Goal: Task Accomplishment & Management: Contribute content

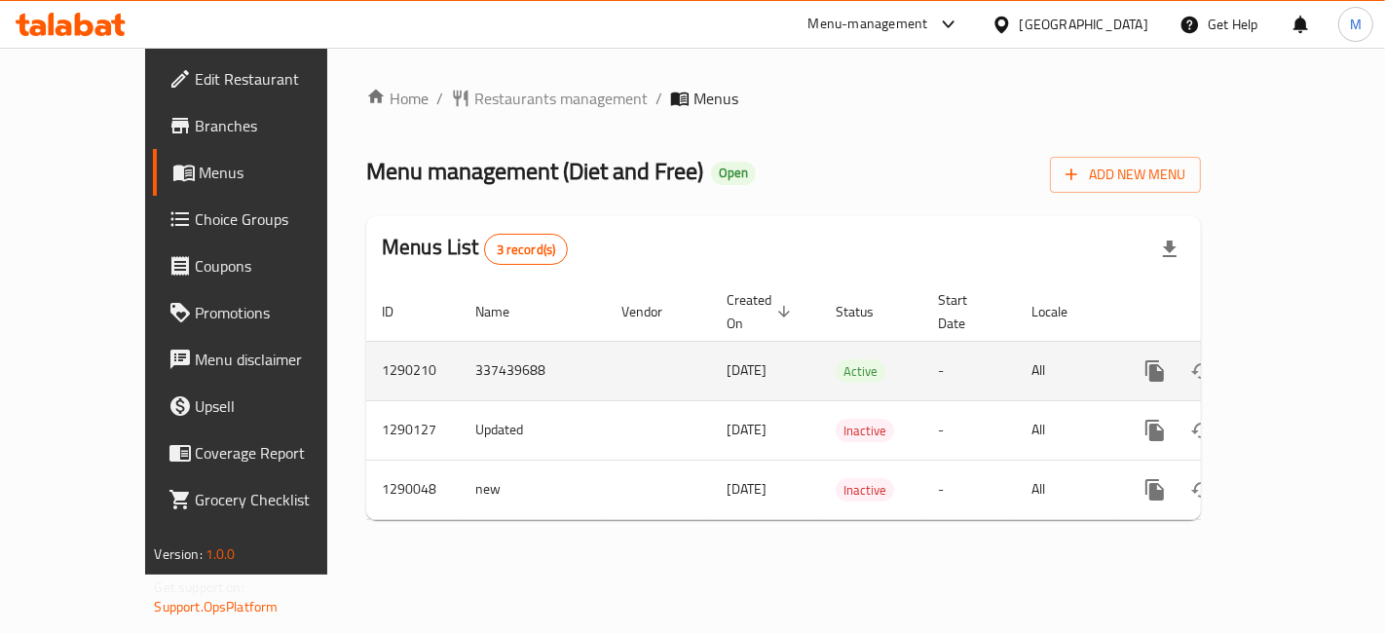
click at [1305, 362] on icon "enhanced table" at bounding box center [1296, 371] width 18 height 18
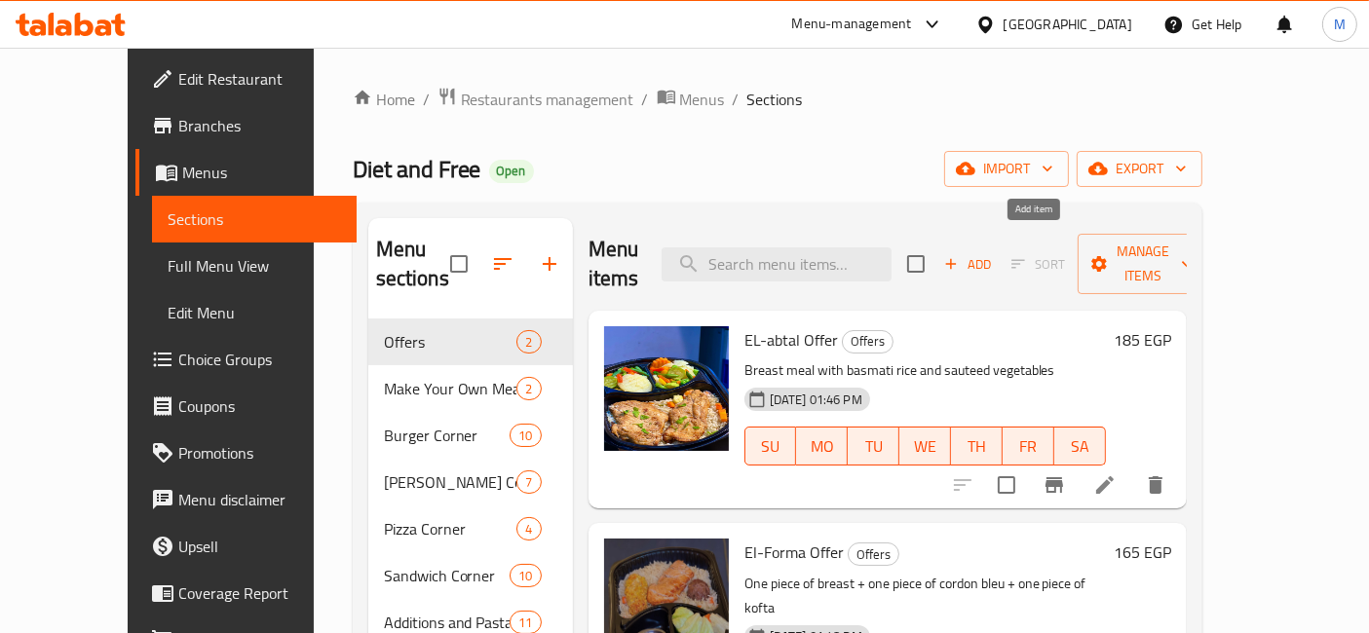
click at [994, 253] on span "Add" at bounding box center [967, 264] width 53 height 22
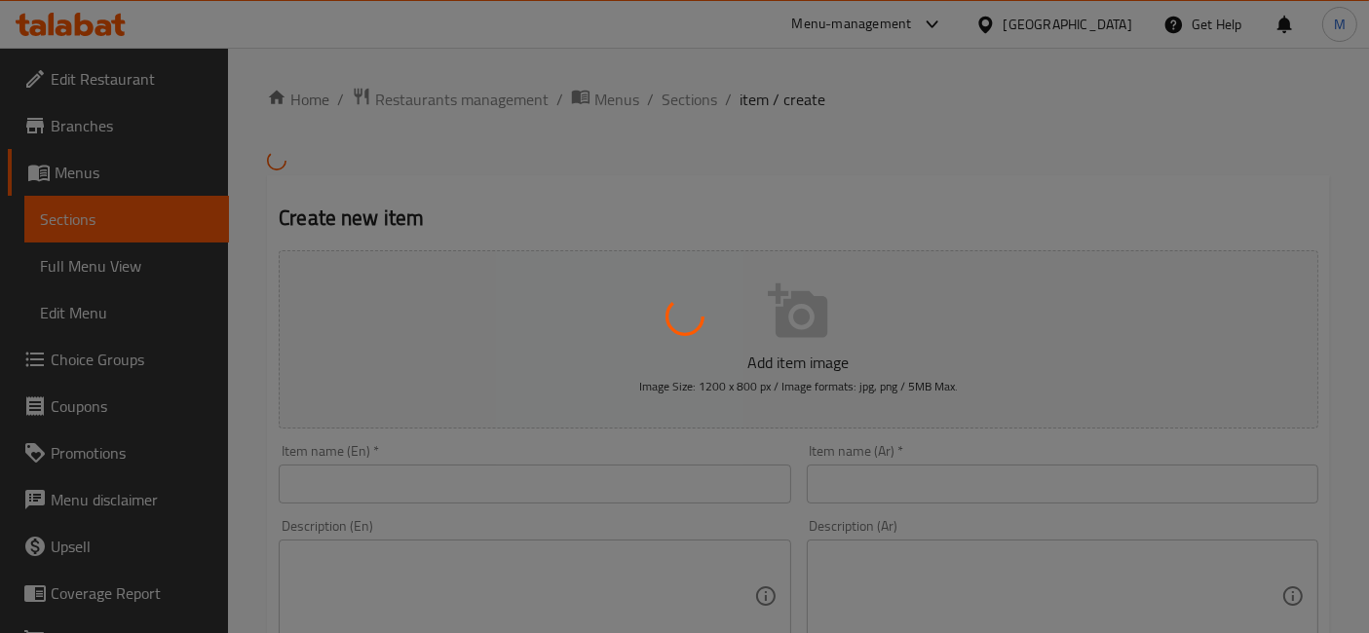
click at [904, 494] on div at bounding box center [684, 316] width 1369 height 633
click at [904, 485] on div at bounding box center [684, 316] width 1369 height 633
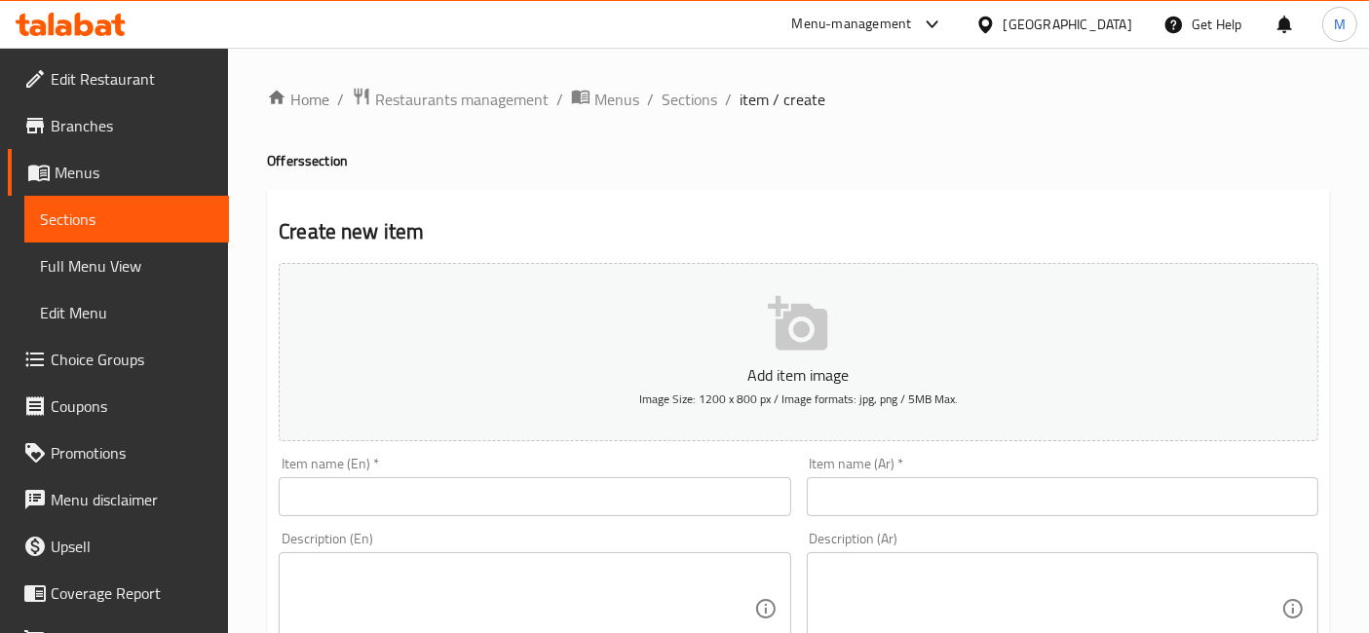
click at [904, 485] on input "text" at bounding box center [1062, 496] width 511 height 39
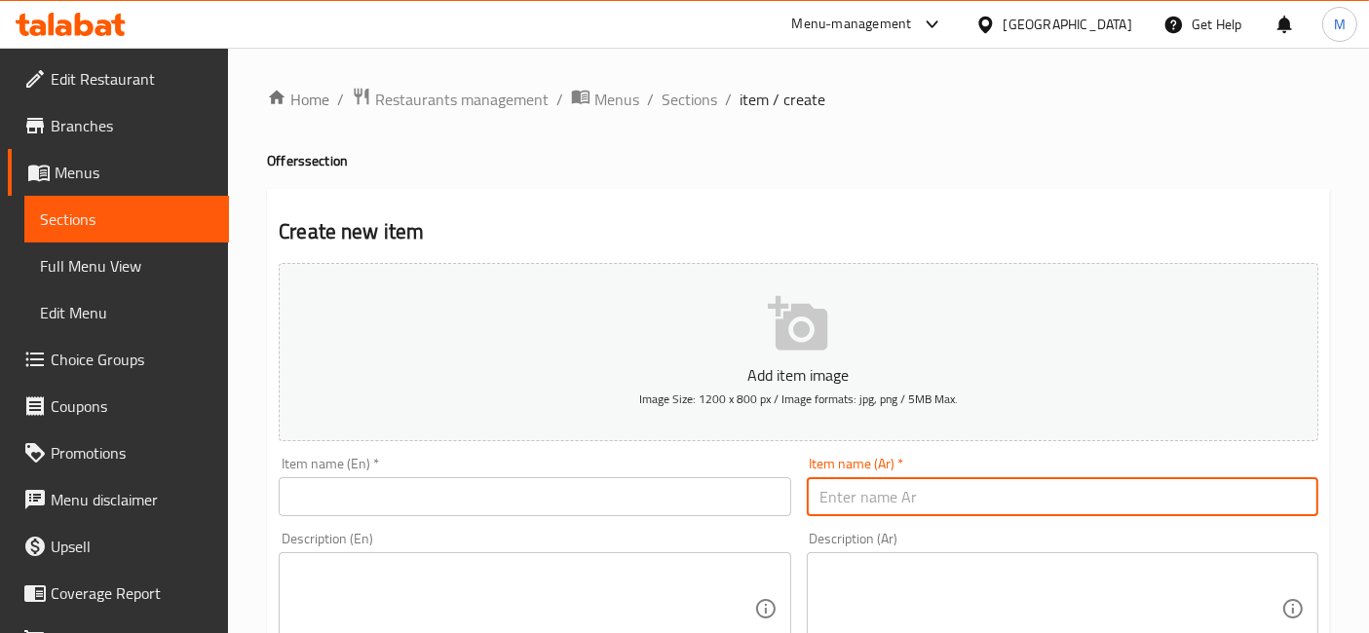
paste input "بيبي برجر"
type input "بيبي برجر"
click at [648, 477] on input "text" at bounding box center [534, 496] width 511 height 39
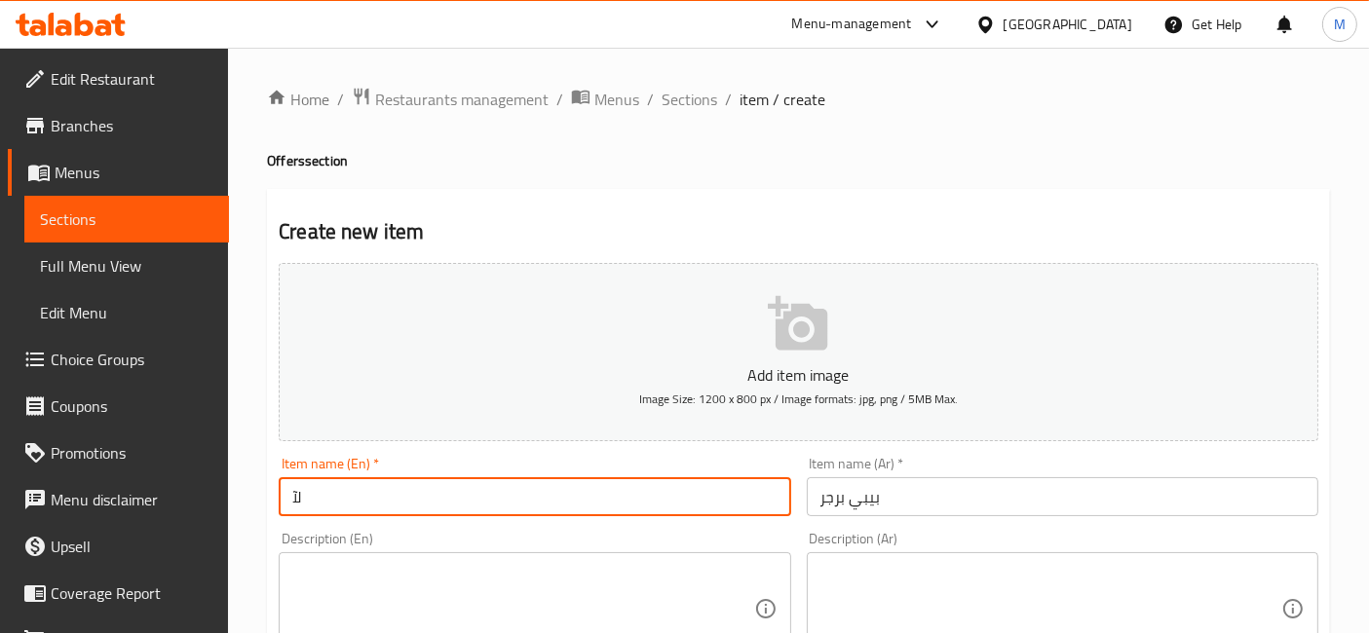
type input "ل"
type input "Baby Burger"
click at [893, 569] on textarea at bounding box center [1050, 609] width 461 height 93
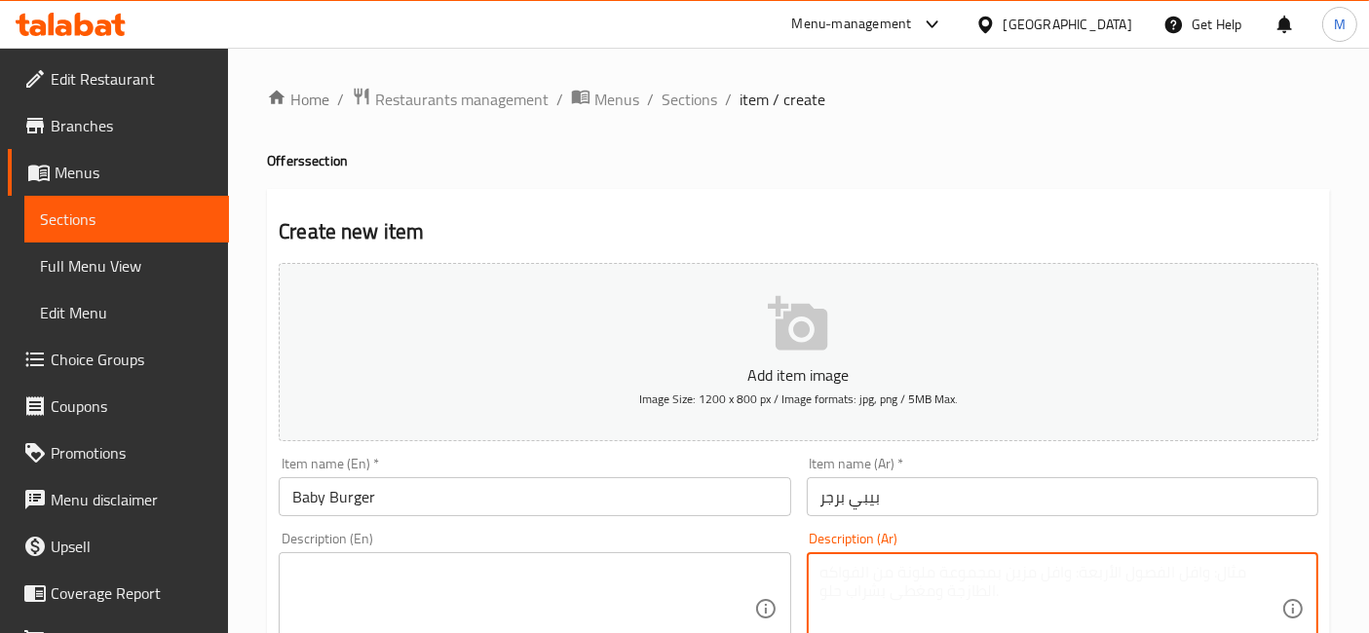
paste textarea "سندوتش برجر ١٥٠ جرام مع شرائح البصل والخس والطماطم والجبن"
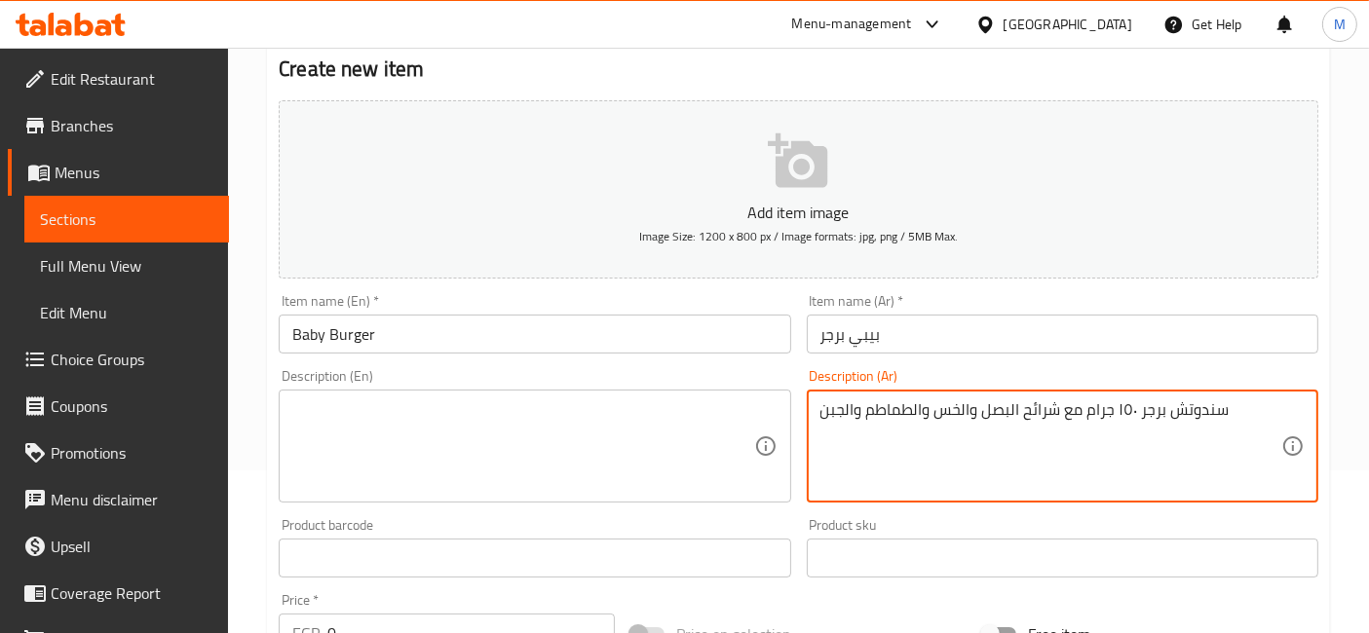
scroll to position [324, 0]
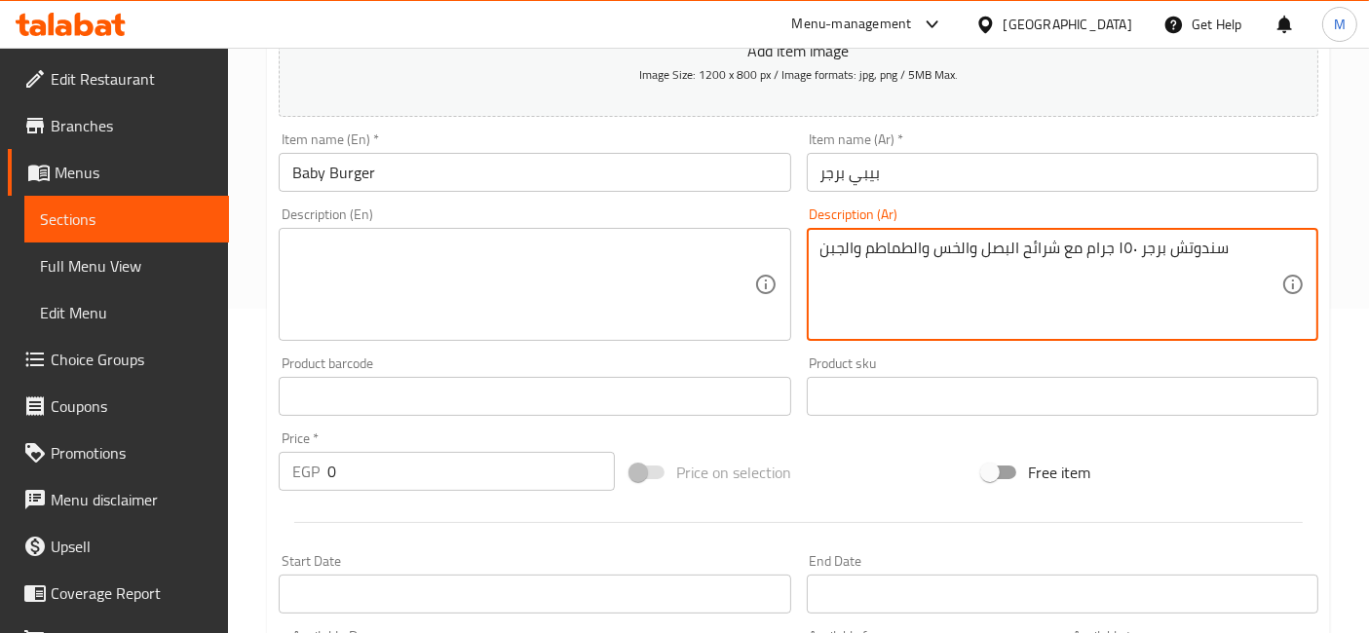
type textarea "سندوتش برجر ١٥٠ جرام مع شرائح البصل والخس والطماطم والجبن"
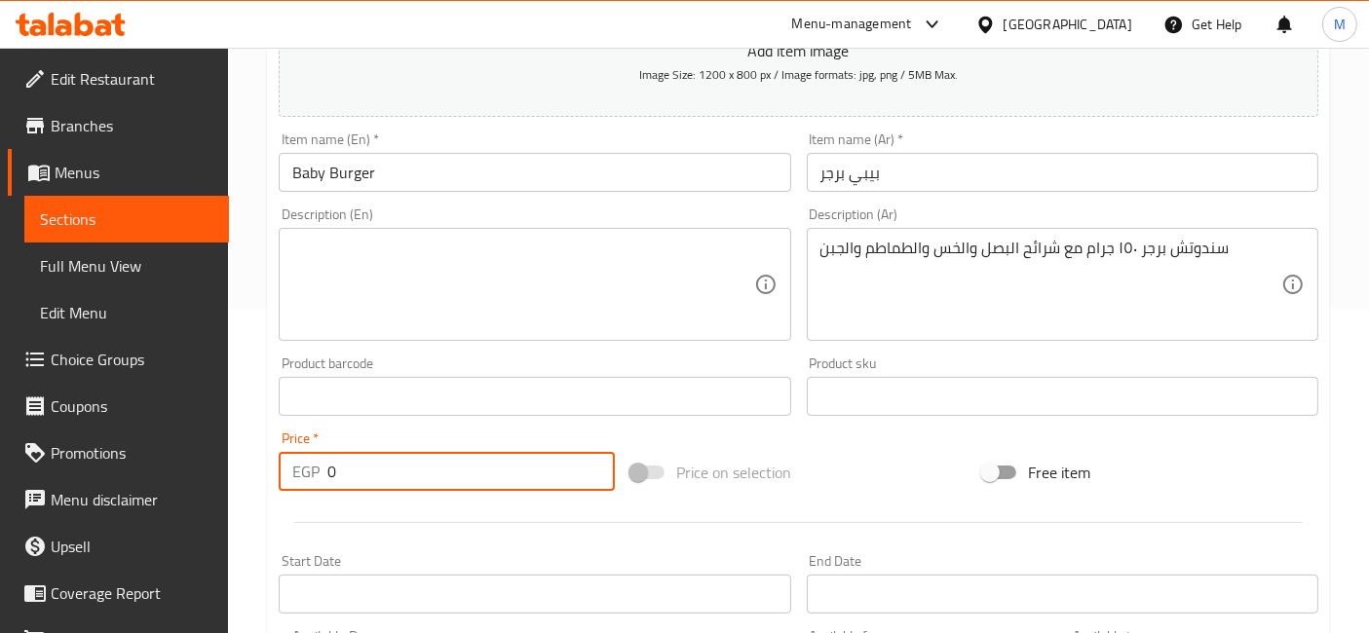
drag, startPoint x: 342, startPoint y: 456, endPoint x: 228, endPoint y: 455, distance: 114.0
click at [229, 455] on div "Home / Restaurants management / Menus / Sections / item / create Offers section…" at bounding box center [798, 387] width 1141 height 1329
type input "95"
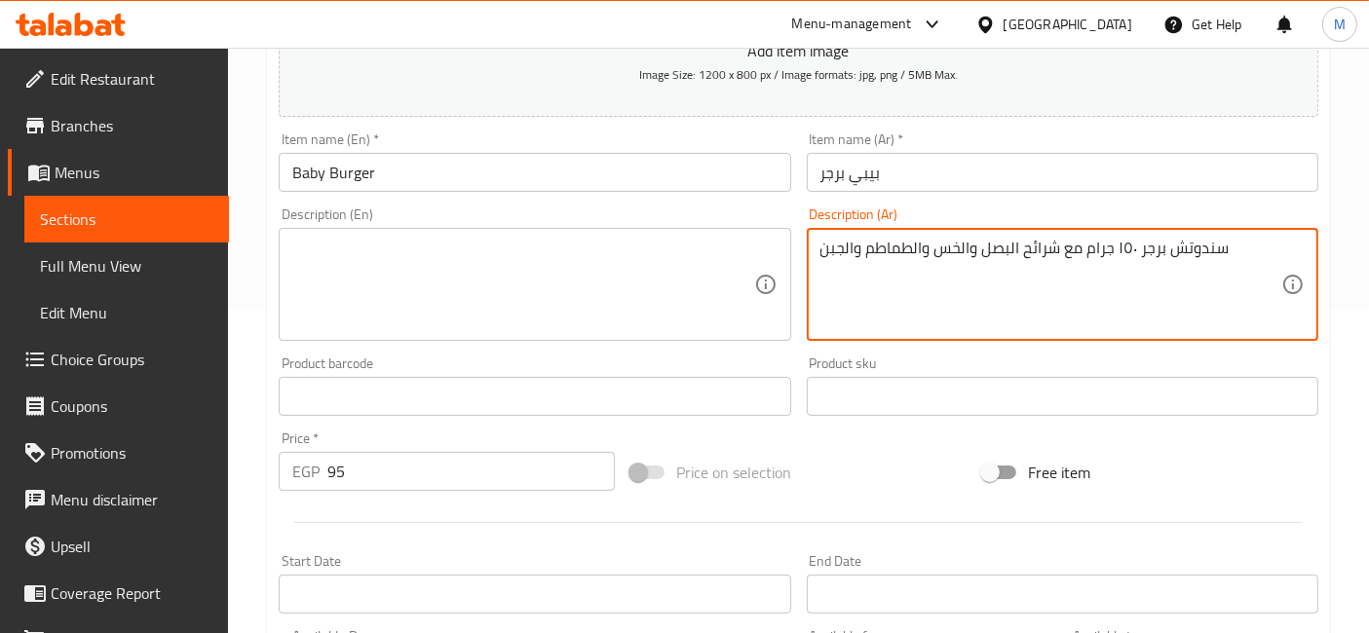
click at [921, 248] on textarea "سندوتش برجر ١٥٠ جرام مع شرائح البصل والخس والطماطم والجبن" at bounding box center [1050, 285] width 461 height 93
click at [572, 341] on div "Description (En) Description (En)" at bounding box center [534, 274] width 527 height 149
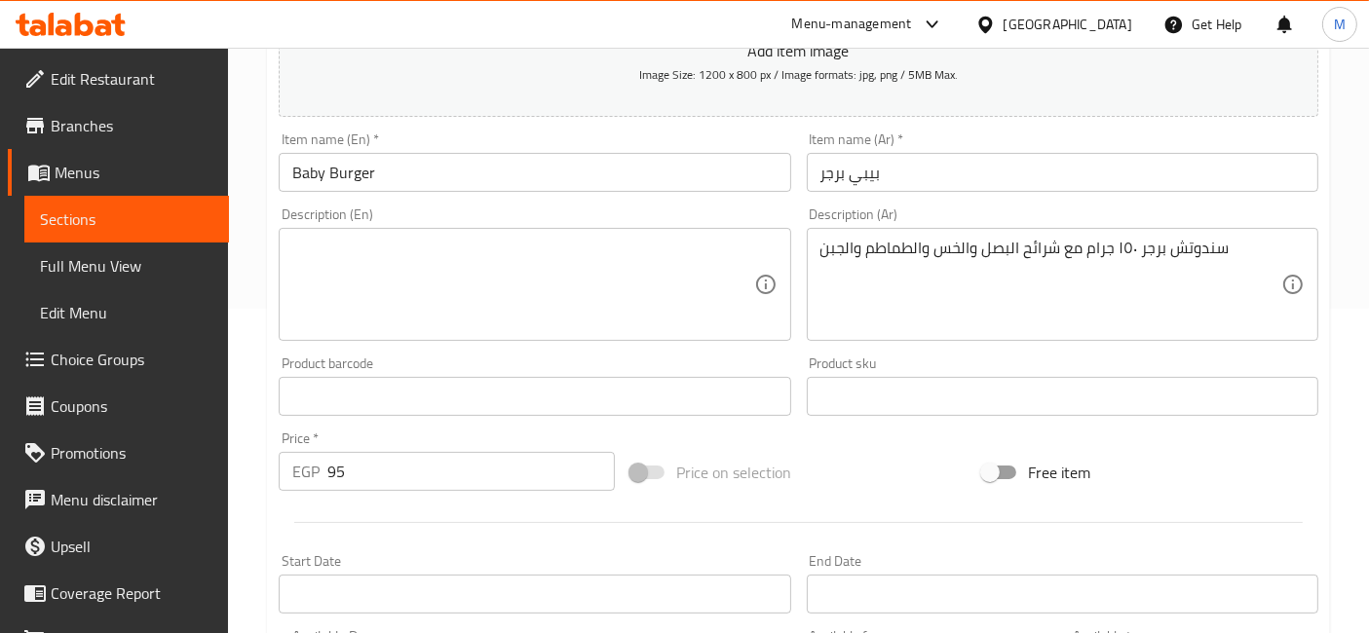
click at [588, 310] on textarea at bounding box center [522, 285] width 461 height 93
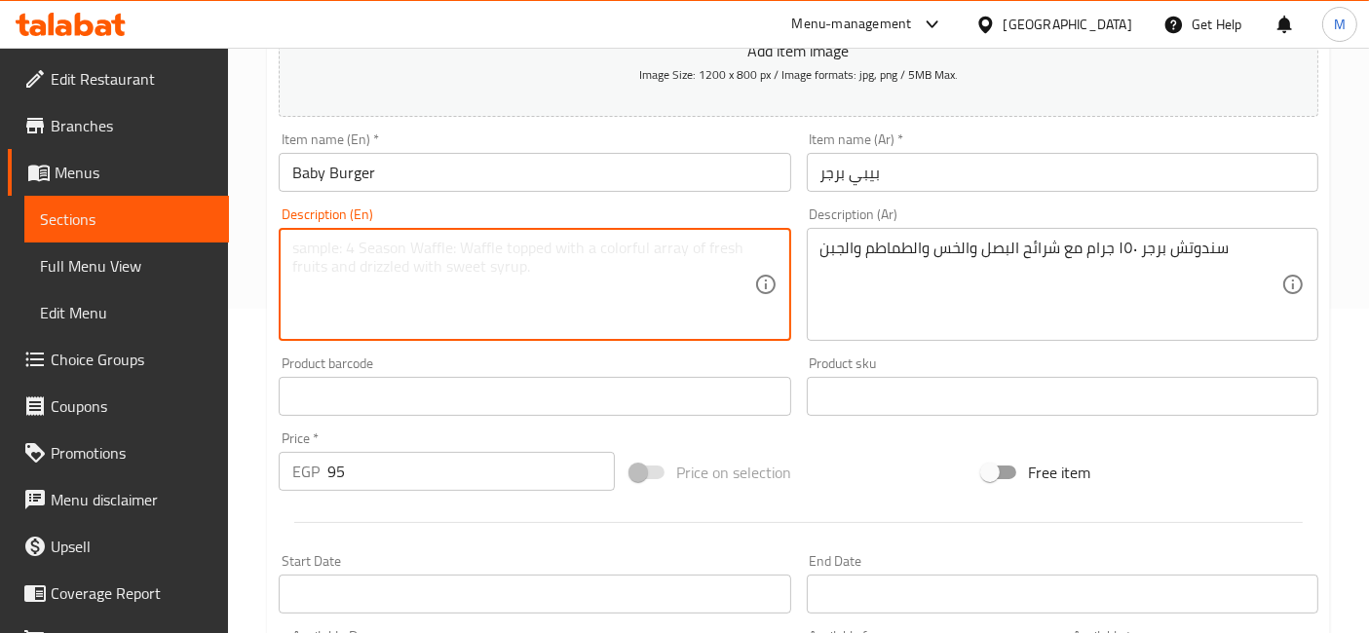
paste textarea "150g burger sandwich with onion slices, lettuce, tomatoes and cheese"
type textarea "150g burger sandwich with onion slices, lettuce, tomatoes and cheese"
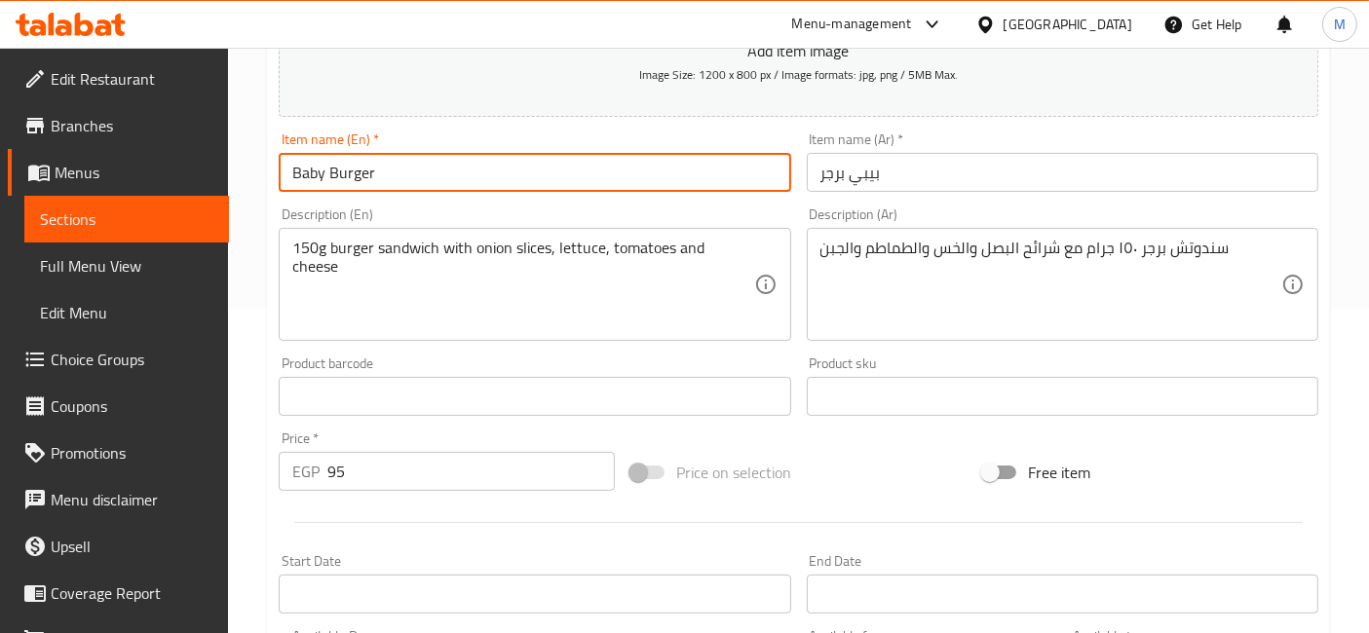
click at [425, 177] on input "Baby Burger" at bounding box center [534, 172] width 511 height 39
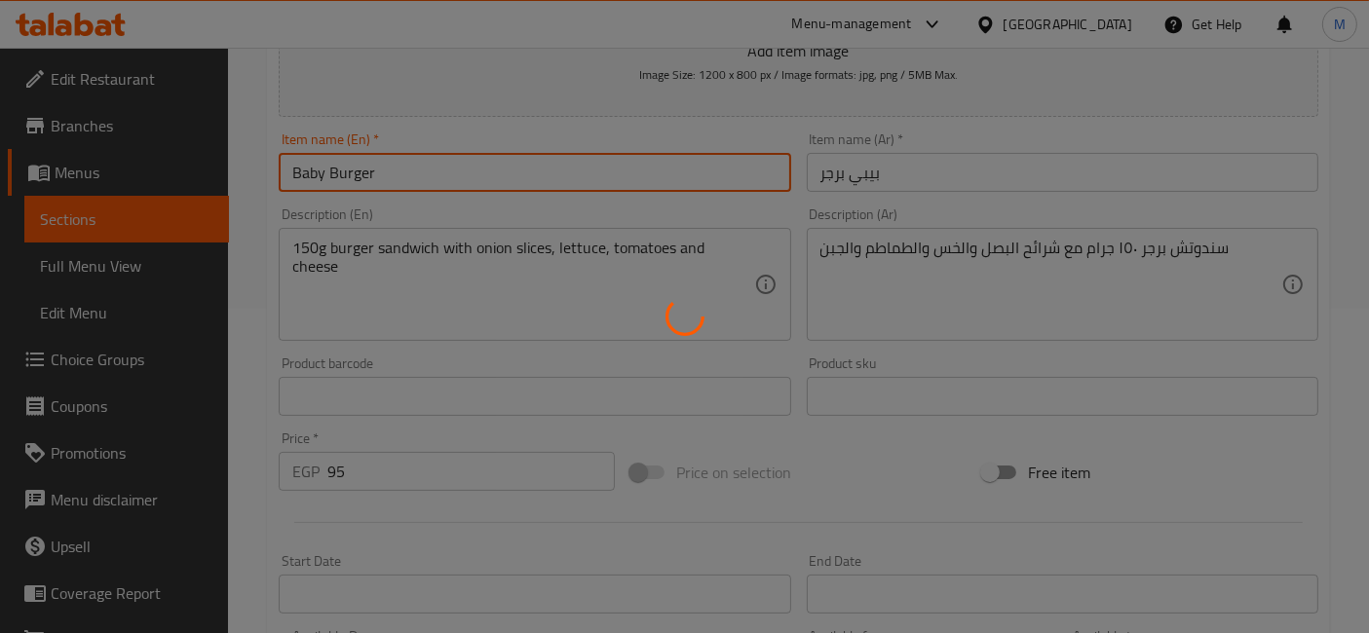
type input "0"
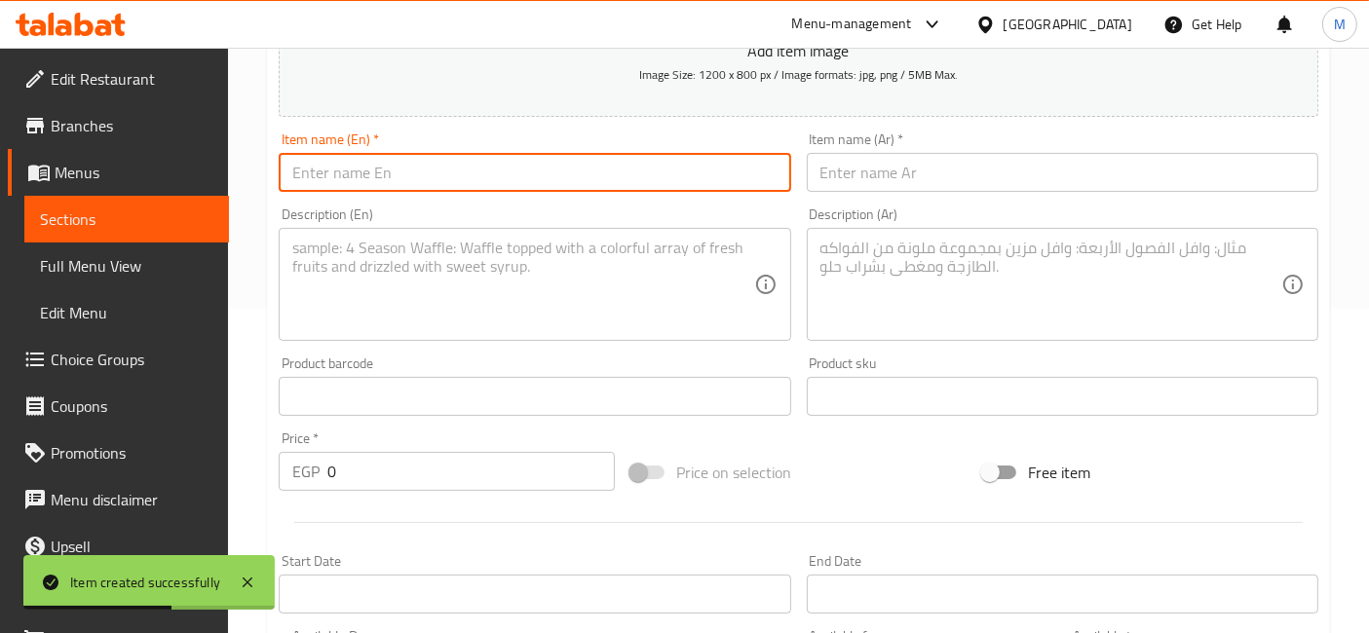
click at [895, 170] on input "text" at bounding box center [1062, 172] width 511 height 39
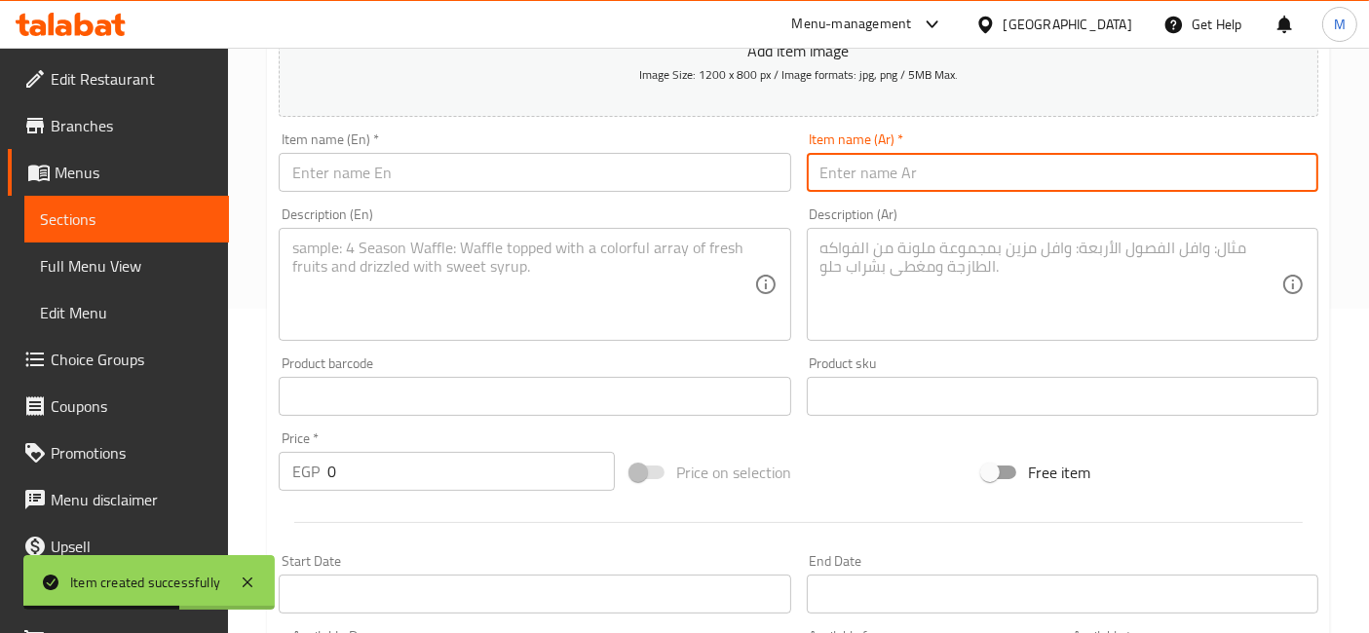
paste input "عرض الفاهيتا تشكين"
type input "عرض الفاهيتا تشكين"
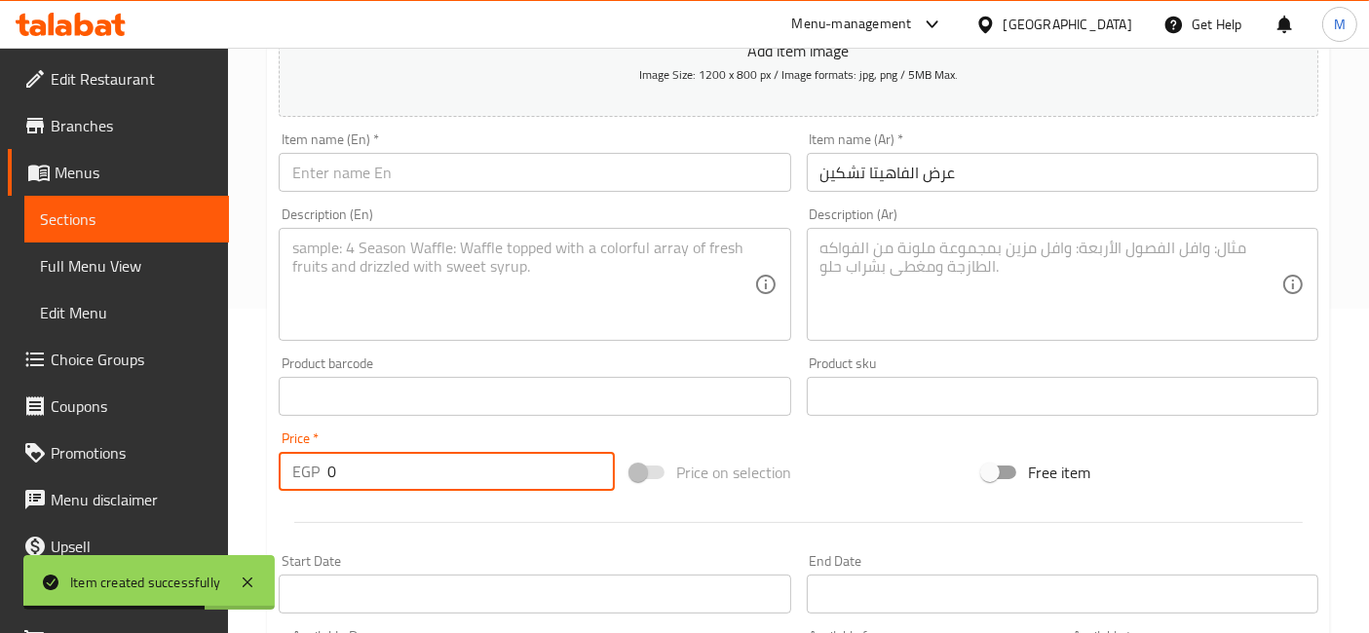
drag, startPoint x: 356, startPoint y: 485, endPoint x: 284, endPoint y: 463, distance: 74.6
click at [284, 463] on div "EGP 0 Price *" at bounding box center [447, 471] width 336 height 39
type input "135"
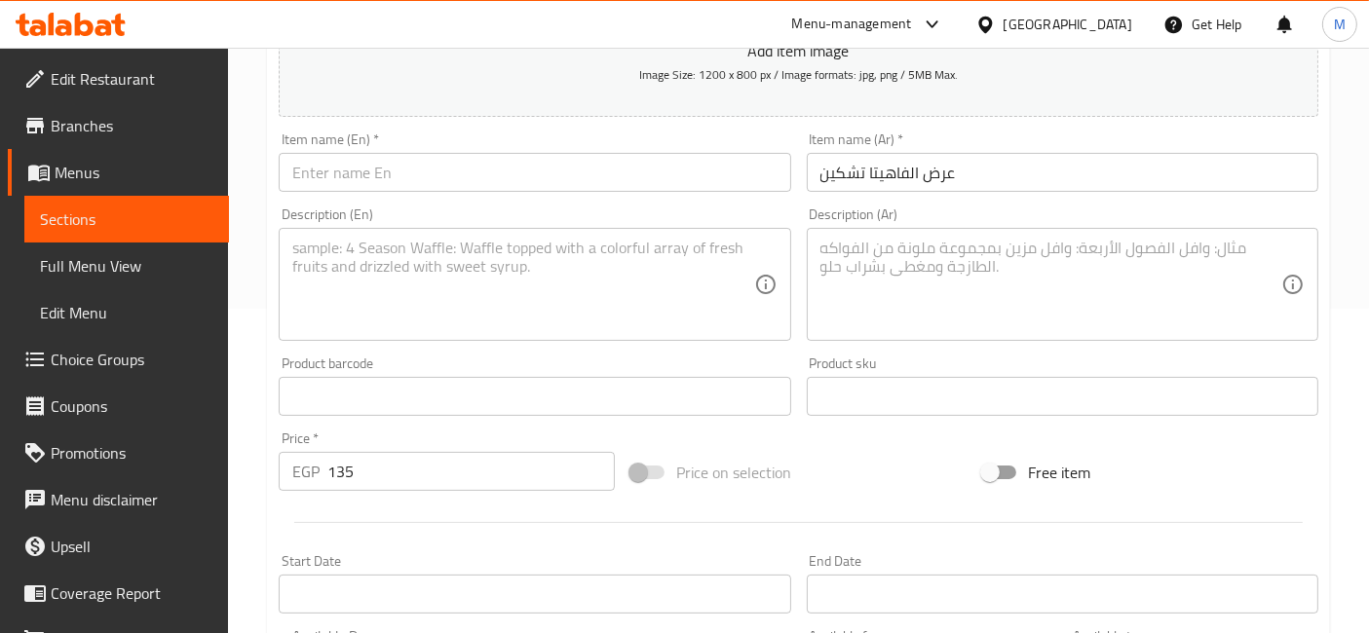
click at [471, 205] on div "Description (En) Description (En)" at bounding box center [534, 274] width 527 height 149
click at [472, 193] on div "Item name (En)   * Item name (En) *" at bounding box center [534, 162] width 527 height 75
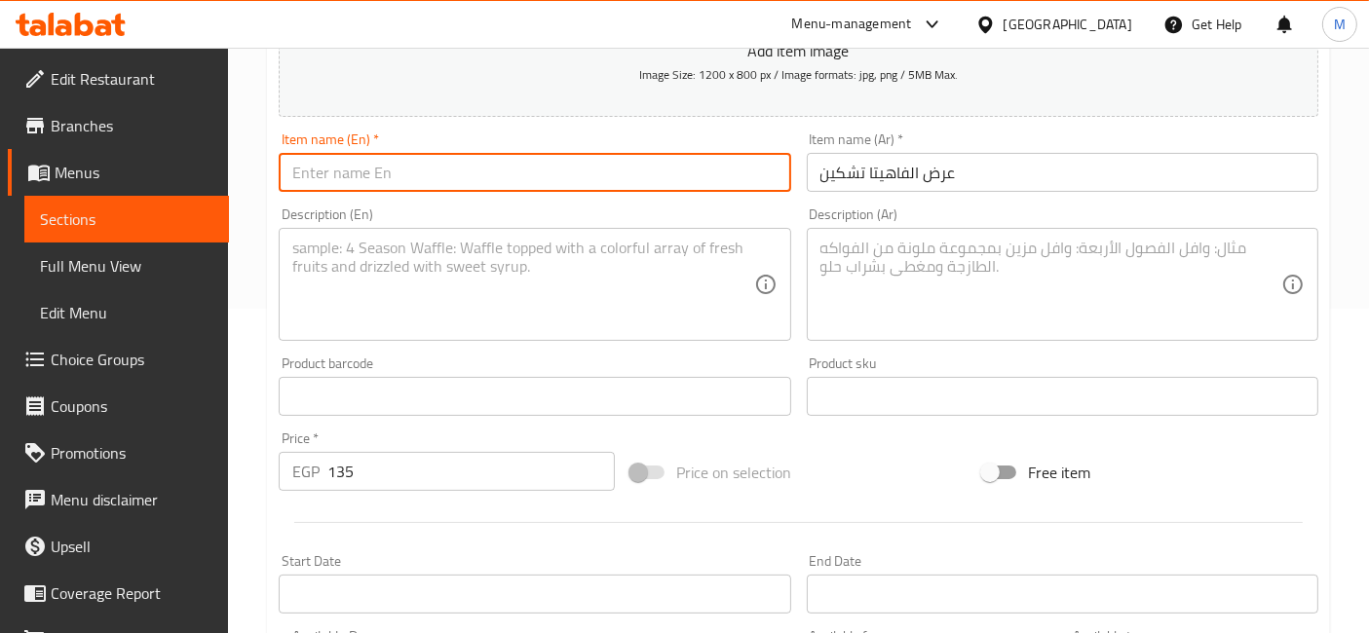
click at [472, 185] on input "text" at bounding box center [534, 172] width 511 height 39
paste input "Chicken Fajita Show"
click at [400, 179] on input "Chicken Fajita Show" at bounding box center [534, 172] width 511 height 39
type input "Chicken Fajita Offer"
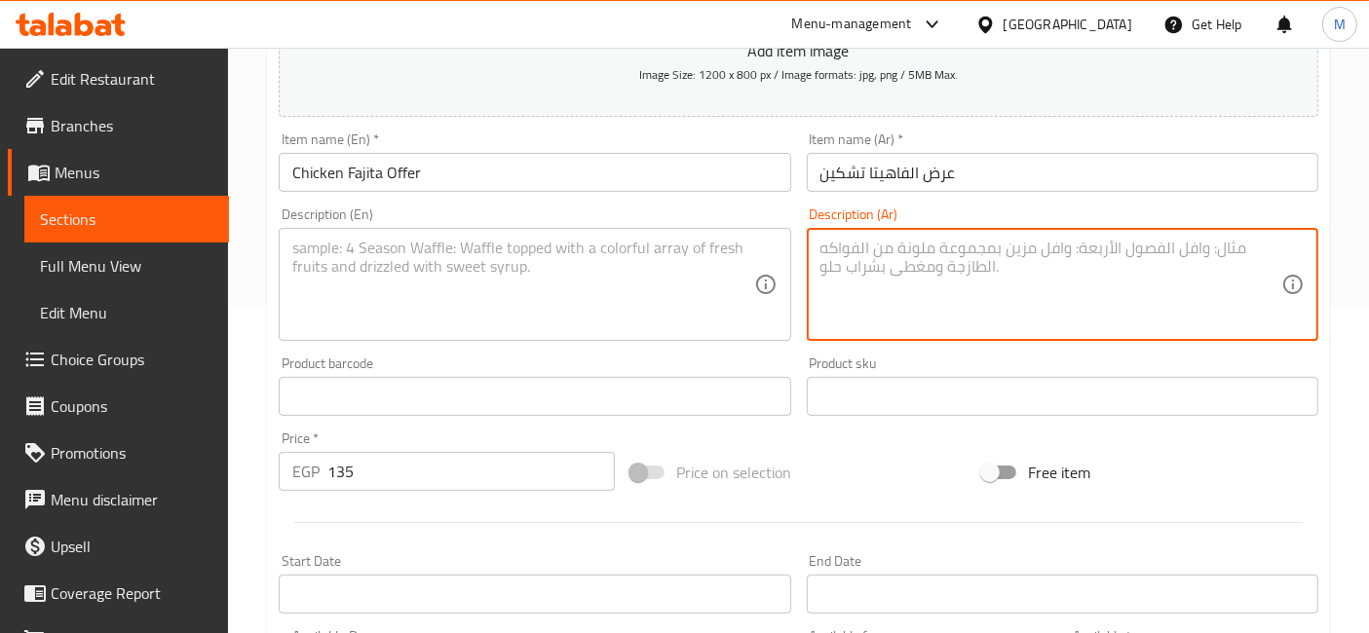
click at [974, 260] on textarea at bounding box center [1050, 285] width 461 height 93
paste textarea "قطع الدجاج مع الارز البسمتي مع السلطه وصوص الباربكيو الصحي"
type textarea "قطع الدجاج مع الارز البسمتي مع السلطه وصوص الباربكيو الصحي"
click at [496, 270] on textarea at bounding box center [522, 285] width 461 height 93
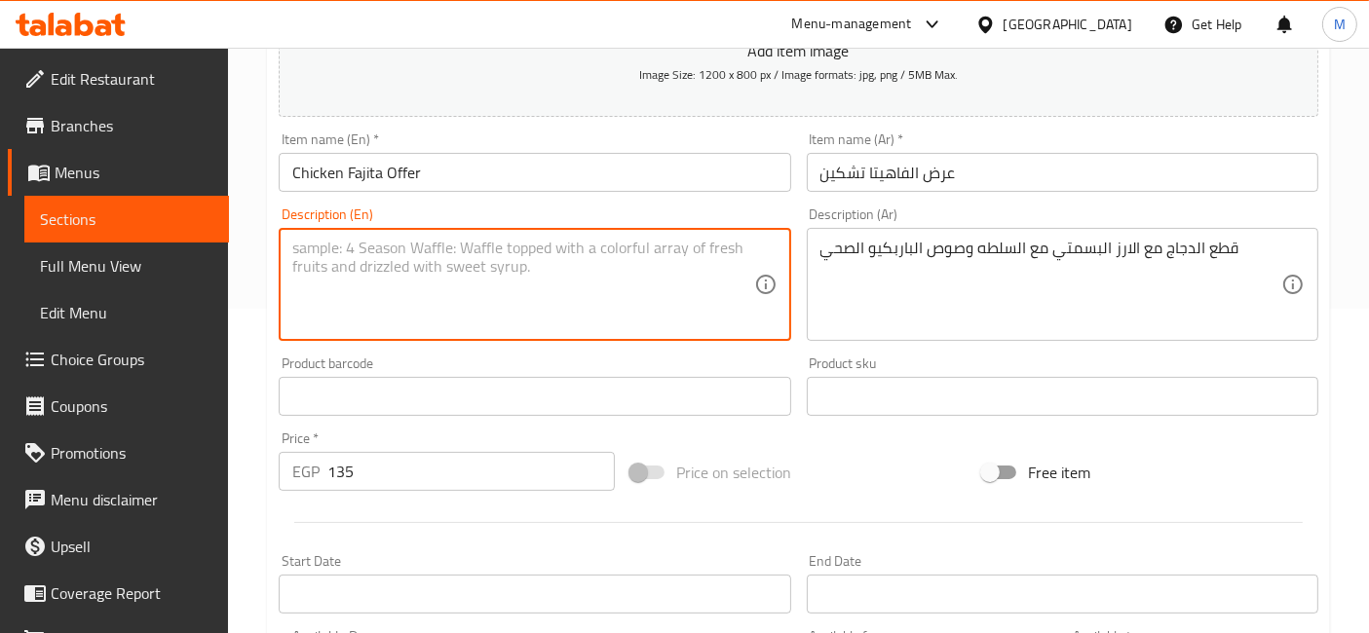
paste textarea "Chicken pieces with basmati rice, salad and healthy barbecue sauce"
type textarea "Chicken pieces with basmati rice, salad and healthy barbecue sauce"
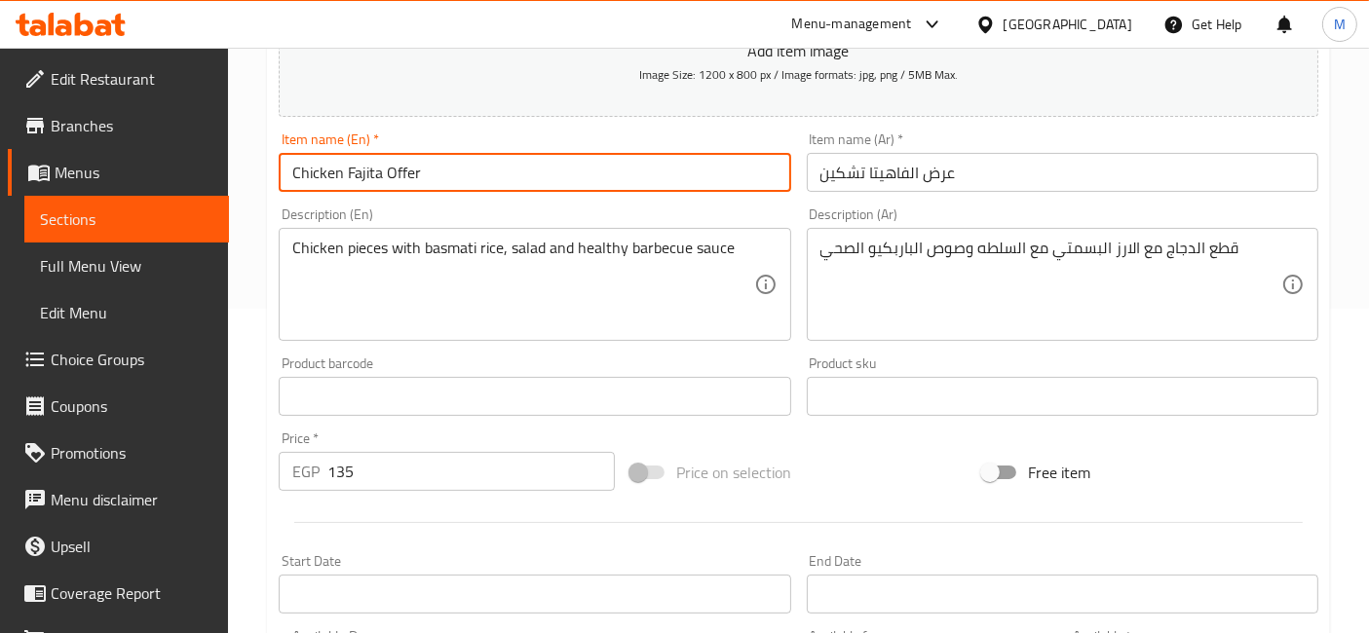
click at [493, 171] on input "Chicken Fajita Offer" at bounding box center [534, 172] width 511 height 39
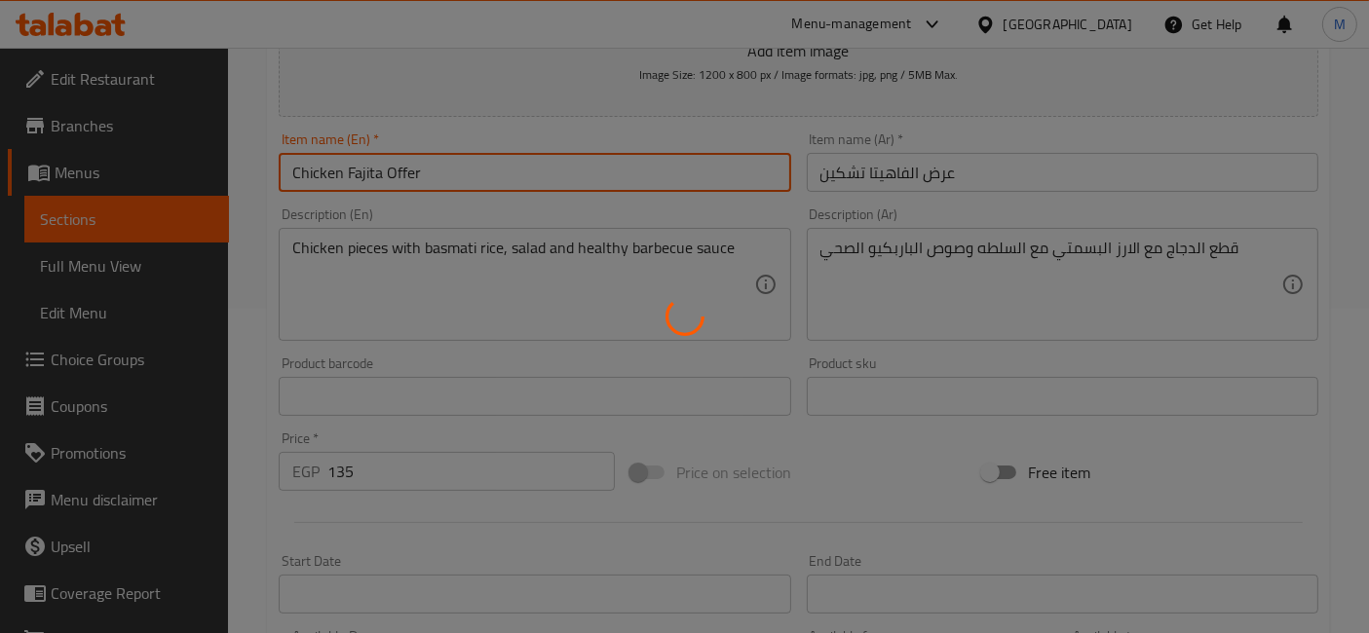
type input "0"
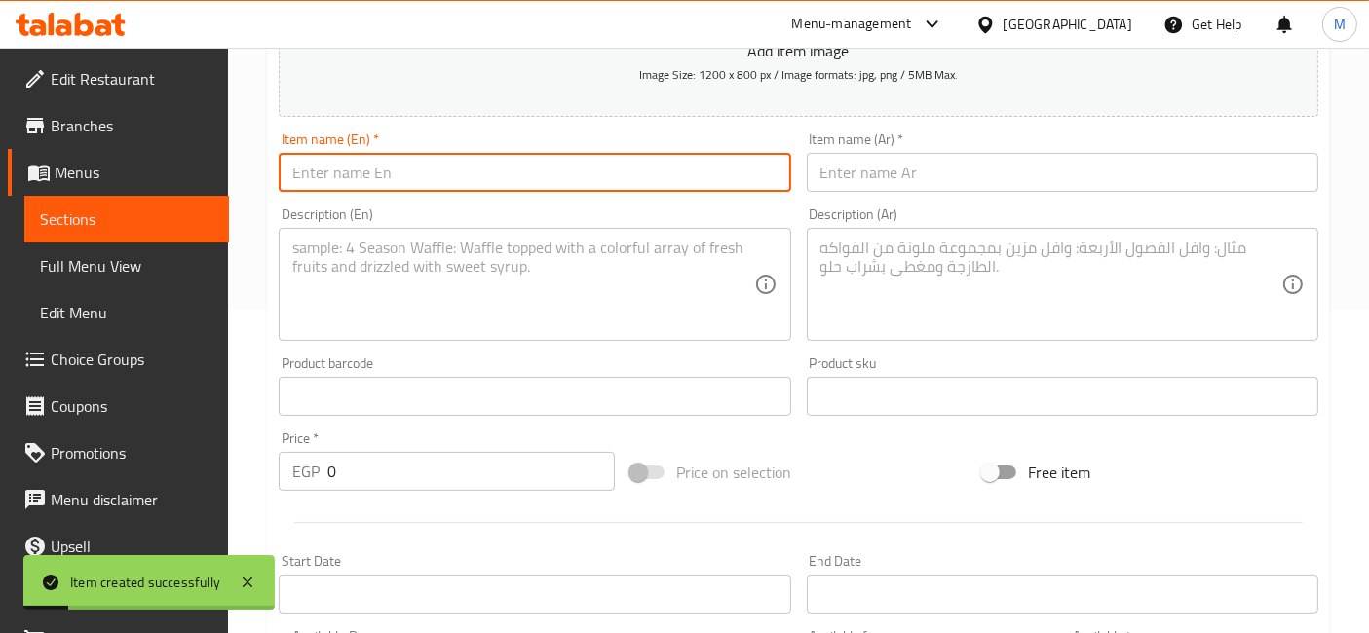
scroll to position [0, 0]
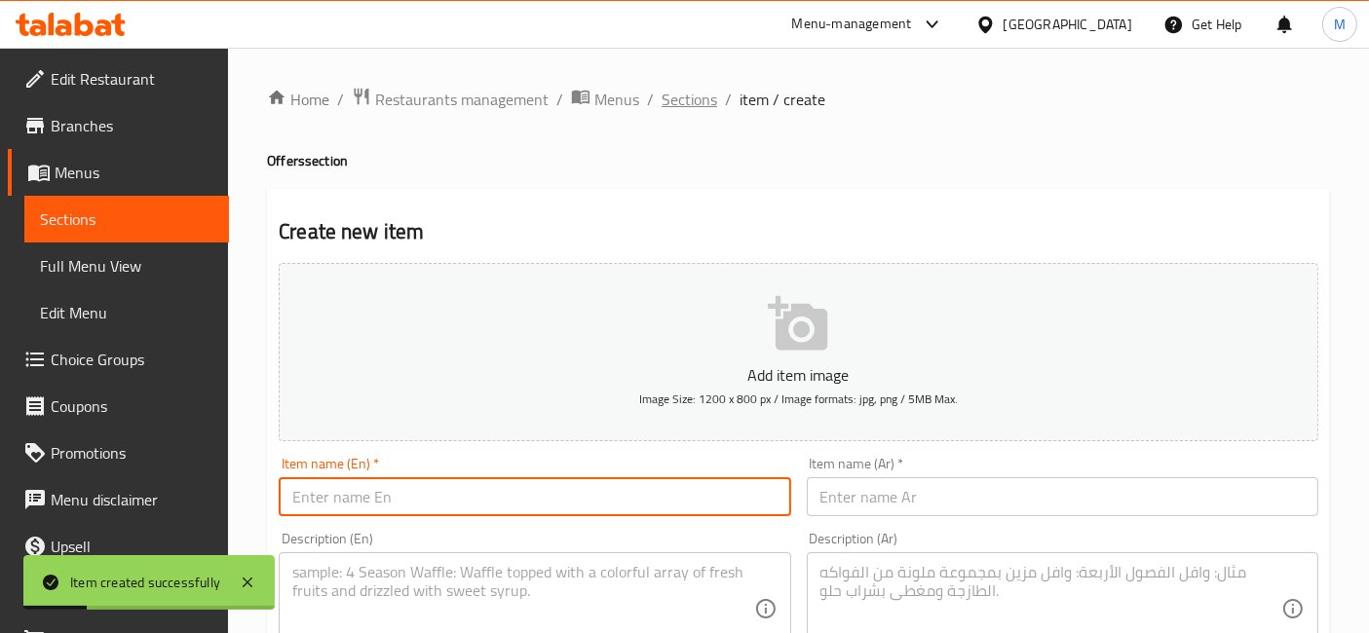
click at [688, 102] on span "Sections" at bounding box center [690, 99] width 56 height 23
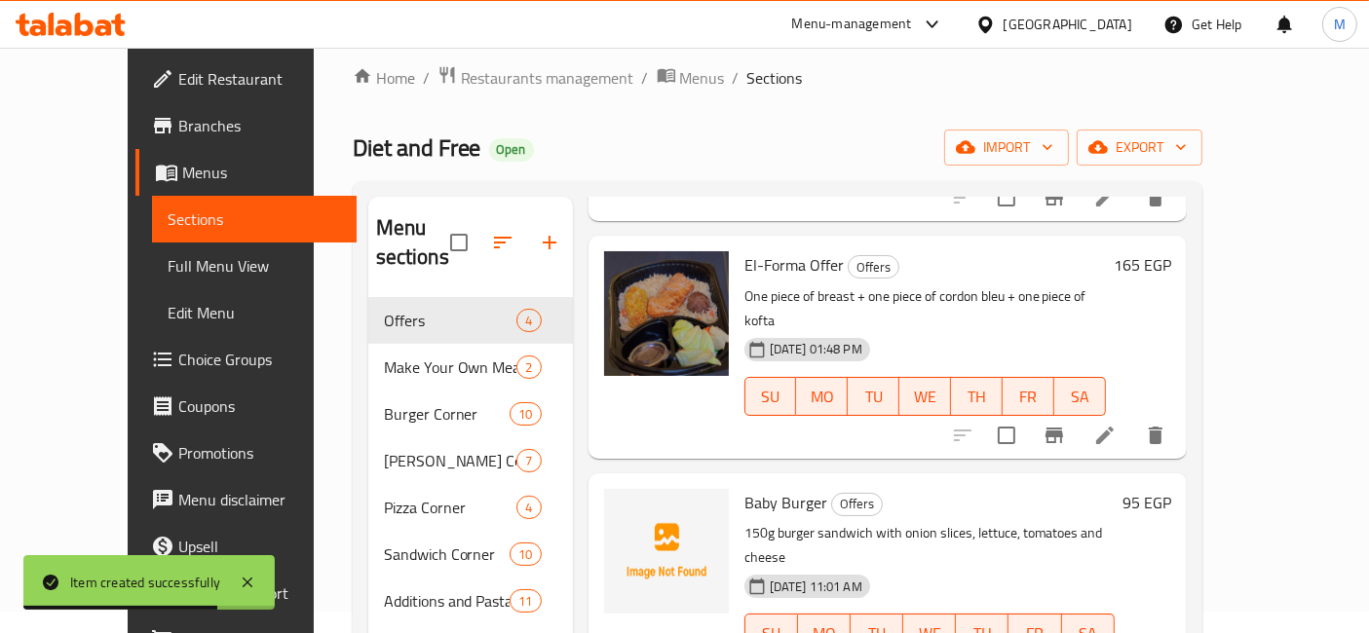
scroll to position [216, 0]
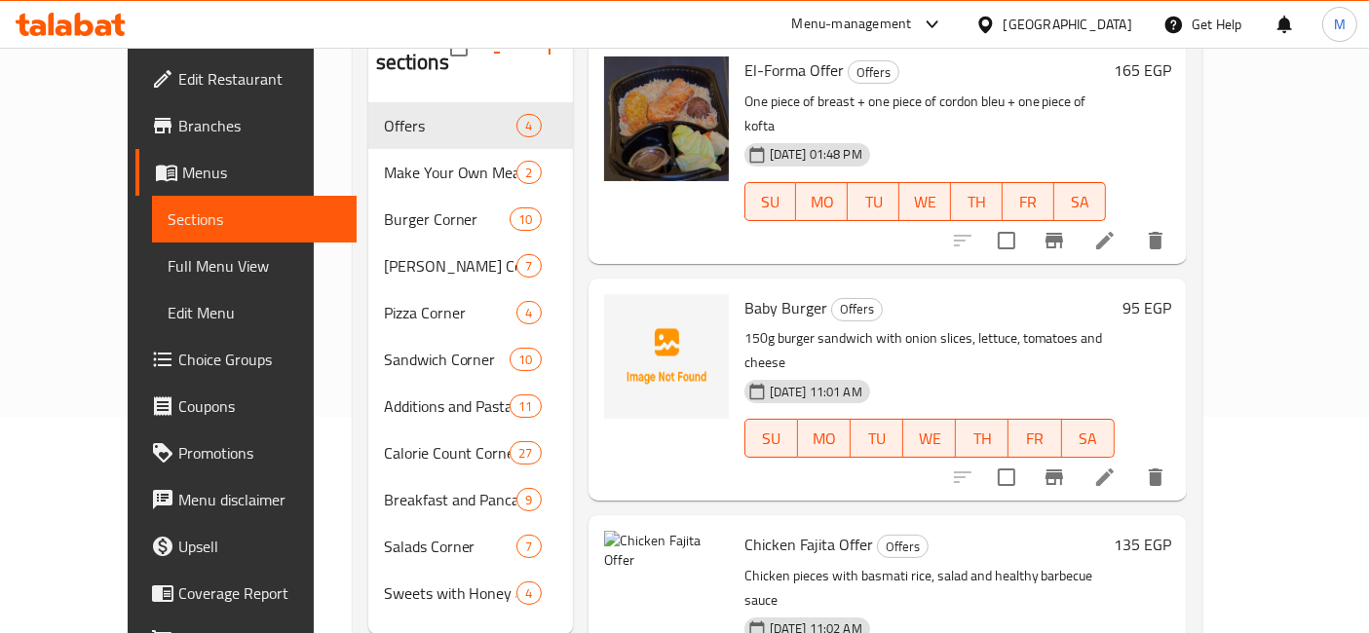
drag, startPoint x: 1183, startPoint y: 286, endPoint x: 703, endPoint y: 100, distance: 514.2
click at [1115, 326] on p "150g burger sandwich with onion slices, lettuce, tomatoes and cheese" at bounding box center [929, 350] width 370 height 49
click at [145, 29] on div "Menu-management Egypt Get Help M" at bounding box center [684, 24] width 1369 height 47
click at [695, 549] on icon "delete image" at bounding box center [702, 558] width 14 height 18
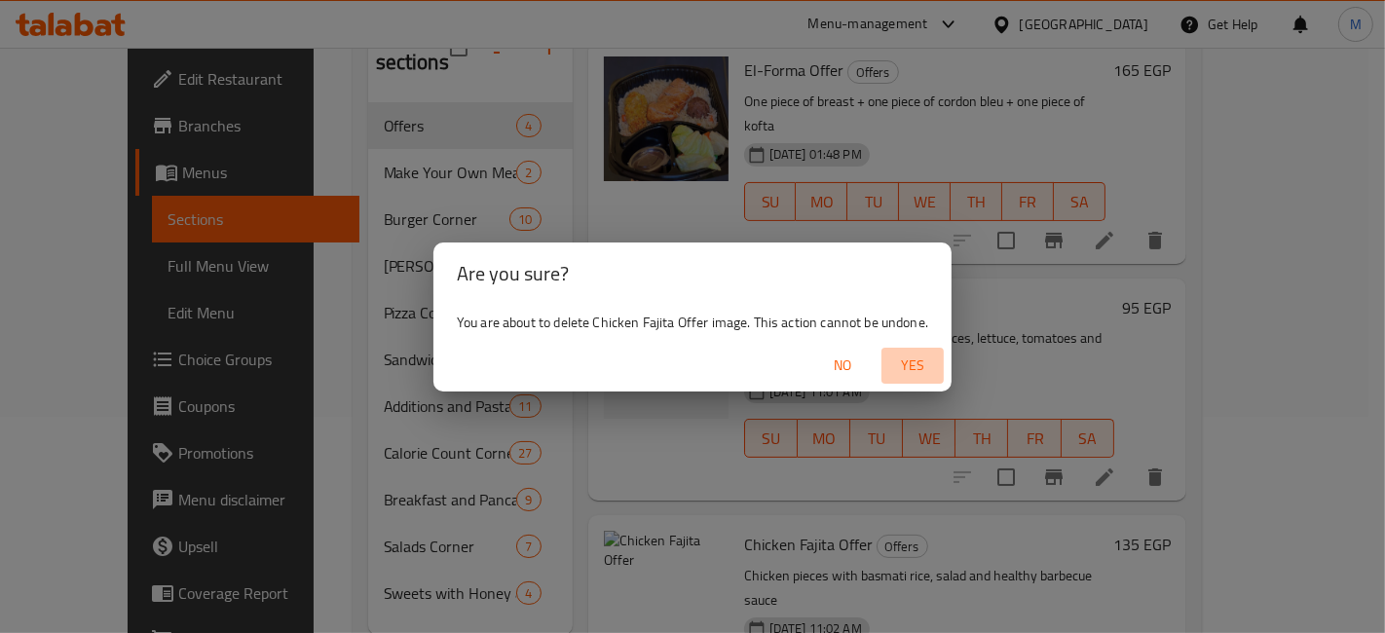
click at [918, 363] on span "Yes" at bounding box center [913, 366] width 47 height 24
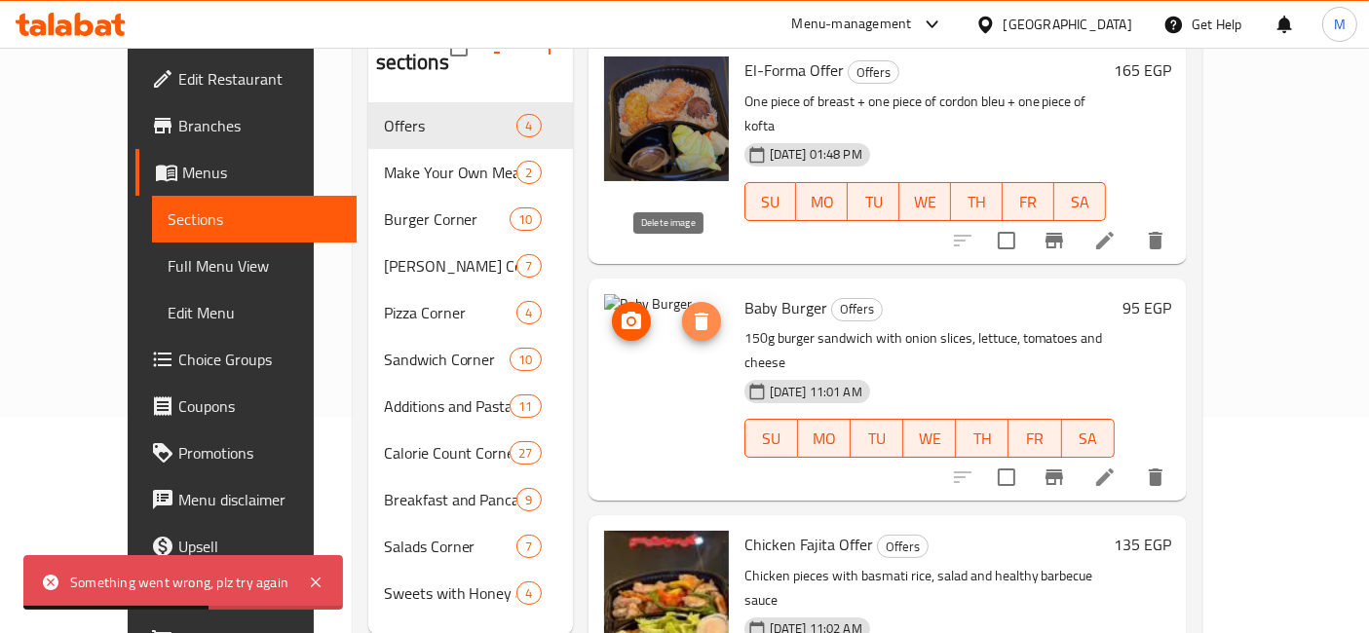
click at [695, 313] on icon "delete image" at bounding box center [702, 322] width 14 height 18
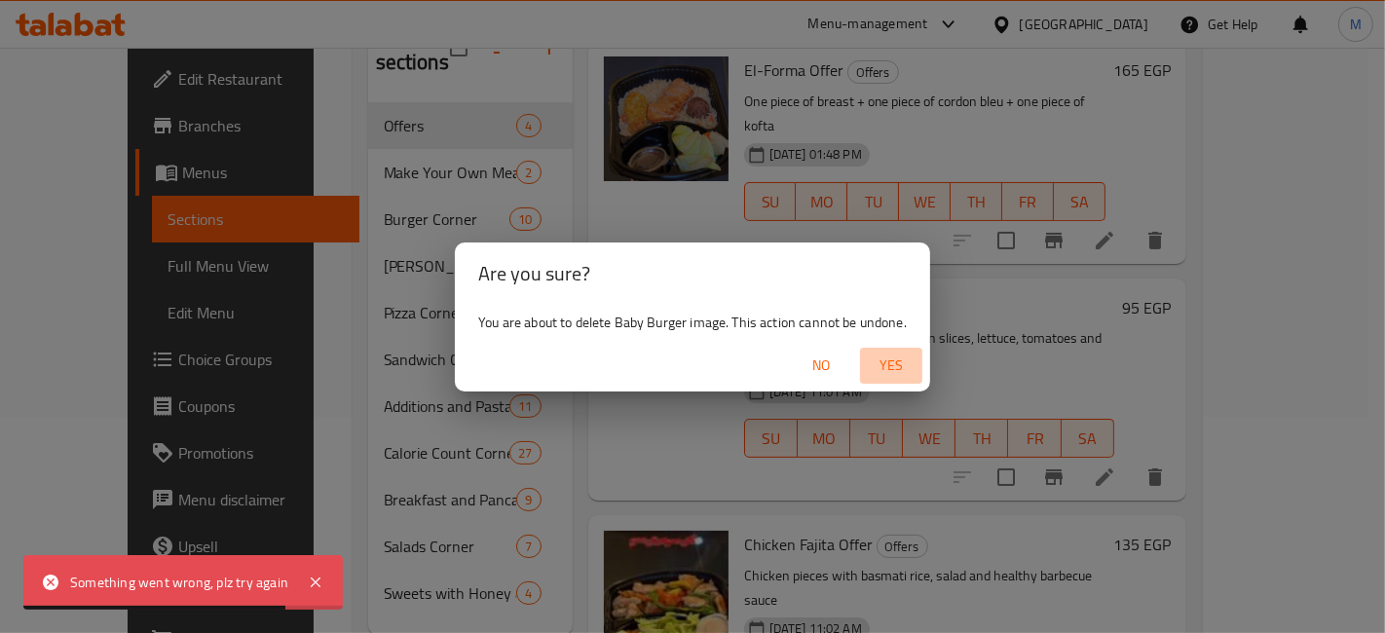
click at [883, 365] on span "Yes" at bounding box center [891, 366] width 47 height 24
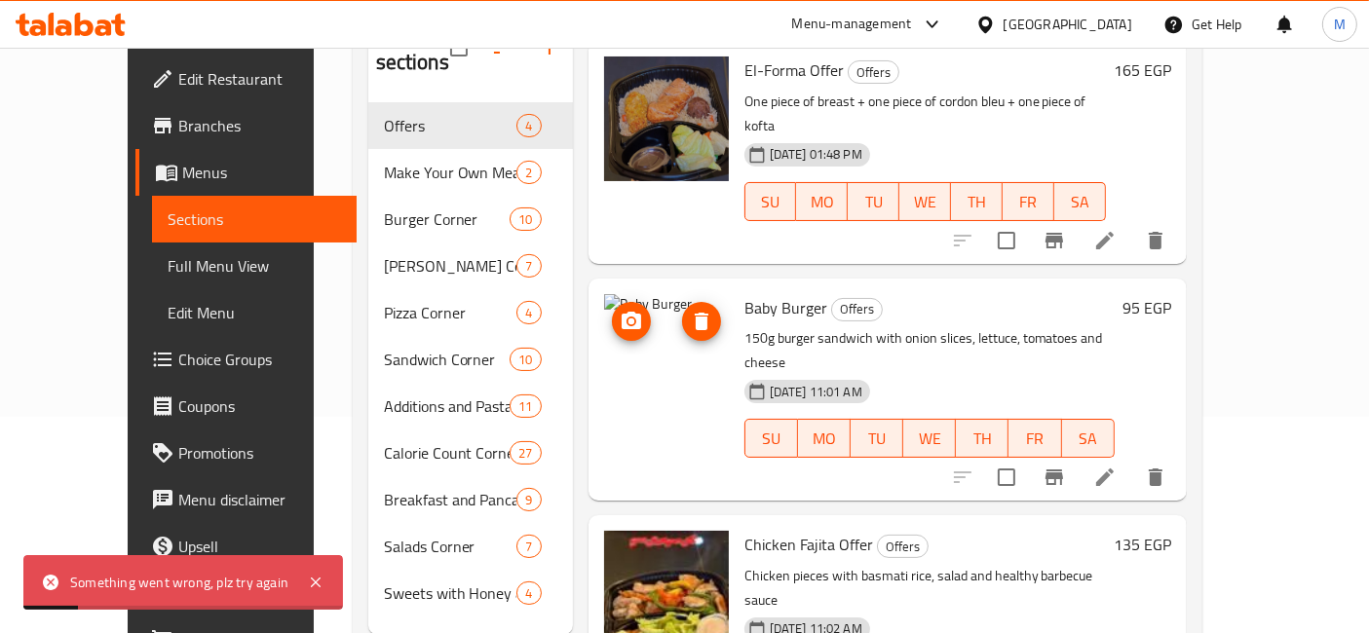
click at [695, 313] on icon "delete image" at bounding box center [702, 322] width 14 height 18
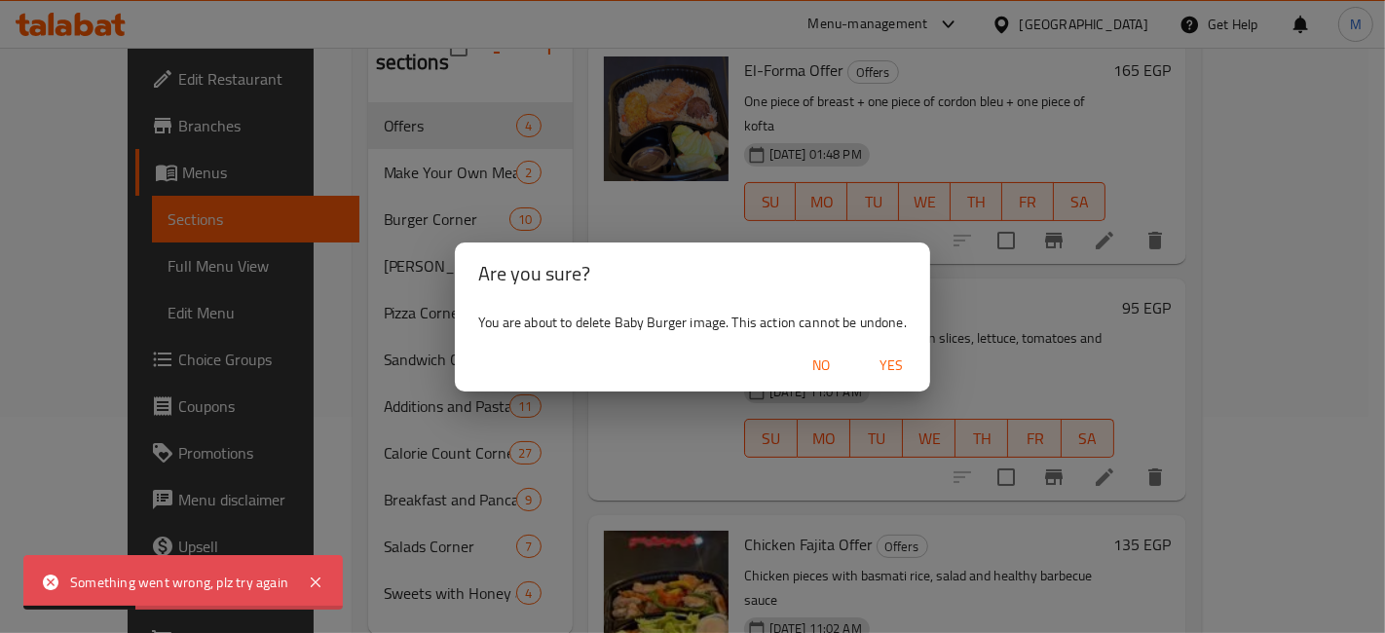
click at [903, 362] on span "Yes" at bounding box center [891, 366] width 47 height 24
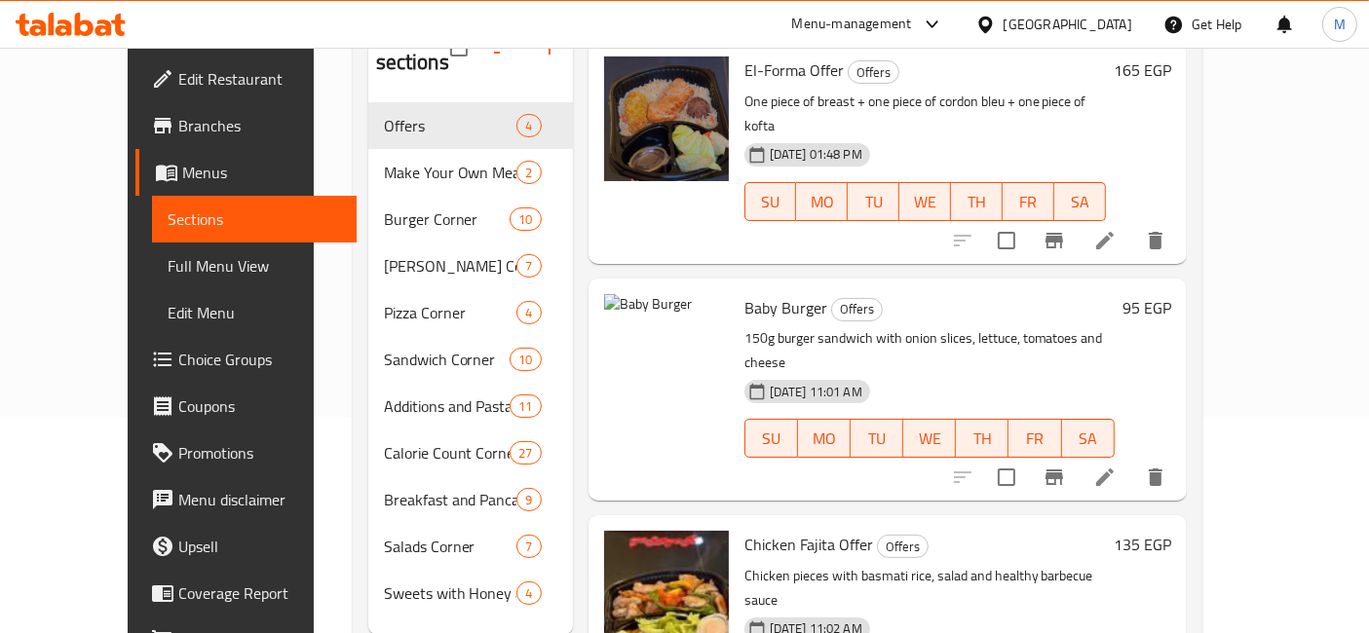
click at [859, 13] on div "Menu-management Egypt Get Help M" at bounding box center [684, 24] width 1369 height 47
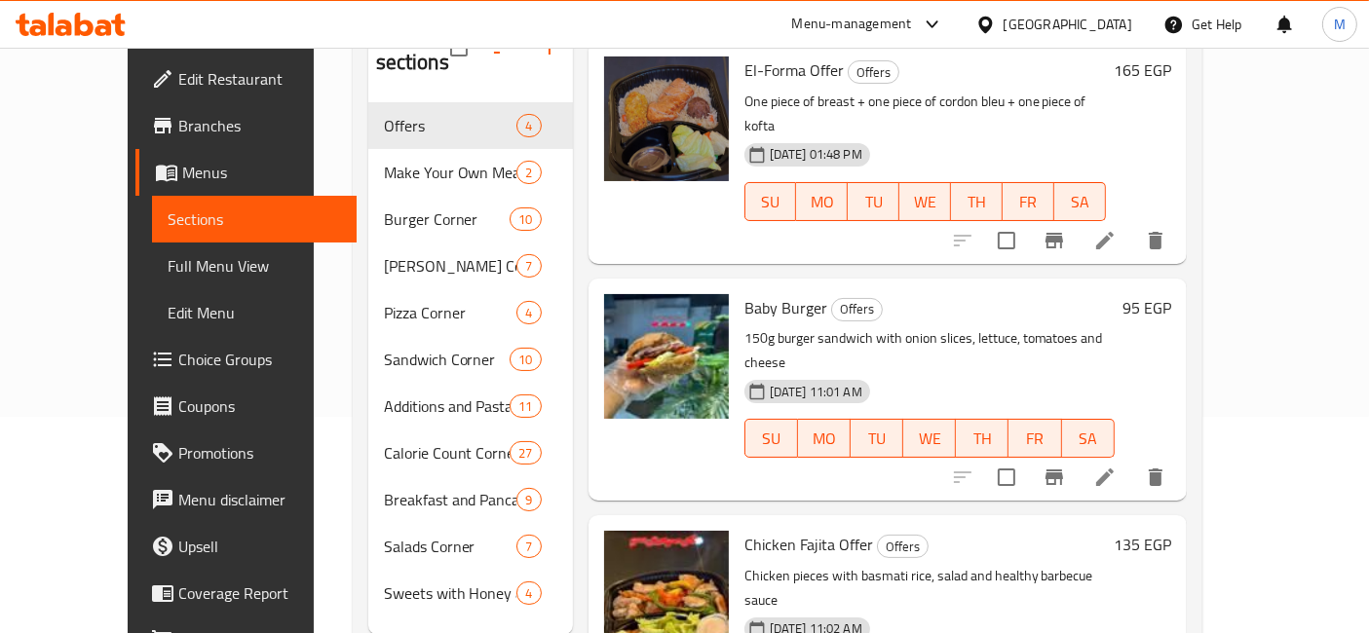
click at [84, 29] on icon at bounding box center [71, 24] width 110 height 23
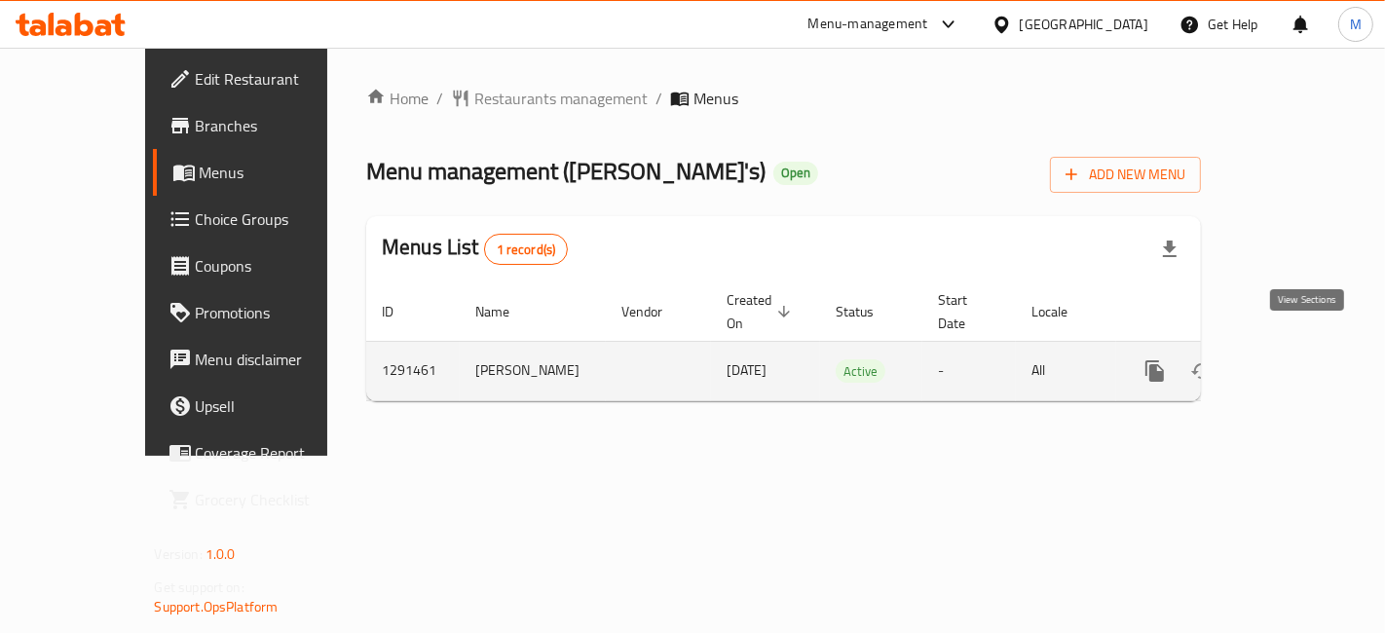
click at [1307, 360] on icon "enhanced table" at bounding box center [1295, 371] width 23 height 23
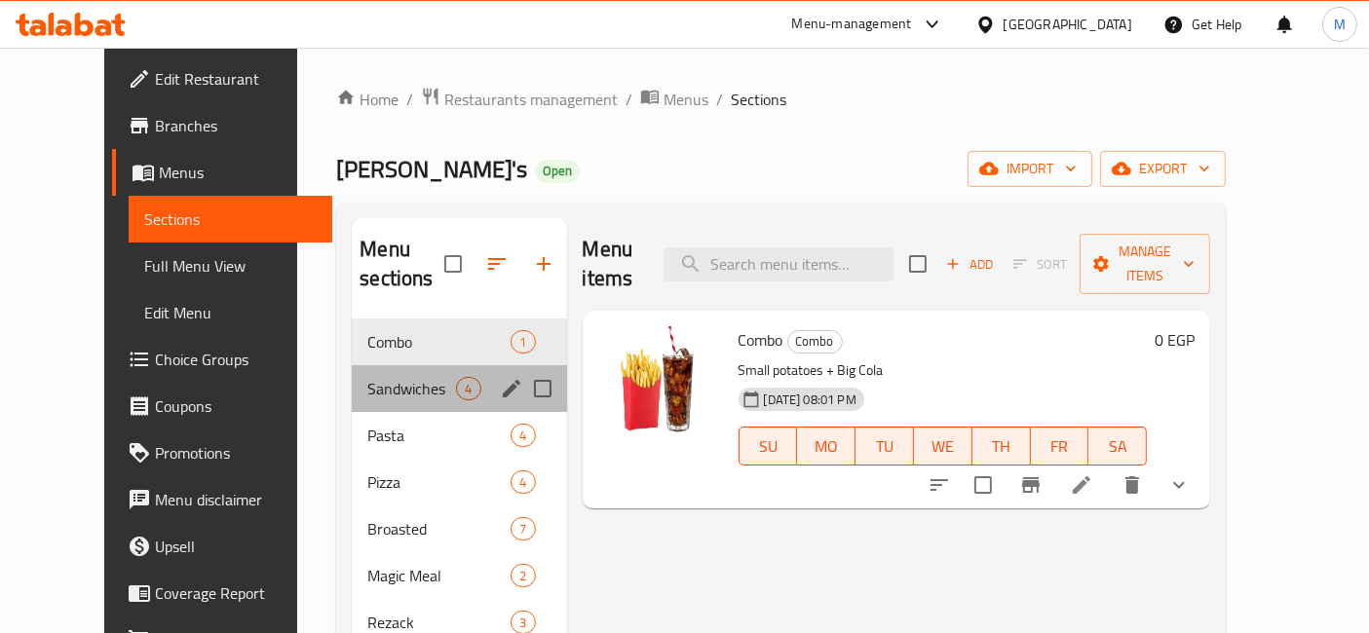
drag, startPoint x: 389, startPoint y: 371, endPoint x: 533, endPoint y: 370, distance: 144.2
click at [387, 371] on div "Sandwiches 4" at bounding box center [459, 388] width 214 height 47
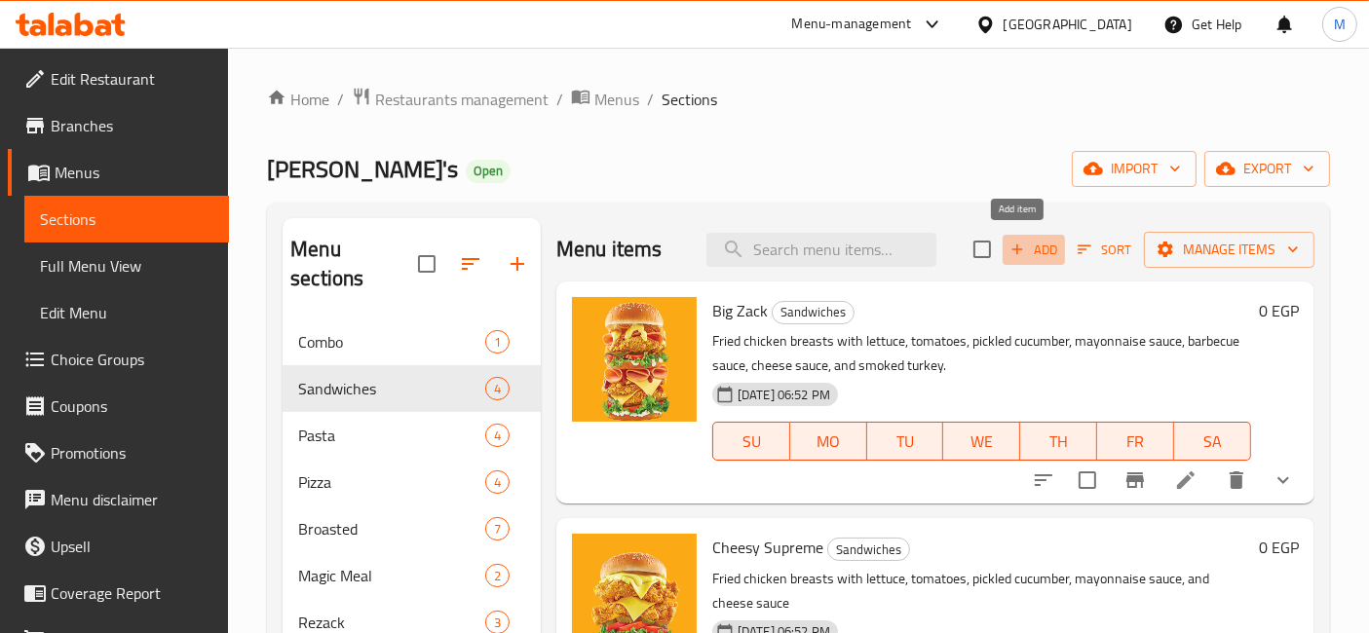
click at [1012, 246] on span "Add" at bounding box center [1033, 250] width 53 height 22
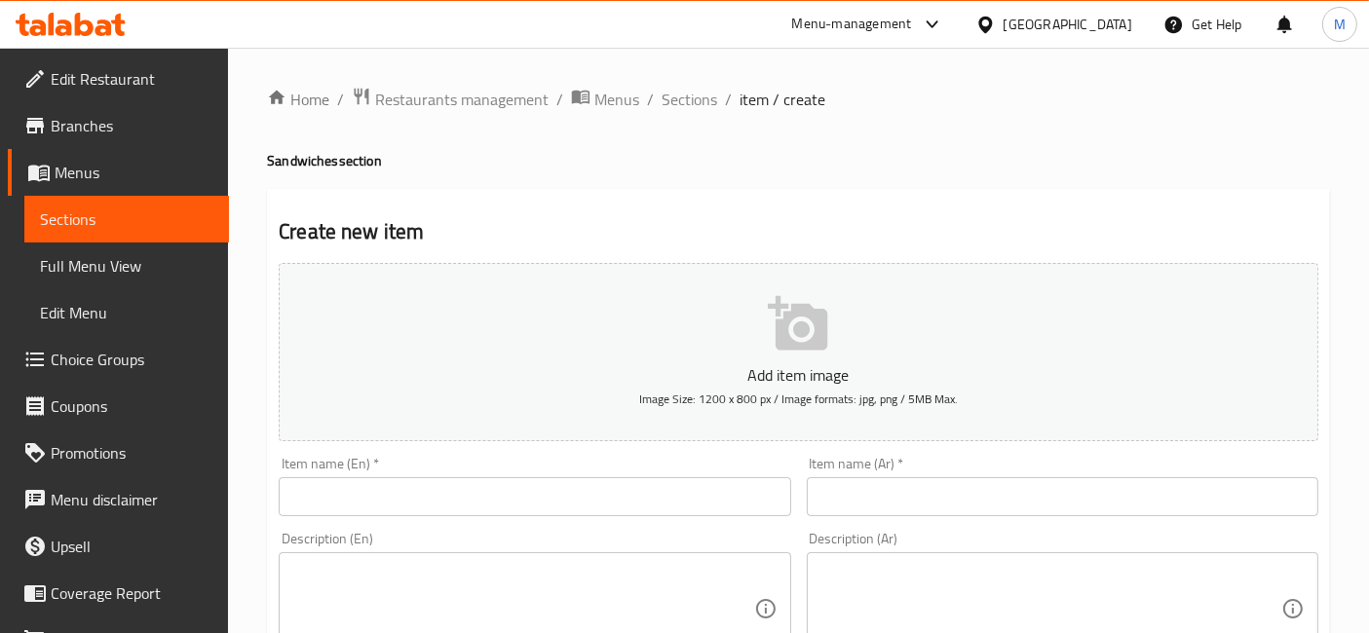
click at [1152, 499] on input "text" at bounding box center [1062, 496] width 511 height 39
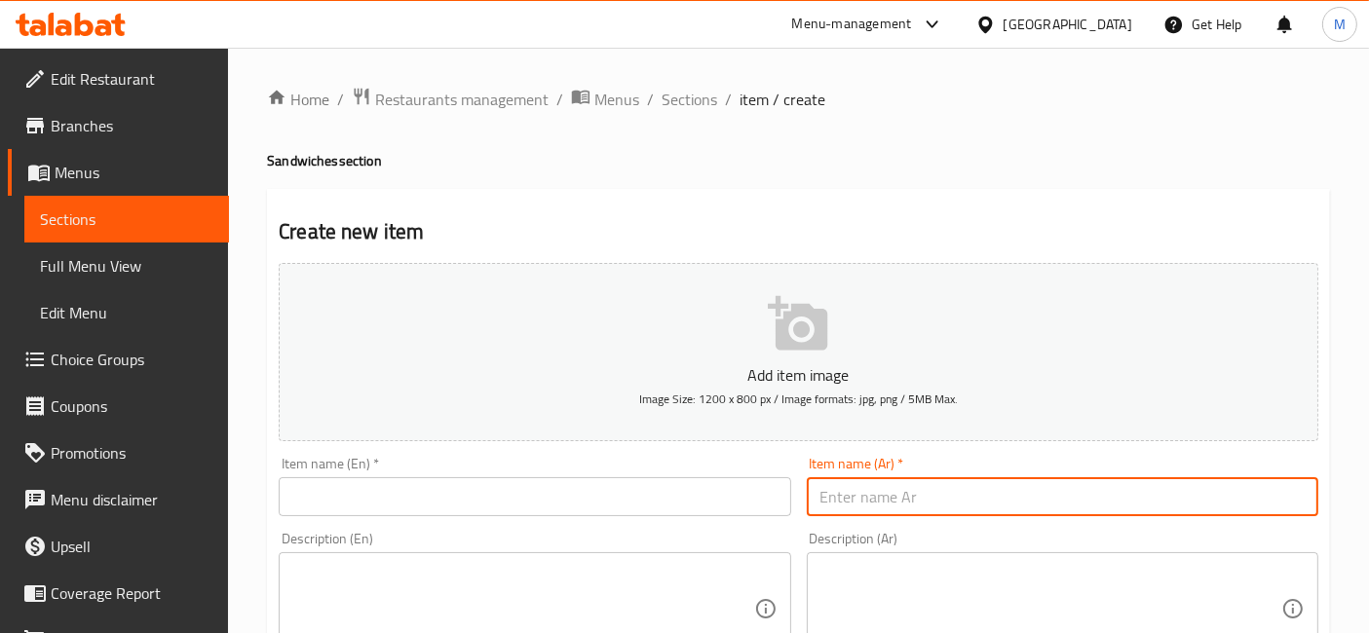
paste input "جراند كلاسيك"
type input "جراند كلاسيك"
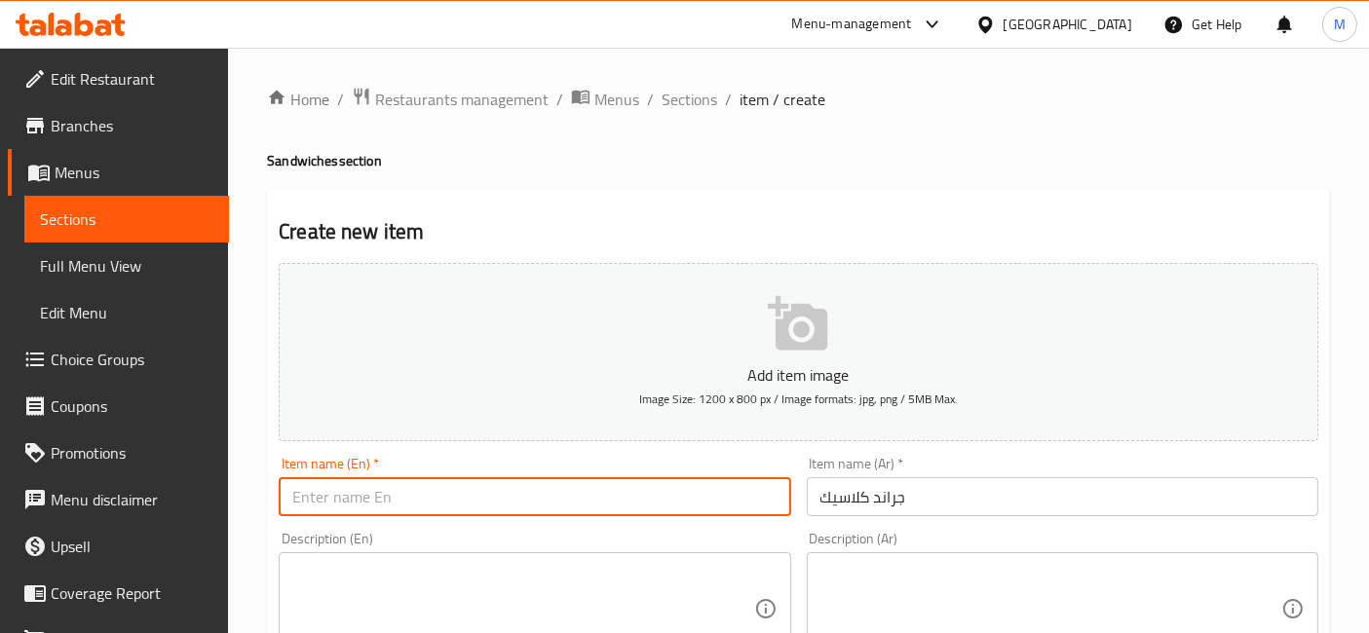
click at [611, 478] on input "text" at bounding box center [534, 496] width 511 height 39
paste input "Grand Classic"
type input "Grand Classic"
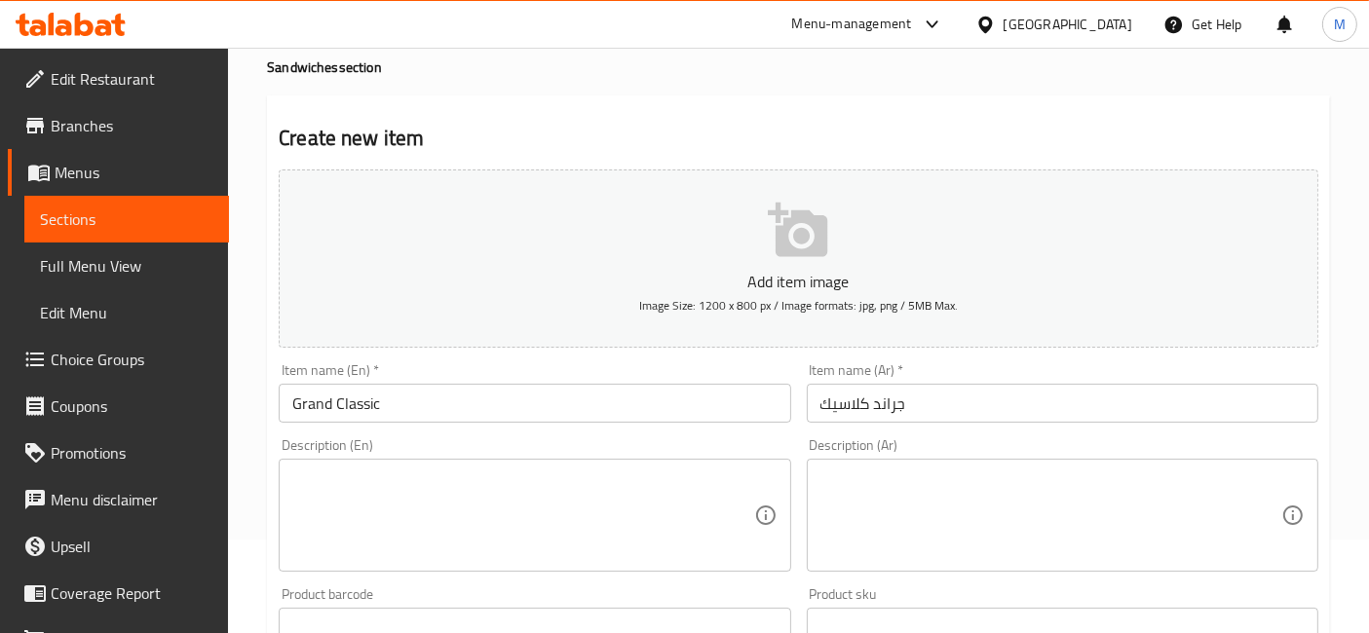
scroll to position [108, 0]
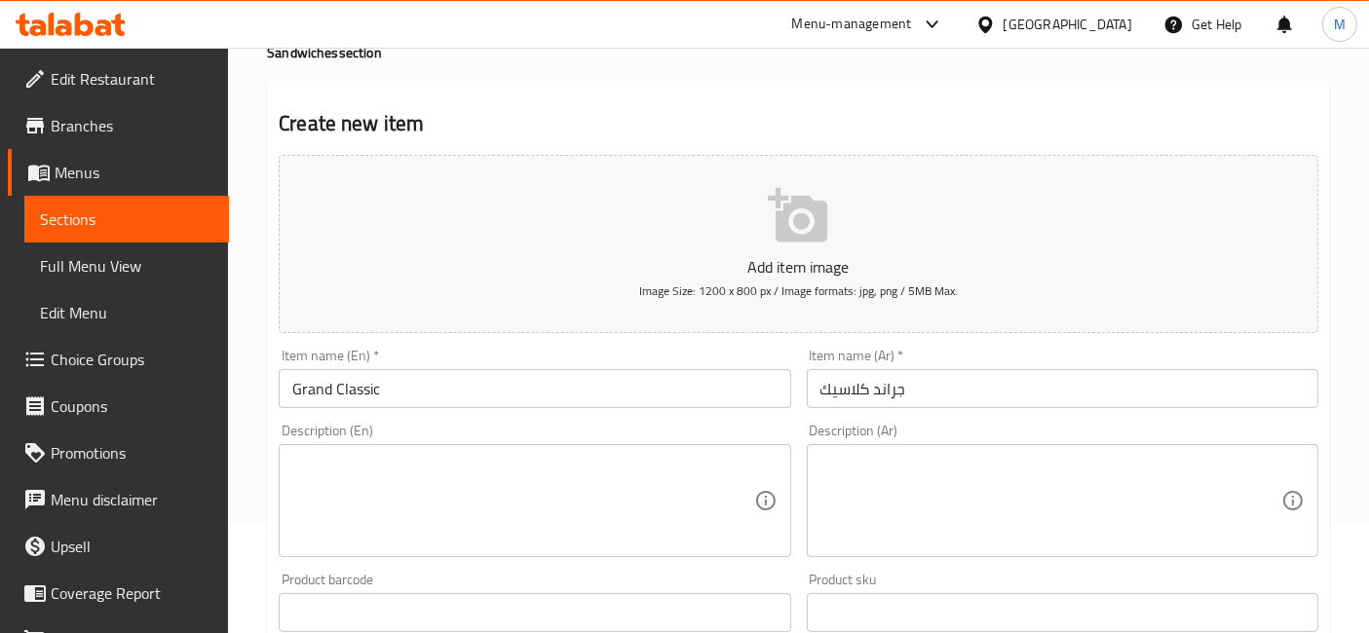
click at [946, 501] on textarea at bounding box center [1050, 501] width 461 height 93
paste textarea "عيش برويش – برجر بيف 100 جم – جبنة شيدر – خس – طماطم – بصل – خيار مخلل – صوص بي…"
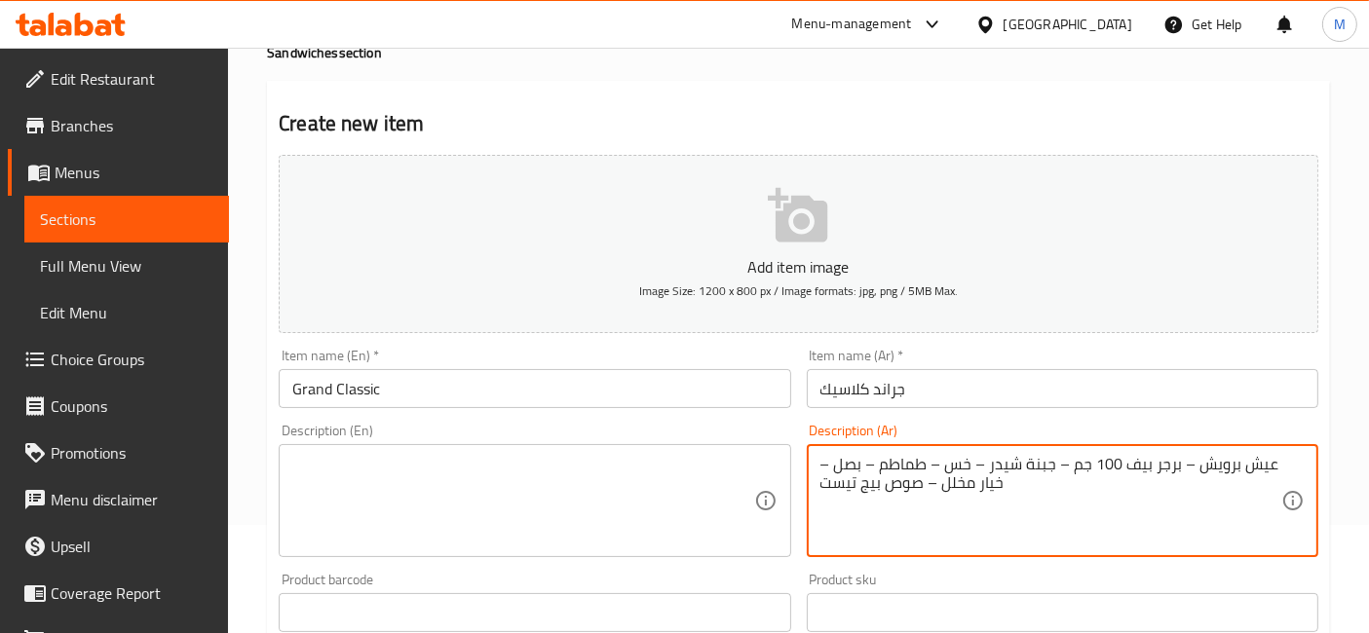
click at [940, 490] on textarea "عيش برويش – برجر بيف 100 جم – جبنة شيدر – خس – طماطم – بصل – خيار مخلل – صوص بي…" at bounding box center [1050, 501] width 461 height 93
type textarea "عيش برويش – برجر بيف 100 جم – جبنة شيدر – خس – طماطم – بصل – خيار مخلل – صوص بي…"
click at [489, 538] on textarea at bounding box center [522, 501] width 461 height 93
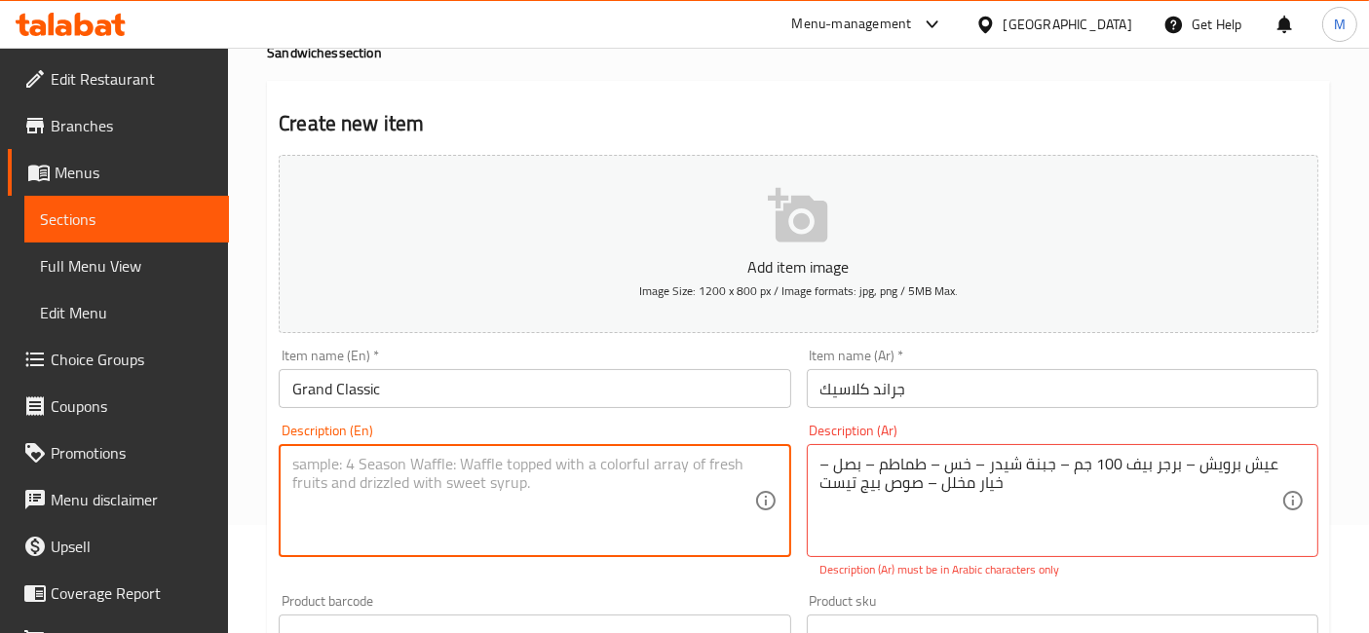
paste textarea "Breaded ham - 100g beef burger - cheddar cheese - lettuce - tomatoes - onions -…"
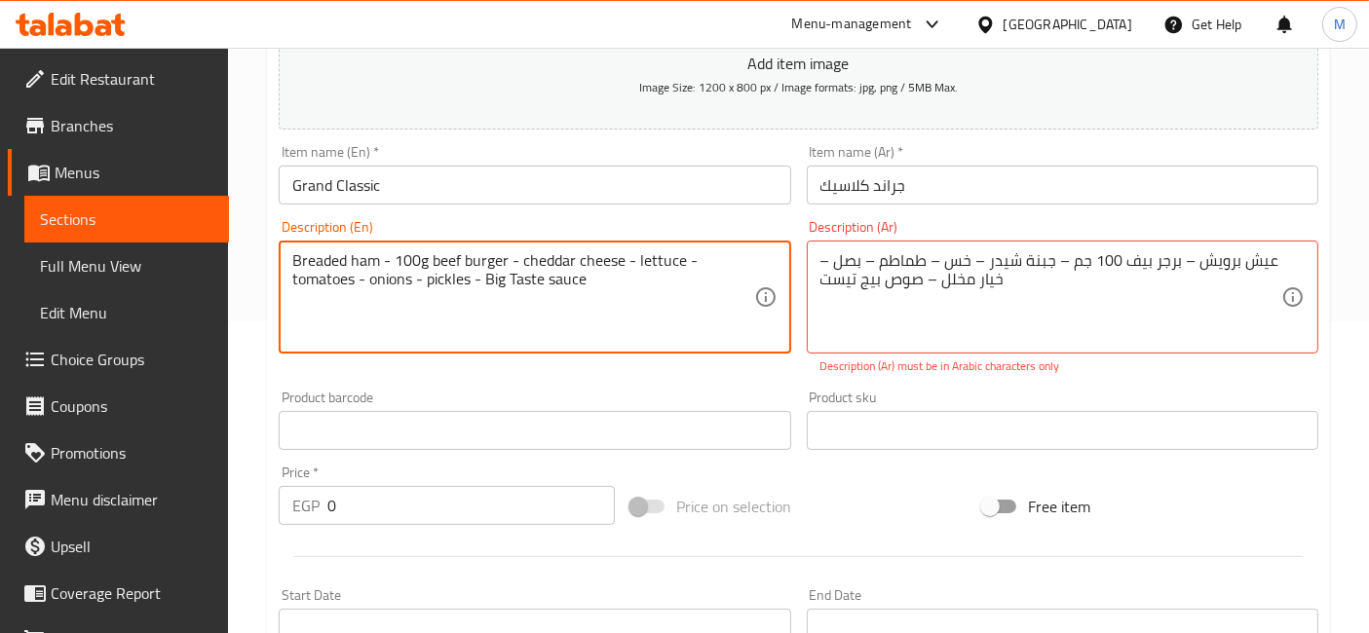
scroll to position [761, 0]
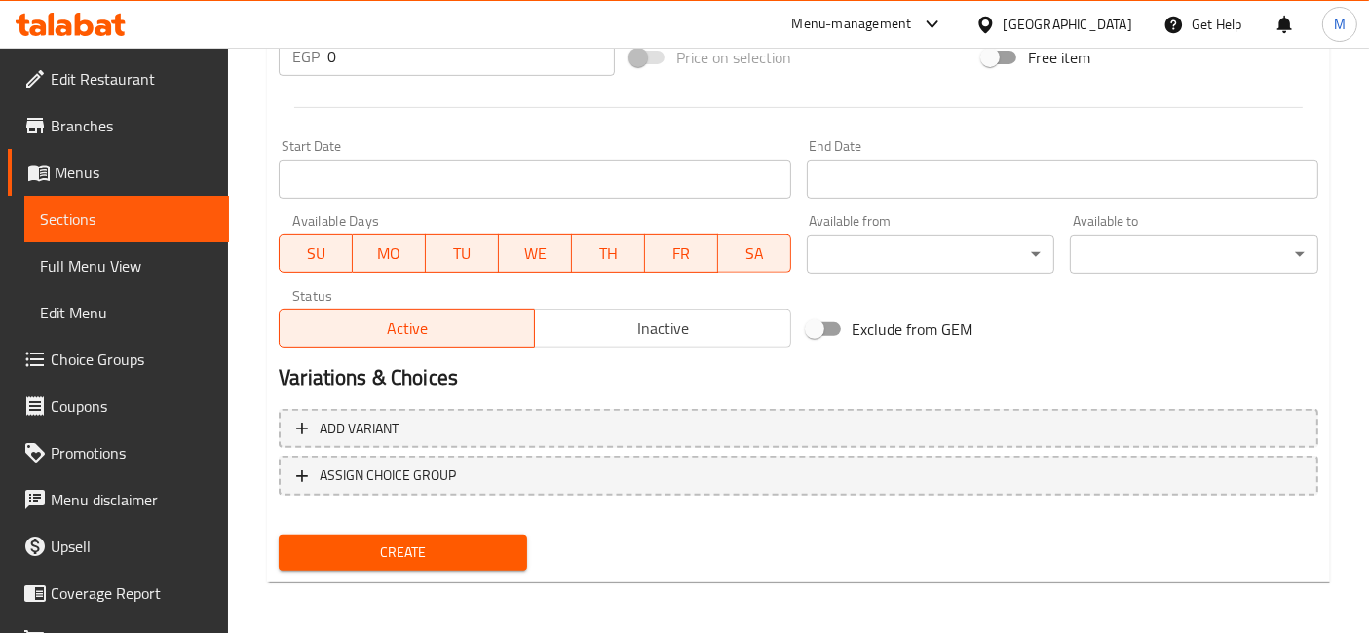
type textarea "Breaded ham - 100g beef burger - cheddar cheese - lettuce - tomatoes - onions -…"
click at [595, 310] on button "Inactive" at bounding box center [662, 328] width 256 height 39
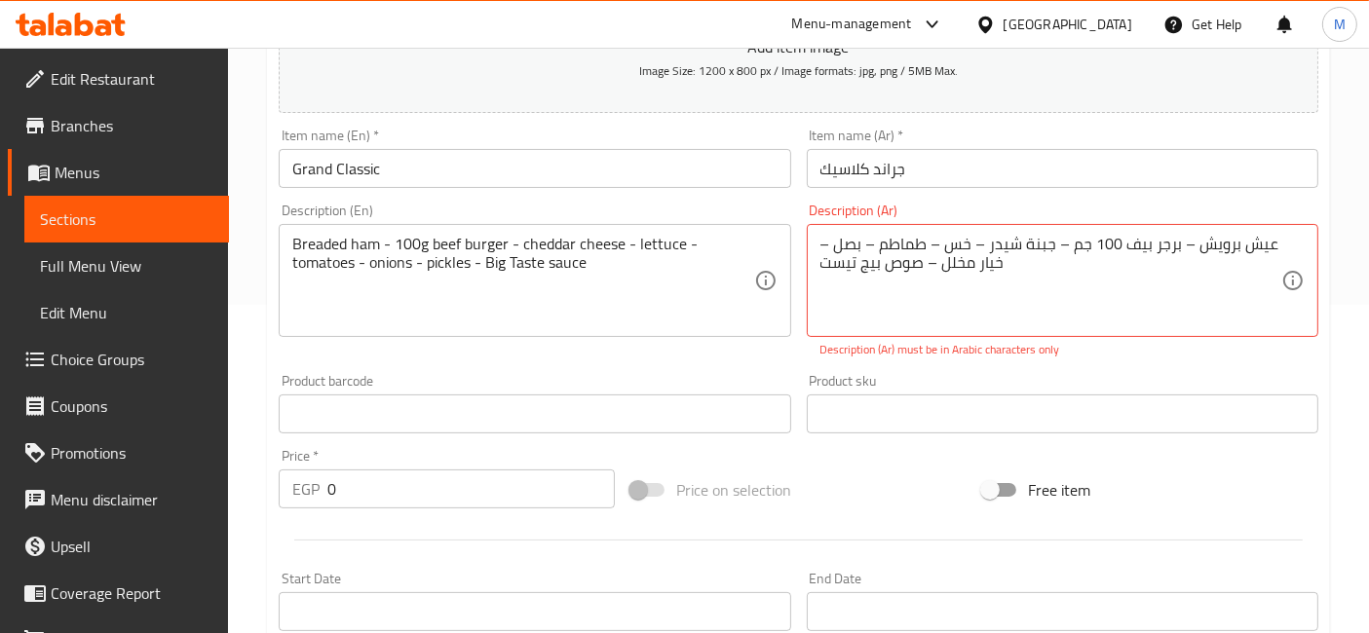
scroll to position [219, 0]
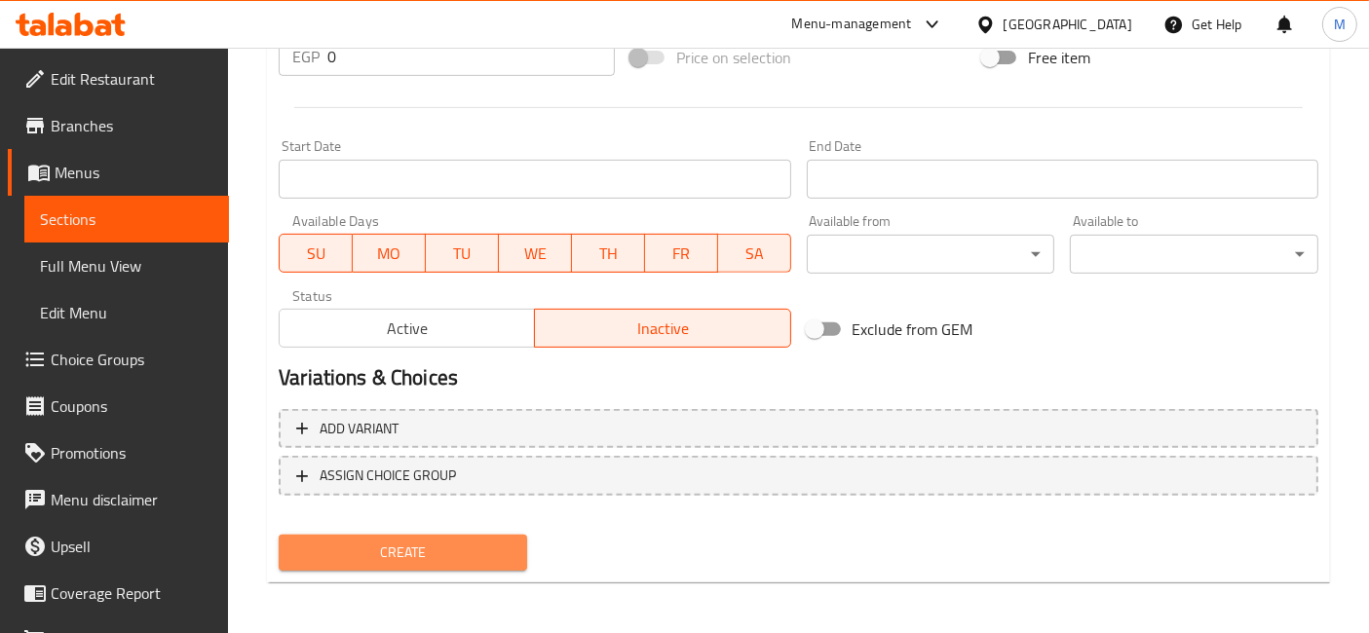
click at [523, 539] on button "Create" at bounding box center [403, 553] width 248 height 36
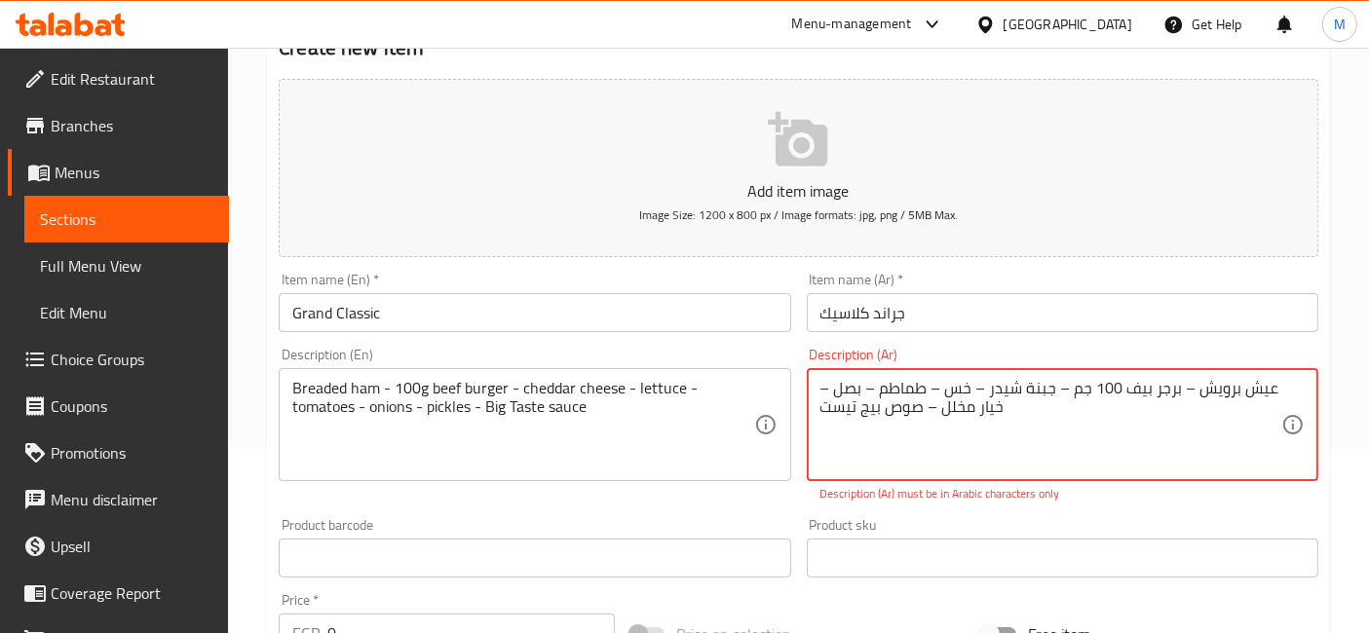
scroll to position [272, 0]
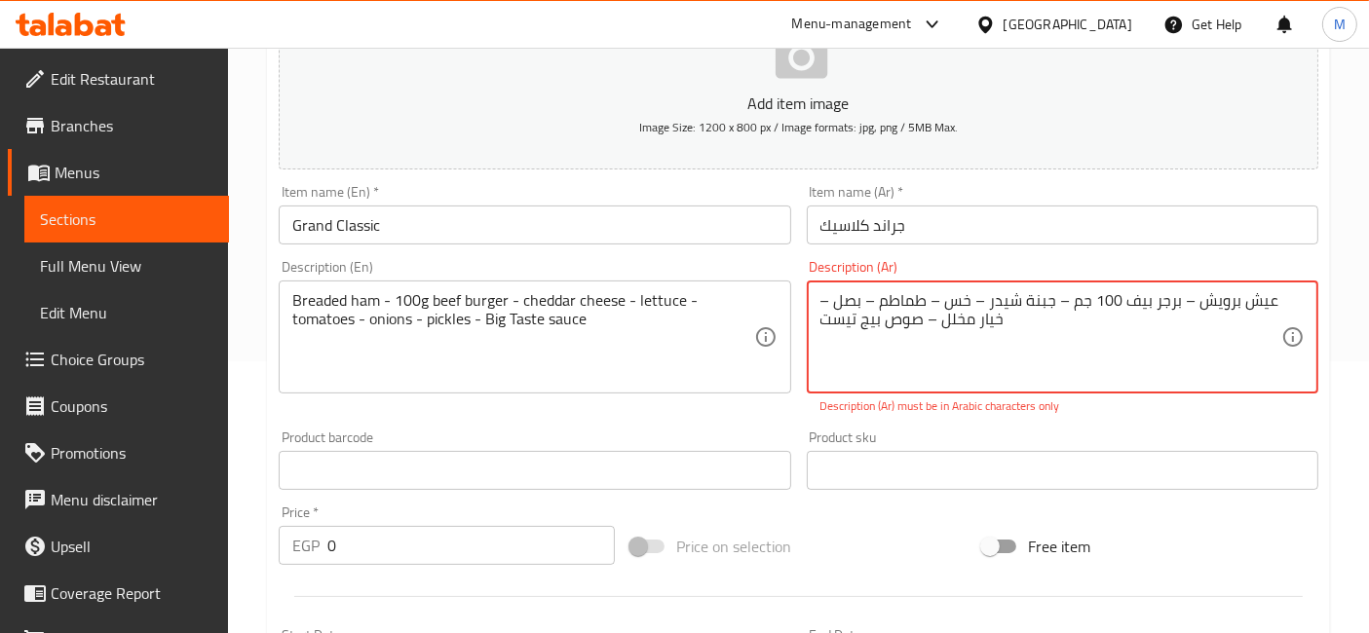
click at [858, 334] on textarea "عيش برويش – برجر بيف 100 جم – جبنة شيدر – خس – طماطم – بصل – خيار مخلل – صوص بي…" at bounding box center [1050, 337] width 461 height 93
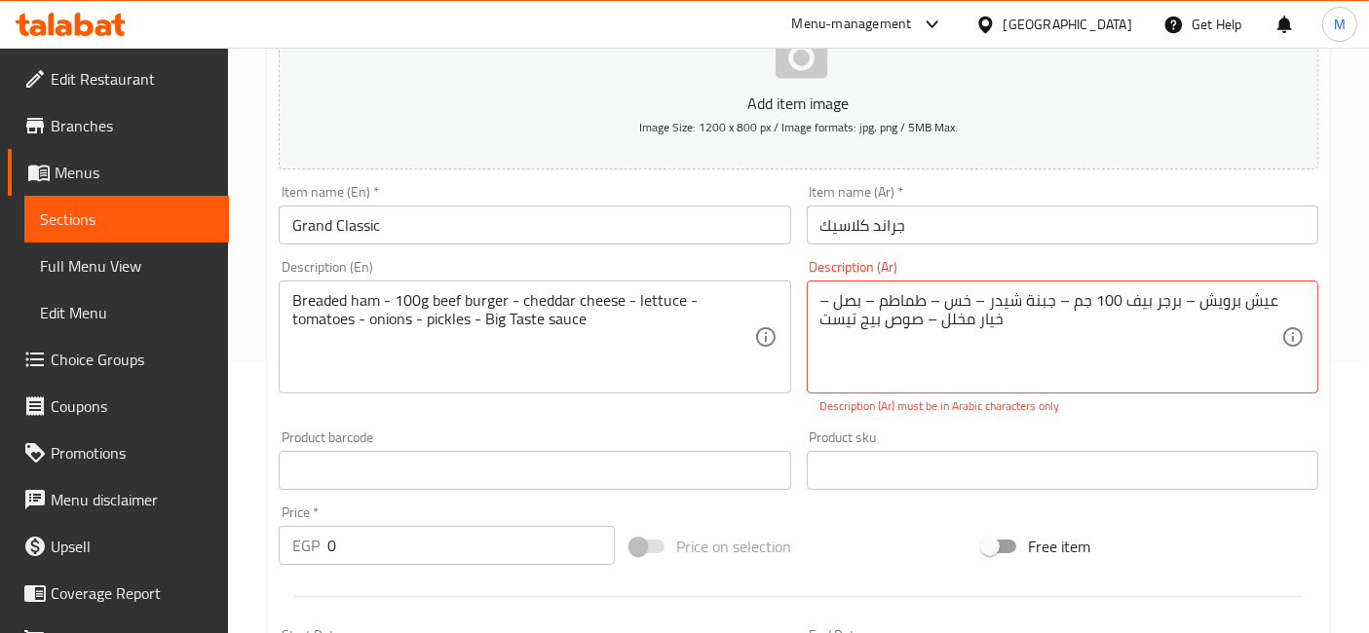
click at [1182, 327] on textarea "عيش برويش – برجر بيف 100 جم – جبنة شيدر – خس – طماطم – بصل – خيار مخلل – صوص بي…" at bounding box center [1050, 337] width 461 height 93
click at [1060, 260] on div "Description (Ar) عيش برويش – برجر بيف 100 جم – جبنة شيدر – خس – طماطم – بصل – خ…" at bounding box center [1062, 337] width 511 height 155
click at [1057, 248] on div "Item name (Ar)   * [PERSON_NAME] Item name (Ar) *" at bounding box center [1062, 214] width 527 height 75
click at [1048, 252] on div "Description (Ar) عيش برويش – برجر بيف 100 جم – جبنة شيدر – خس – طماطم – بصل – خ…" at bounding box center [1062, 337] width 527 height 170
click at [961, 212] on input "جراند كلاسيك" at bounding box center [1062, 225] width 511 height 39
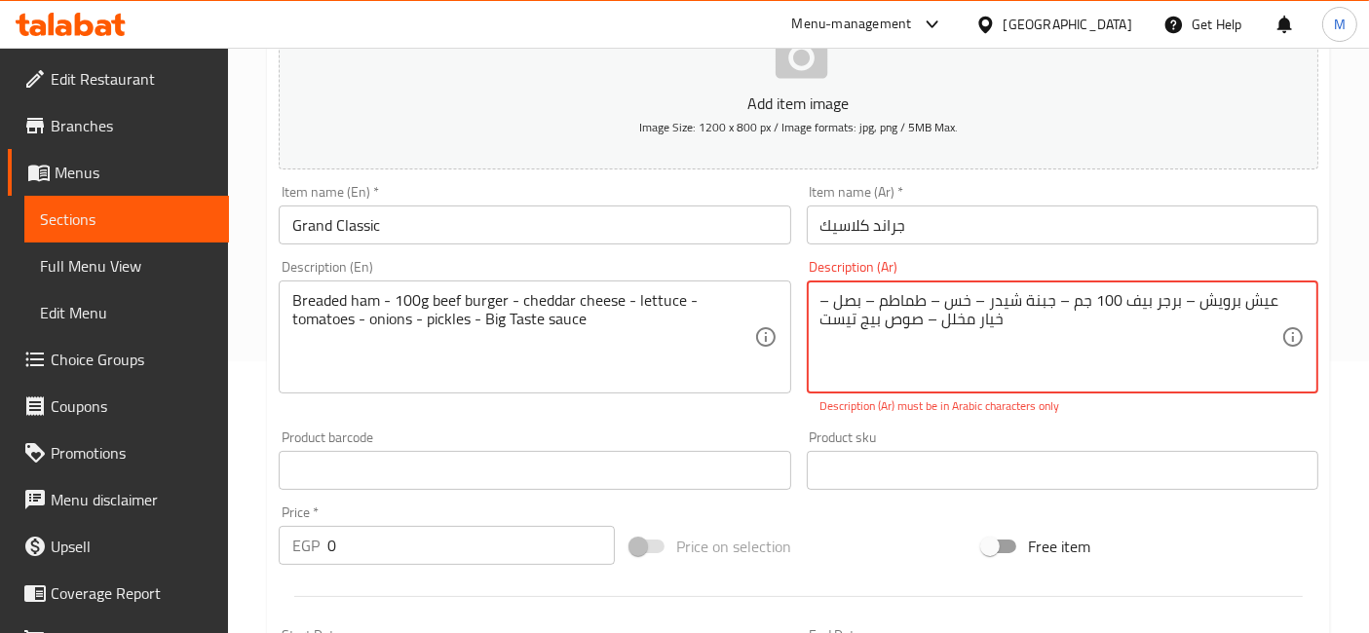
click at [1105, 296] on textarea "عيش برويش – برجر بيف 100 جم – جبنة شيدر – خس – طماطم – بصل – خيار مخلل – صوص بي…" at bounding box center [1050, 337] width 461 height 93
click at [845, 304] on textarea "عيش برويش – برجر بيف 100 جم – جبنة شيدر – خس – طماطم – بصل – خيار مخلل – صوص بي…" at bounding box center [1050, 337] width 461 height 93
click at [844, 304] on textarea "عيش برويش – برجر بيف 100 جم – جبنة شيدر – خس – طماطم – بصل – خيار مخلل – صوص بي…" at bounding box center [1050, 337] width 461 height 93
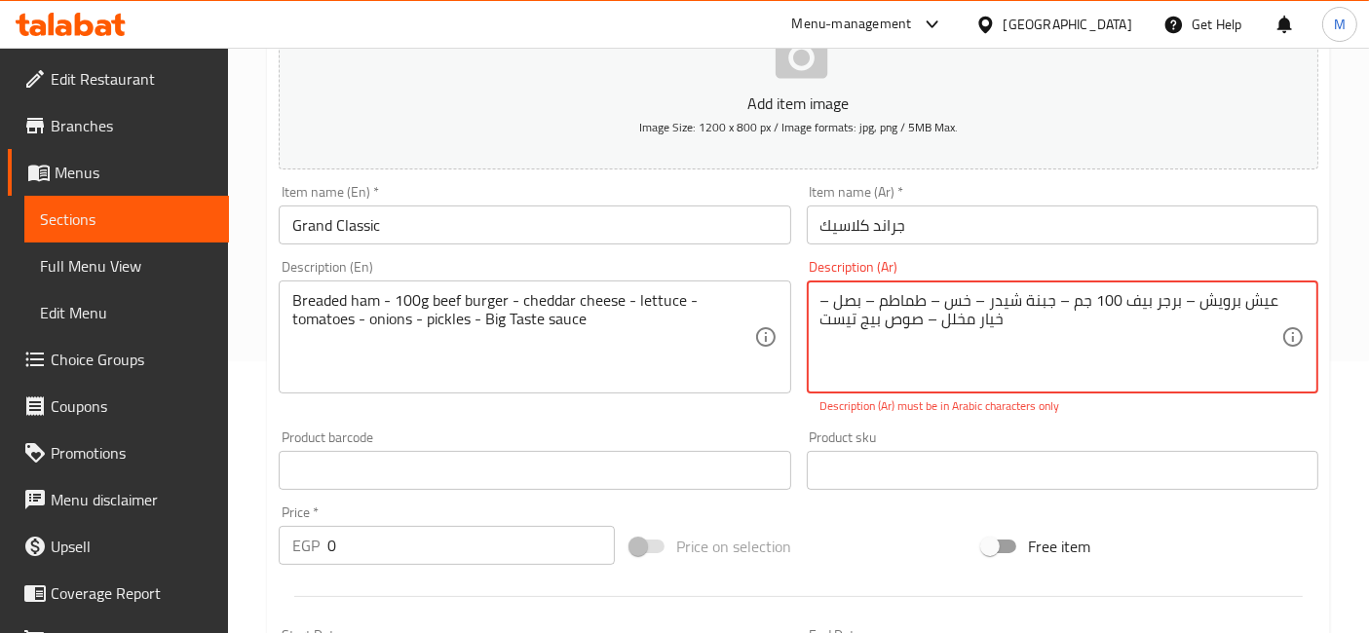
paste textarea "برجر بيف 100 جم – جبنة شيدر خس طماطم بصل خيار مخلل"
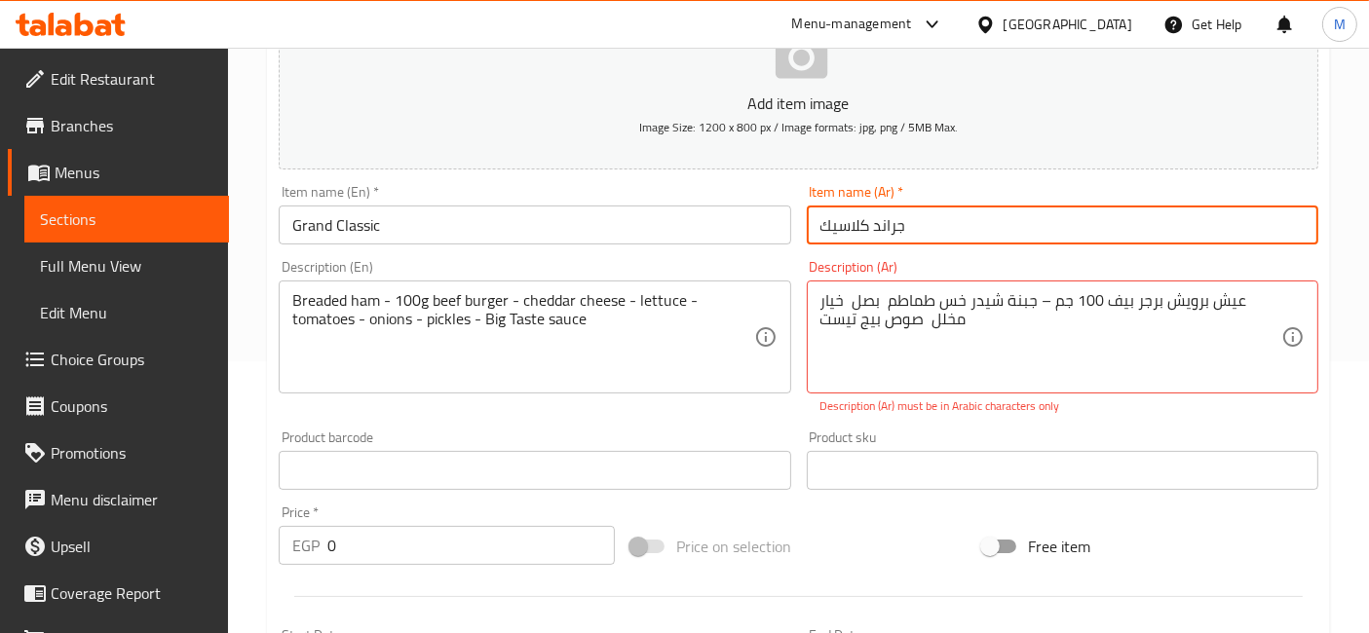
click at [1004, 226] on input "جراند كلاسيك" at bounding box center [1062, 225] width 511 height 39
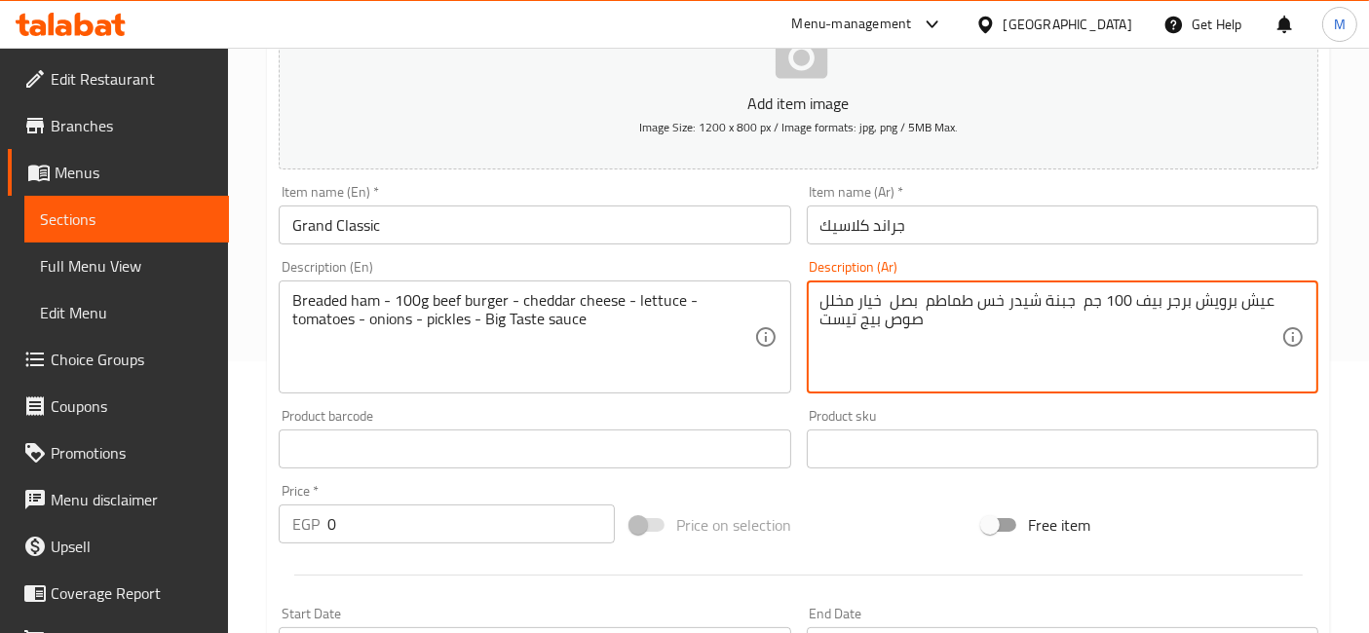
type textarea "عيش برويش برجر بيف 100 جم جبنة شيدر خس طماطم بصل خيار مخلل صوص بيج تيست"
click at [988, 226] on input "جراند كلاسيك" at bounding box center [1062, 225] width 511 height 39
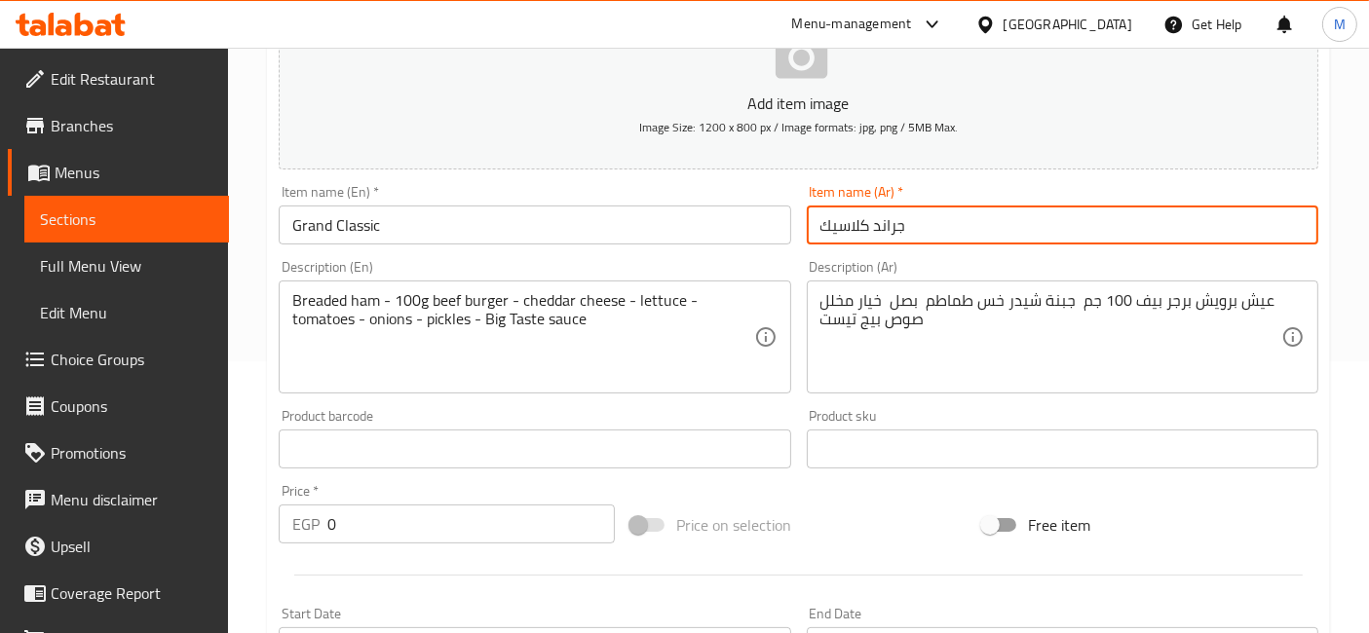
click at [740, 223] on input "Grand Classic" at bounding box center [534, 225] width 511 height 39
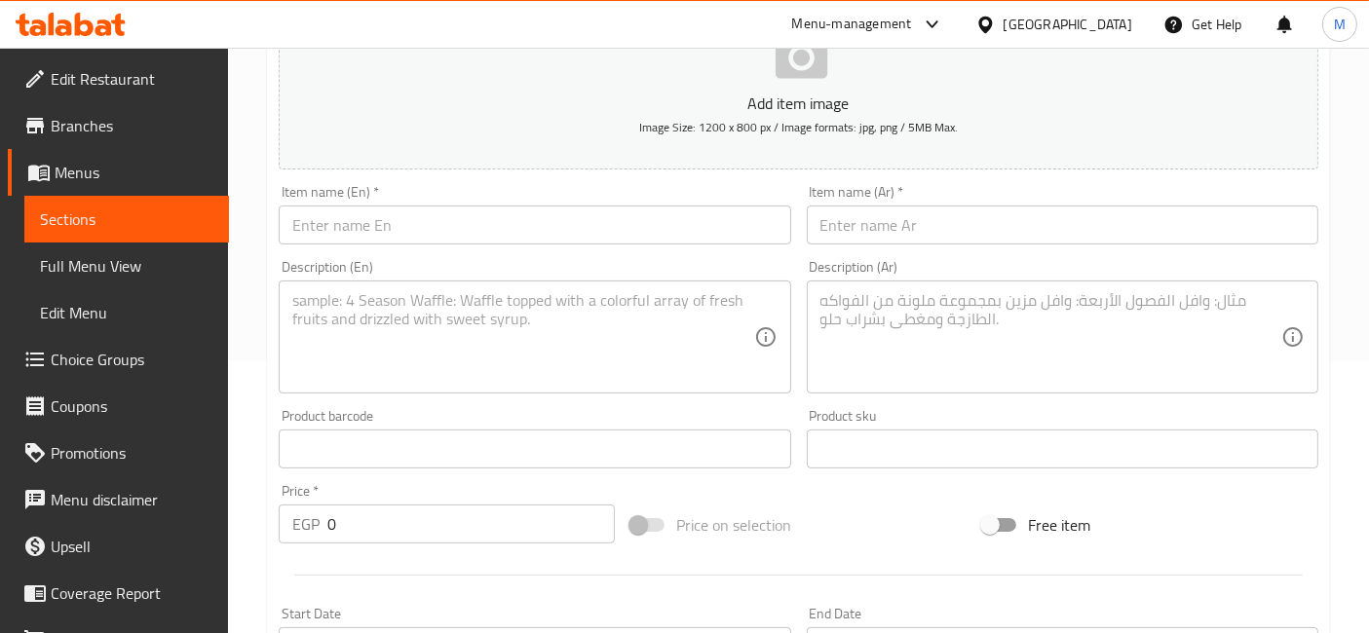
click at [117, 29] on icon at bounding box center [118, 25] width 14 height 22
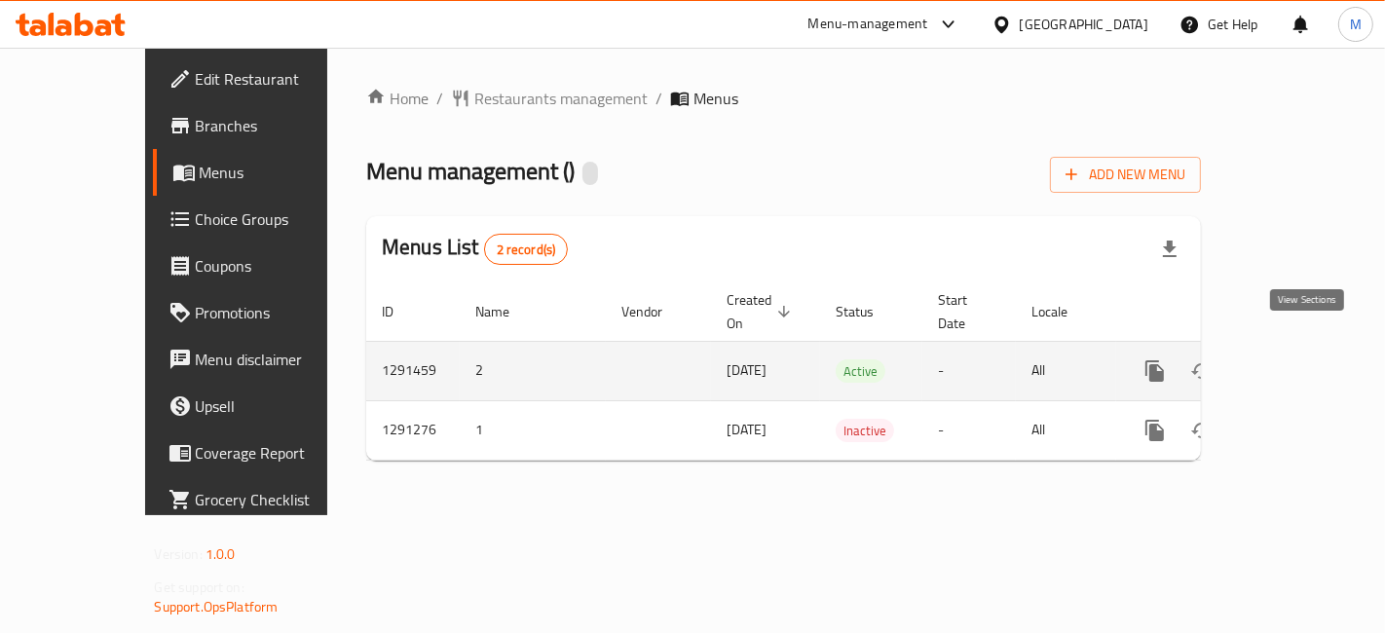
click at [1307, 360] on icon "enhanced table" at bounding box center [1295, 371] width 23 height 23
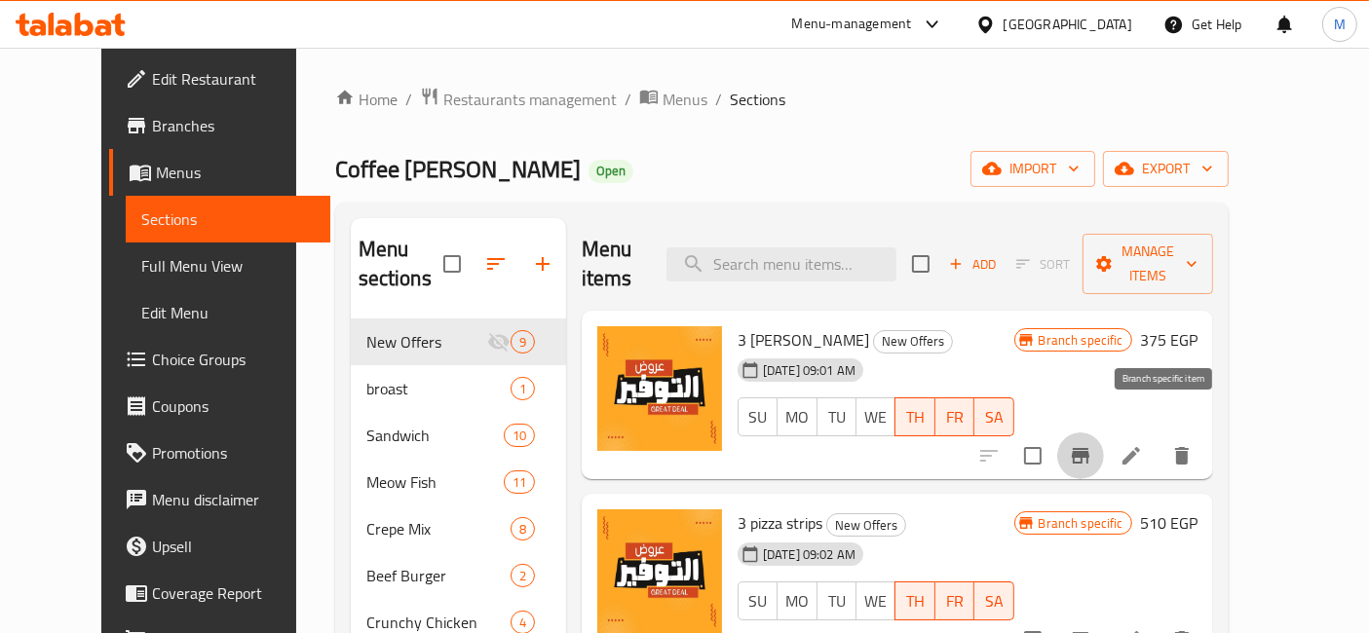
click at [1092, 444] on icon "Branch-specific-item" at bounding box center [1080, 455] width 23 height 23
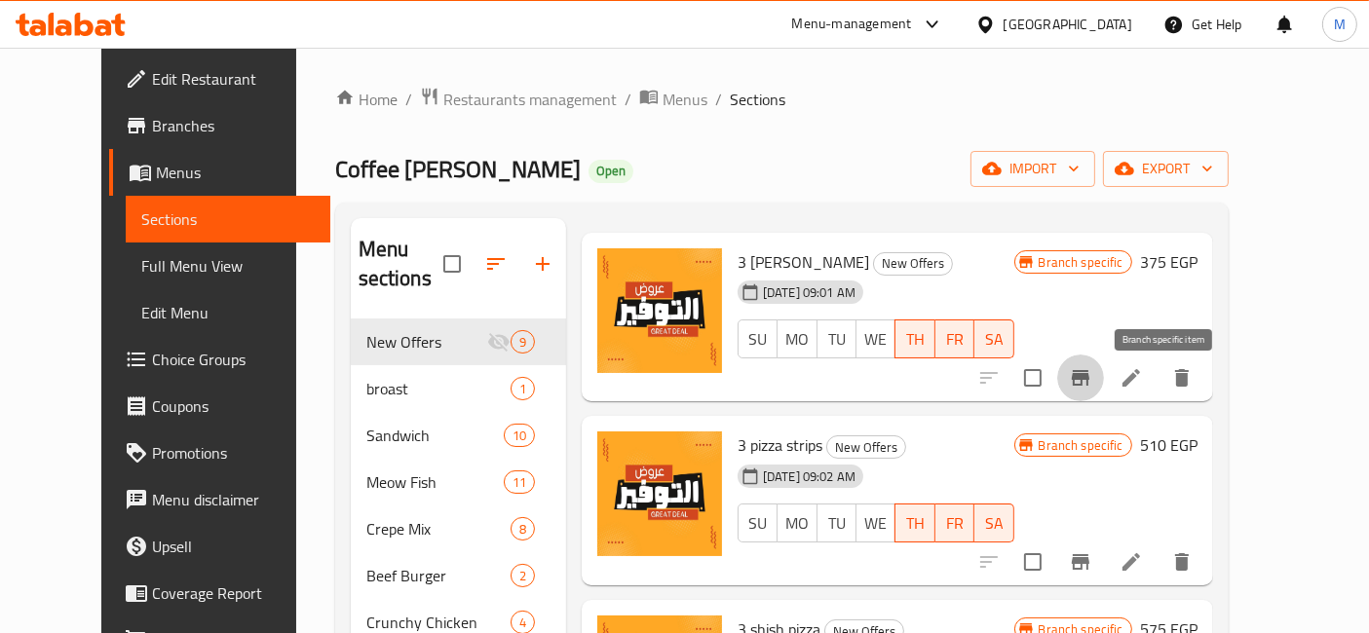
scroll to position [108, 0]
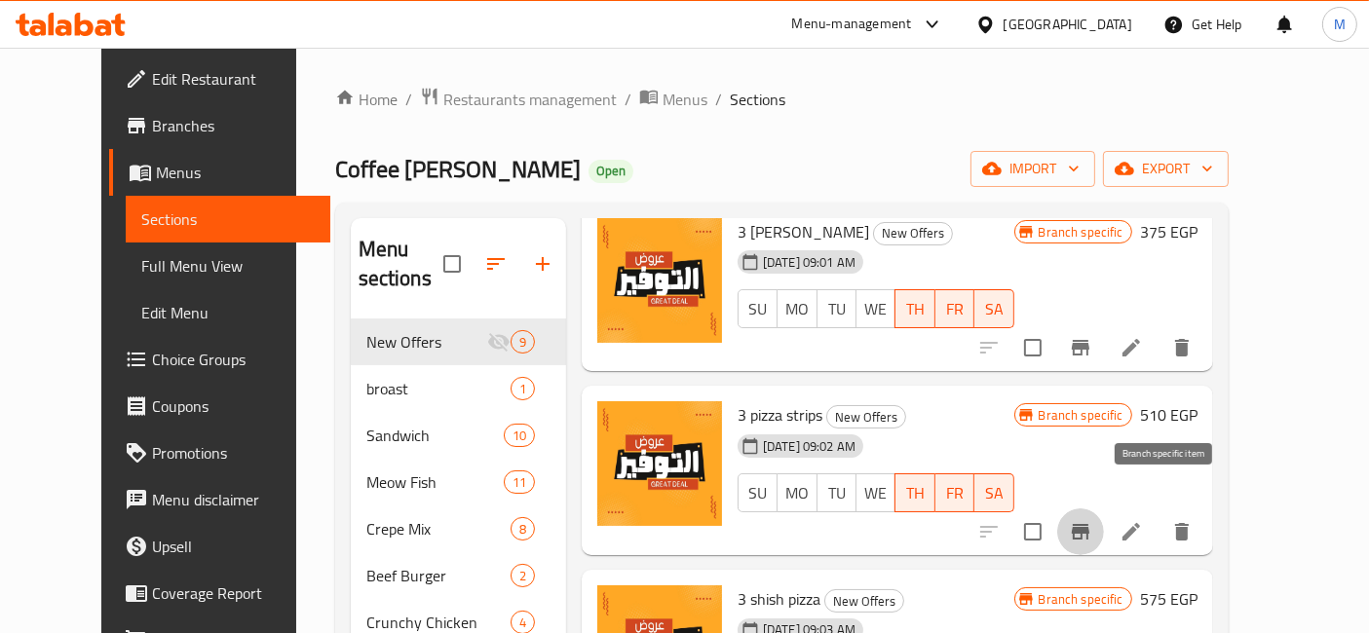
click at [1092, 520] on icon "Branch-specific-item" at bounding box center [1080, 531] width 23 height 23
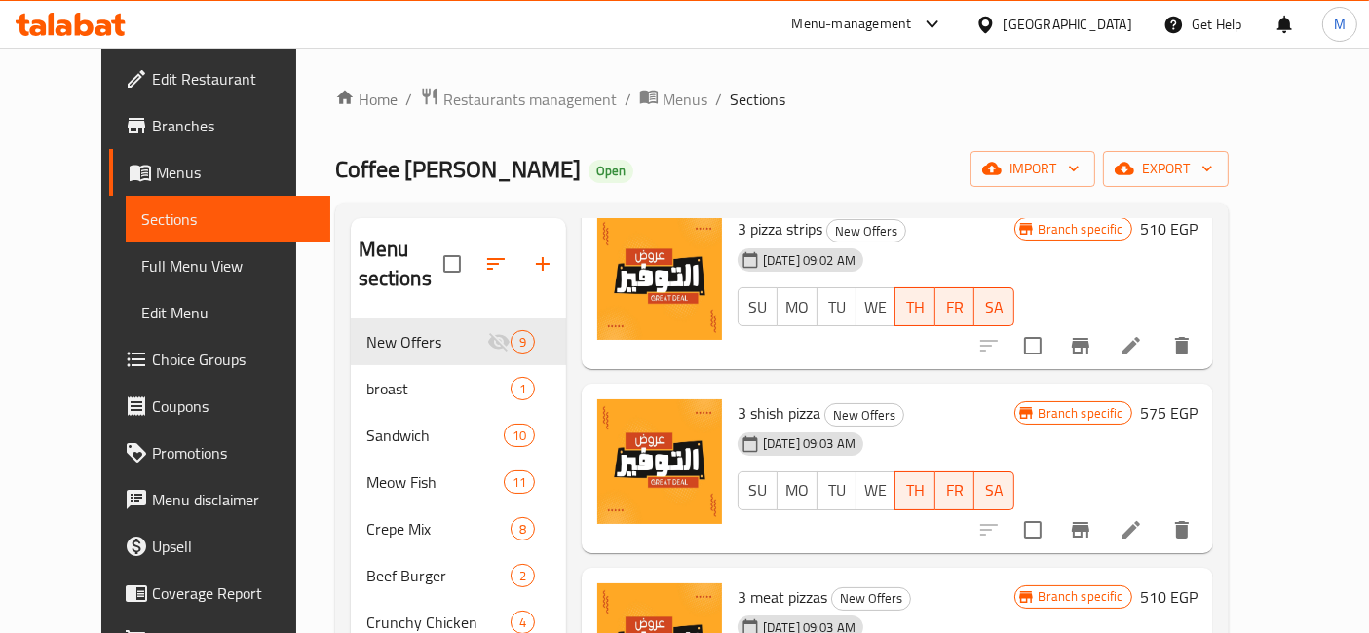
scroll to position [324, 0]
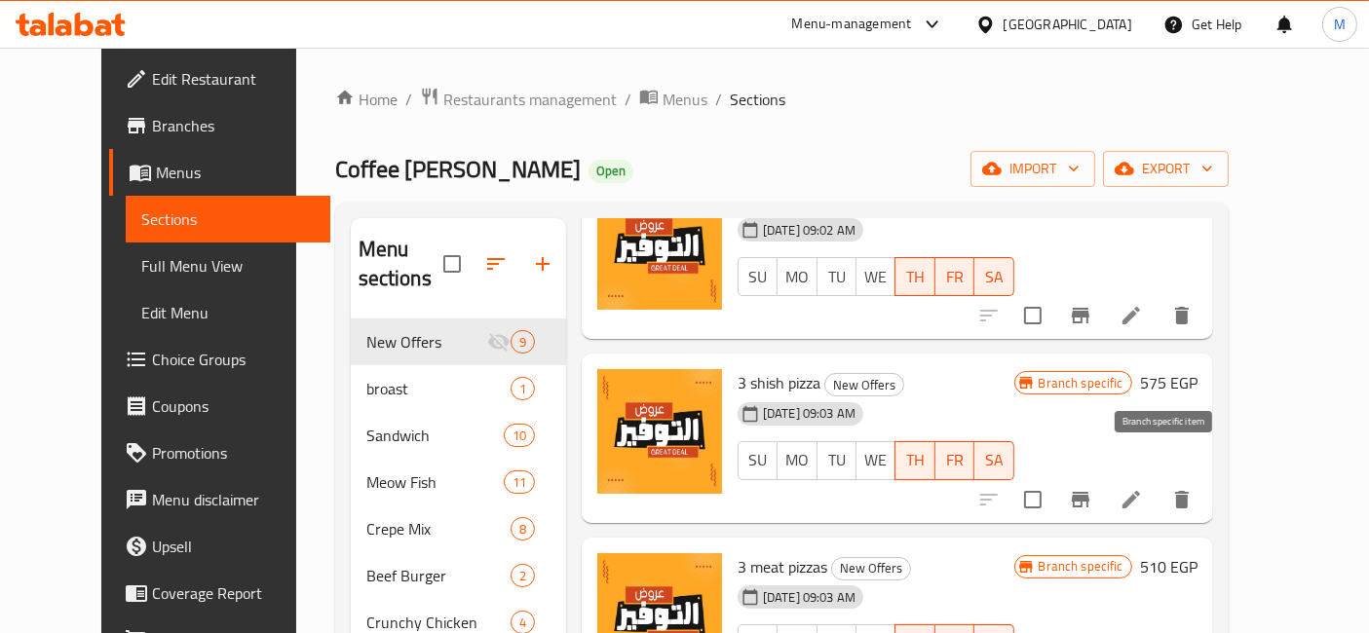
click at [1104, 485] on button "Branch-specific-item" at bounding box center [1080, 499] width 47 height 47
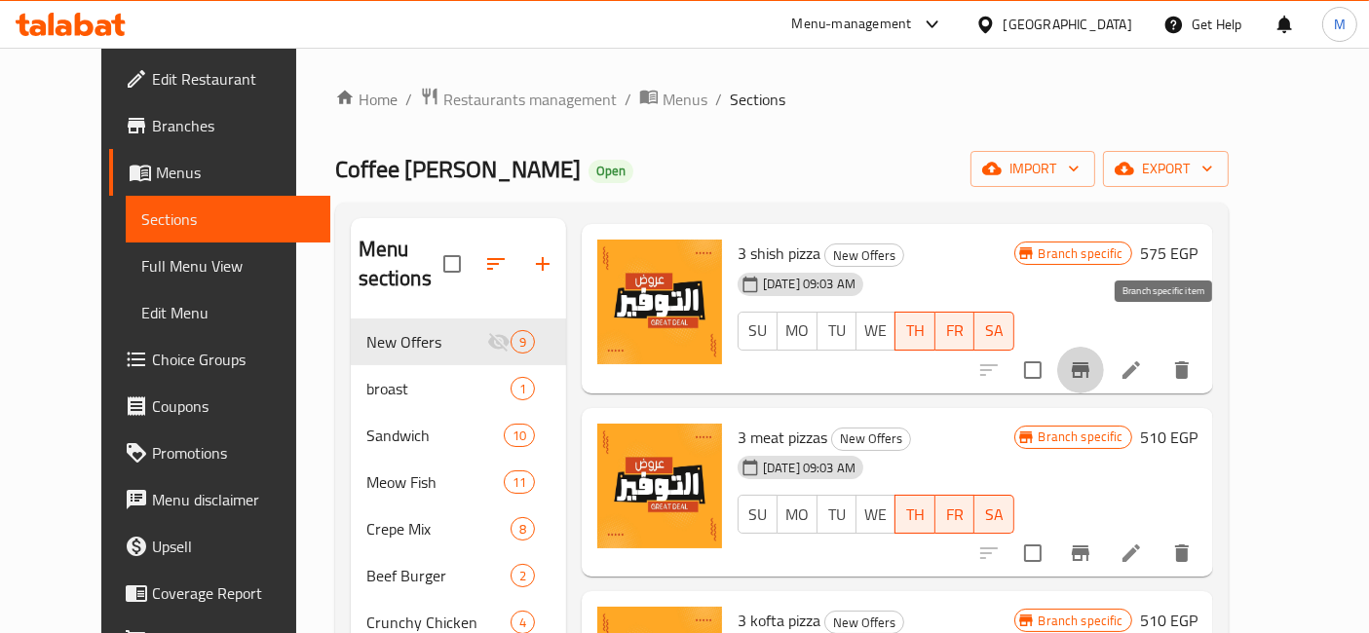
scroll to position [108, 0]
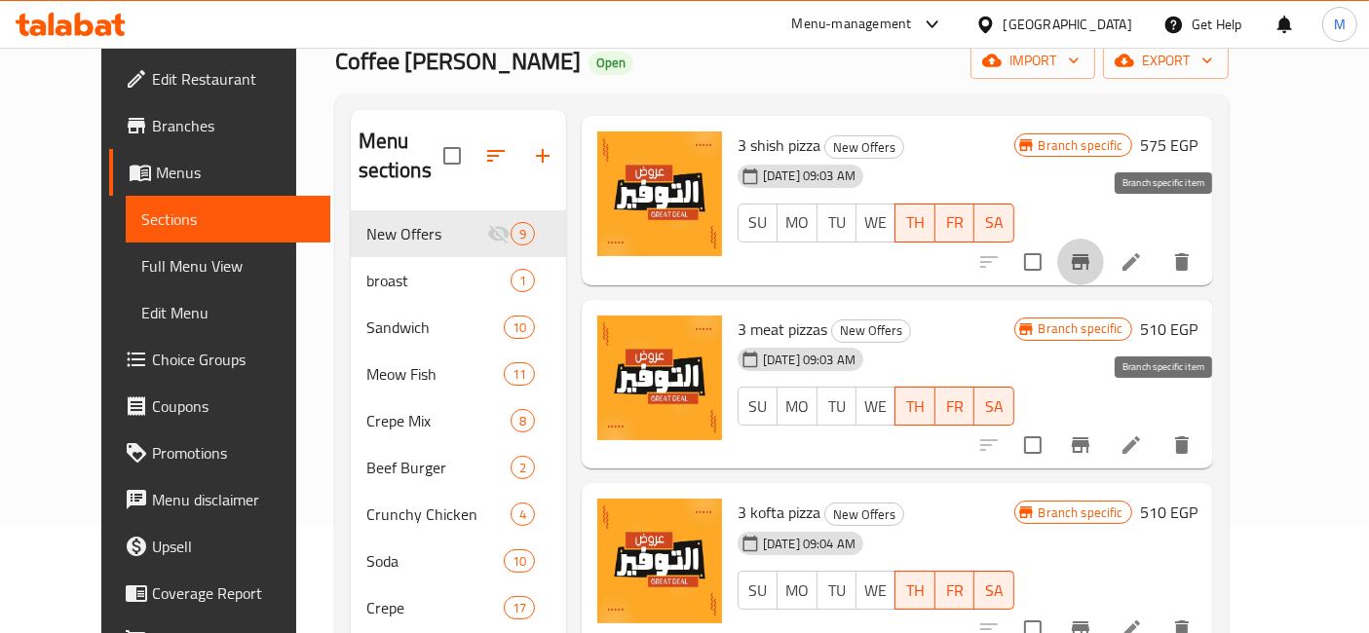
click at [1104, 422] on button "Branch-specific-item" at bounding box center [1080, 445] width 47 height 47
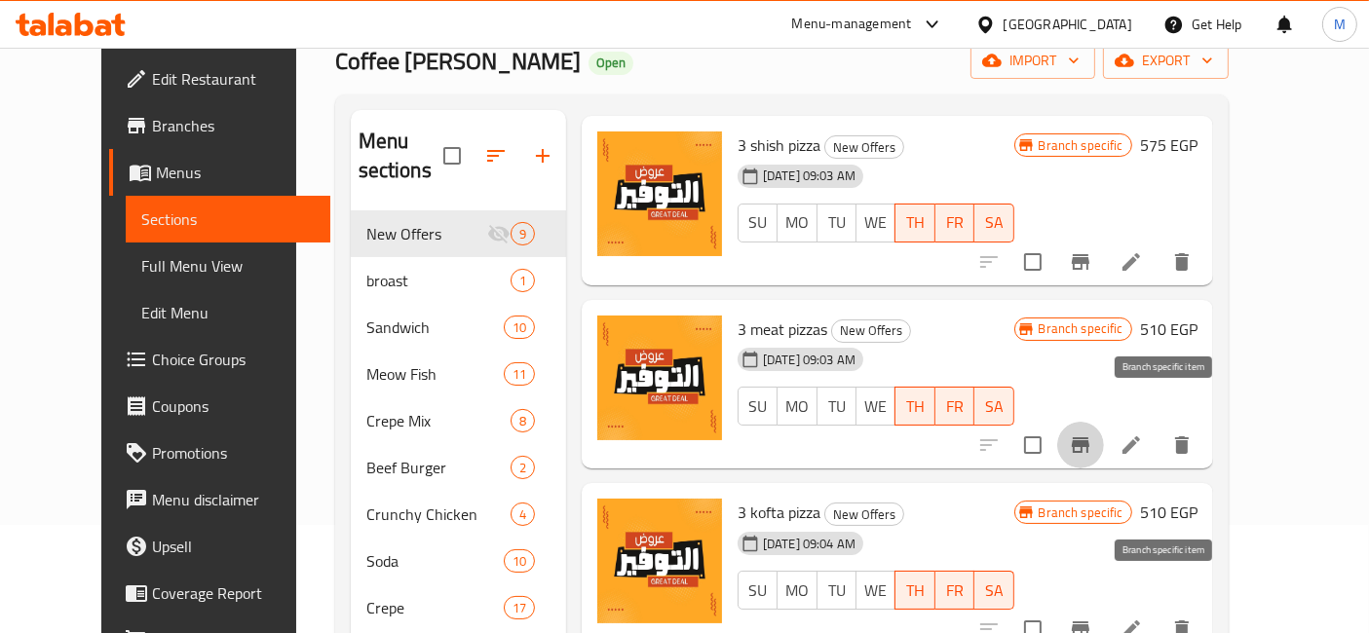
click at [1089, 622] on icon "Branch-specific-item" at bounding box center [1081, 630] width 18 height 16
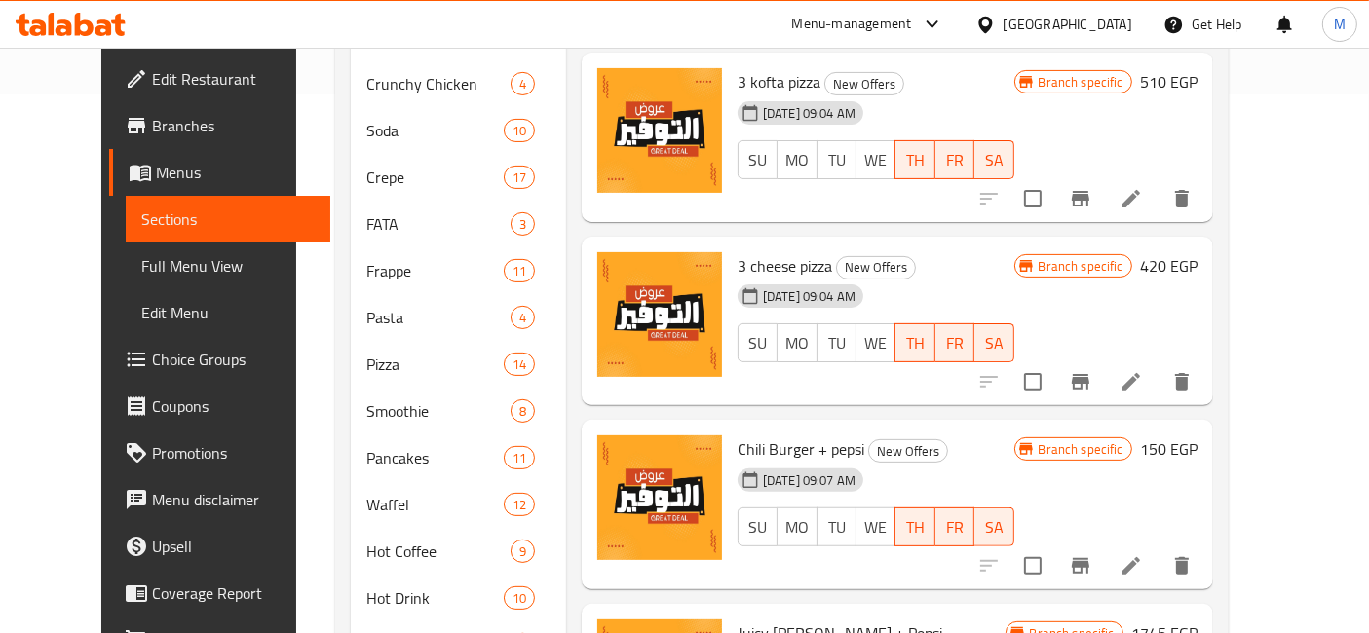
scroll to position [541, 0]
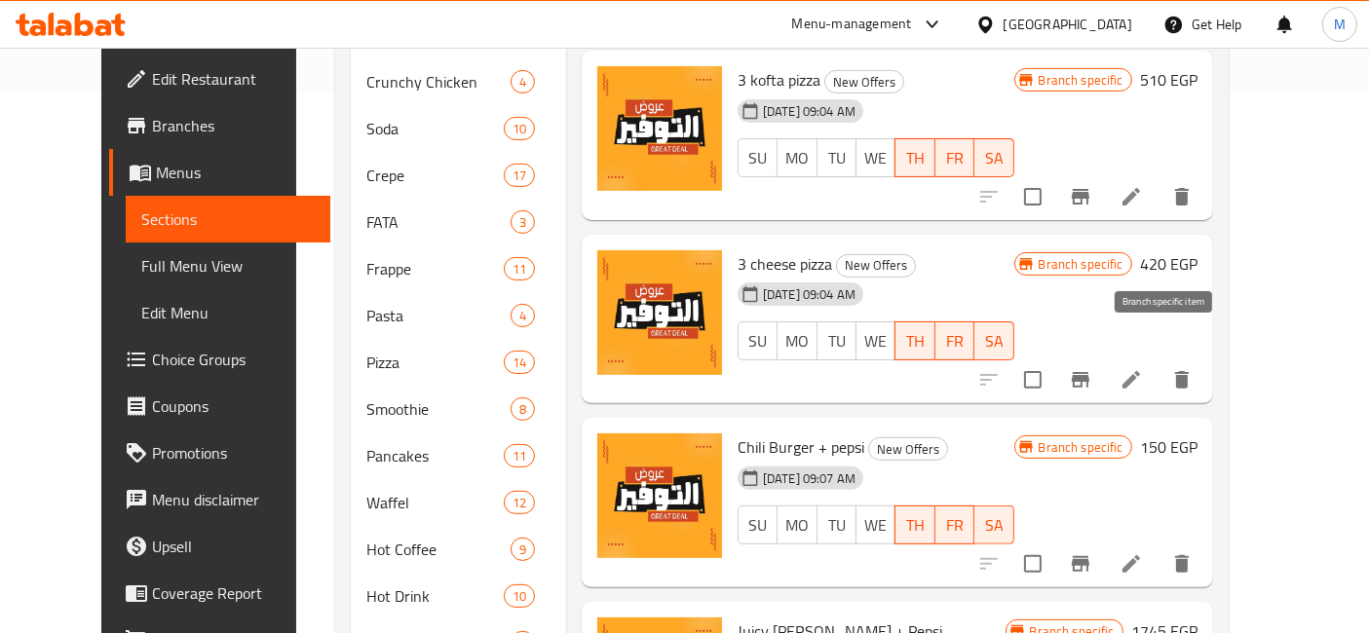
click at [1092, 368] on icon "Branch-specific-item" at bounding box center [1080, 379] width 23 height 23
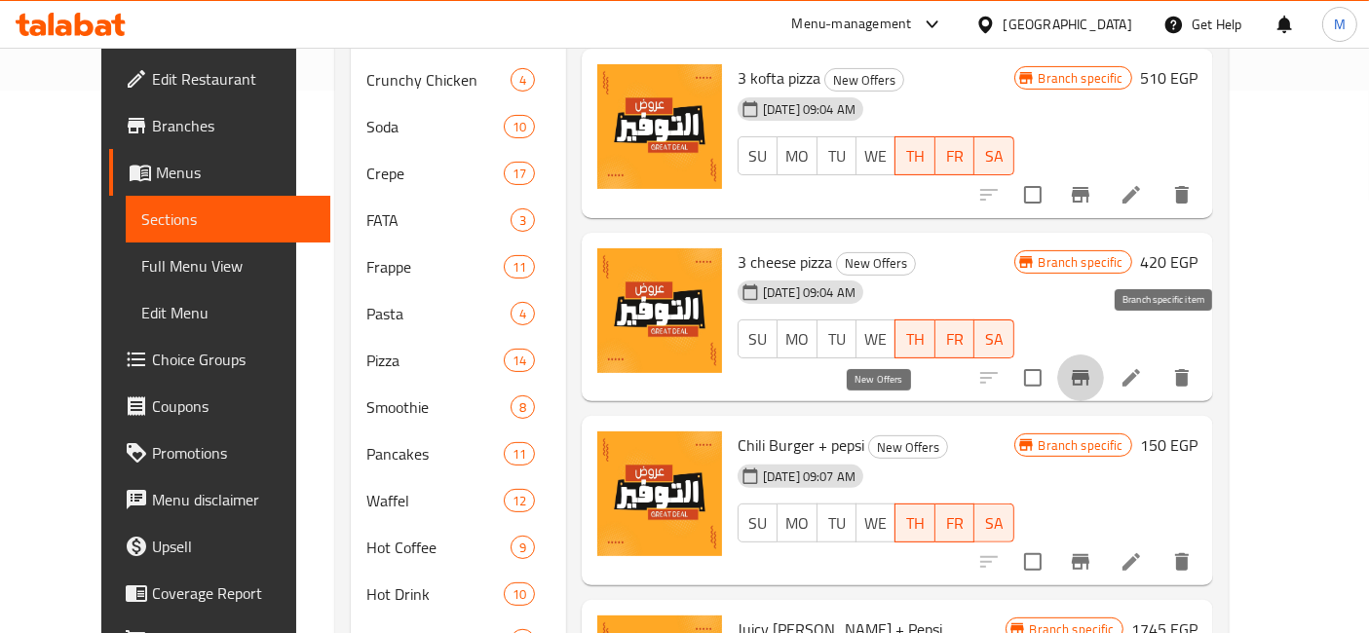
scroll to position [886, 0]
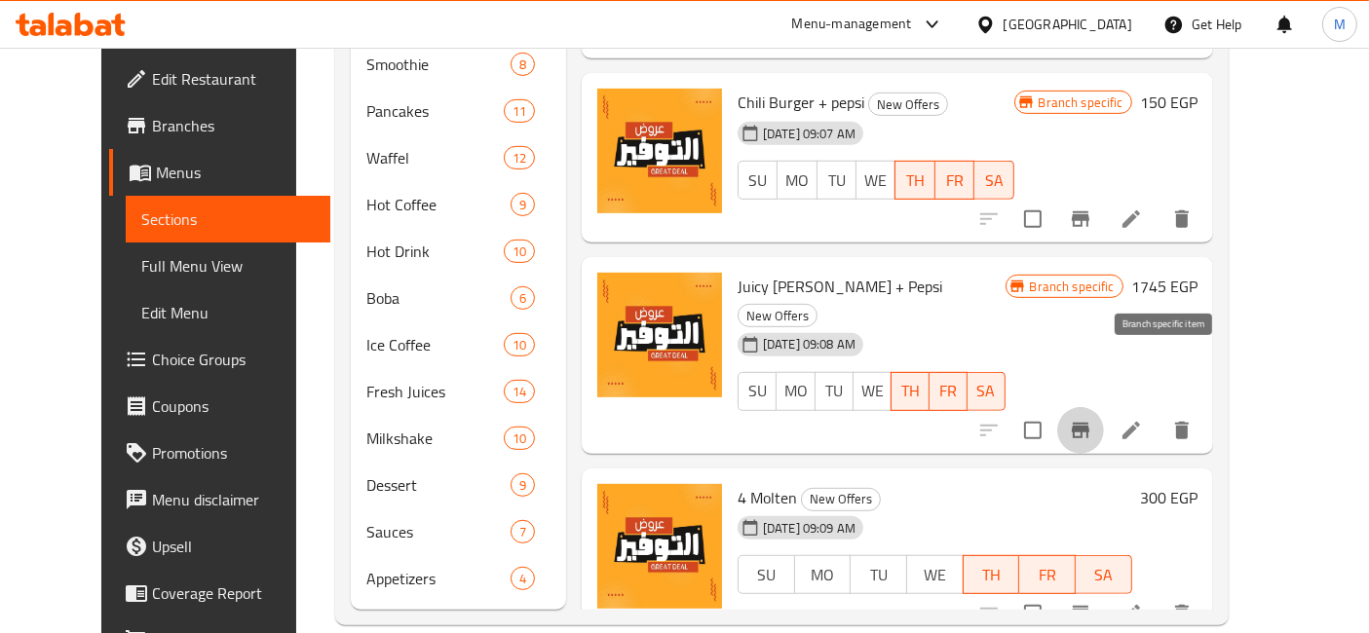
click at [1104, 407] on button "Branch-specific-item" at bounding box center [1080, 430] width 47 height 47
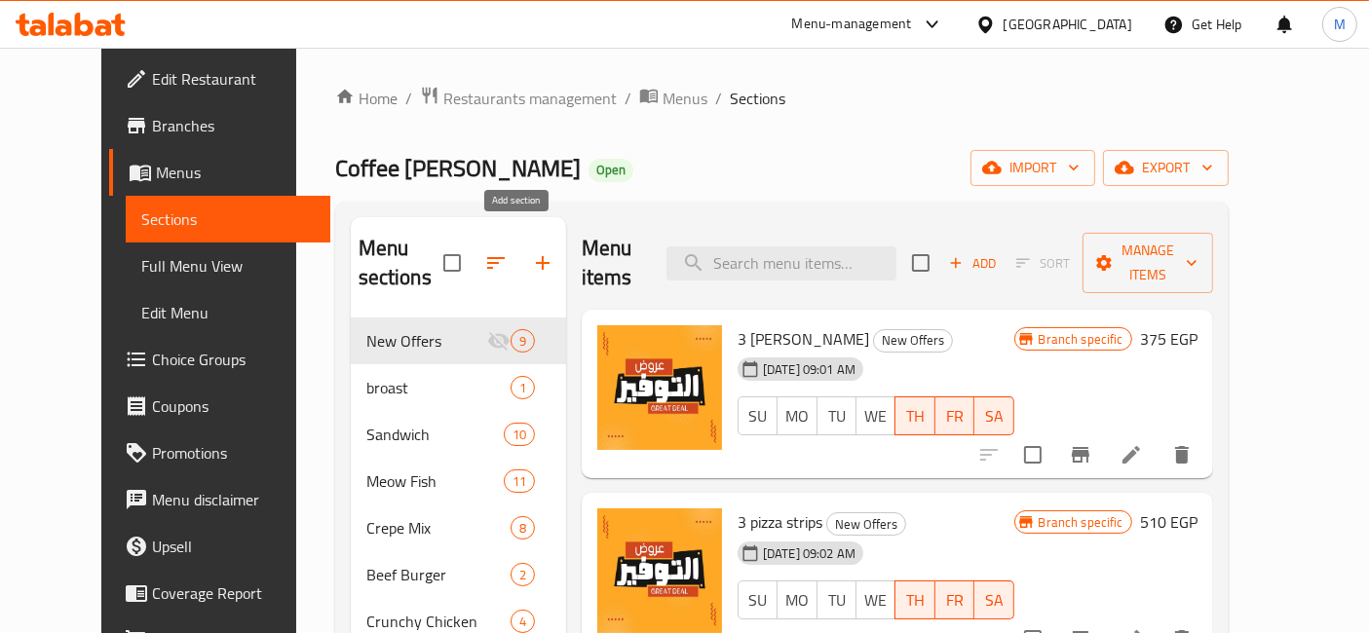
scroll to position [0, 0]
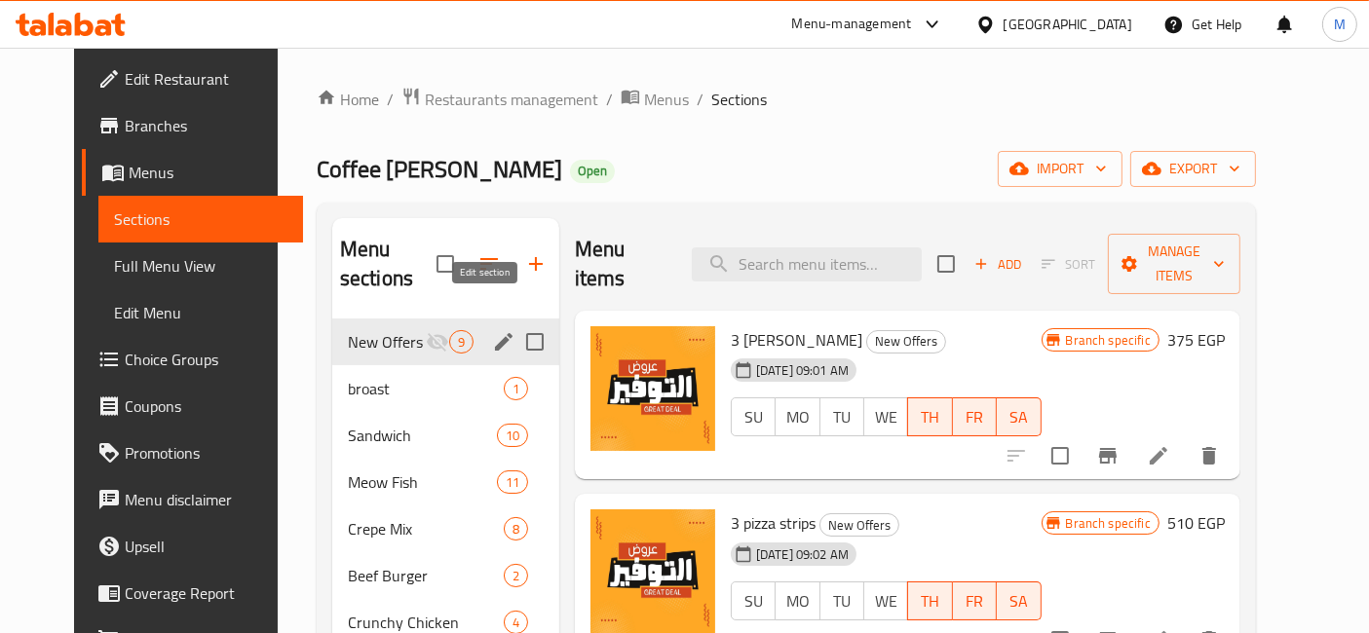
click at [495, 333] on icon "edit" at bounding box center [504, 342] width 18 height 18
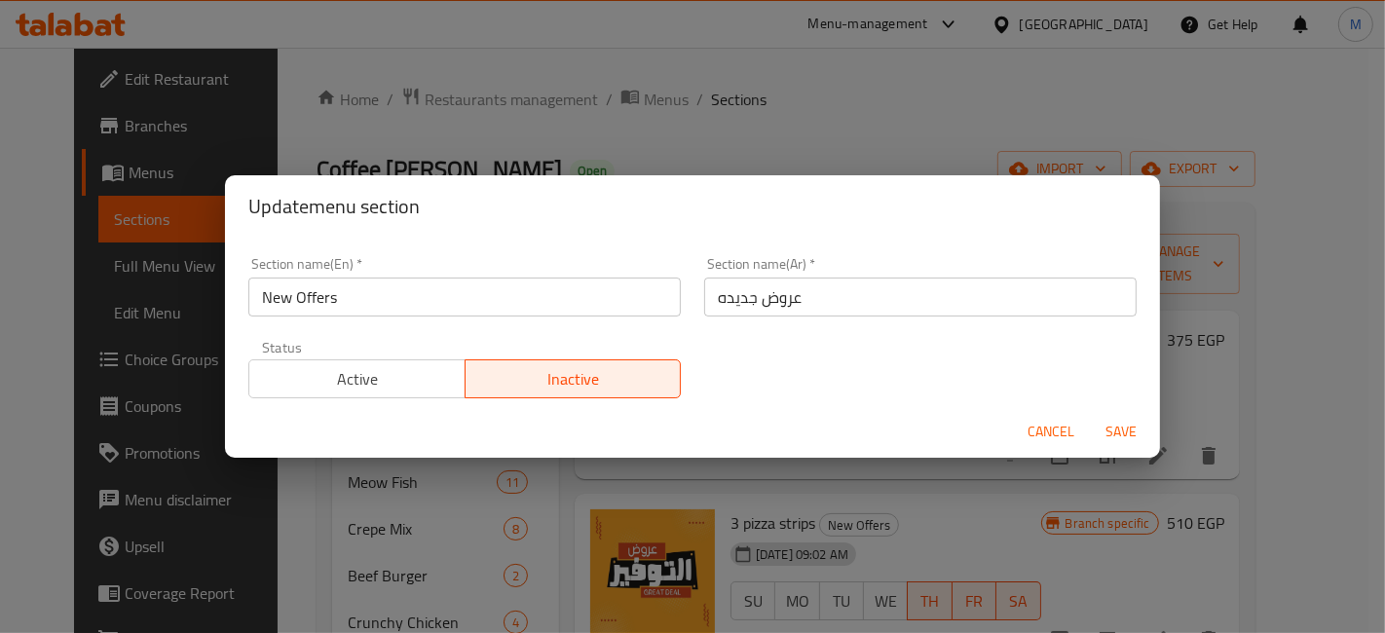
drag, startPoint x: 414, startPoint y: 363, endPoint x: 425, endPoint y: 367, distance: 11.4
click at [412, 362] on button "Active" at bounding box center [356, 379] width 217 height 39
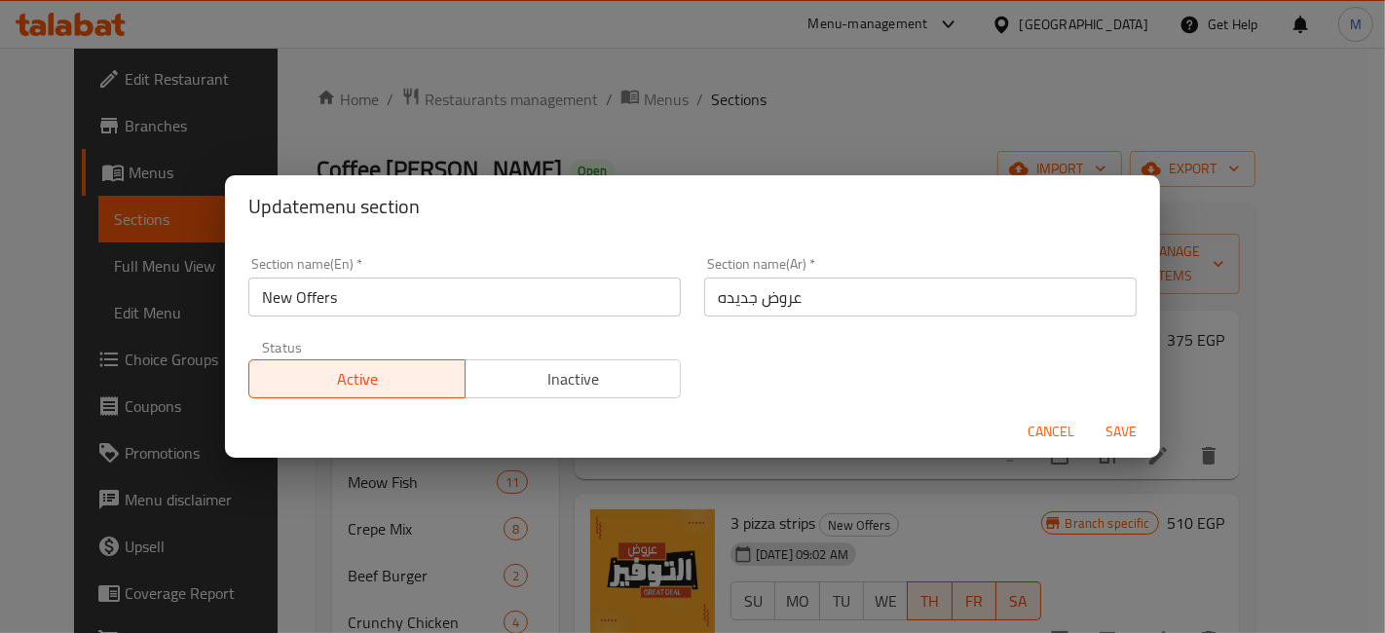
click at [1124, 425] on span "Save" at bounding box center [1121, 432] width 47 height 24
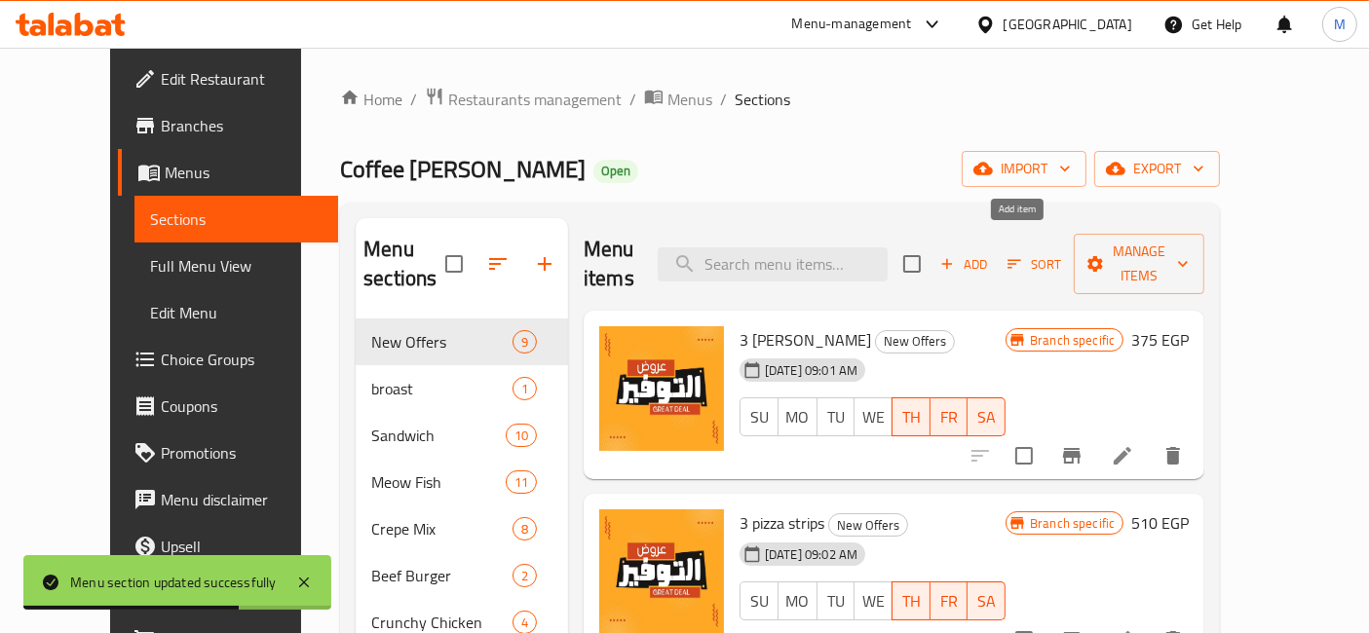
click at [990, 257] on span "Add" at bounding box center [963, 264] width 53 height 22
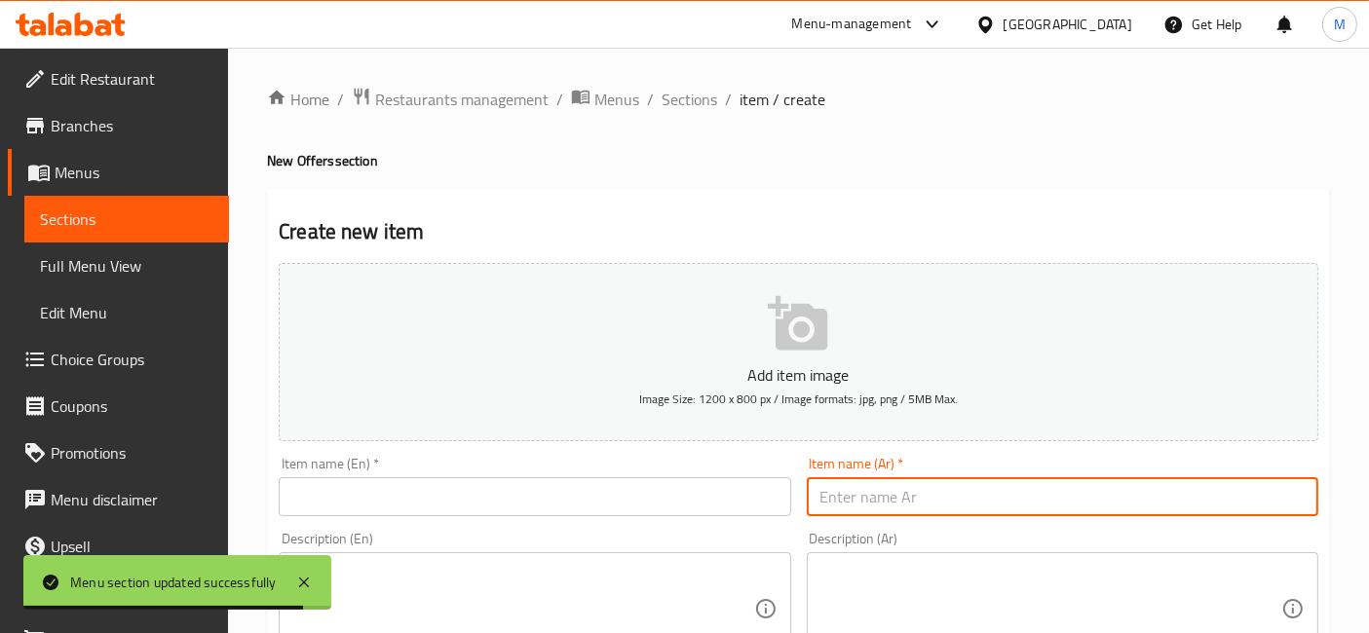
click at [917, 508] on input "text" at bounding box center [1062, 496] width 511 height 39
paste input "2 كريب سوبر كرانشي"
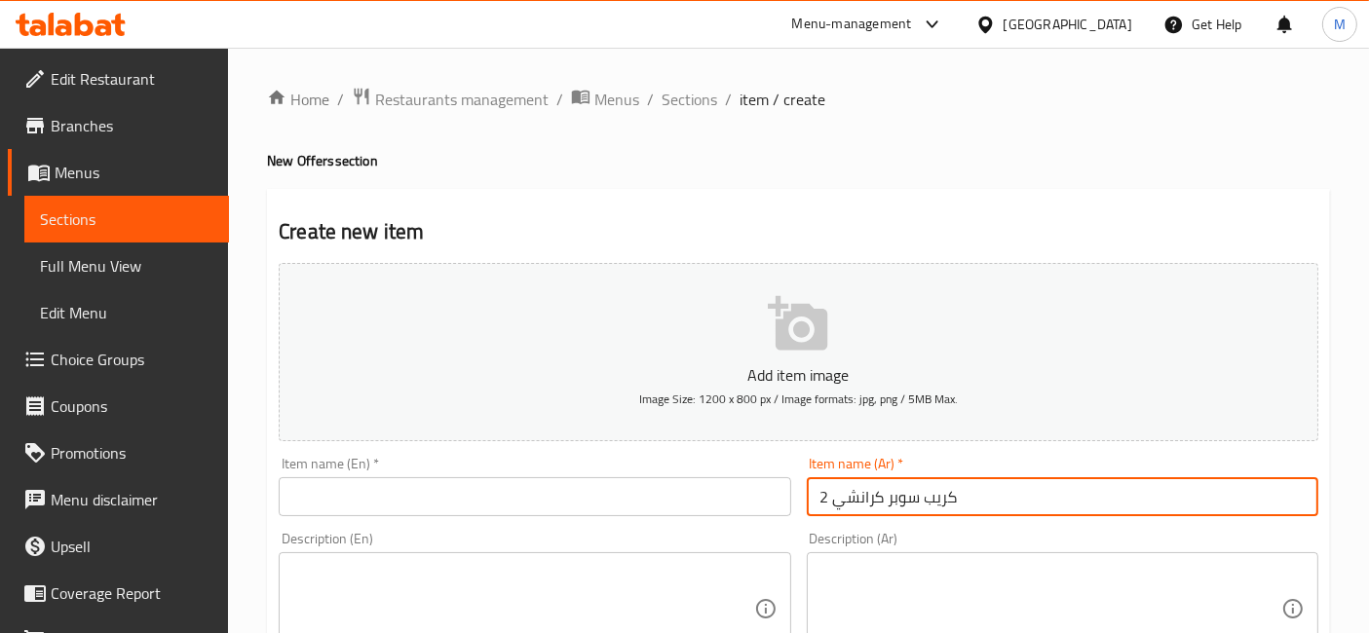
type input "2 كريب سوبر كرانشي"
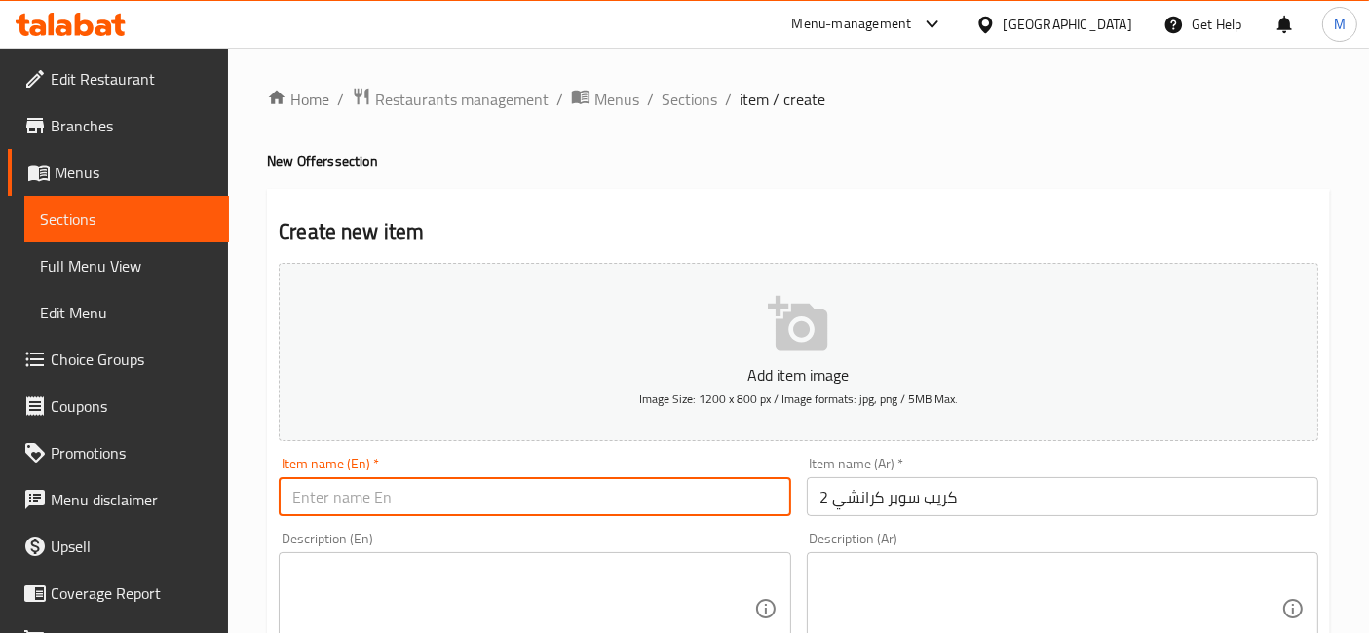
click at [359, 502] on input "text" at bounding box center [534, 496] width 511 height 39
paste input "2 super crunchy crepes"
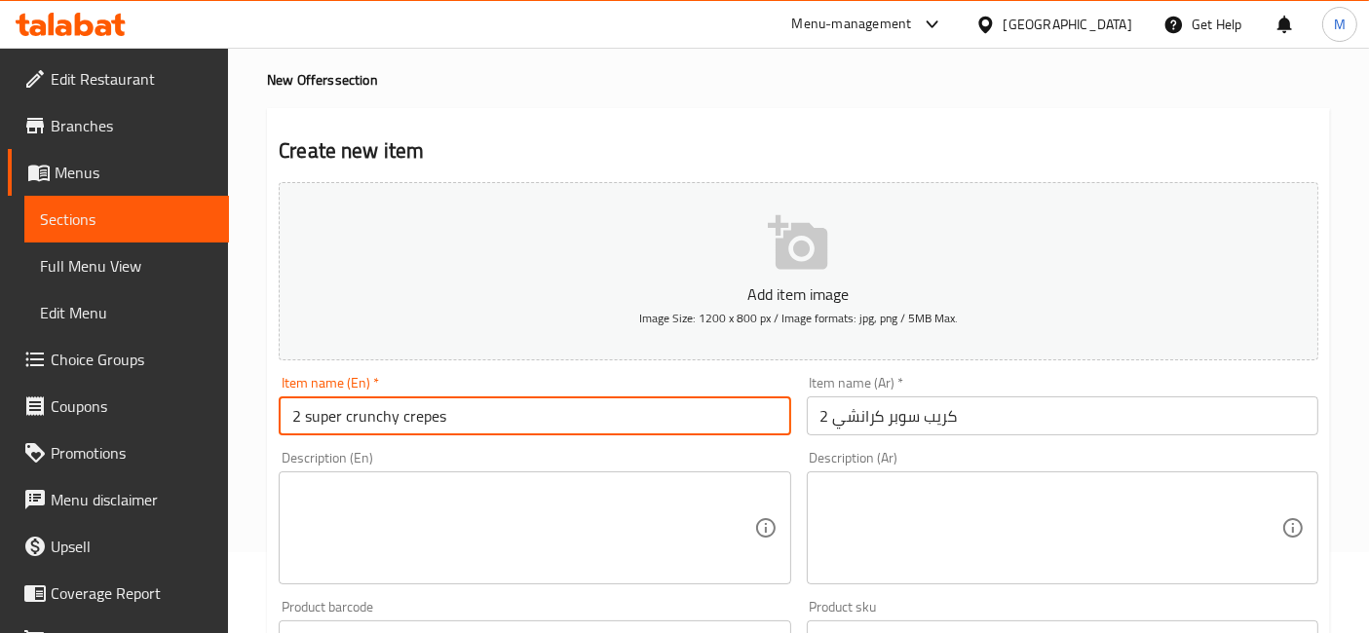
scroll to position [216, 0]
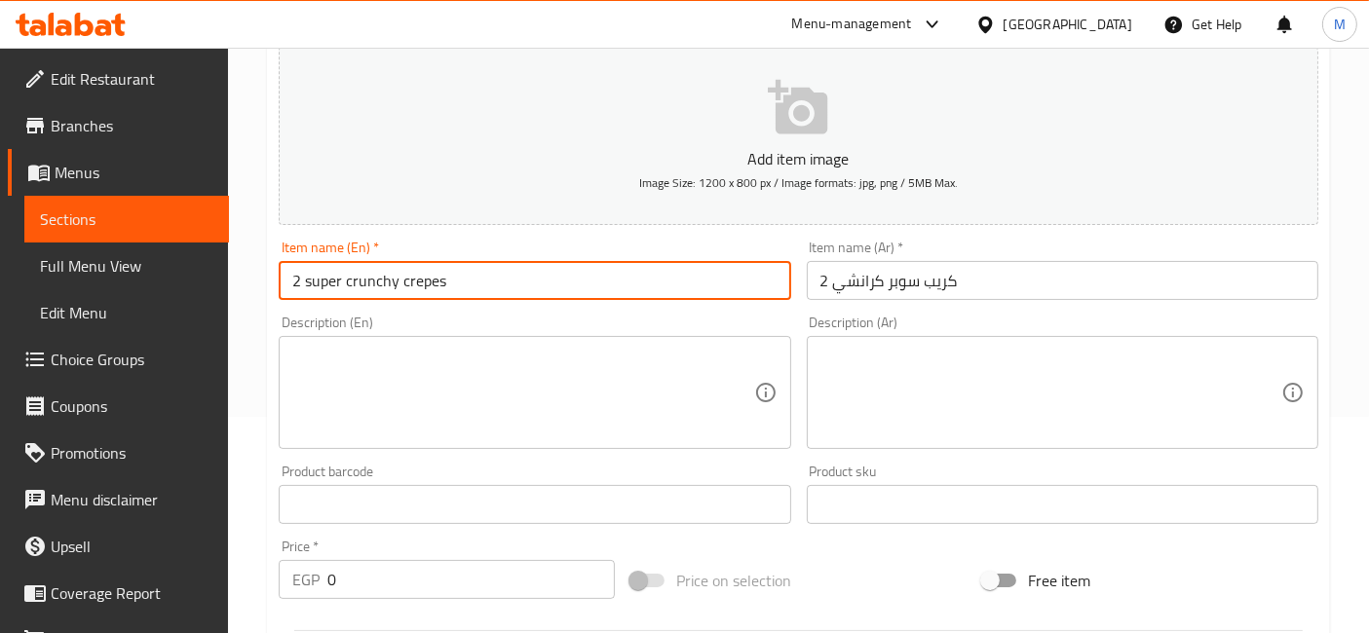
type input "2 super crunchy crepes"
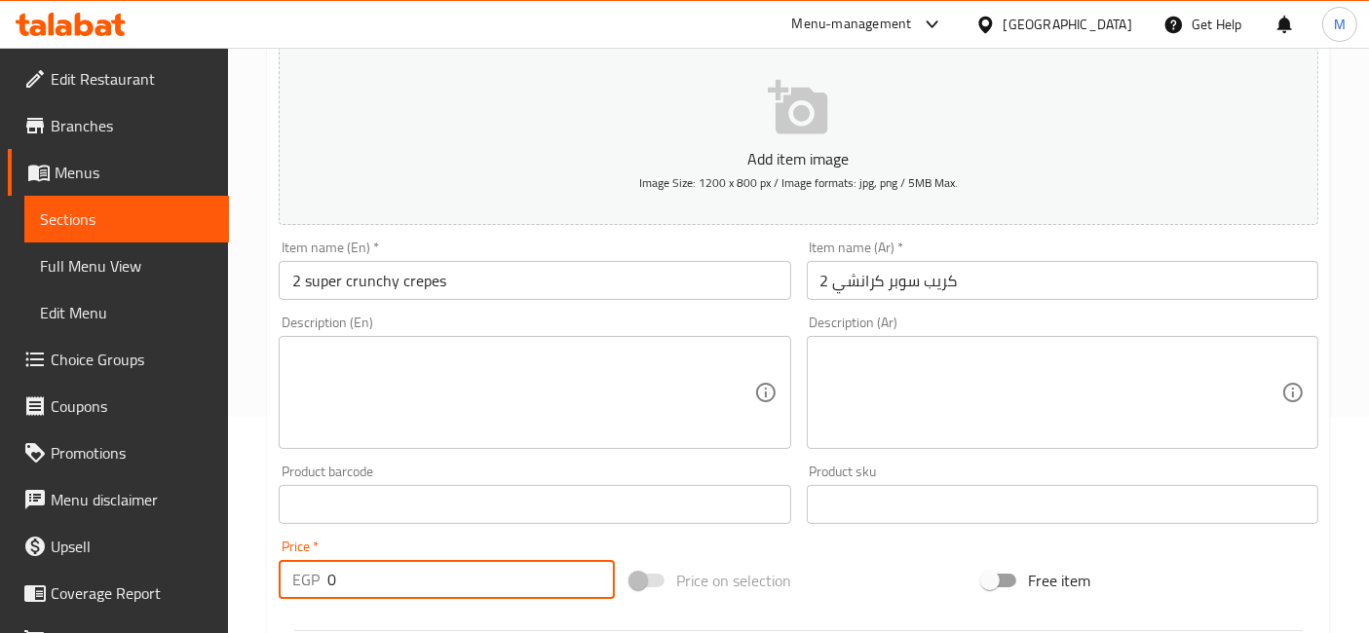
drag, startPoint x: 383, startPoint y: 566, endPoint x: 324, endPoint y: 585, distance: 61.3
click at [324, 585] on div "EGP 0 Price *" at bounding box center [447, 579] width 336 height 39
type input "180"
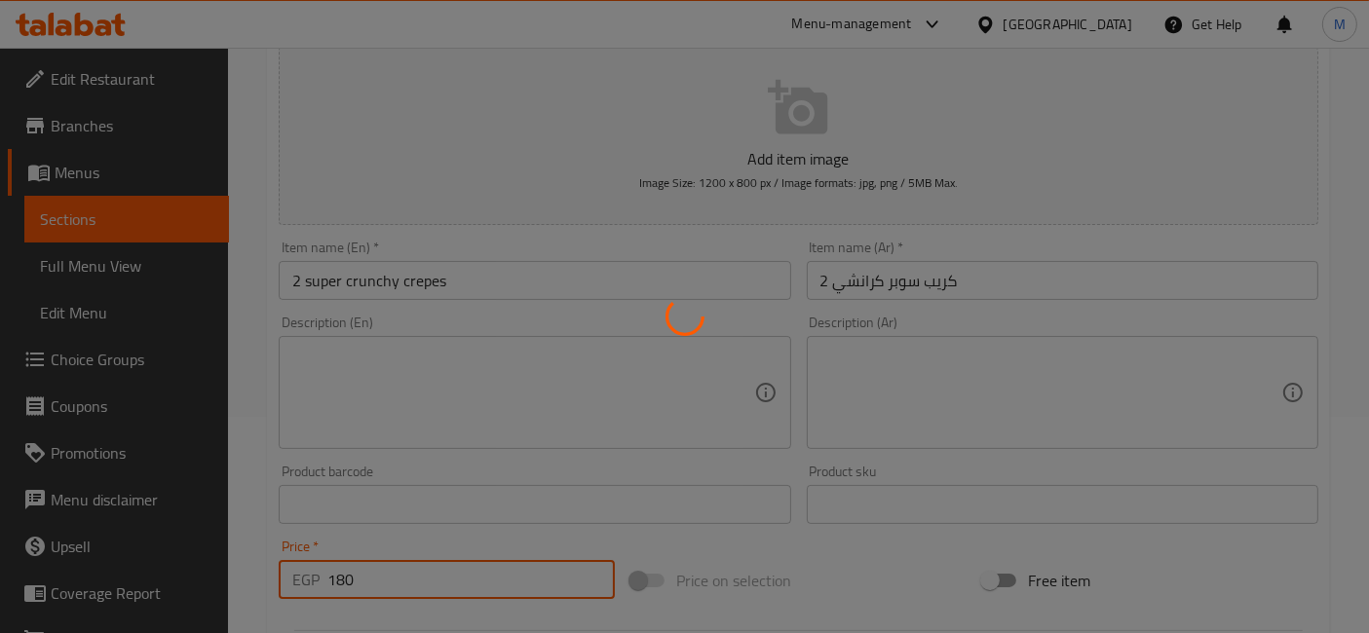
type input "0"
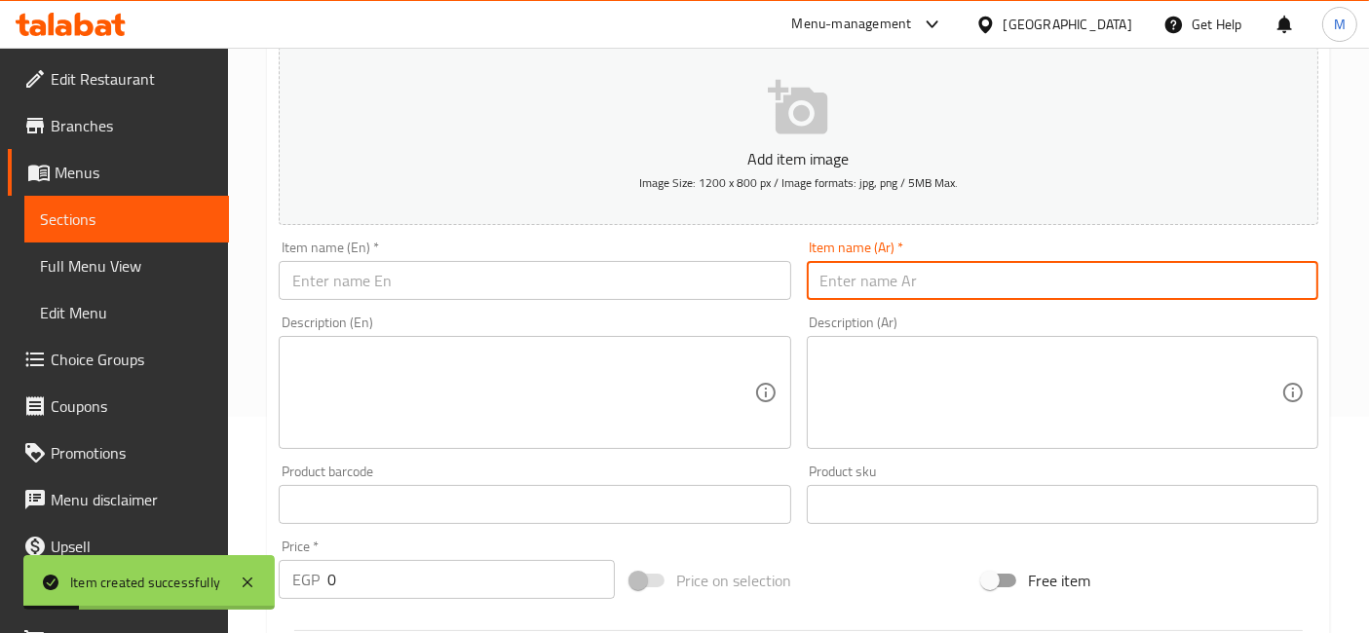
click at [962, 281] on input "text" at bounding box center [1062, 280] width 511 height 39
paste input "2 كريب تشكن رانش"
type input "2 كريب تشكن رانش"
click at [468, 286] on input "text" at bounding box center [534, 280] width 511 height 39
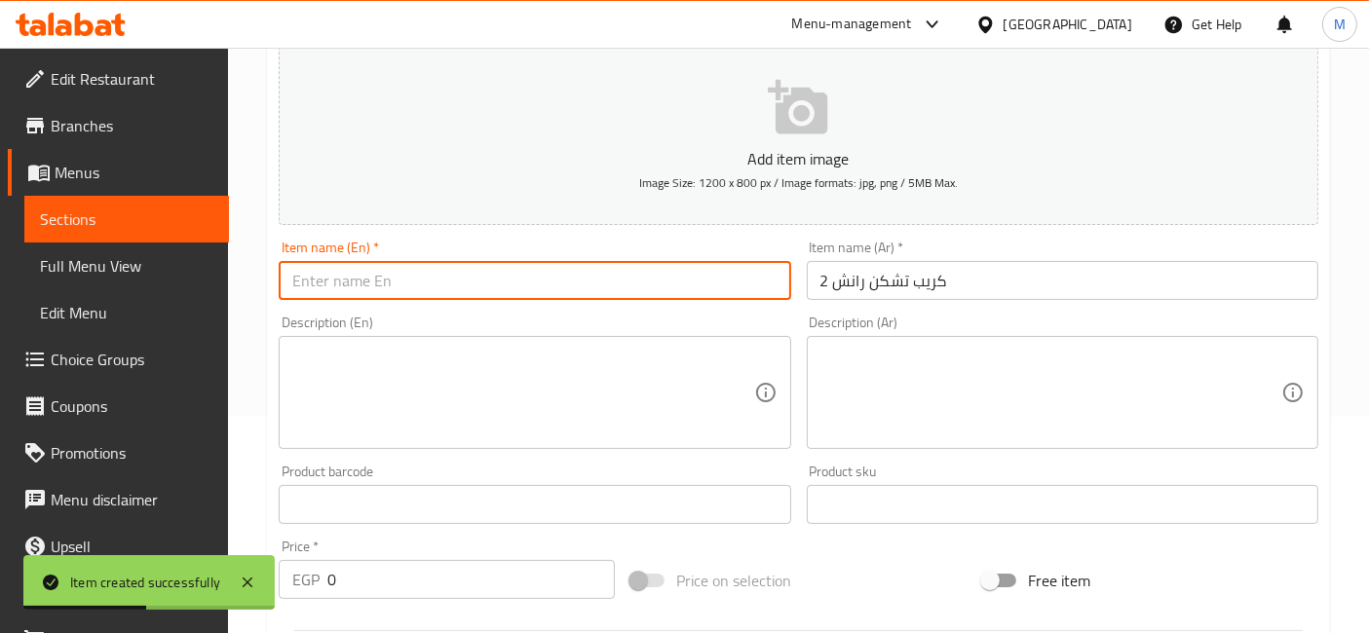
paste input "2 Chicken Ranch Crepes"
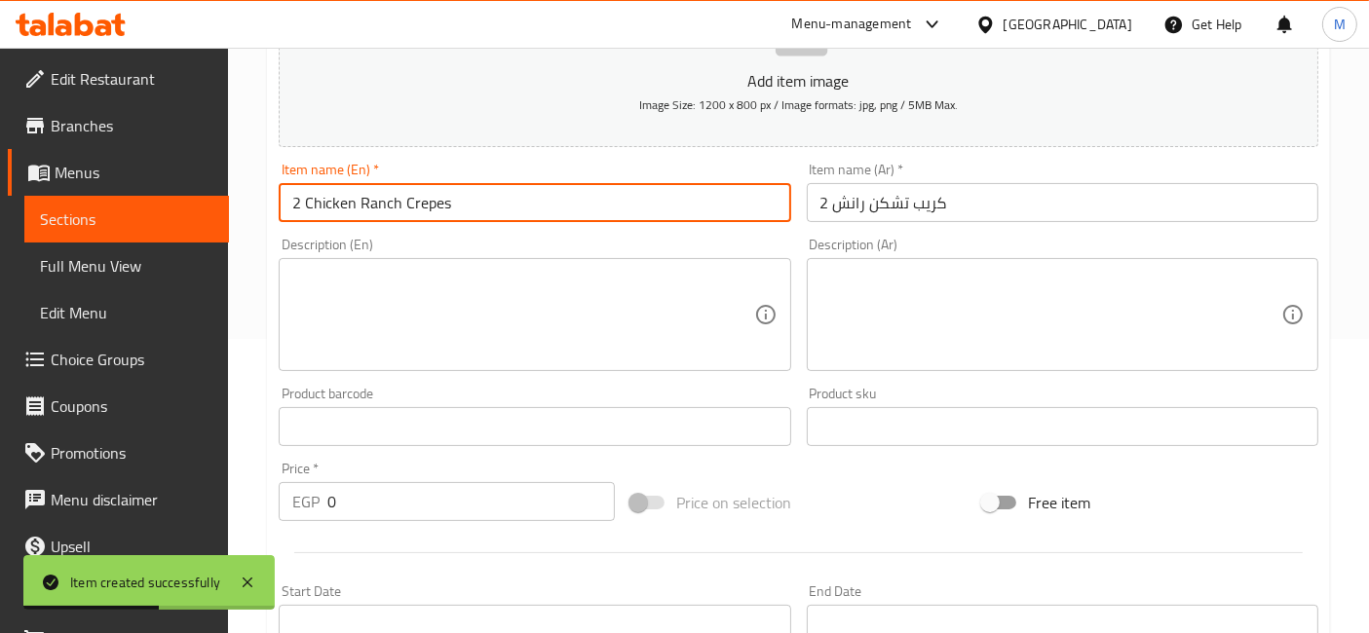
scroll to position [324, 0]
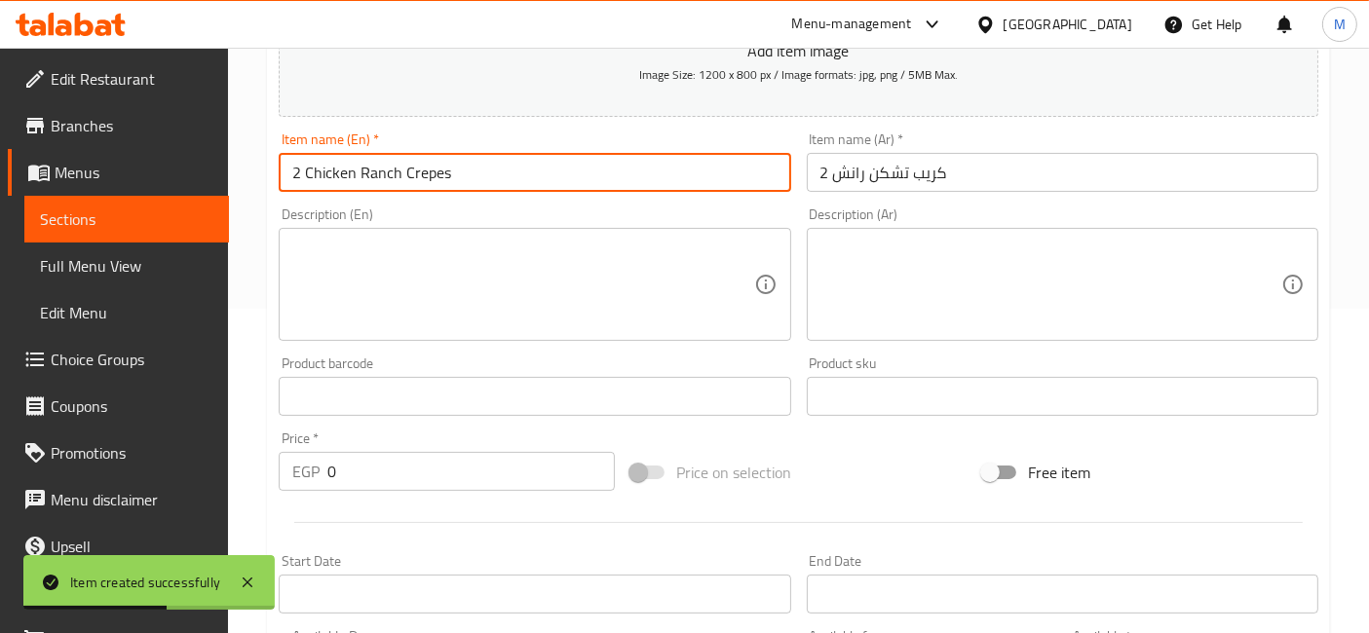
type input "2 Chicken Ranch Crepes"
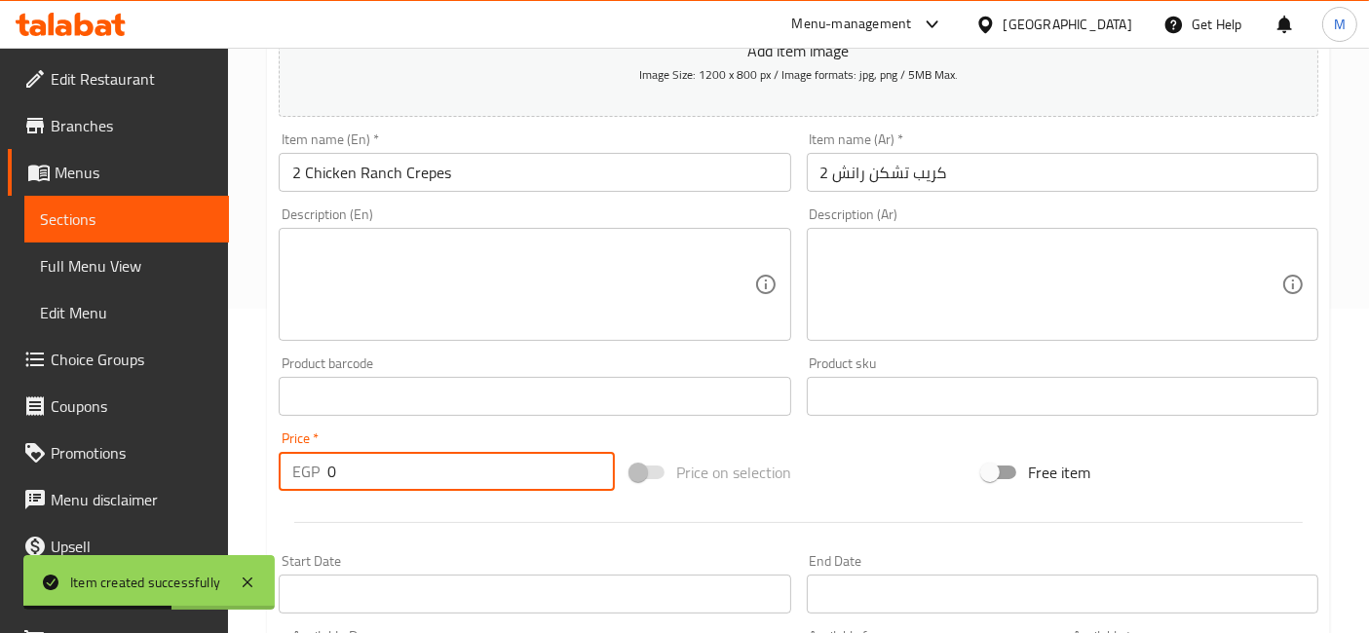
drag, startPoint x: 384, startPoint y: 474, endPoint x: 282, endPoint y: 472, distance: 102.3
click at [282, 472] on div "EGP 0 Price *" at bounding box center [447, 471] width 336 height 39
type input "180"
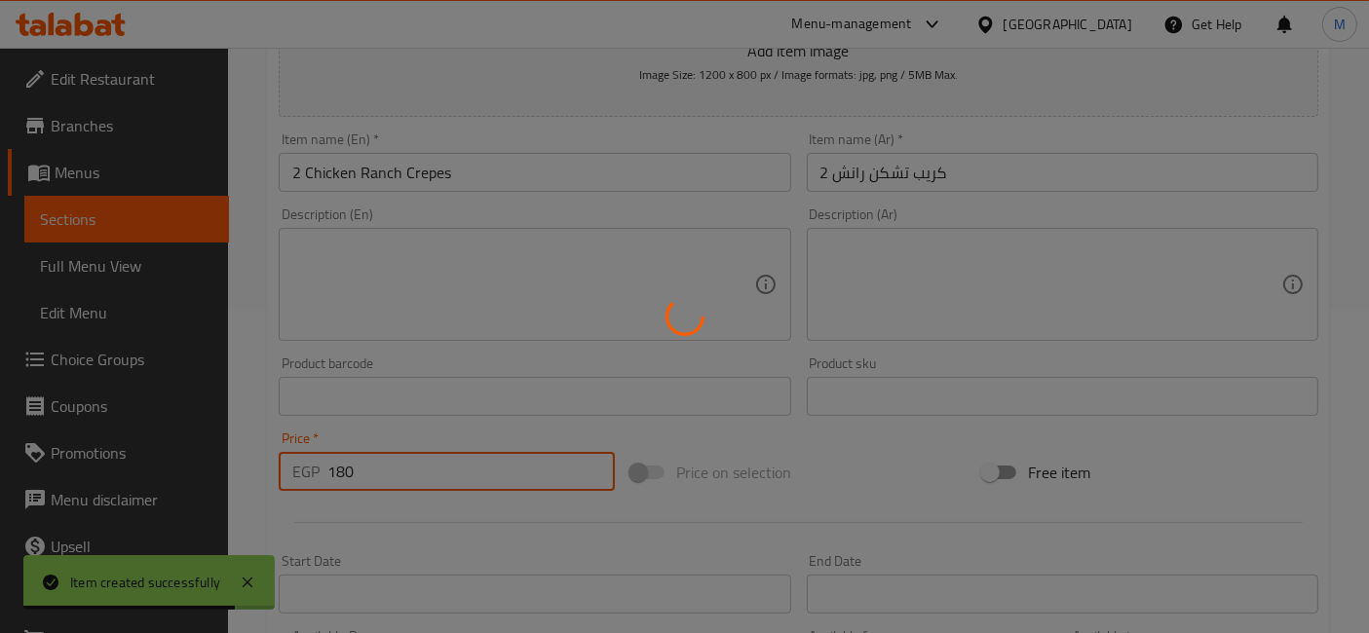
type input "0"
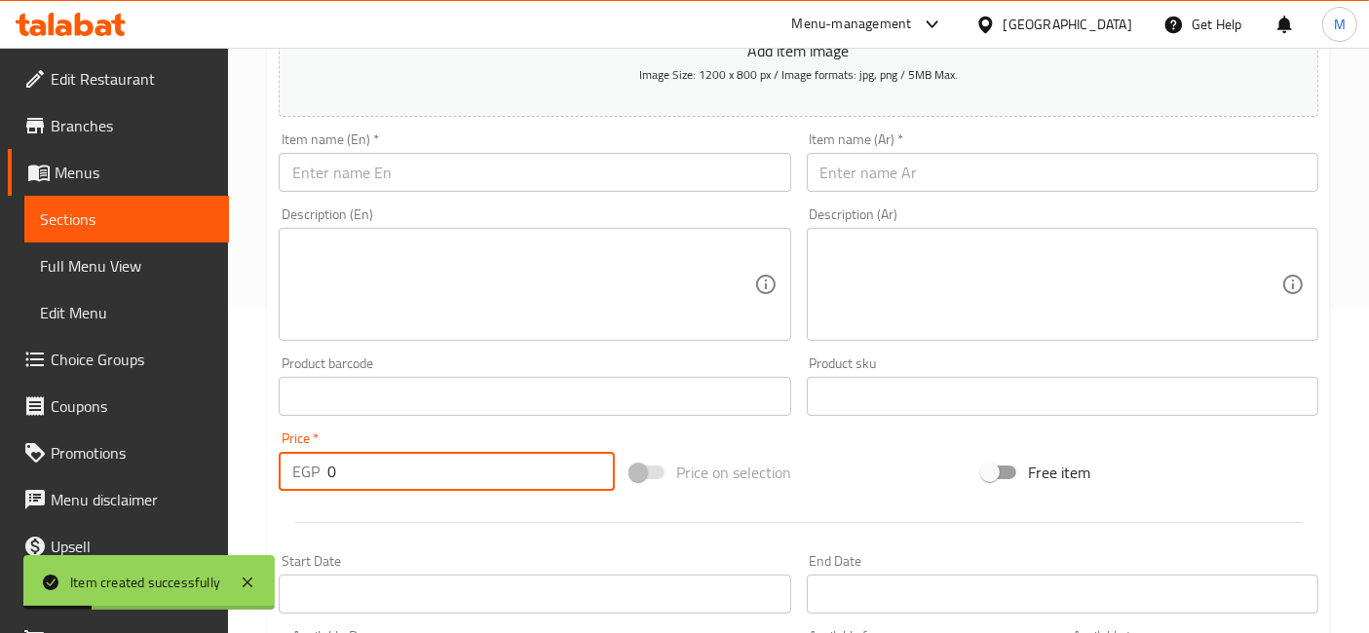
click at [924, 159] on input "text" at bounding box center [1062, 172] width 511 height 39
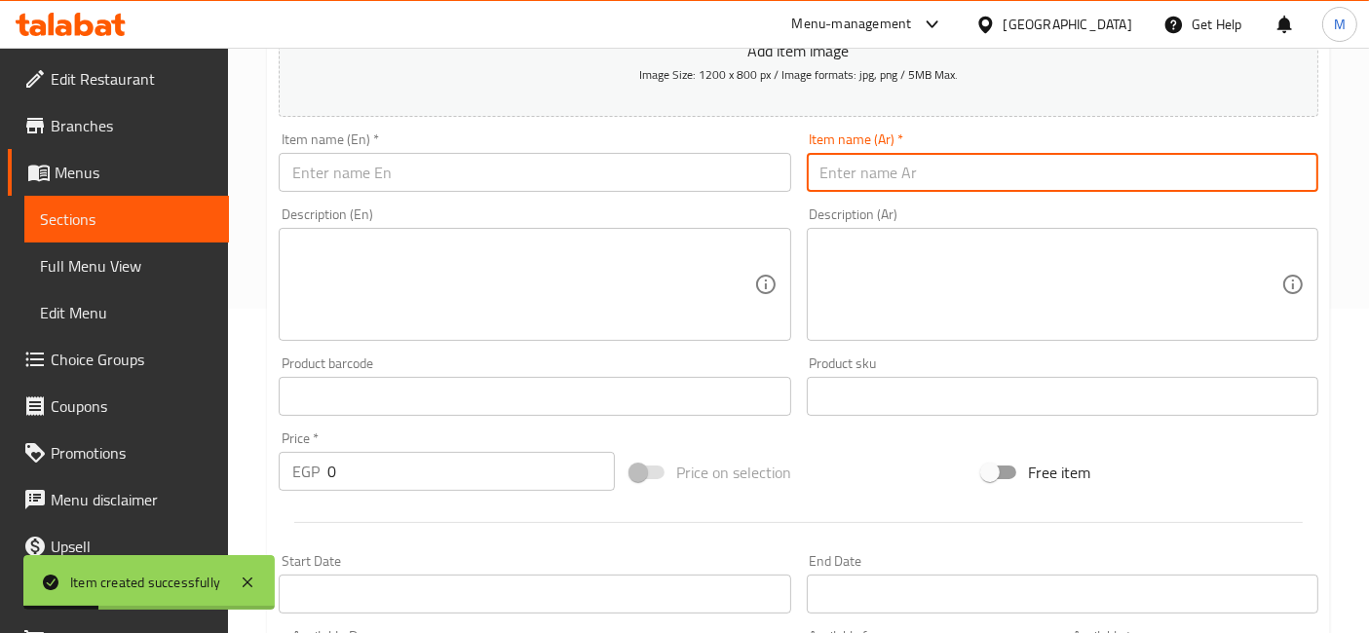
paste input "2 كريب سويت شيلي"
type input "2 كريب سويت شيلي"
click at [445, 169] on input "text" at bounding box center [534, 172] width 511 height 39
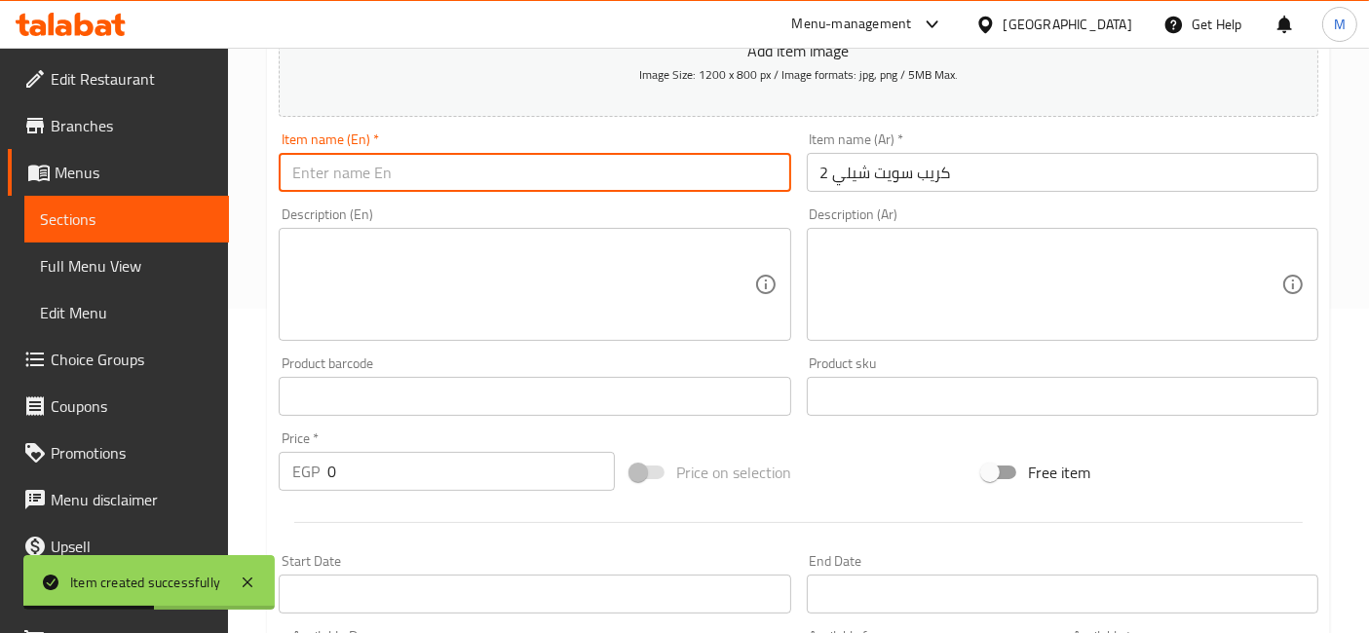
paste input "2 sweet chili crepes"
type input "2 sweet chili crepes"
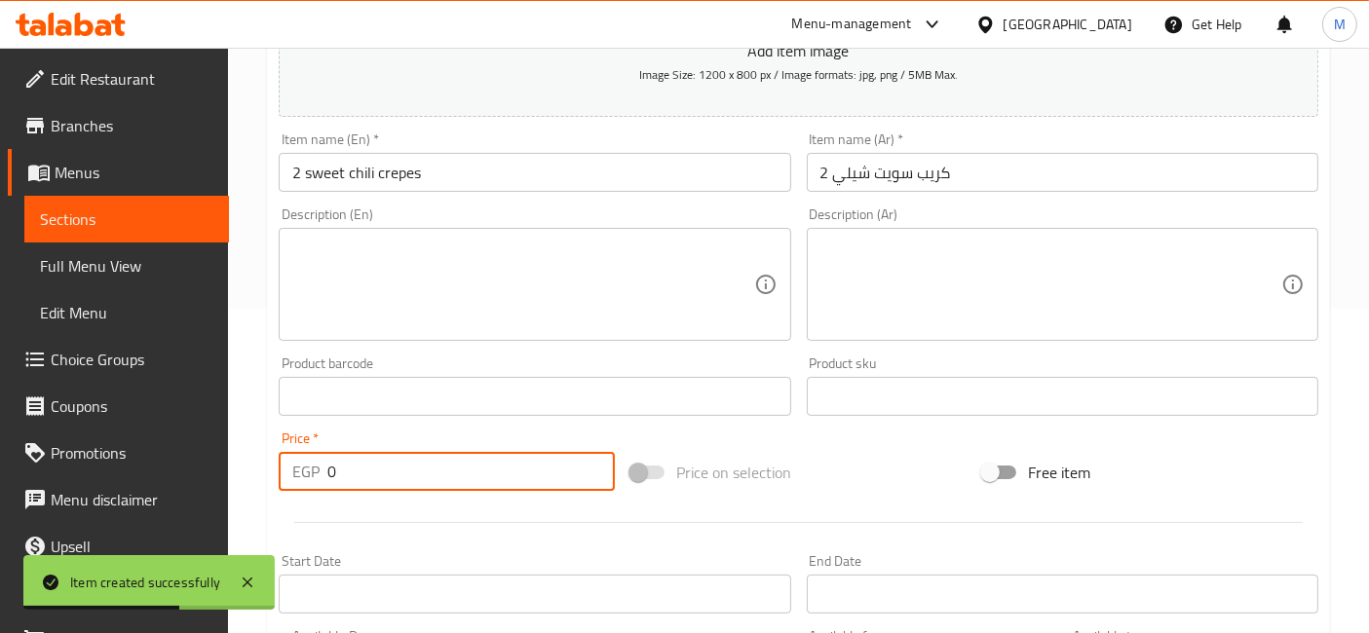
drag, startPoint x: 364, startPoint y: 456, endPoint x: 267, endPoint y: 455, distance: 97.4
click at [261, 462] on div "Home / Restaurants management / Menus / Sections / item / create New Offers sec…" at bounding box center [798, 387] width 1141 height 1329
type input "180"
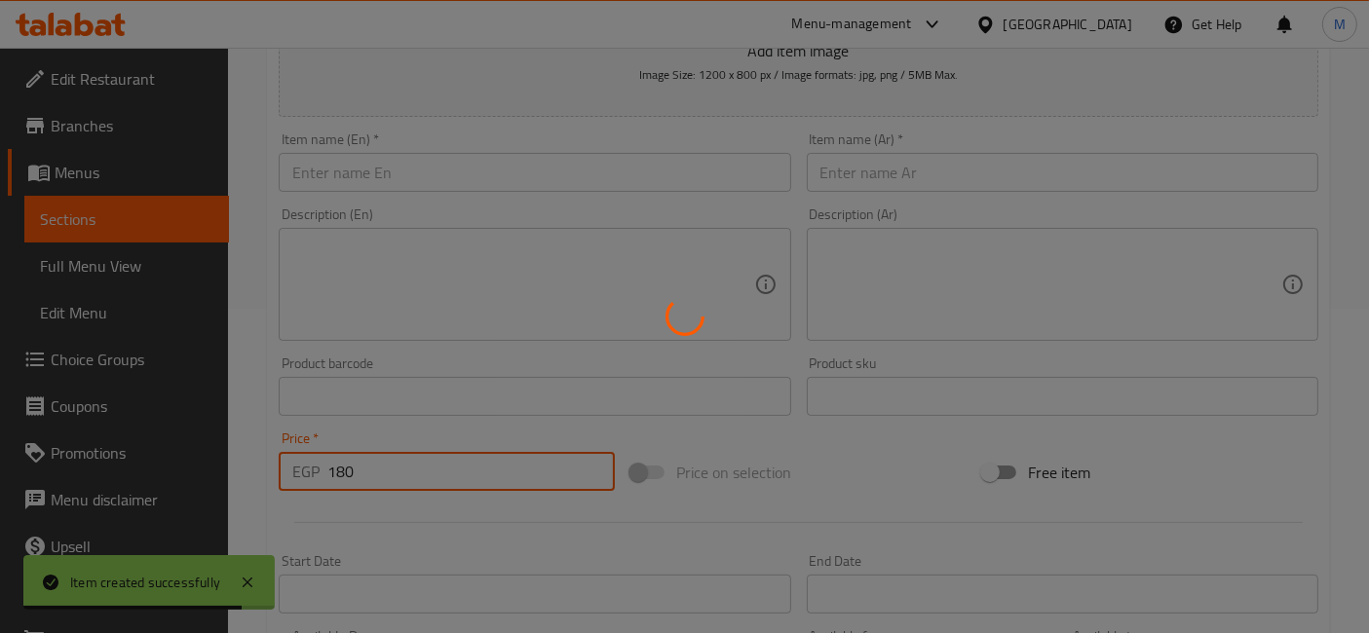
type input "0"
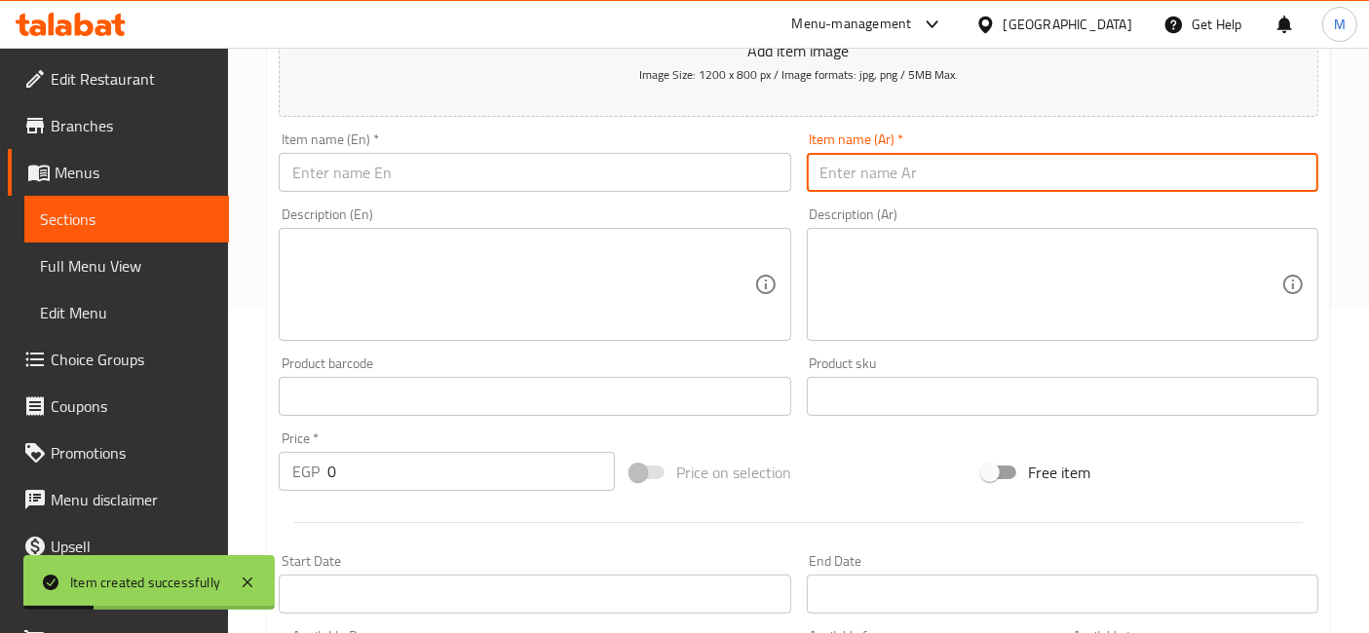
click at [928, 173] on input "text" at bounding box center [1062, 172] width 511 height 39
paste input "2 كريب بانيه"
type input "2 كريب بانيه"
click at [694, 170] on input "text" at bounding box center [534, 172] width 511 height 39
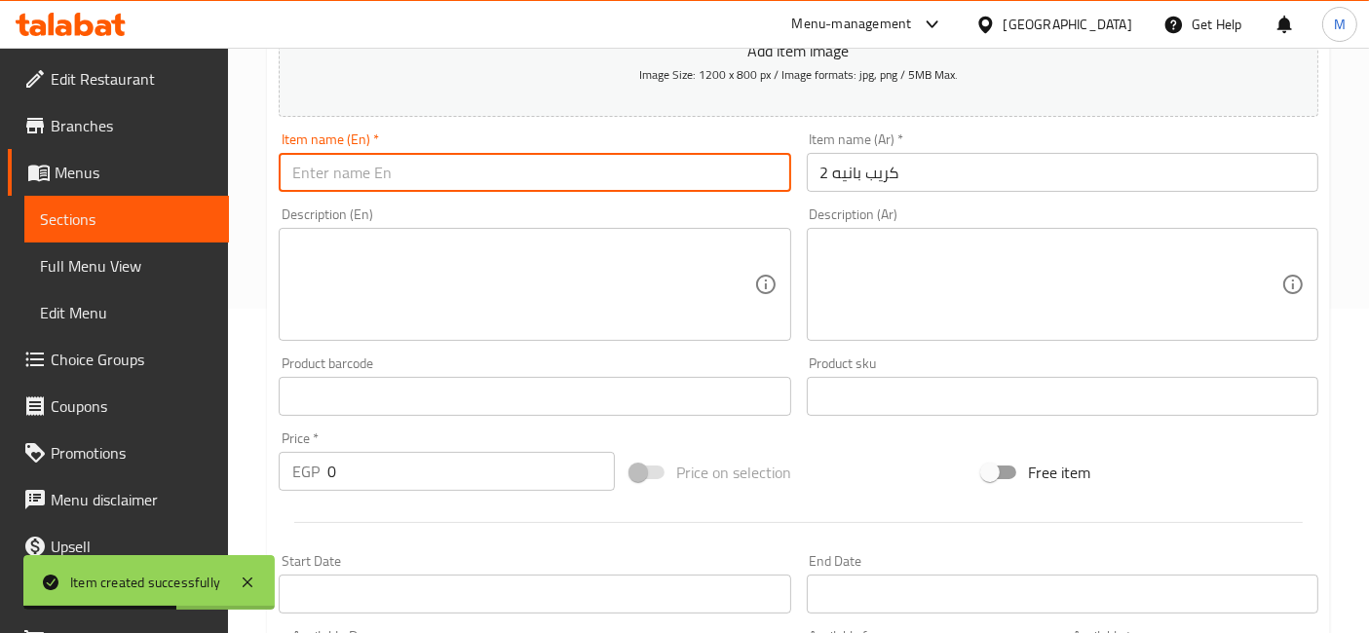
click at [386, 164] on input "text" at bounding box center [534, 172] width 511 height 39
paste input "2 breaded crepes"
click at [318, 173] on input "2 breaded crepes" at bounding box center [534, 172] width 511 height 39
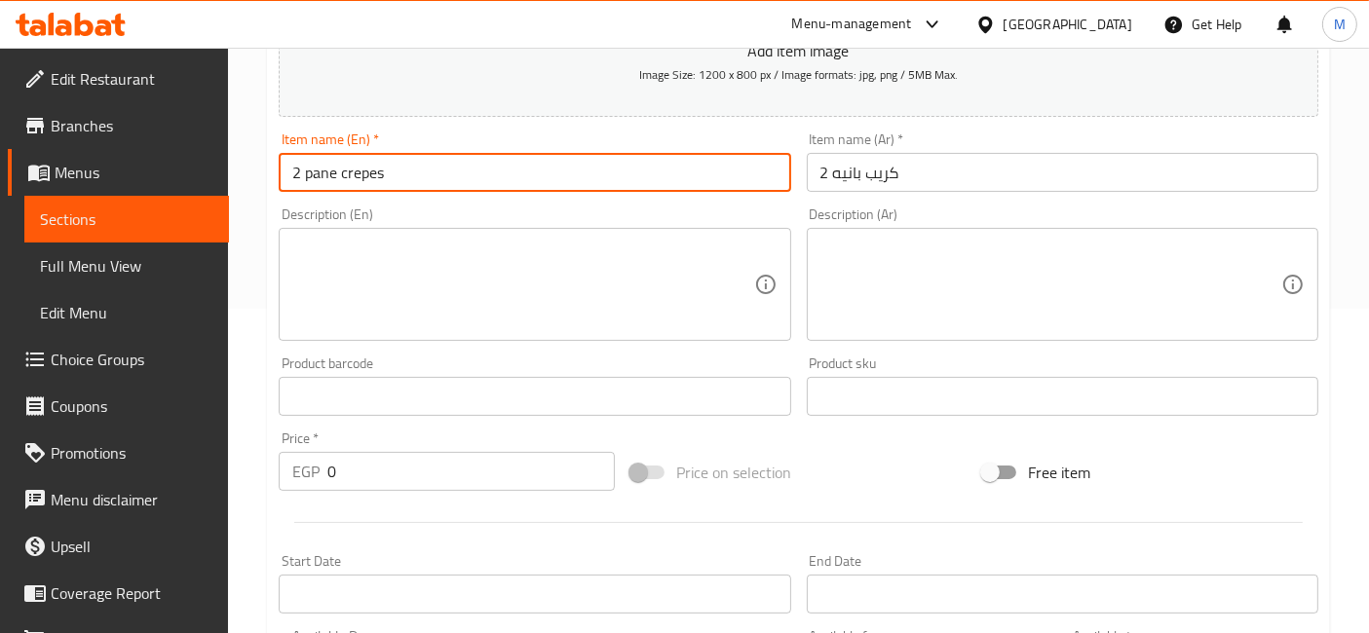
type input "2 pane crepes"
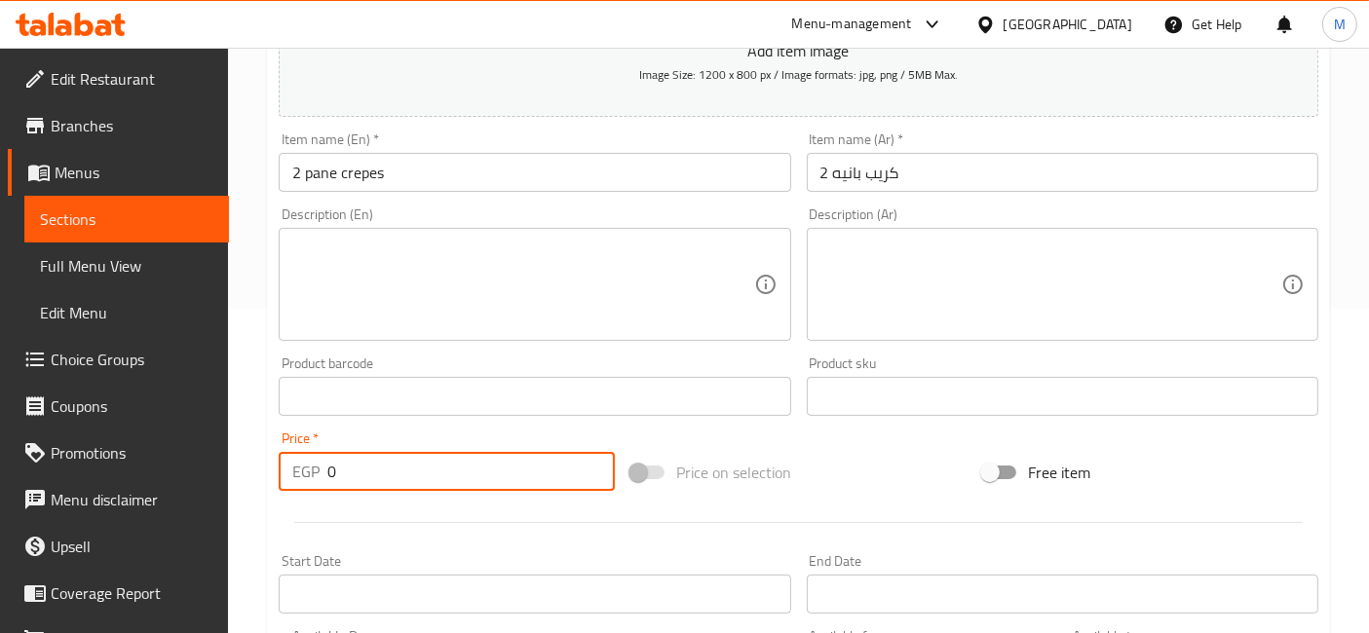
drag, startPoint x: 343, startPoint y: 478, endPoint x: 311, endPoint y: 464, distance: 35.3
click at [312, 466] on div "EGP 0 Price *" at bounding box center [447, 471] width 336 height 39
type input "125"
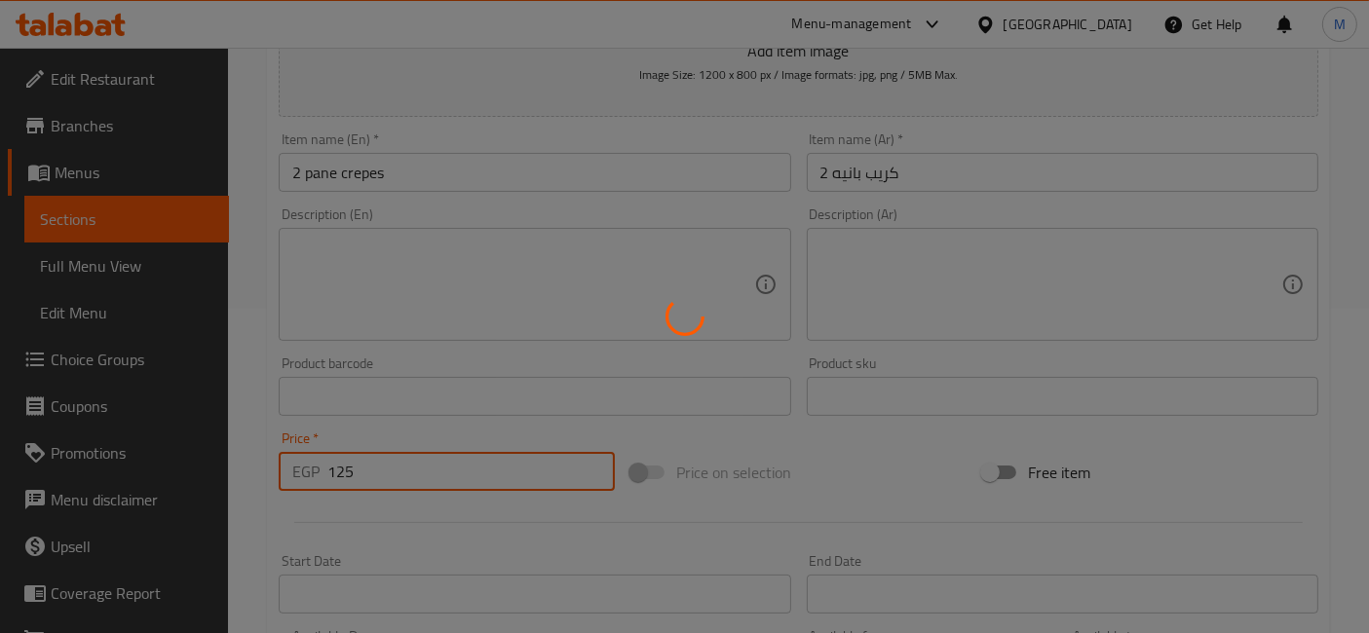
type input "0"
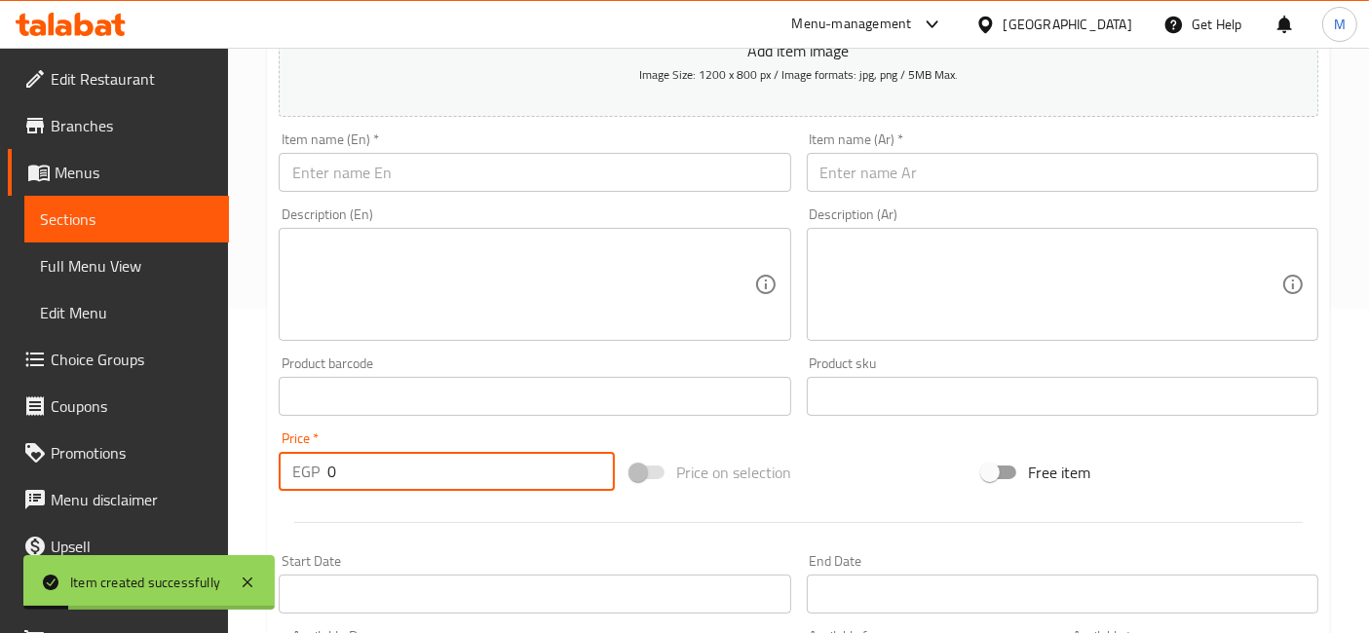
click at [952, 183] on input "text" at bounding box center [1062, 172] width 511 height 39
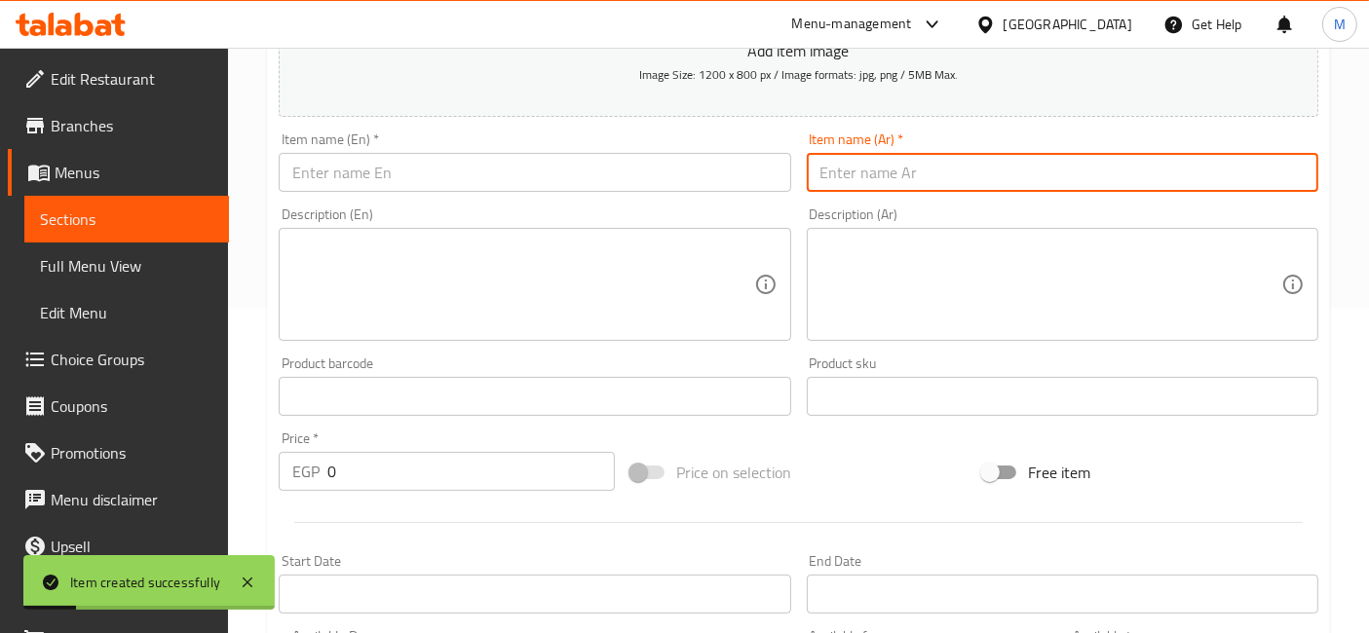
paste input "2 كريب كرسبي"
type input "2 كريب كرسبي"
click at [539, 184] on input "text" at bounding box center [534, 172] width 511 height 39
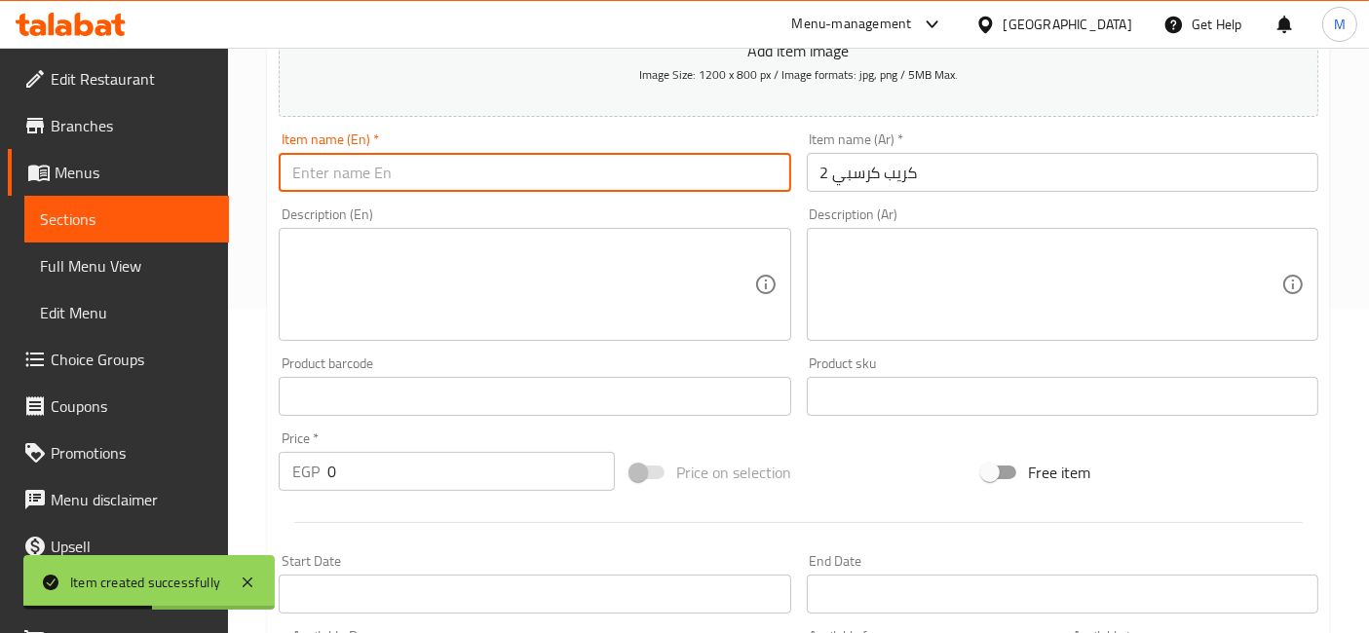
paste input "2 crispy crepes"
type input "2 crispy crepes"
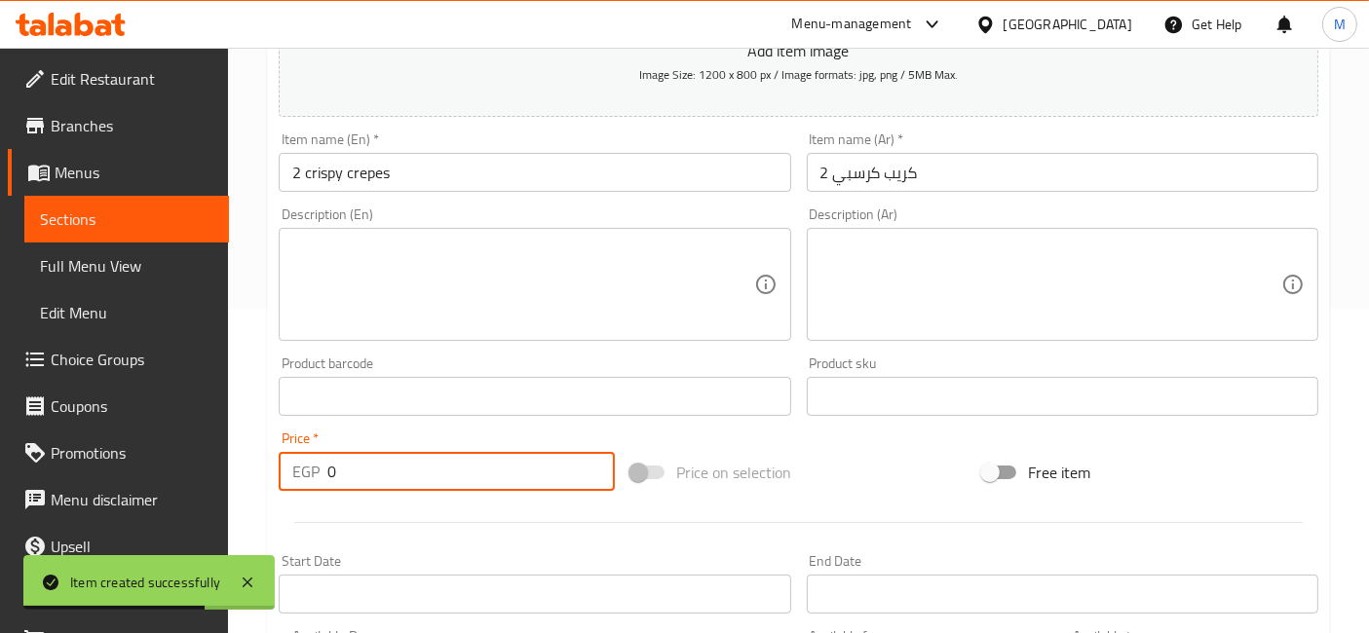
drag, startPoint x: 372, startPoint y: 465, endPoint x: 306, endPoint y: 461, distance: 66.4
click at [306, 461] on div "EGP 0 Price *" at bounding box center [447, 471] width 336 height 39
type input "125"
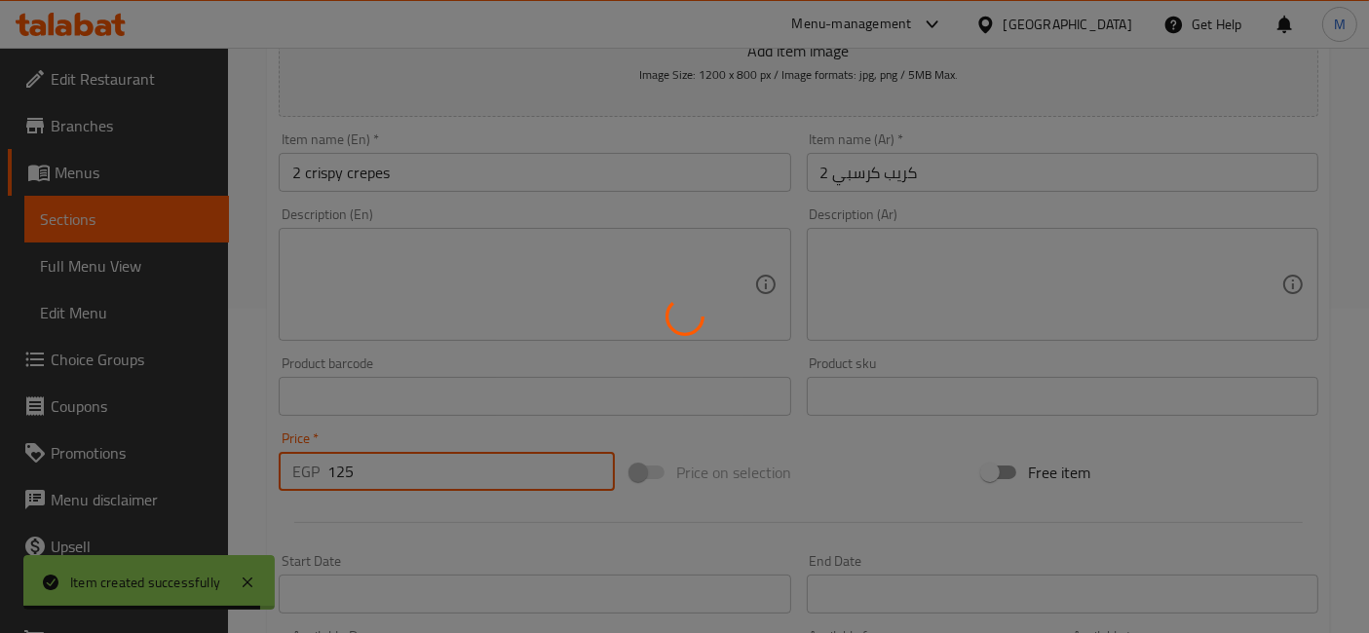
type input "0"
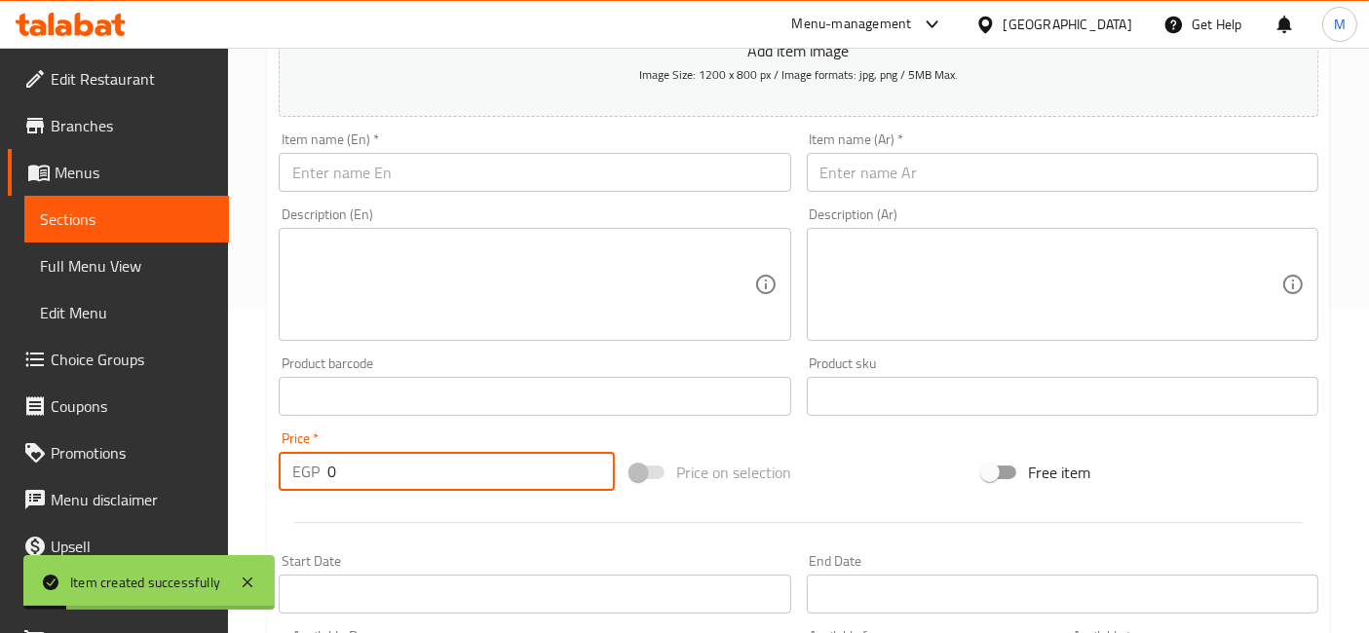
click at [910, 180] on input "text" at bounding box center [1062, 172] width 511 height 39
paste input "2 كريب زنجر"
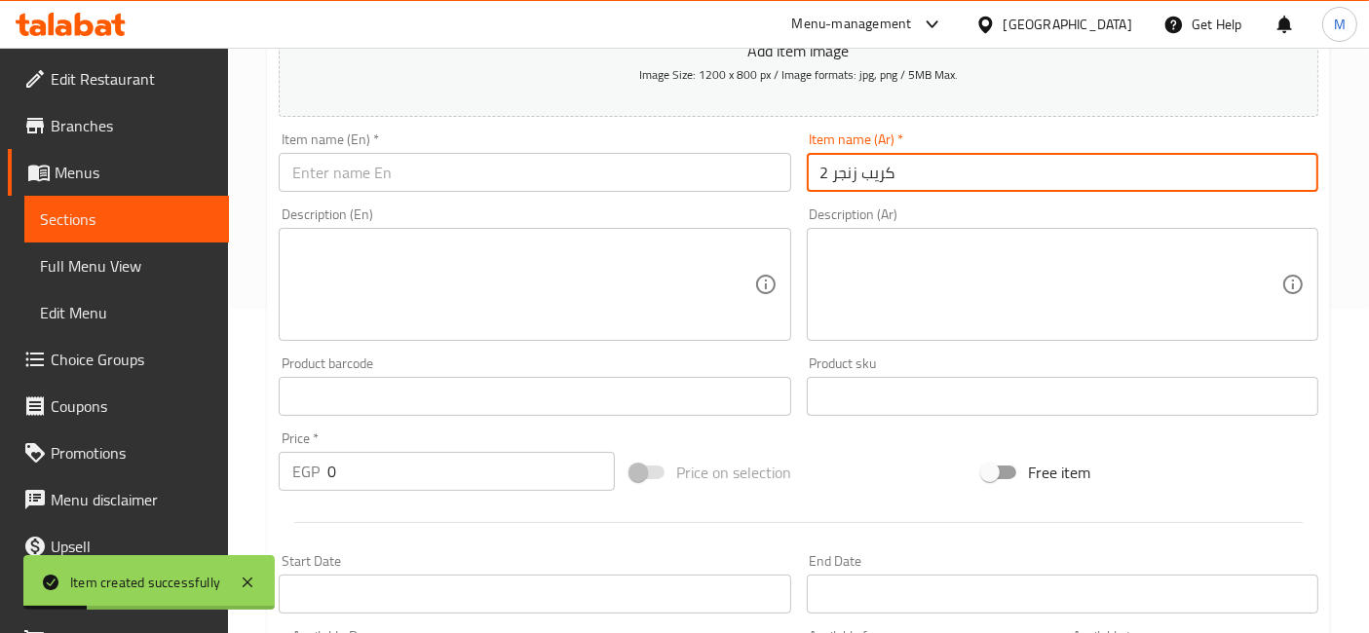
type input "2 كريب زنجر"
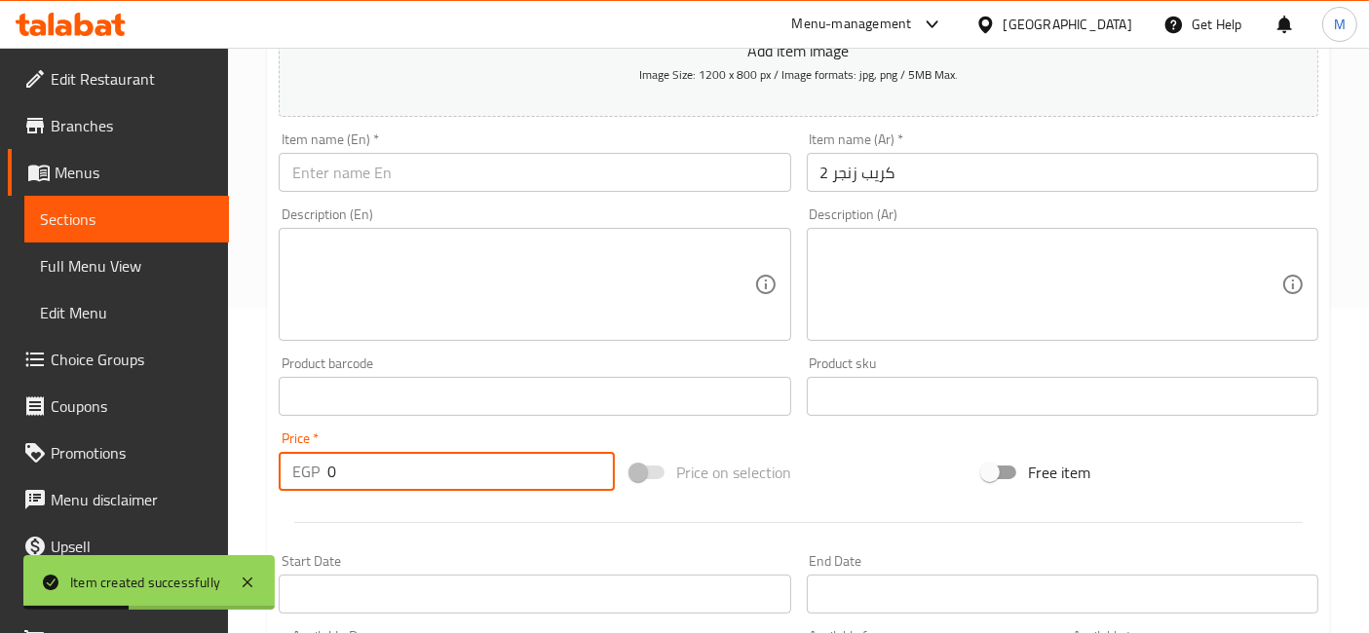
drag, startPoint x: 352, startPoint y: 469, endPoint x: 270, endPoint y: 488, distance: 84.1
click at [271, 488] on div "Price   * EGP 0 Price *" at bounding box center [447, 461] width 352 height 75
type input "180"
click at [408, 172] on input "text" at bounding box center [534, 172] width 511 height 39
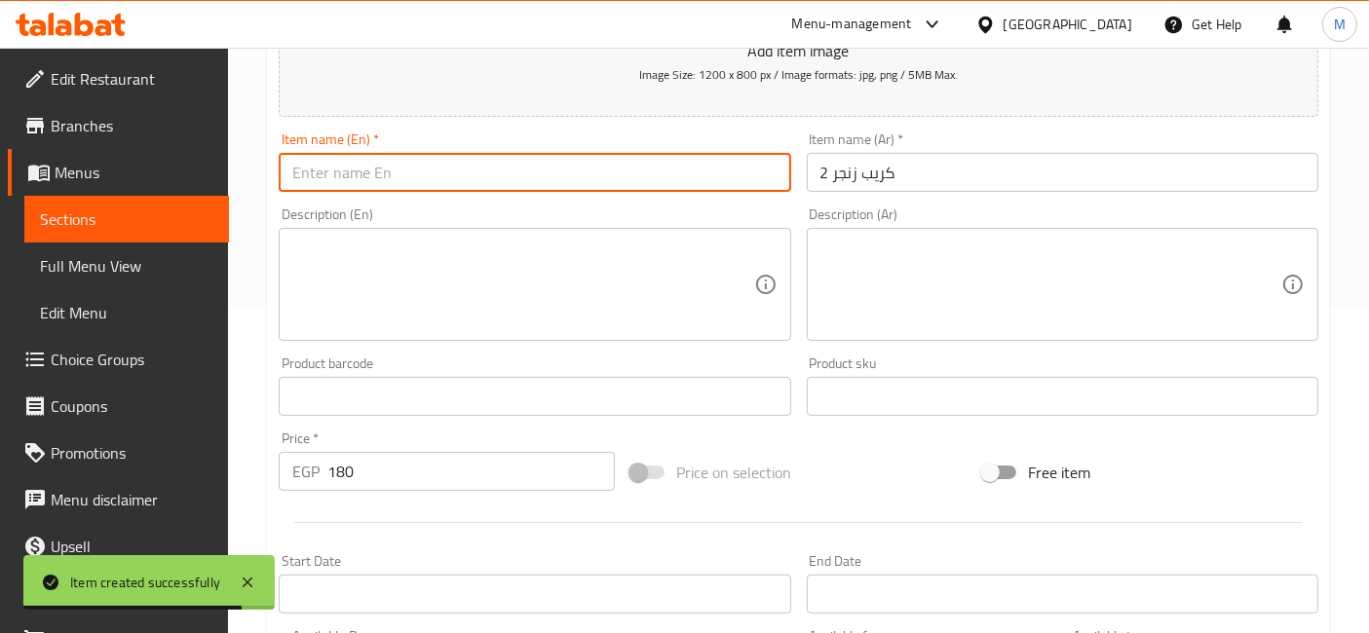
paste input "2 zinger crepes"
type input "2 zinger crepe"
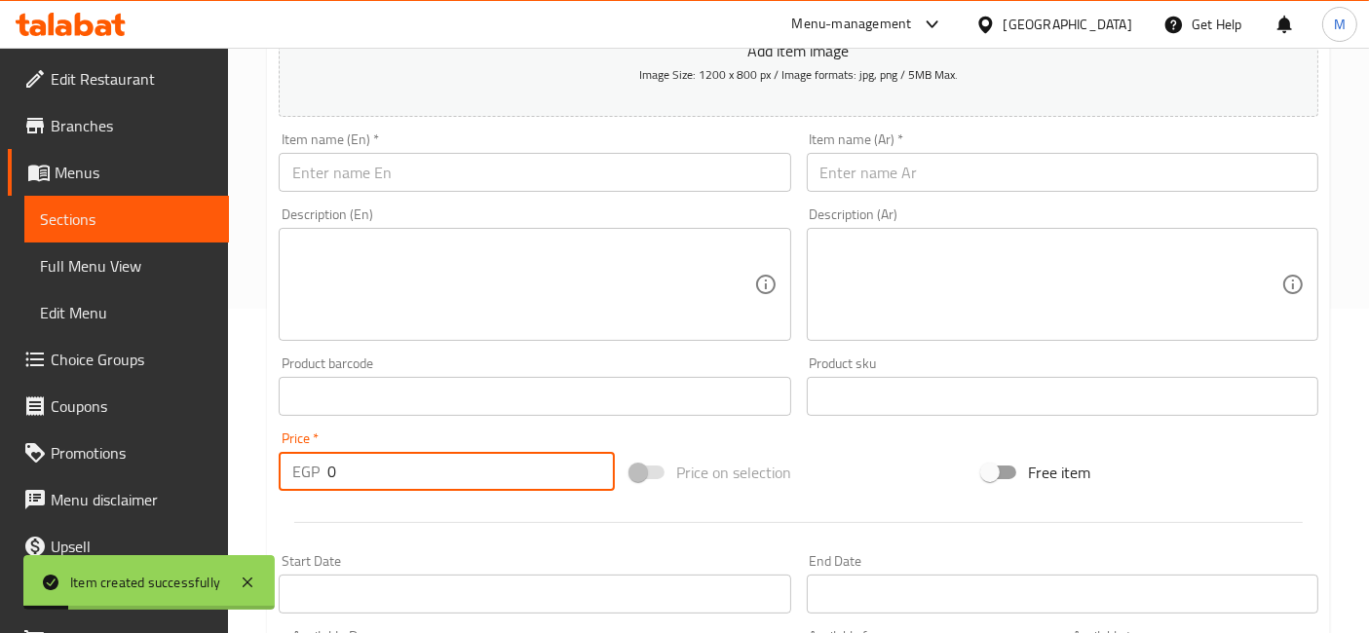
drag, startPoint x: 338, startPoint y: 466, endPoint x: 308, endPoint y: 466, distance: 30.2
click at [309, 466] on div "EGP 0 Price *" at bounding box center [447, 471] width 336 height 39
type input "180"
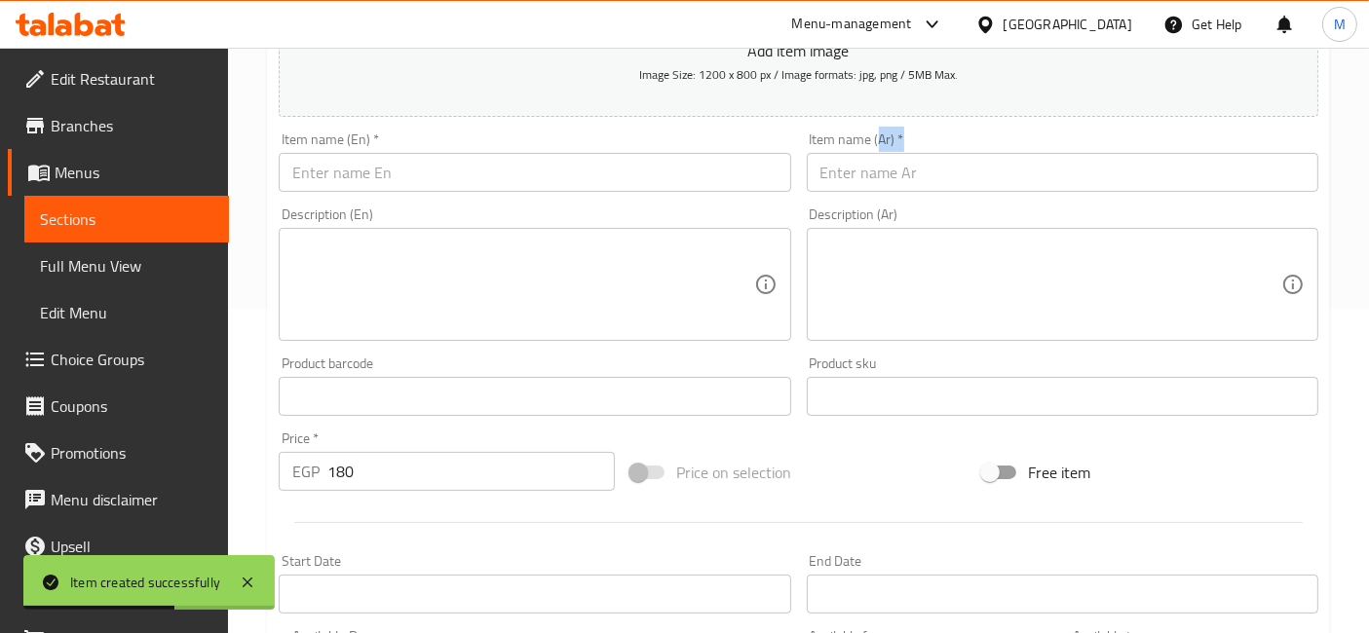
drag, startPoint x: 877, startPoint y: 146, endPoint x: 882, endPoint y: 163, distance: 17.3
click at [882, 163] on div "Item name (Ar)   * Item name (Ar) *" at bounding box center [1062, 162] width 511 height 59
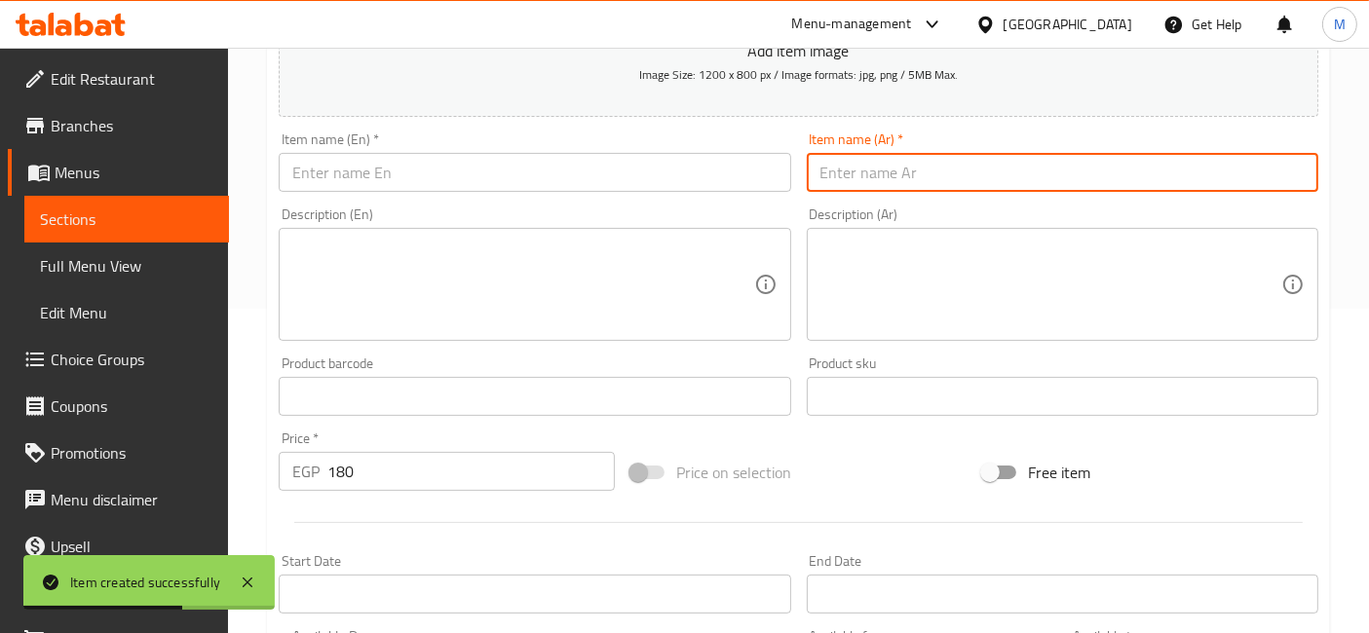
click at [884, 188] on input "text" at bounding box center [1062, 172] width 511 height 39
paste input "2 كريب تشكن باربيكيو"
type input "2 كريب تشكن باربيكيو"
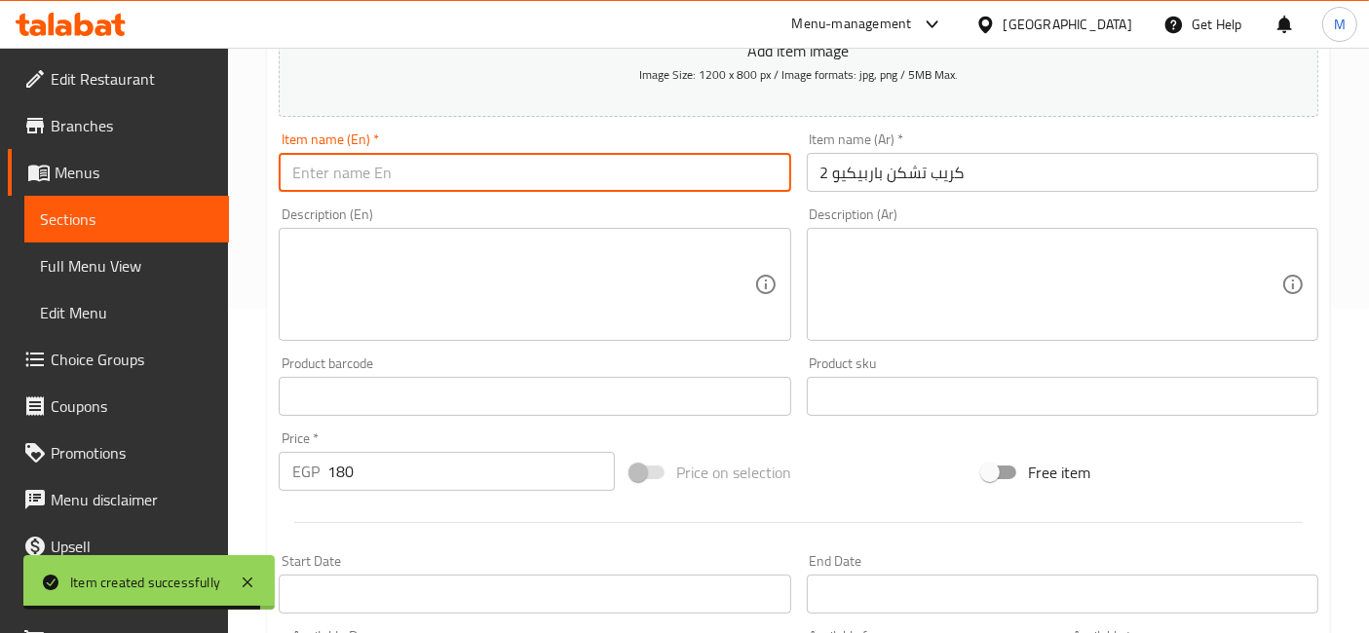
click at [389, 159] on input "text" at bounding box center [534, 172] width 511 height 39
paste input "2 BBQ Chicken Crepes"
type input "2 BBQ Chicken Crepes"
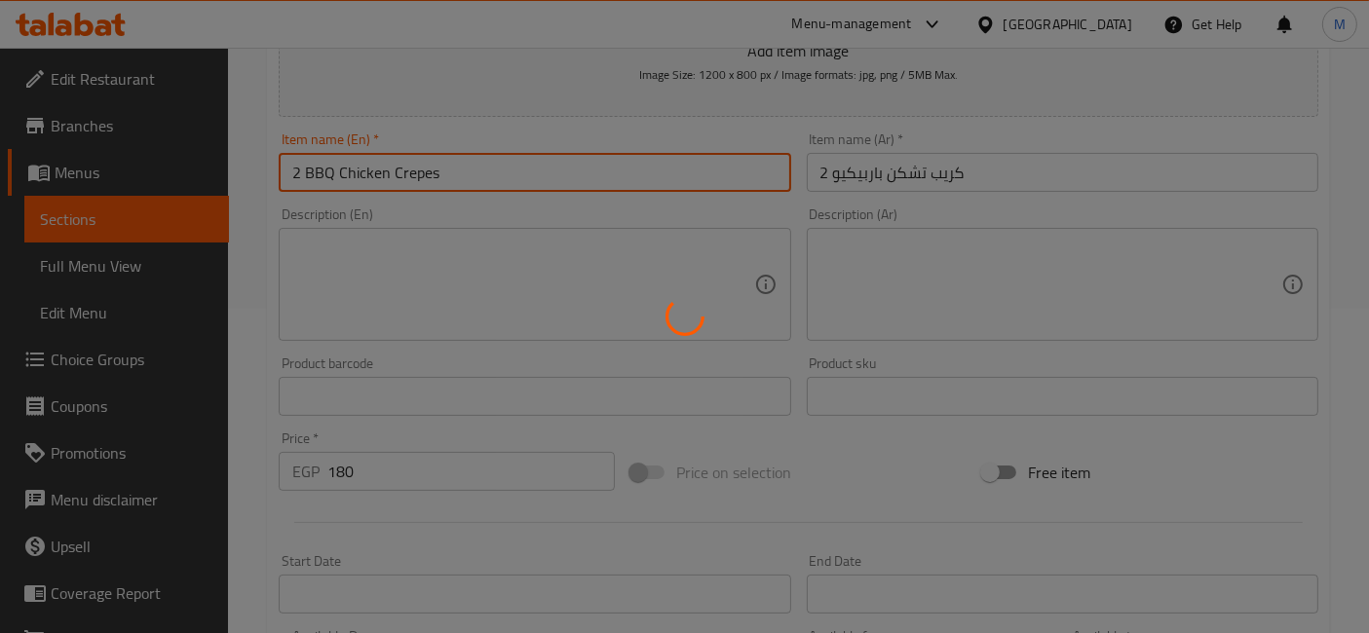
type input "0"
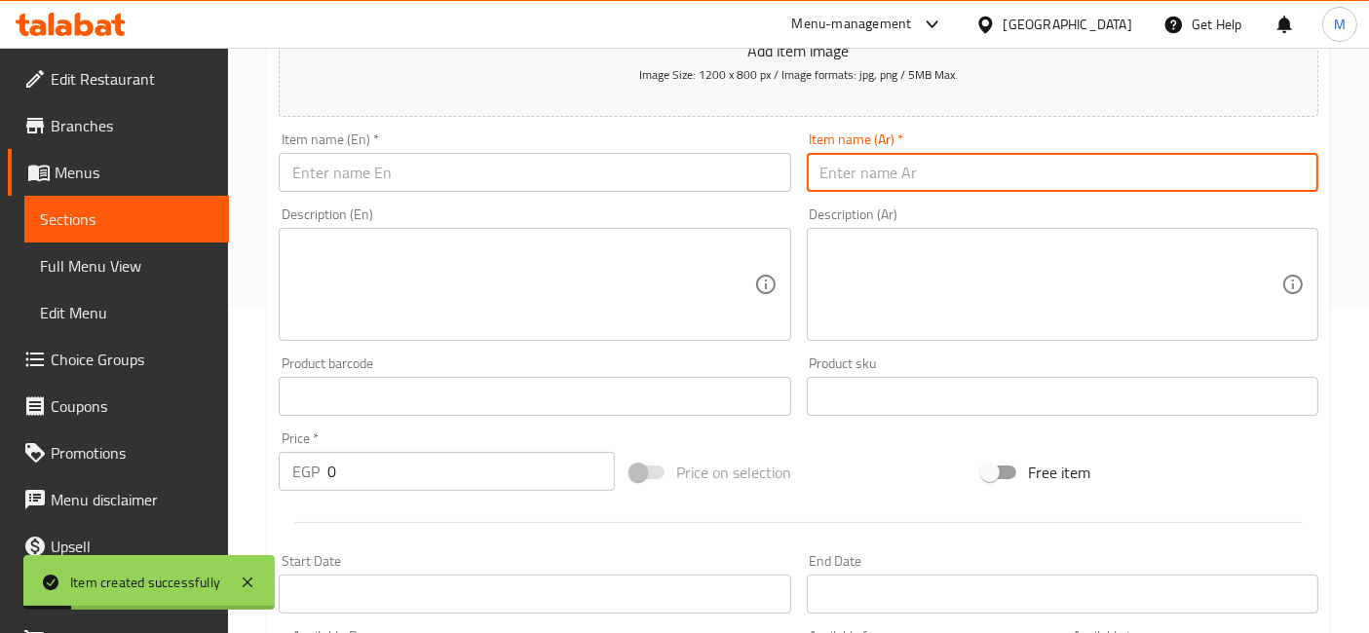
click at [881, 184] on input "text" at bounding box center [1062, 172] width 511 height 39
paste input "2 كريب صدور مشوية"
type input "2 كريب صدور مشوية"
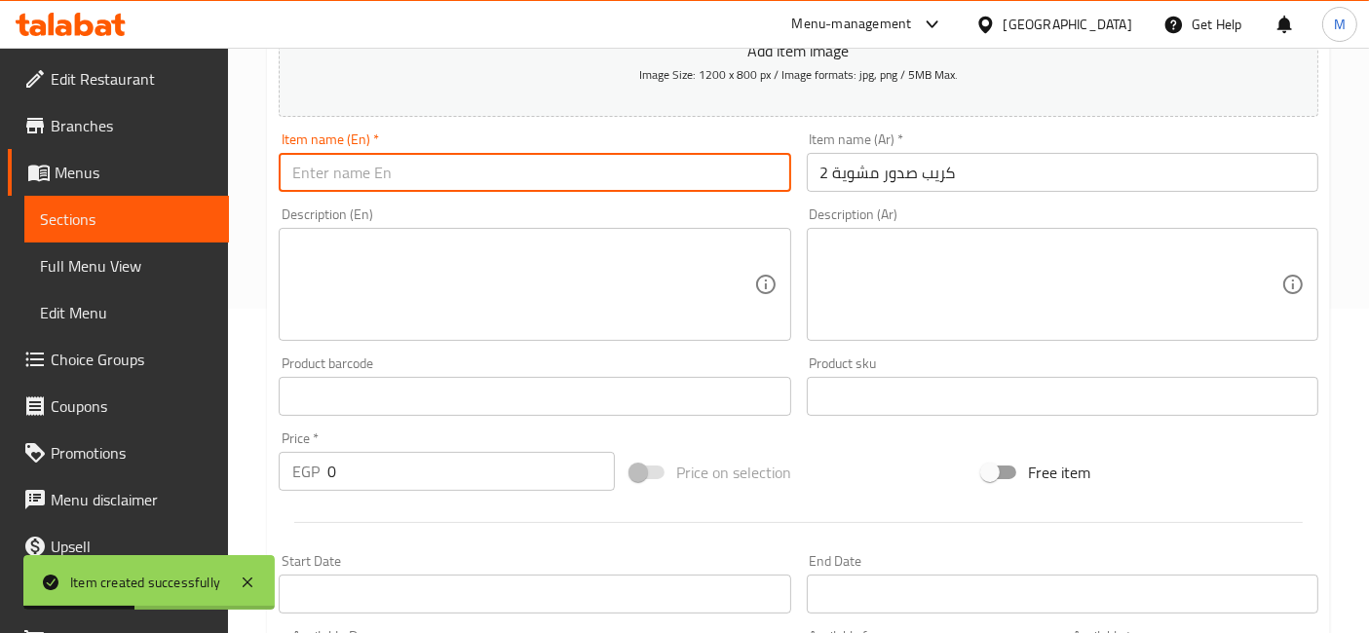
click at [456, 178] on input "text" at bounding box center [534, 172] width 511 height 39
paste input "2 grilled breast crepes"
type input "2 grilled breast crepes"
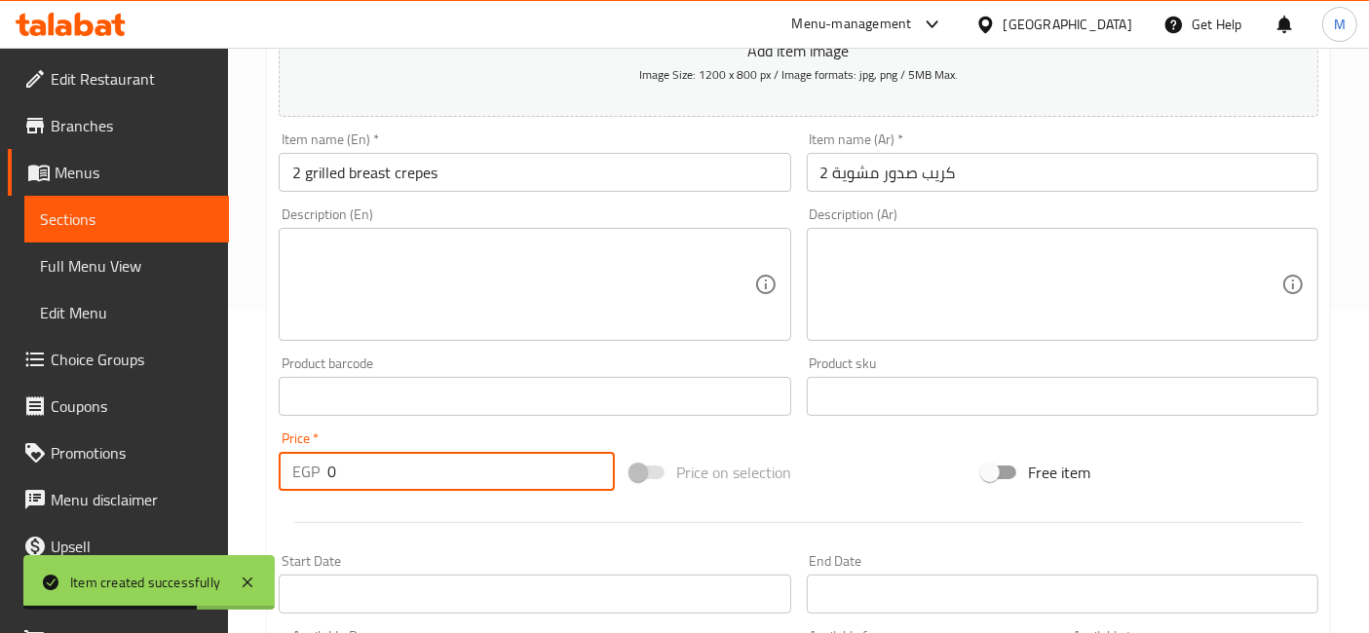
drag, startPoint x: 371, startPoint y: 488, endPoint x: 271, endPoint y: 477, distance: 100.9
click at [279, 477] on div "EGP 0 Price *" at bounding box center [447, 471] width 336 height 39
type input "180"
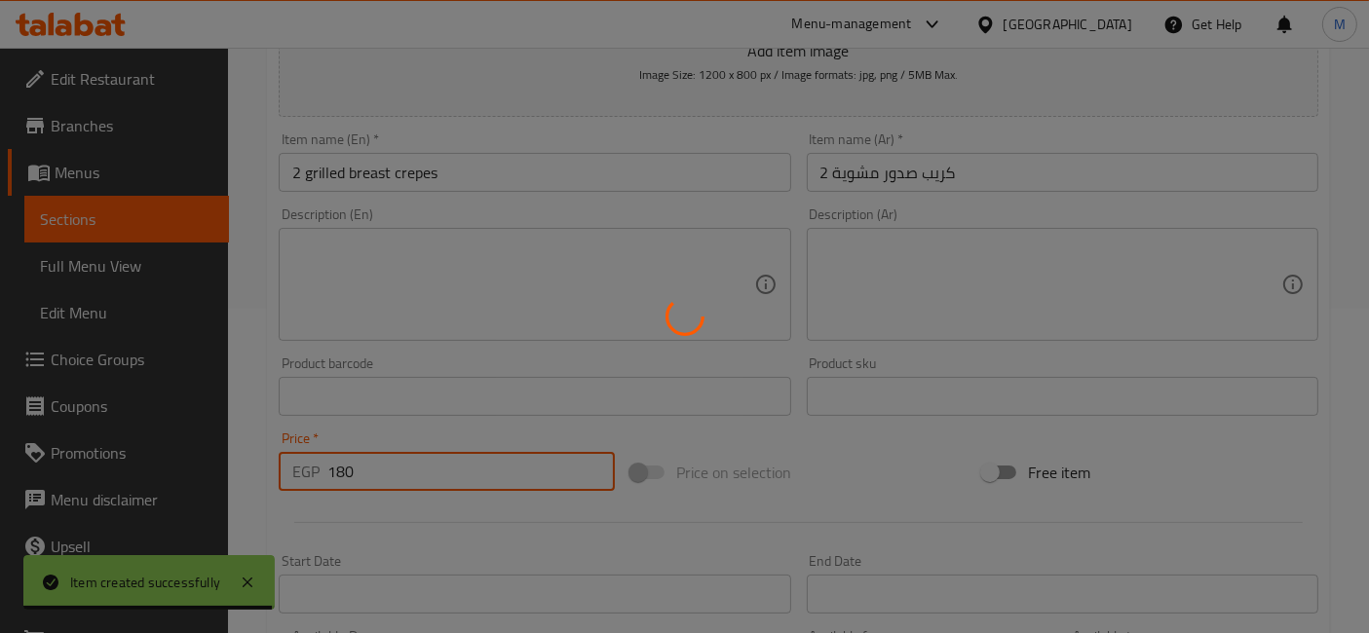
type input "0"
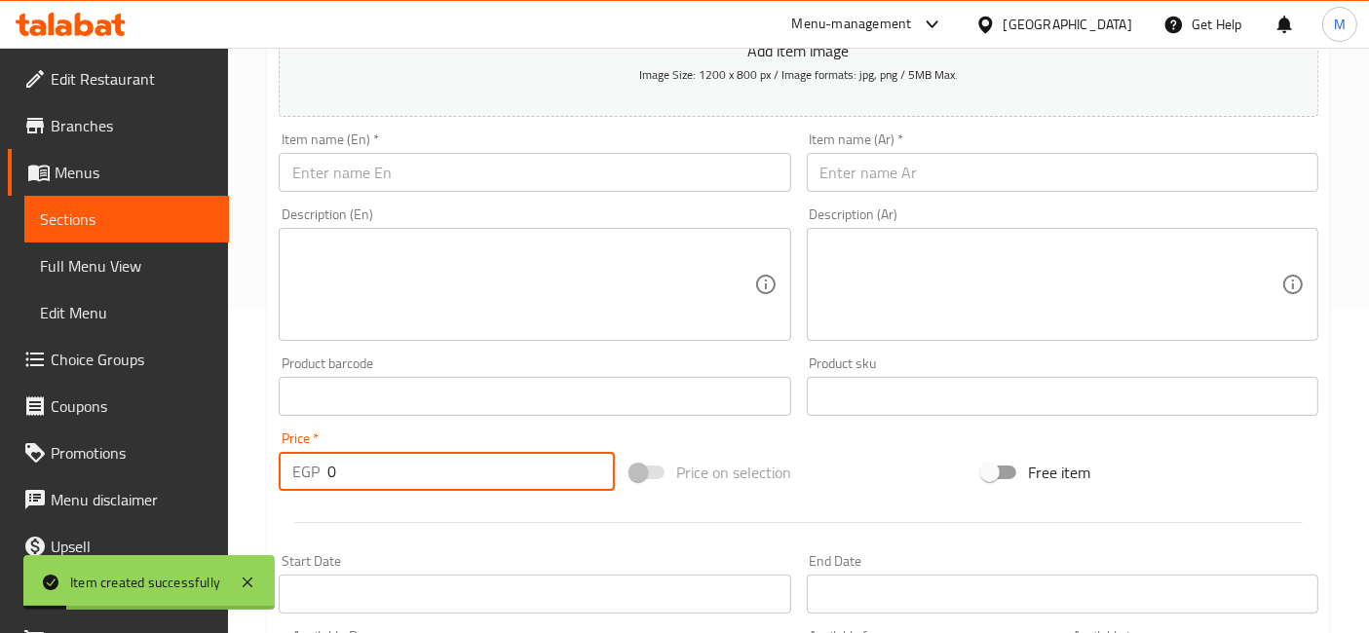
click at [880, 186] on input "text" at bounding box center [1062, 172] width 511 height 39
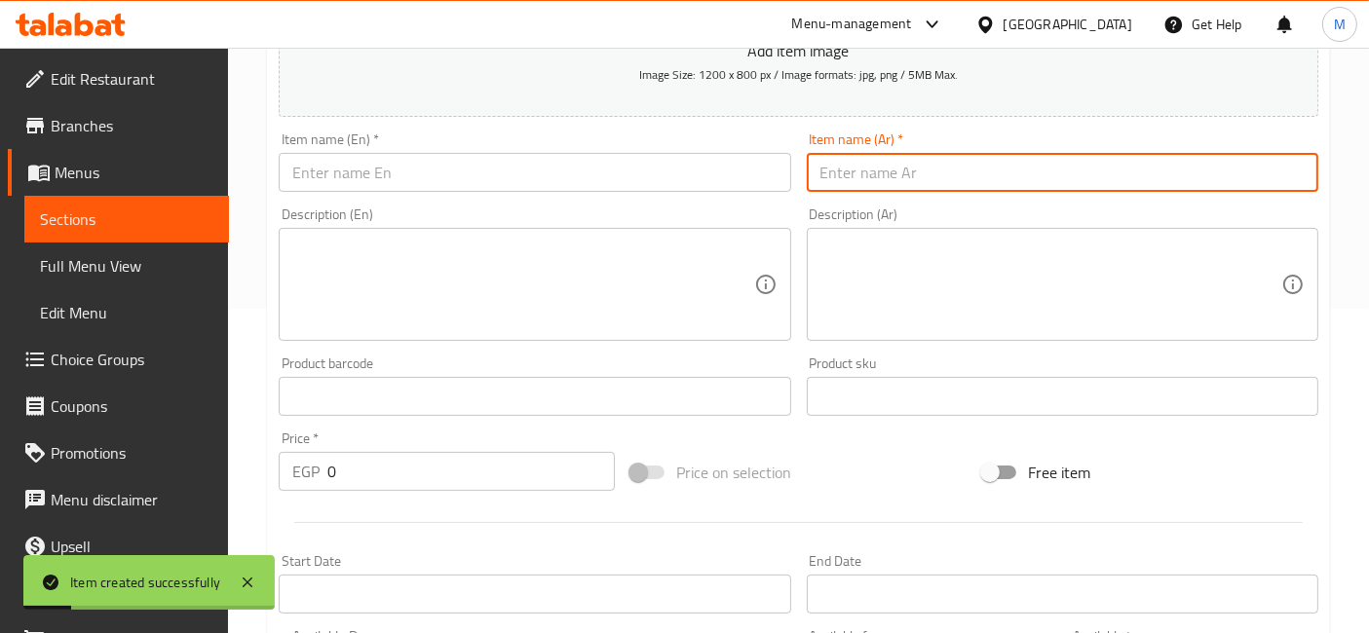
paste input "2 كريب كوردن بلو"
type input "2 كريب كوردن بلو"
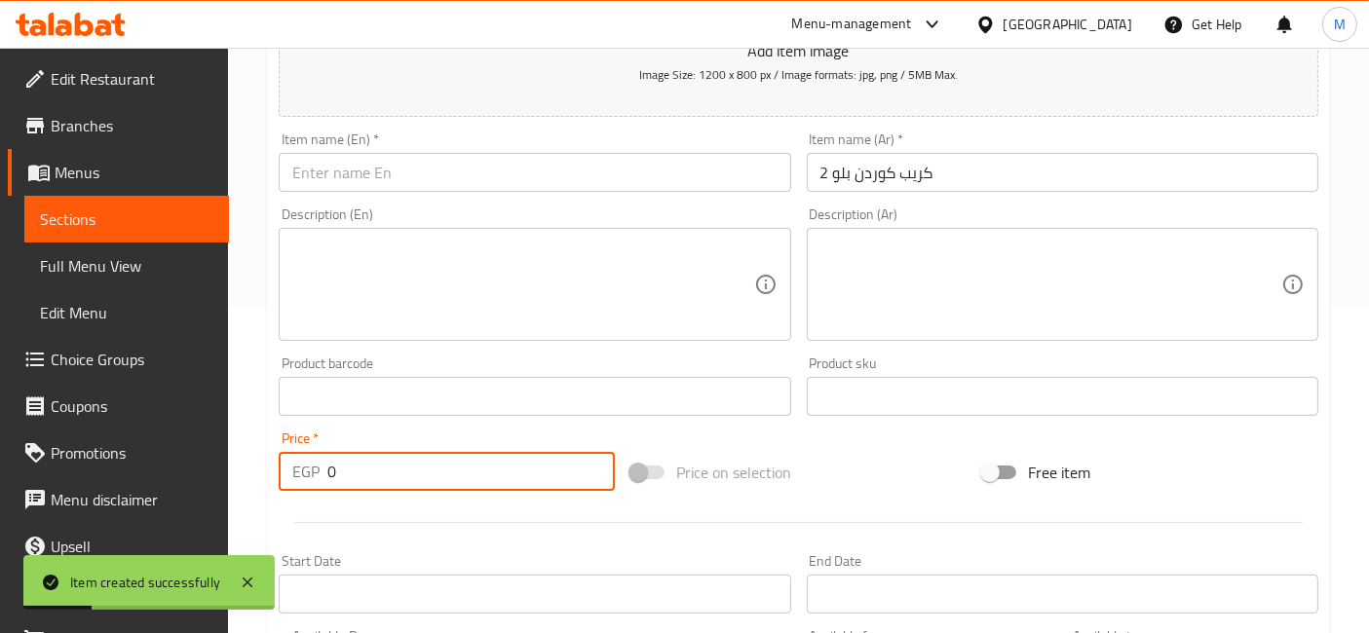
drag, startPoint x: 331, startPoint y: 482, endPoint x: 258, endPoint y: 475, distance: 73.4
click at [258, 475] on div "Home / Restaurants management / Menus / Sections / item / create New Offers sec…" at bounding box center [798, 387] width 1141 height 1329
type input "180"
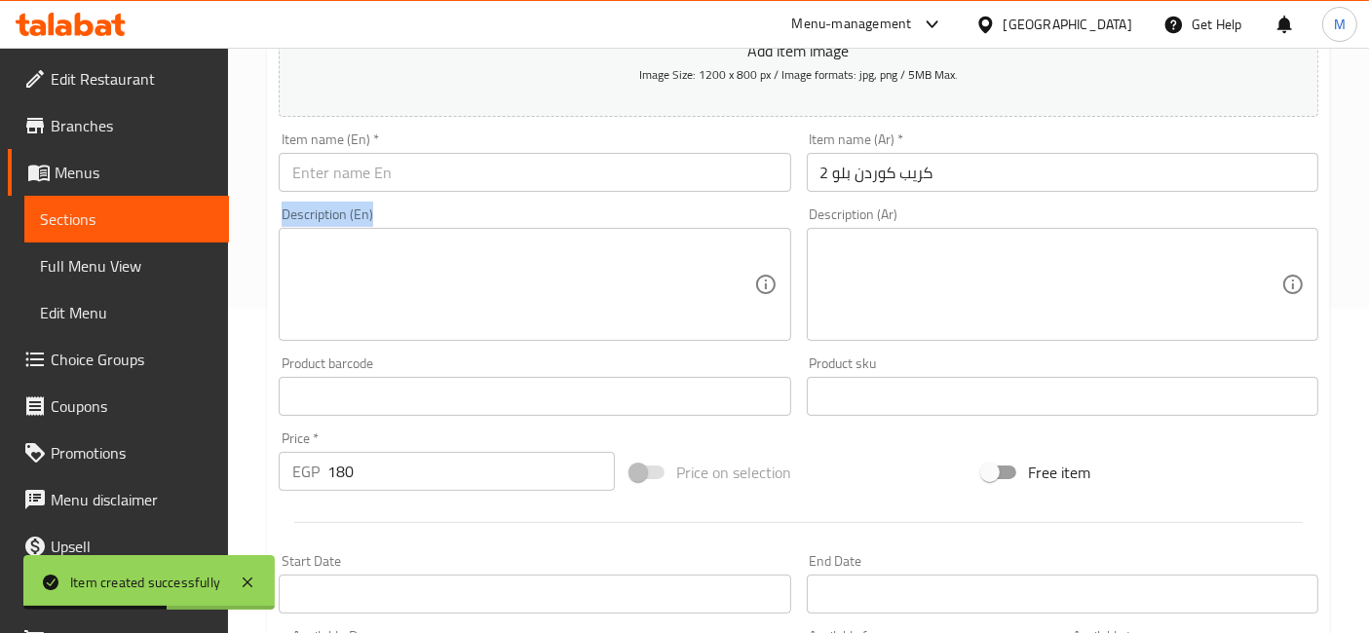
drag, startPoint x: 425, startPoint y: 207, endPoint x: 425, endPoint y: 190, distance: 16.6
click at [425, 208] on div "Description (En) Description (En)" at bounding box center [534, 274] width 511 height 133
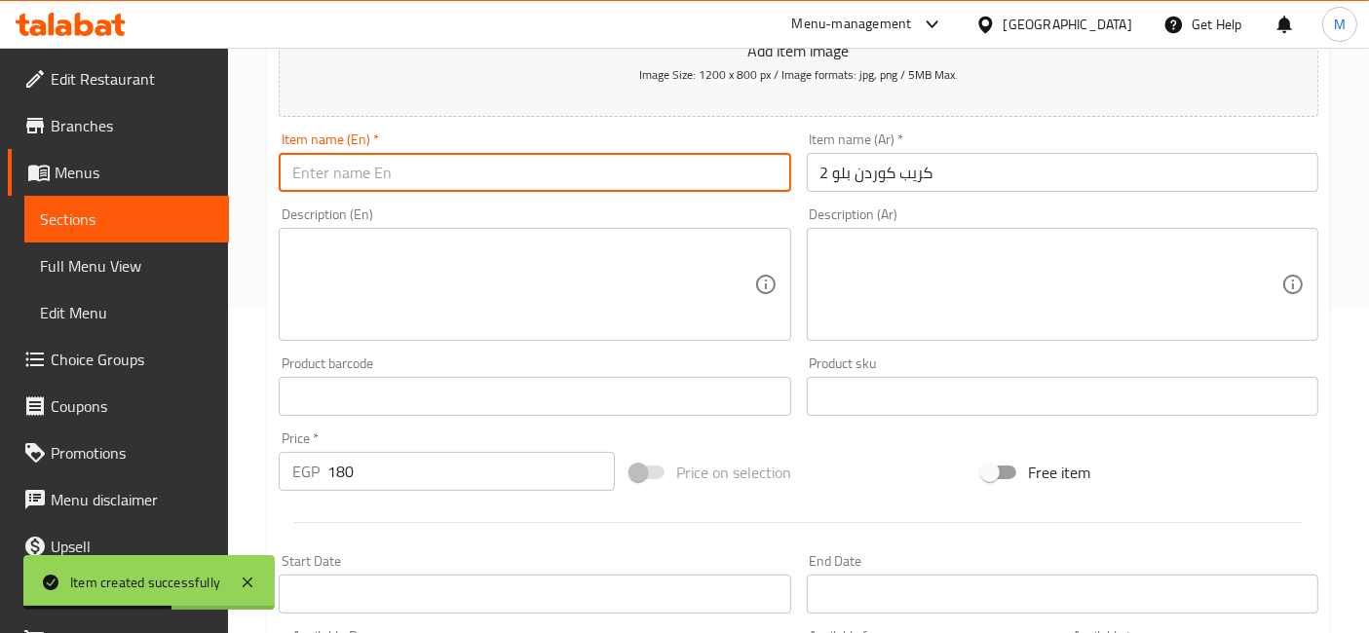
click at [425, 190] on input "text" at bounding box center [534, 172] width 511 height 39
paste input "2 Cordon Bleu crepes"
type input "2 Cordon Bleu crepe"
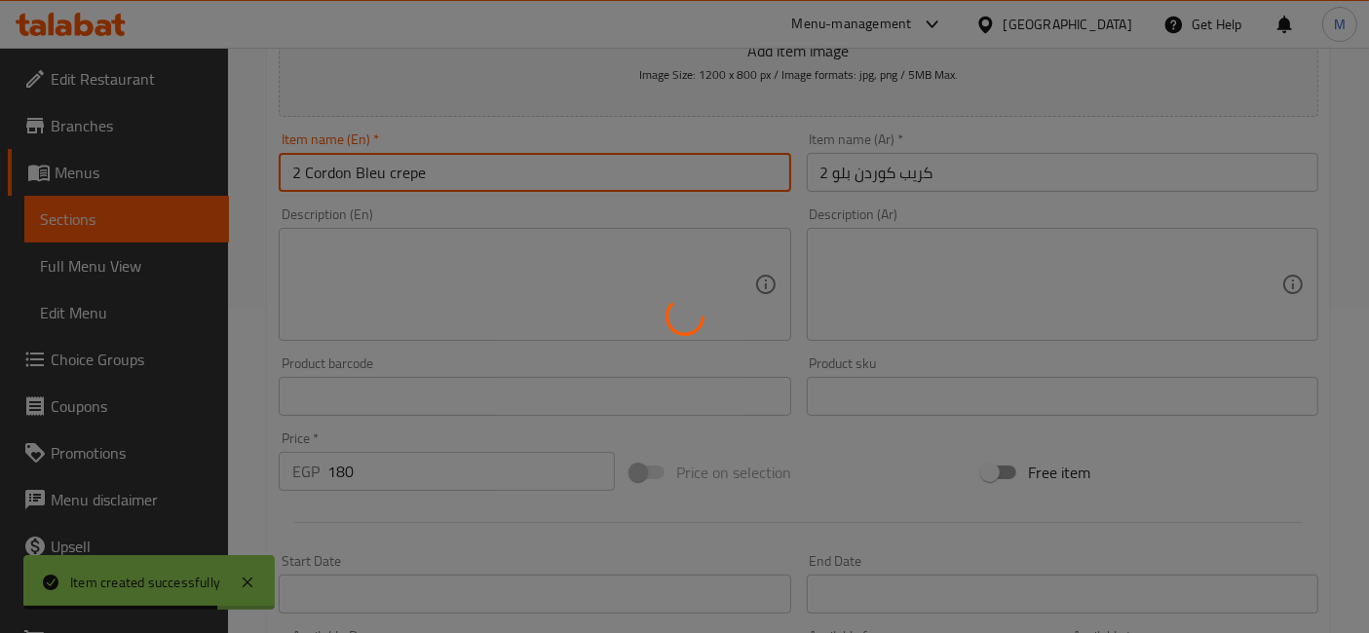
type input "0"
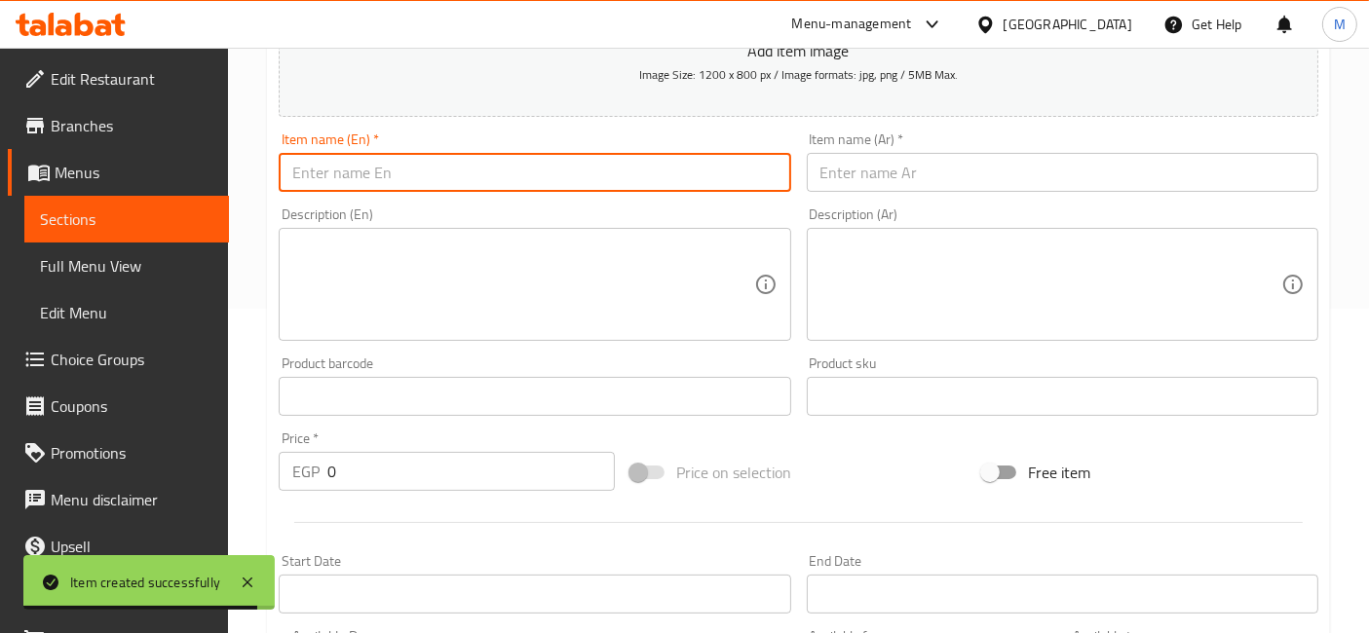
click at [921, 179] on input "text" at bounding box center [1062, 172] width 511 height 39
paste input "2 كريب كفته ع الفحم"
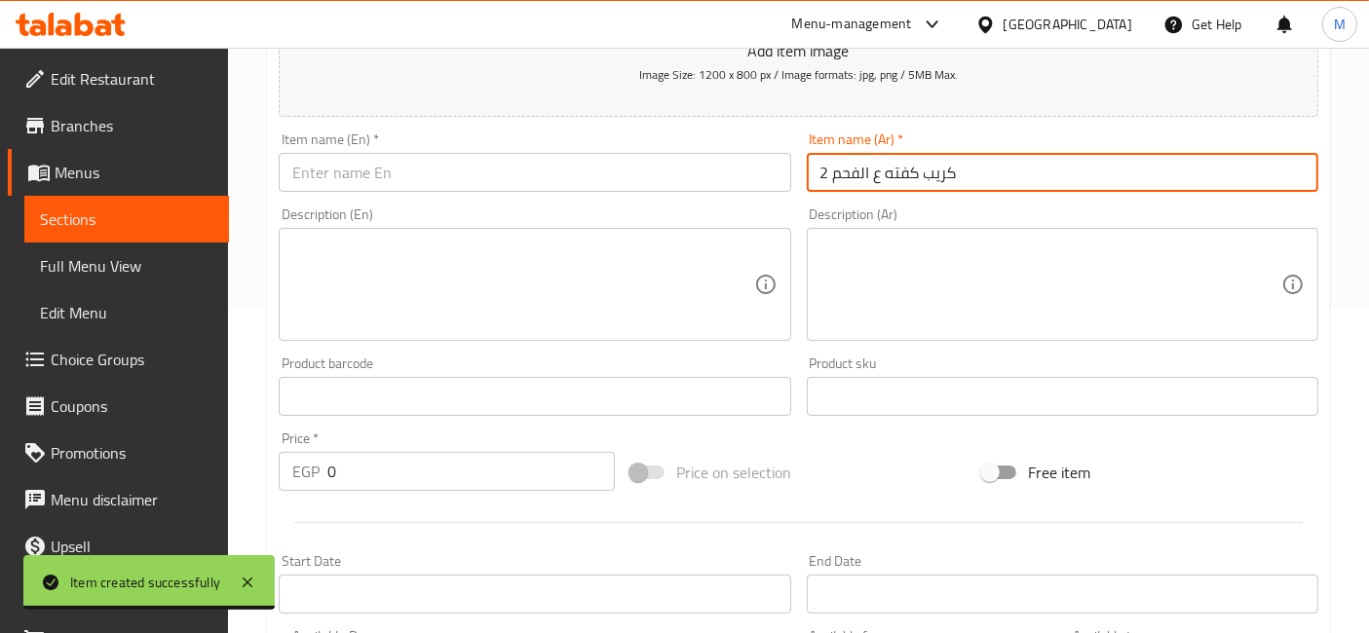
click at [924, 177] on input "2 كريب كفته ع الفحم" at bounding box center [1062, 172] width 511 height 39
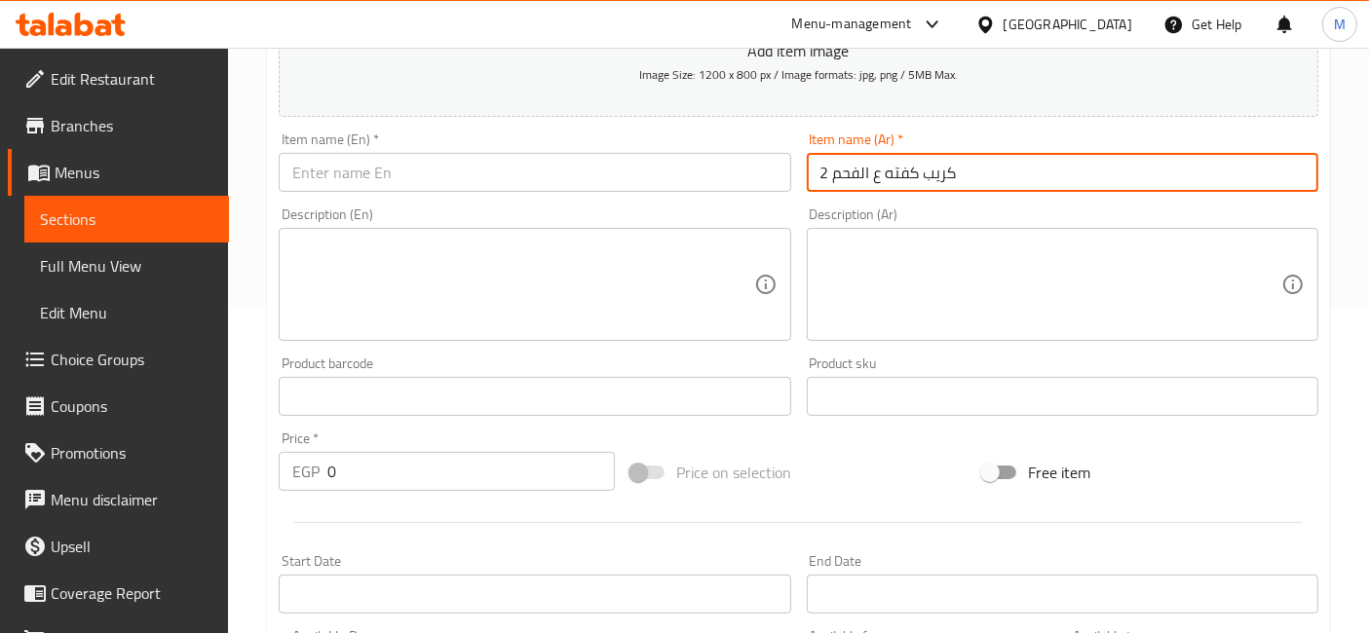
type input "2 كريب كفته ع الفحم"
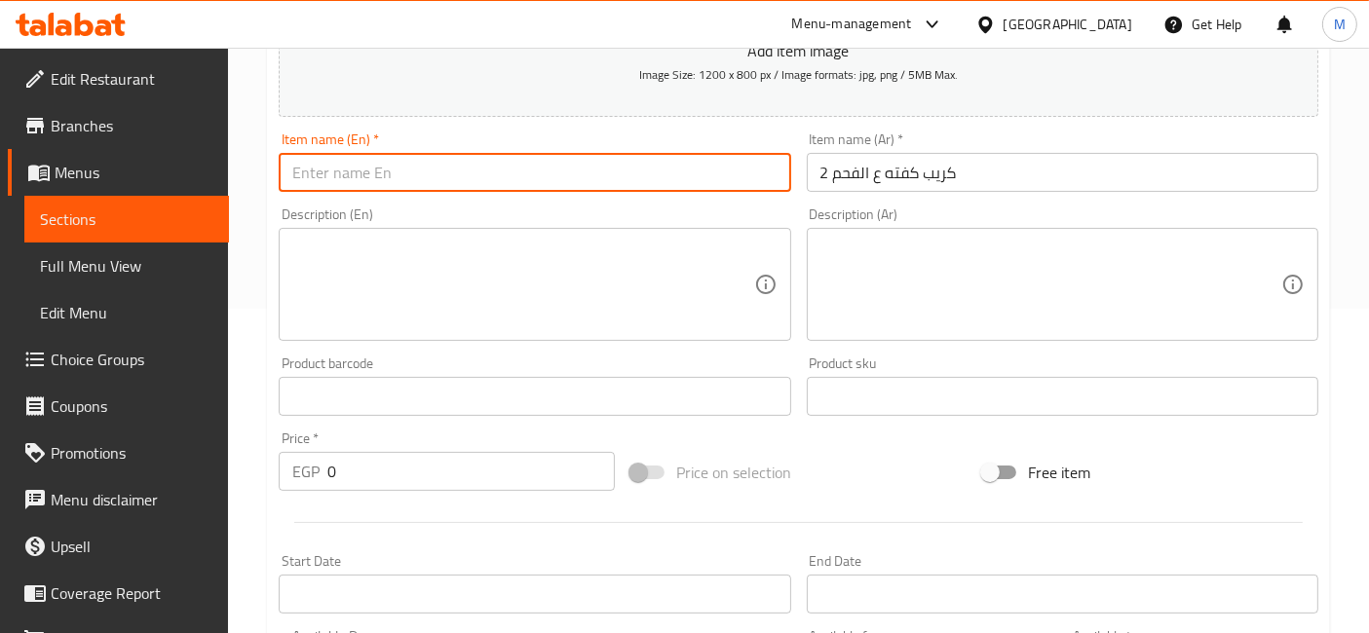
click at [478, 174] on input "text" at bounding box center [534, 172] width 511 height 39
paste input "2 kofta crepes on charcoal"
click at [383, 169] on input "2 kofta crepes on charcoal" at bounding box center [534, 172] width 511 height 39
type input "2 kofta crepe on charcoal"
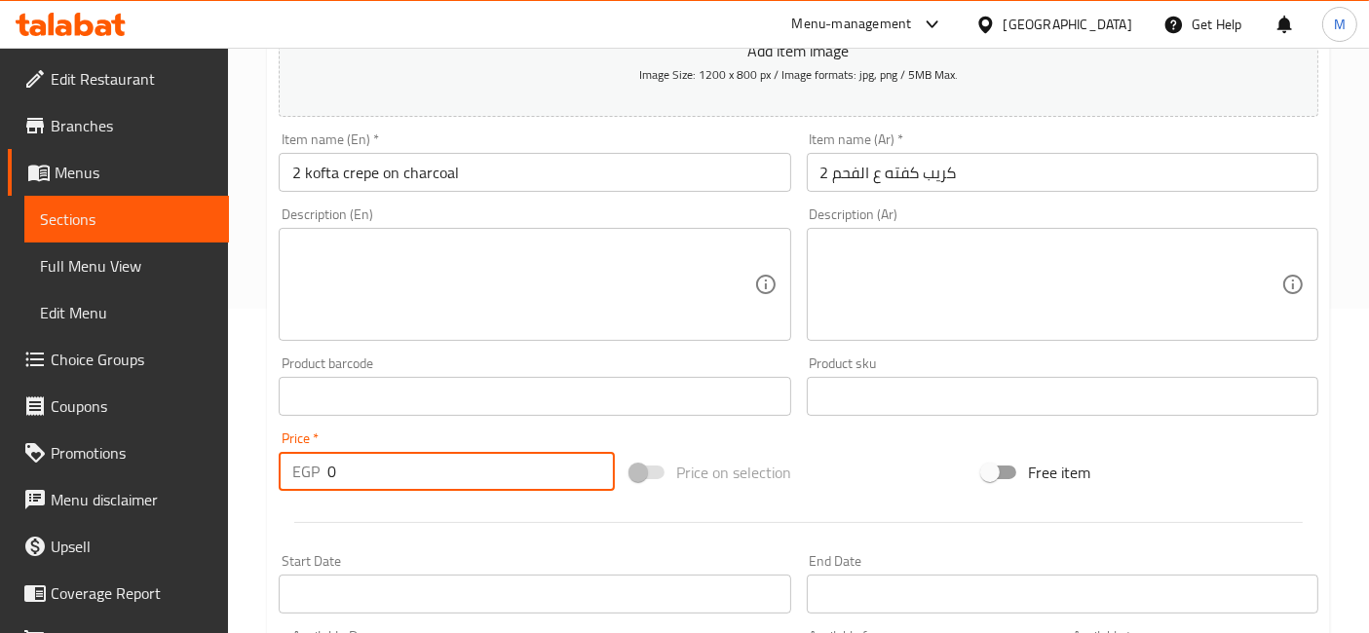
drag, startPoint x: 360, startPoint y: 480, endPoint x: 306, endPoint y: 475, distance: 54.8
click at [306, 475] on div "EGP 0 Price *" at bounding box center [447, 471] width 336 height 39
type input "180"
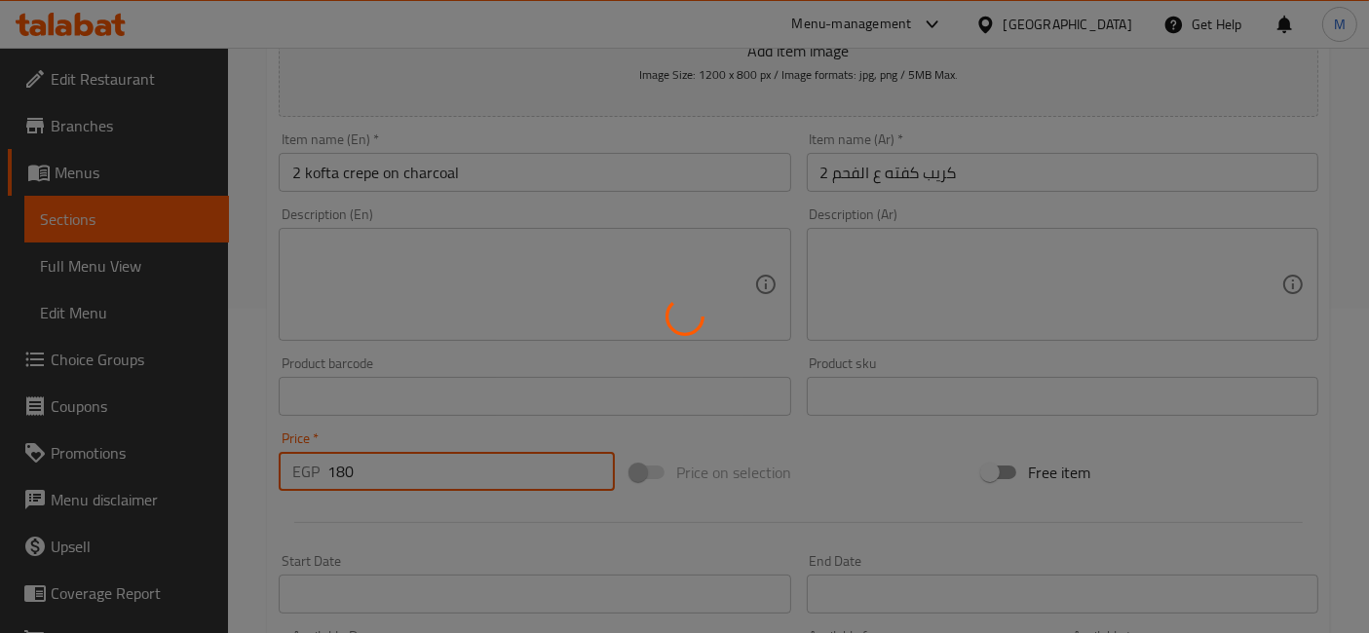
type input "0"
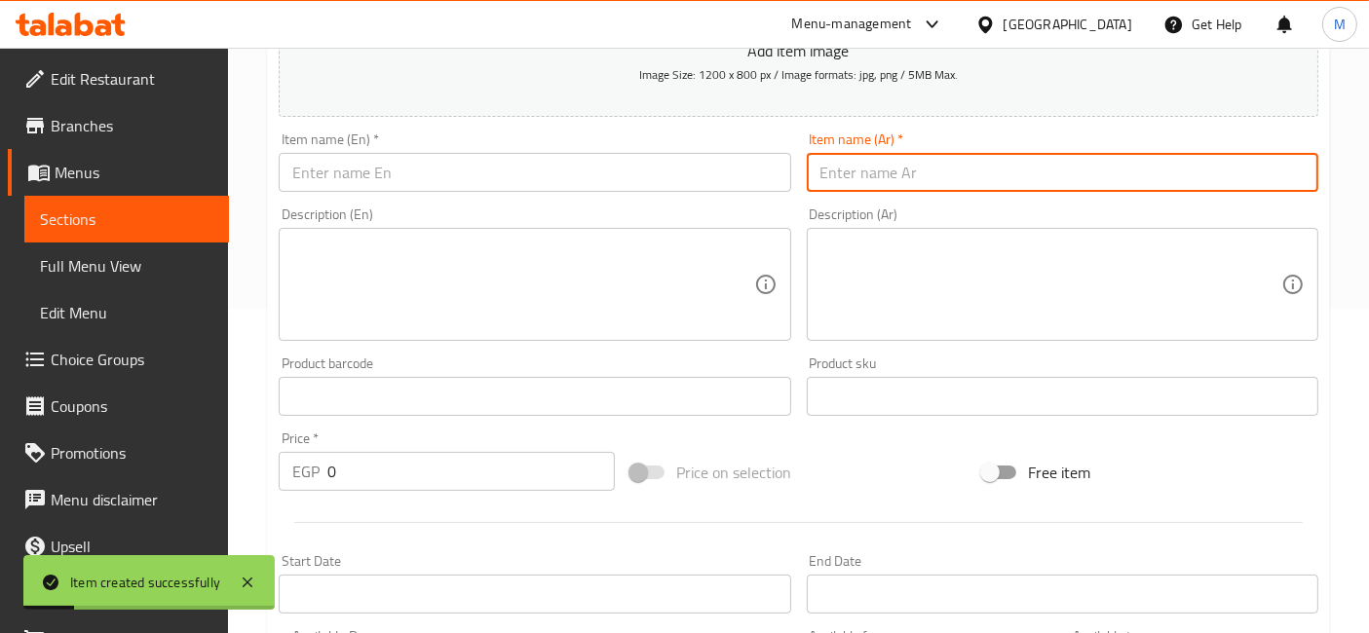
click at [816, 181] on input "text" at bounding box center [1062, 172] width 511 height 39
paste input "2 كريب هوت دوج"
type input "2 كريب هوت دوج"
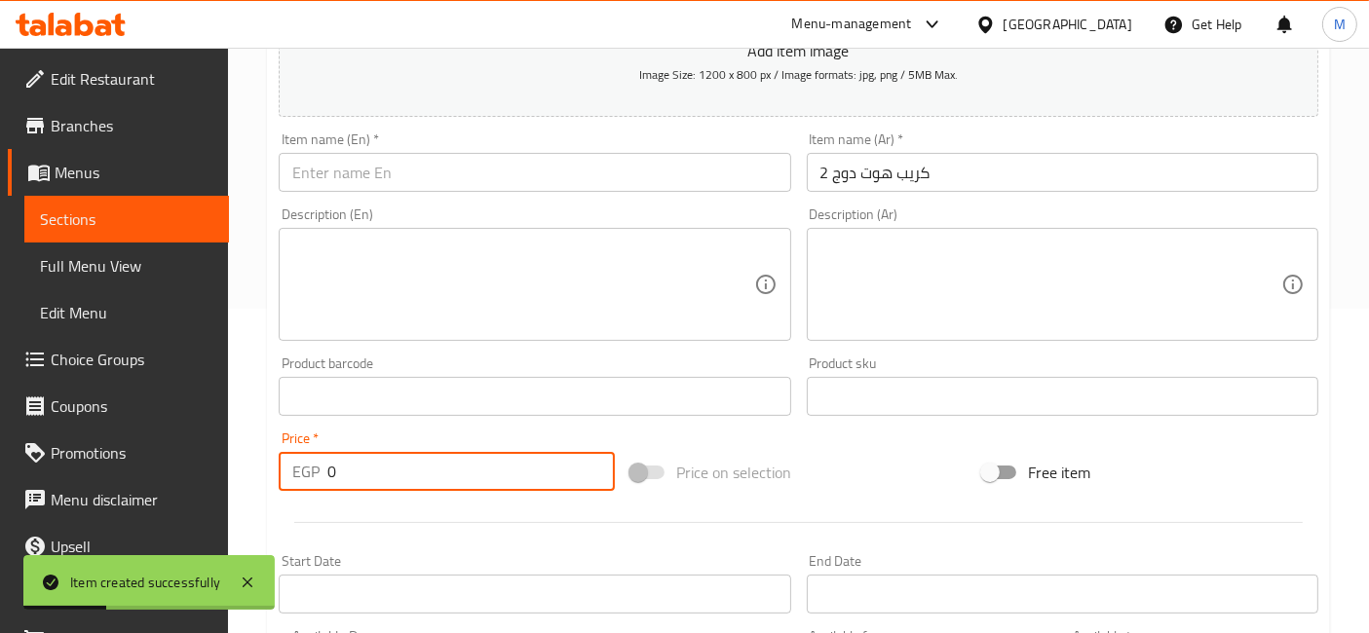
drag, startPoint x: 412, startPoint y: 466, endPoint x: 287, endPoint y: 465, distance: 124.7
click at [287, 465] on div "EGP 0 Price *" at bounding box center [447, 471] width 336 height 39
type input "130"
click at [368, 194] on div "Add item image Image Size: 1200 x 800 px / Image formats: jpg, png / 5MB Max. I…" at bounding box center [798, 351] width 1055 height 840
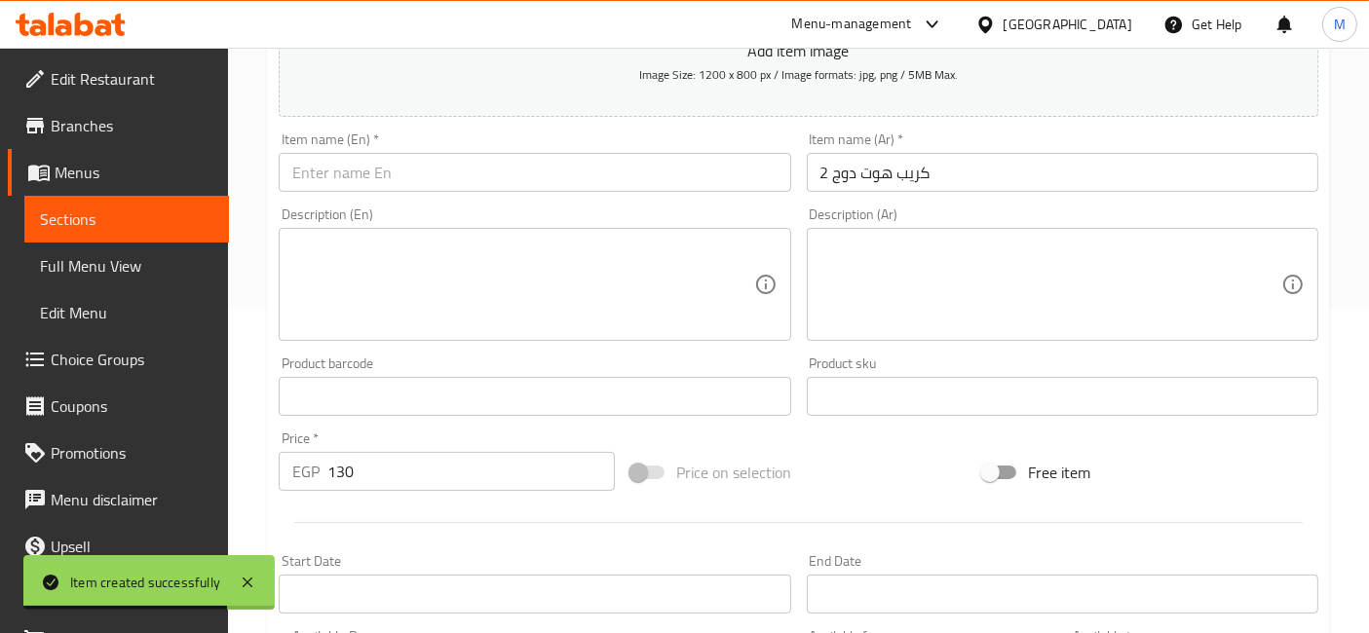
click at [368, 188] on input "text" at bounding box center [534, 172] width 511 height 39
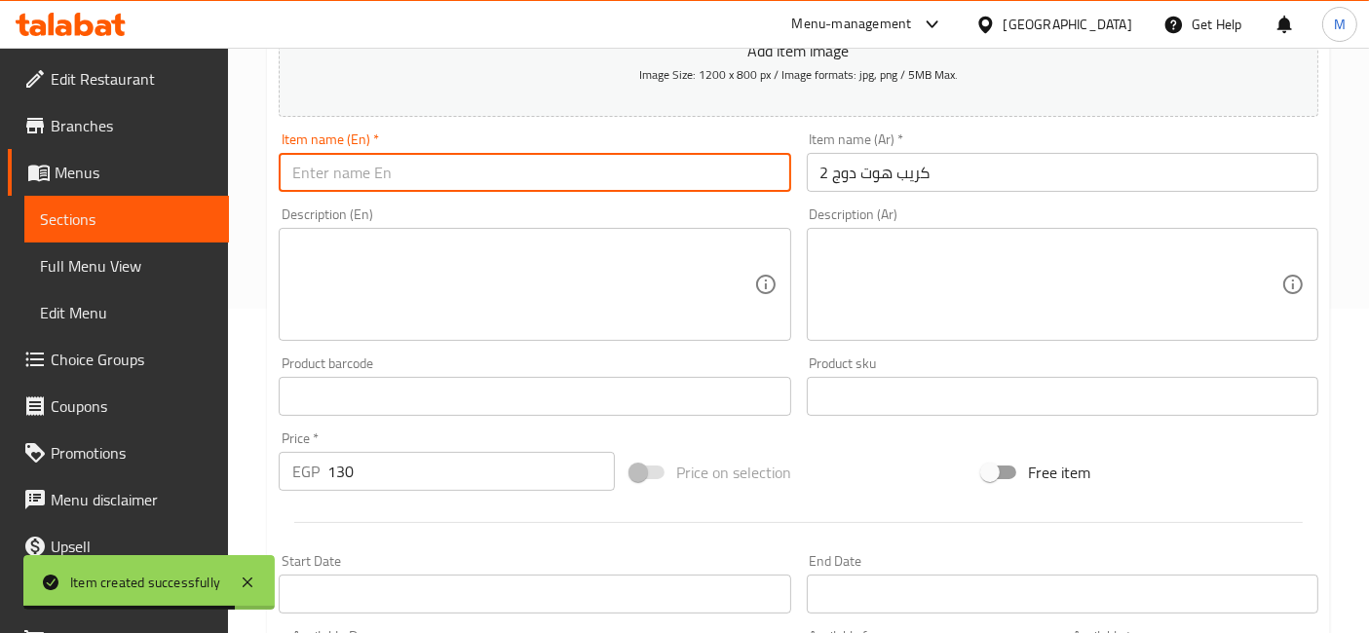
paste input "2 hot dog crepes"
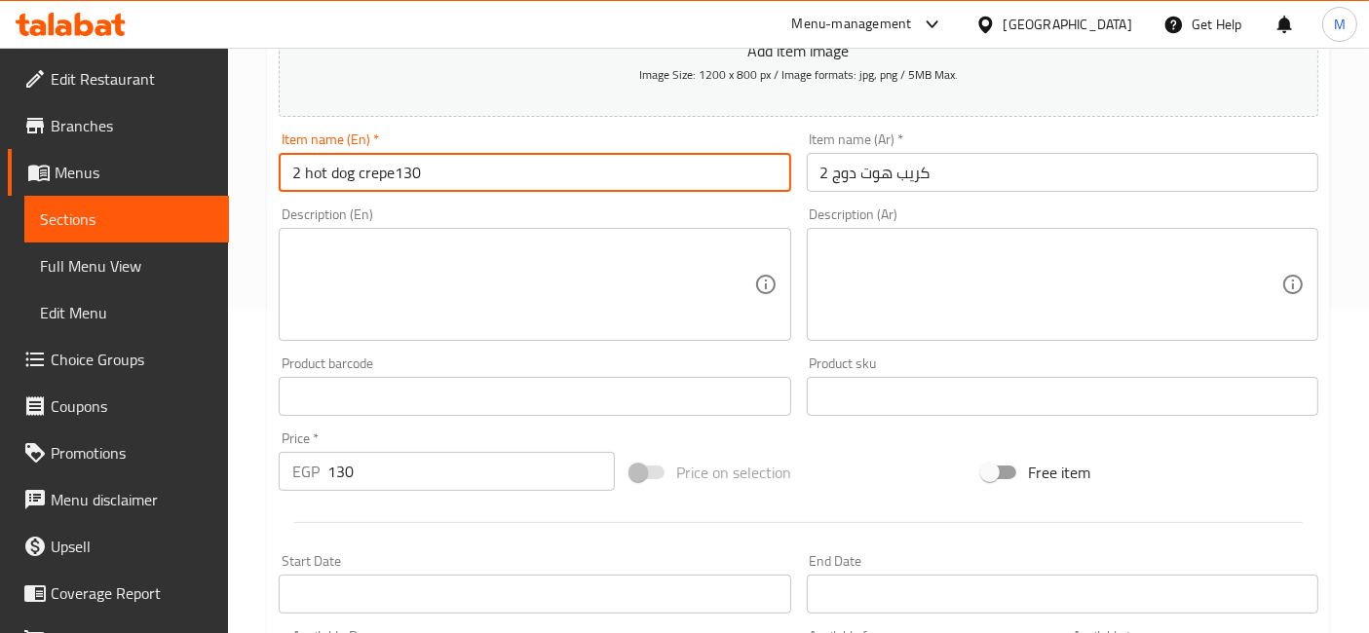
type input "2 hot dog crepe130"
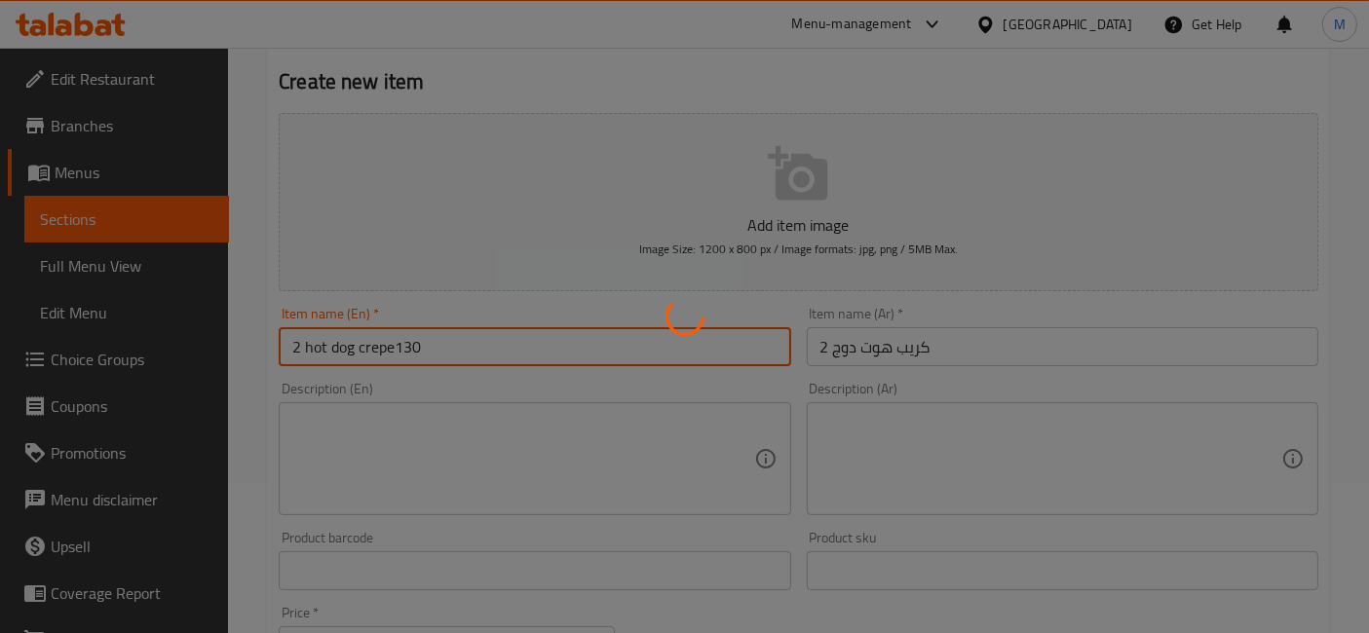
scroll to position [0, 0]
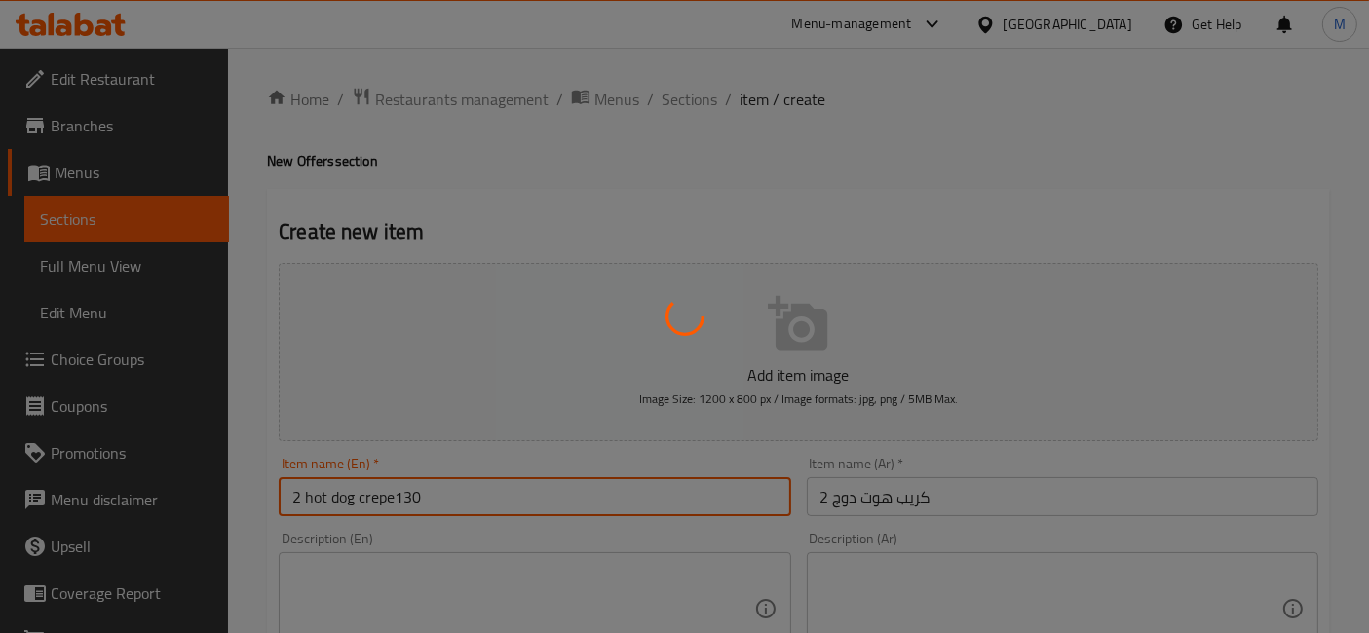
type input "0"
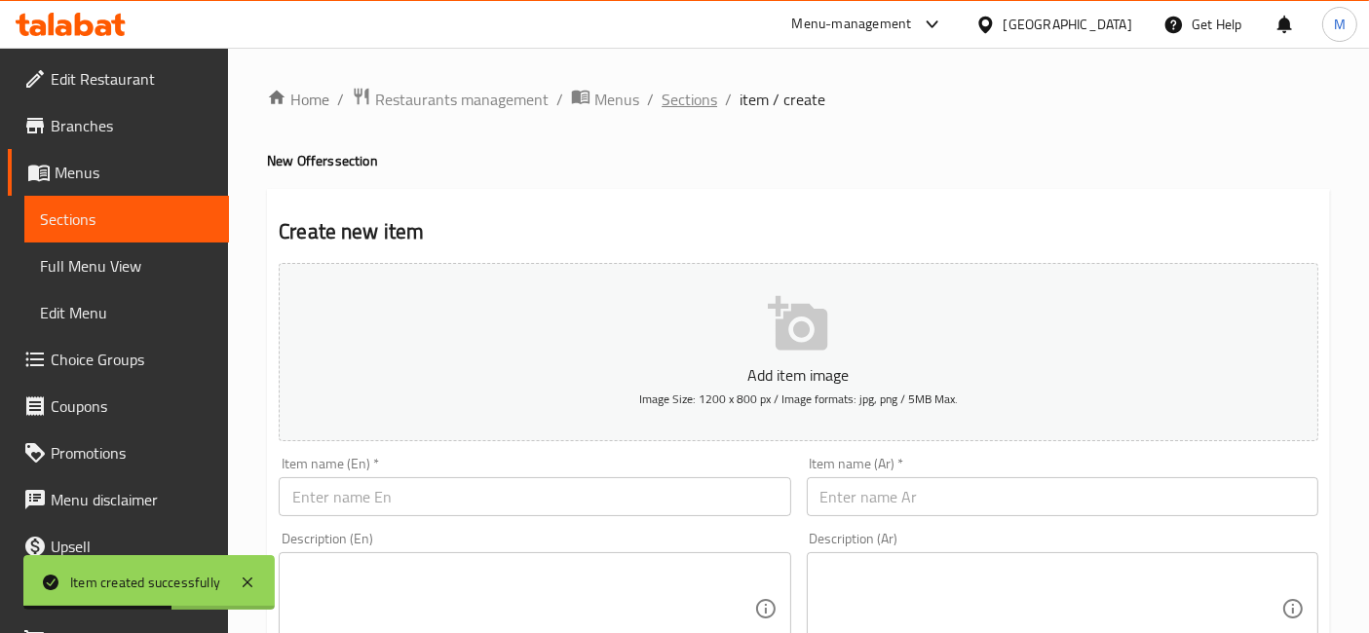
click at [706, 107] on span "Sections" at bounding box center [690, 99] width 56 height 23
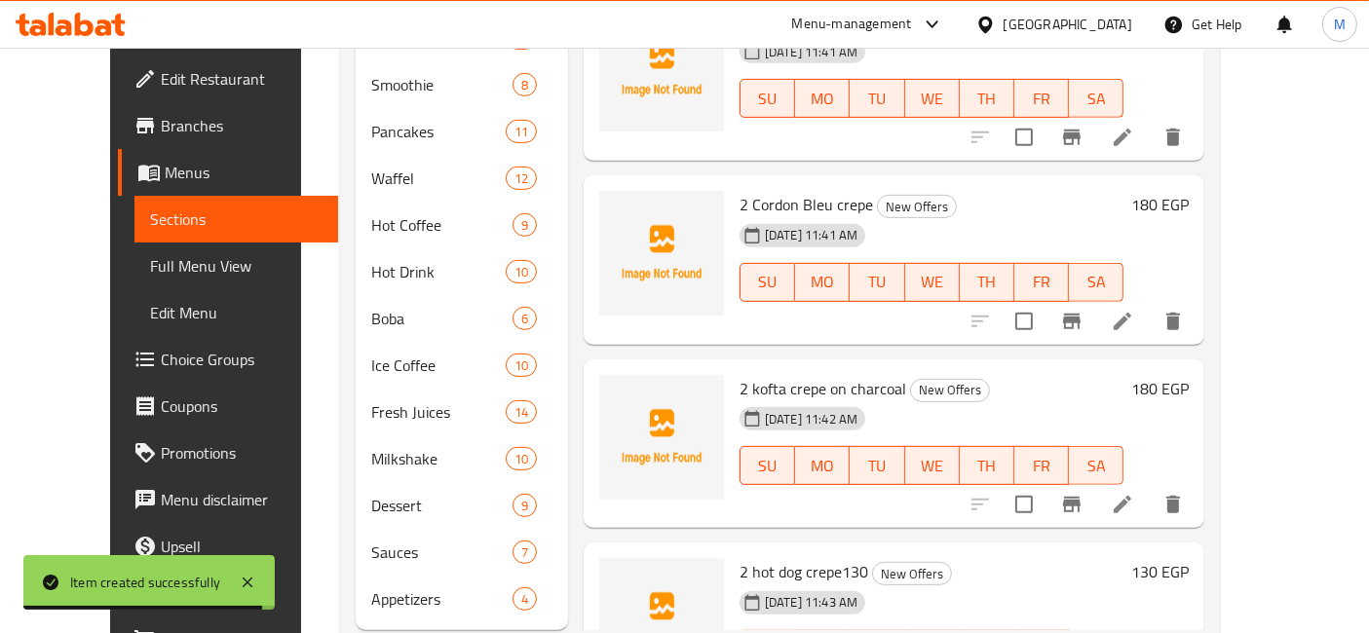
scroll to position [2475, 0]
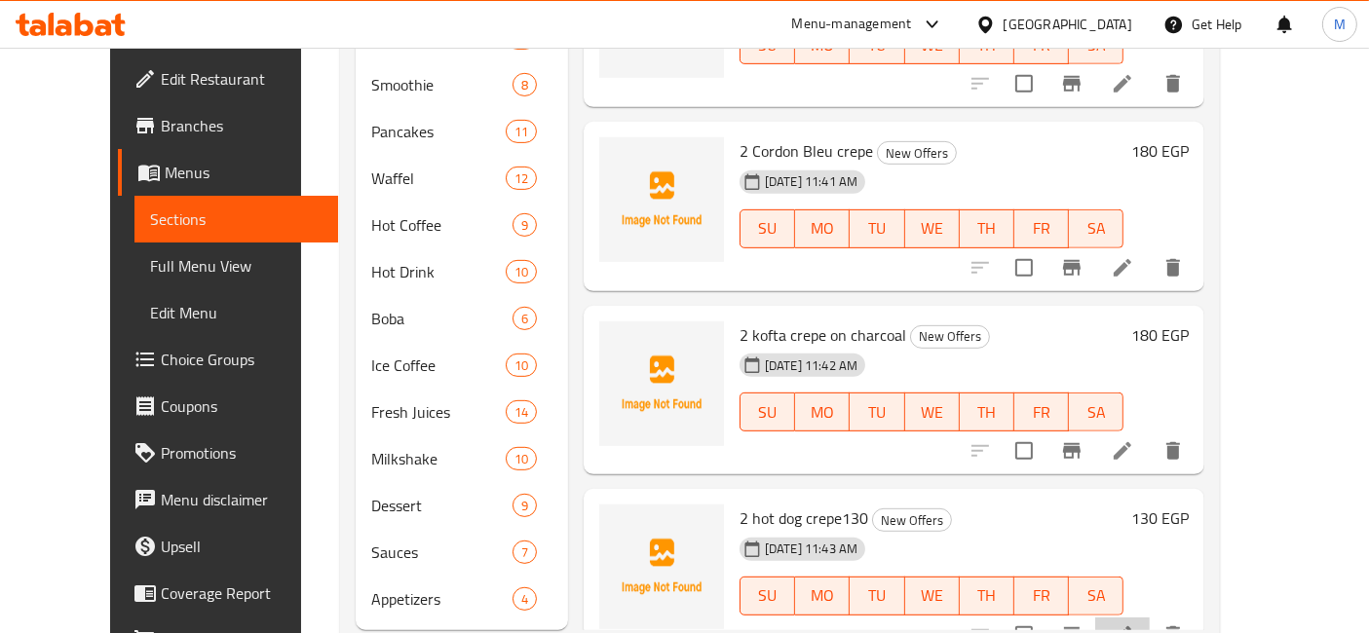
click at [1150, 618] on li at bounding box center [1122, 635] width 55 height 35
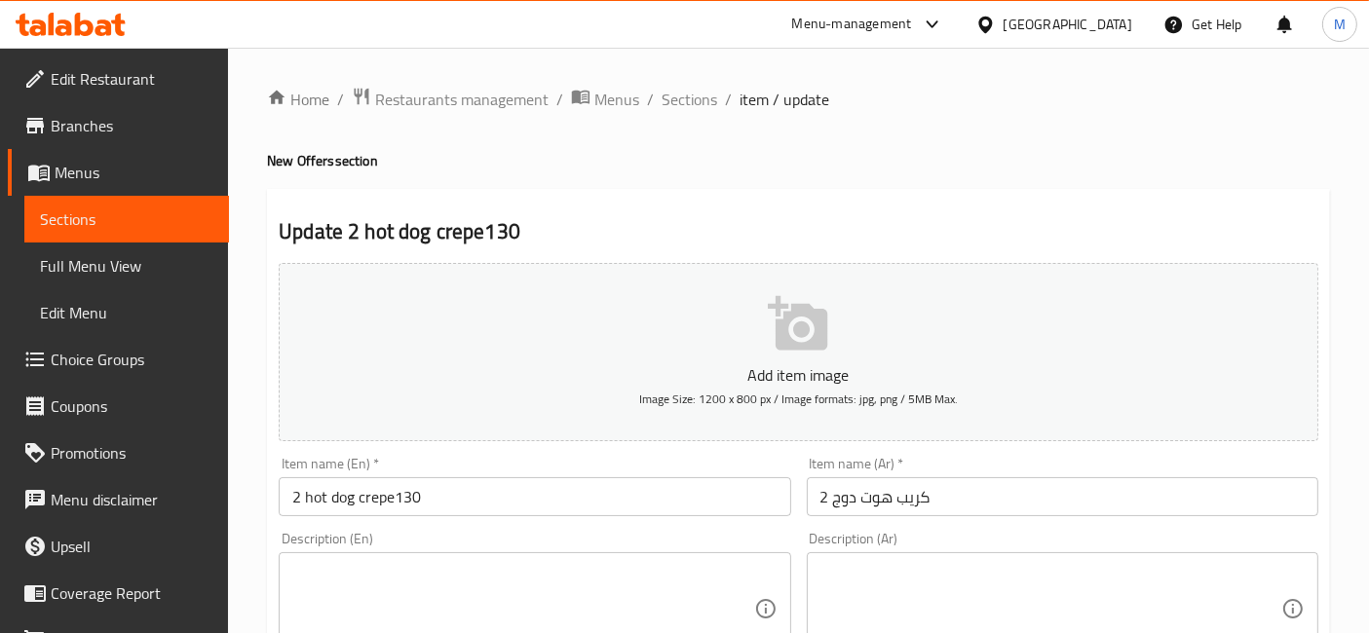
click at [505, 481] on input "2 hot dog crepe130" at bounding box center [534, 496] width 511 height 39
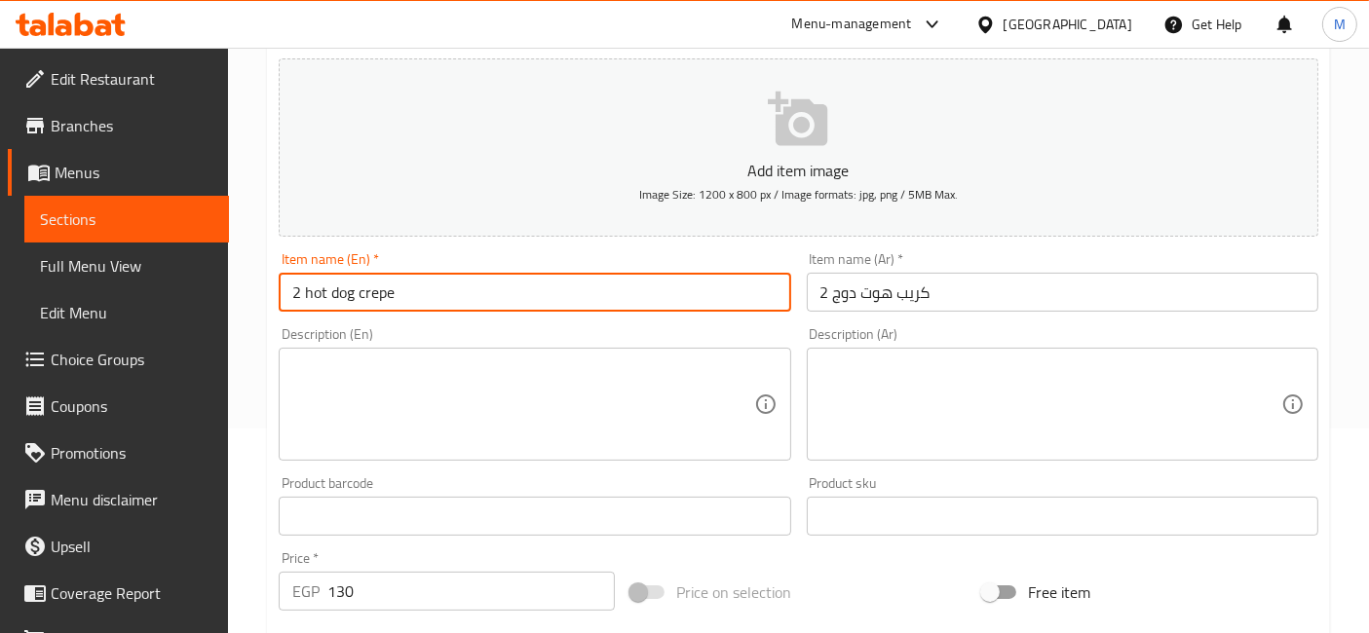
scroll to position [216, 0]
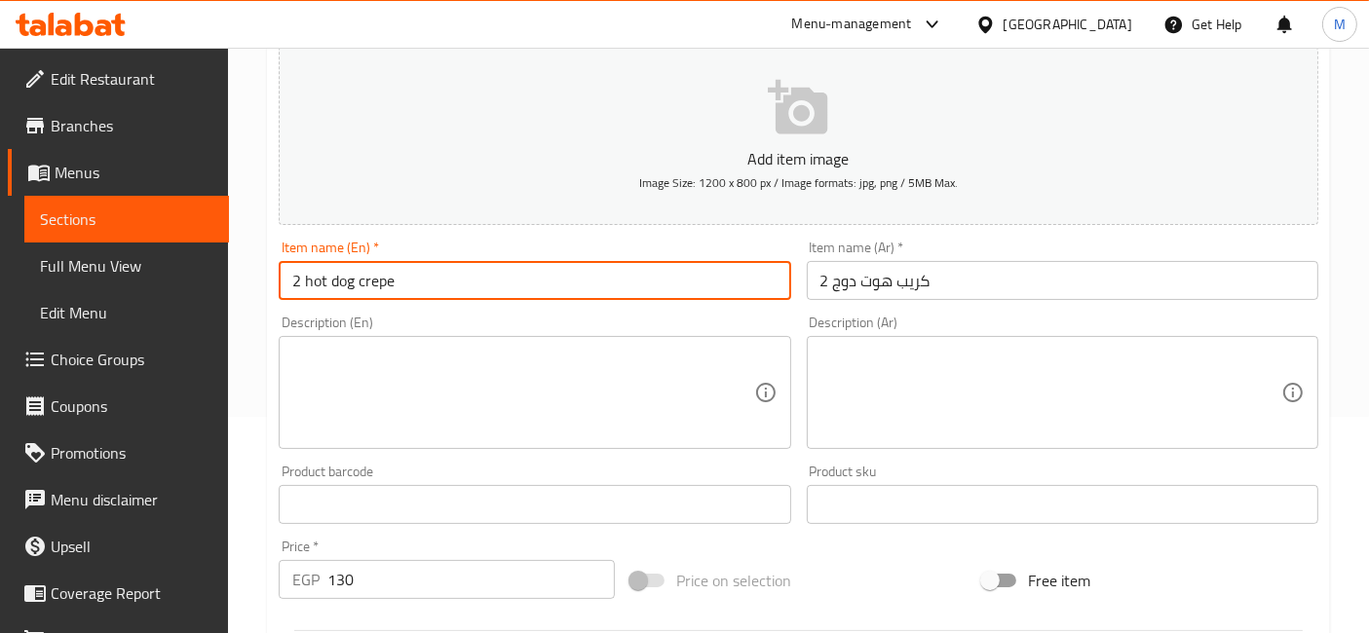
type input "2 hot dog crepe"
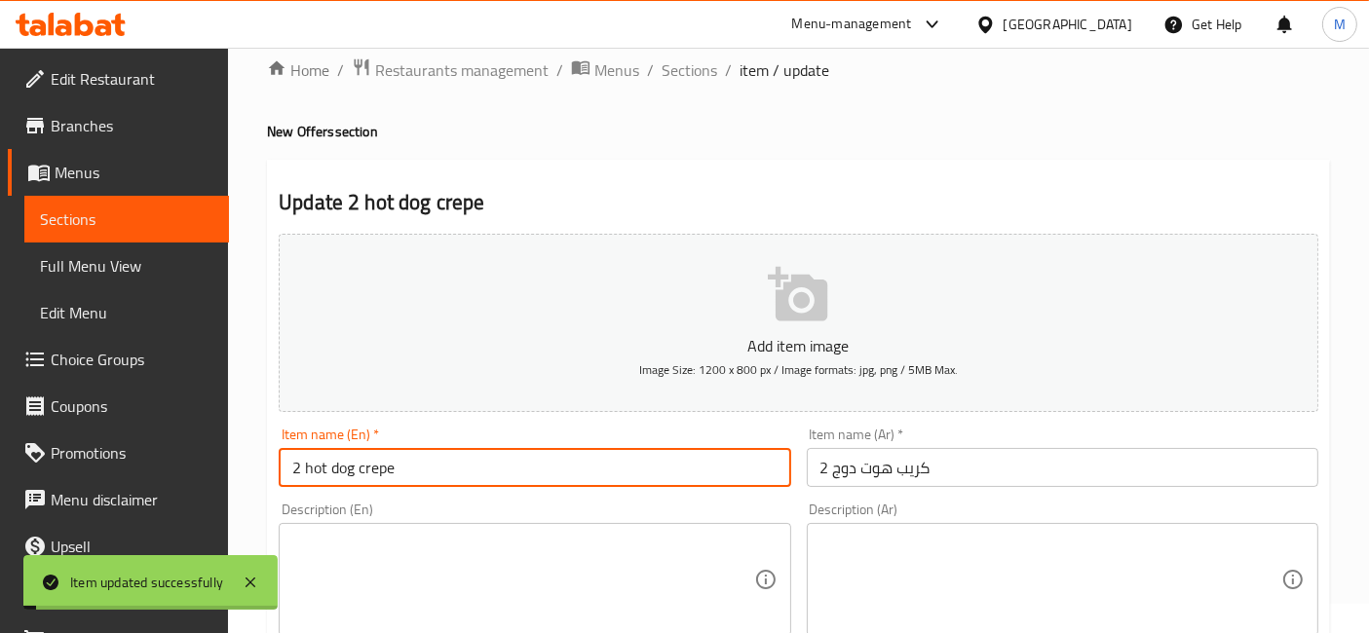
scroll to position [0, 0]
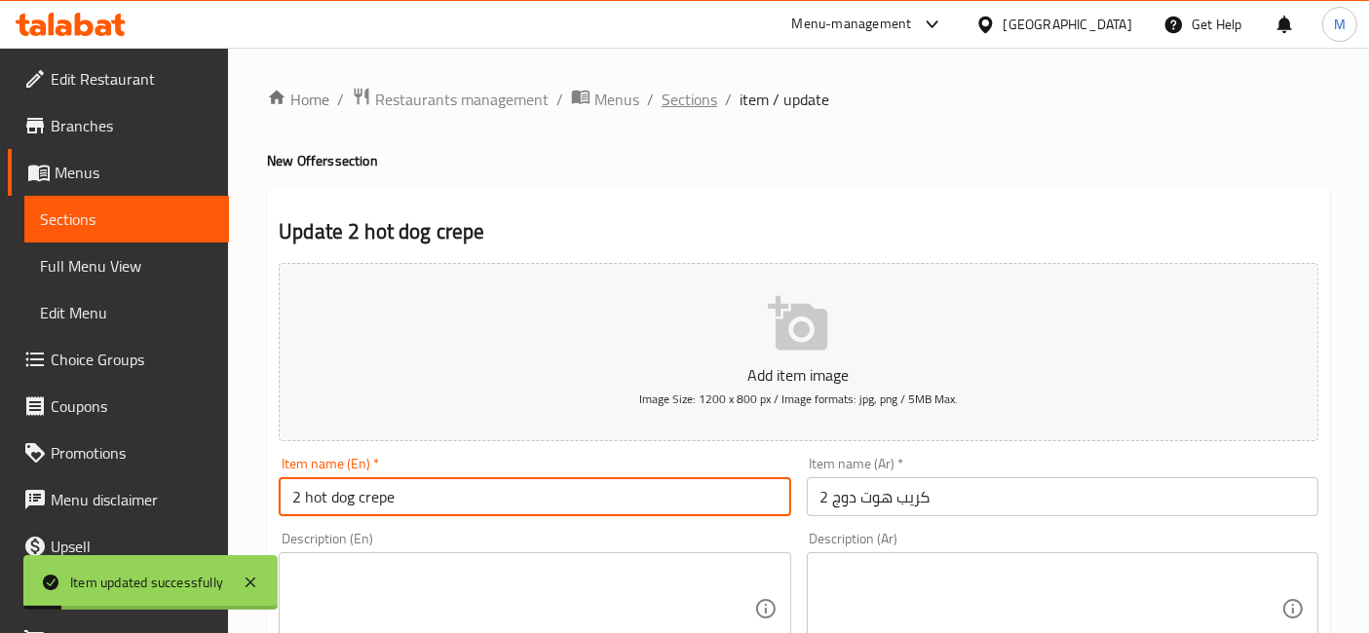
click at [704, 88] on span "Sections" at bounding box center [690, 99] width 56 height 23
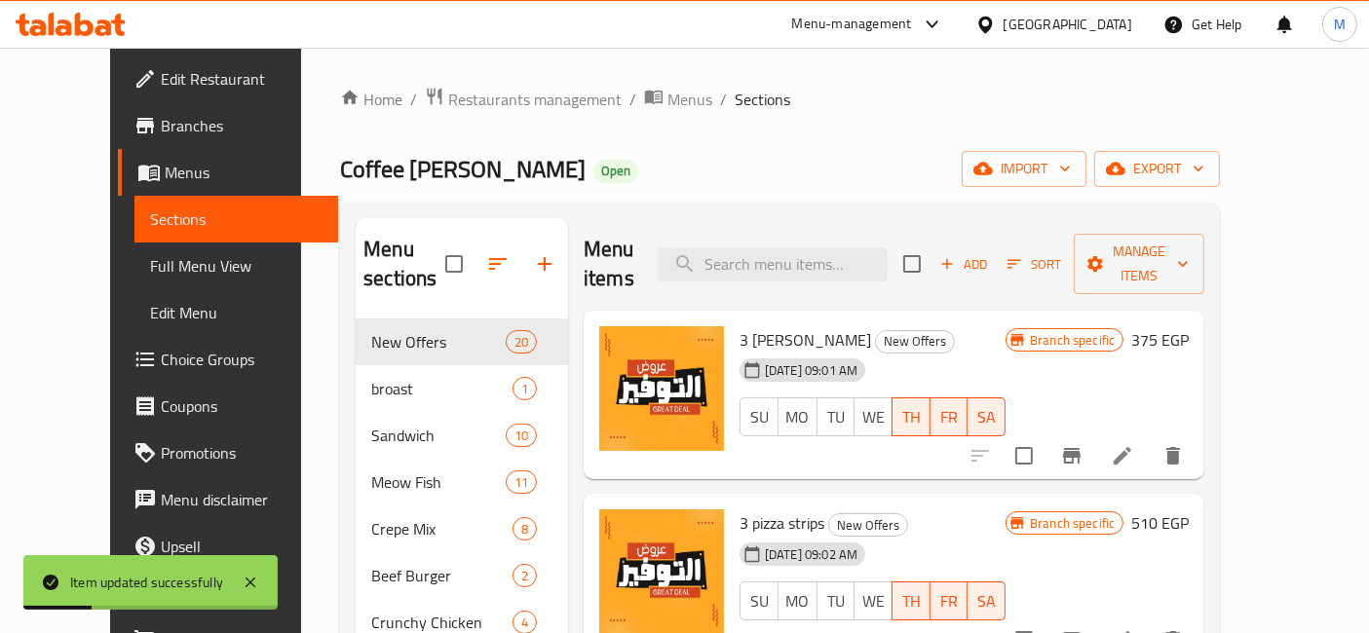
click at [990, 253] on span "Add" at bounding box center [963, 264] width 53 height 22
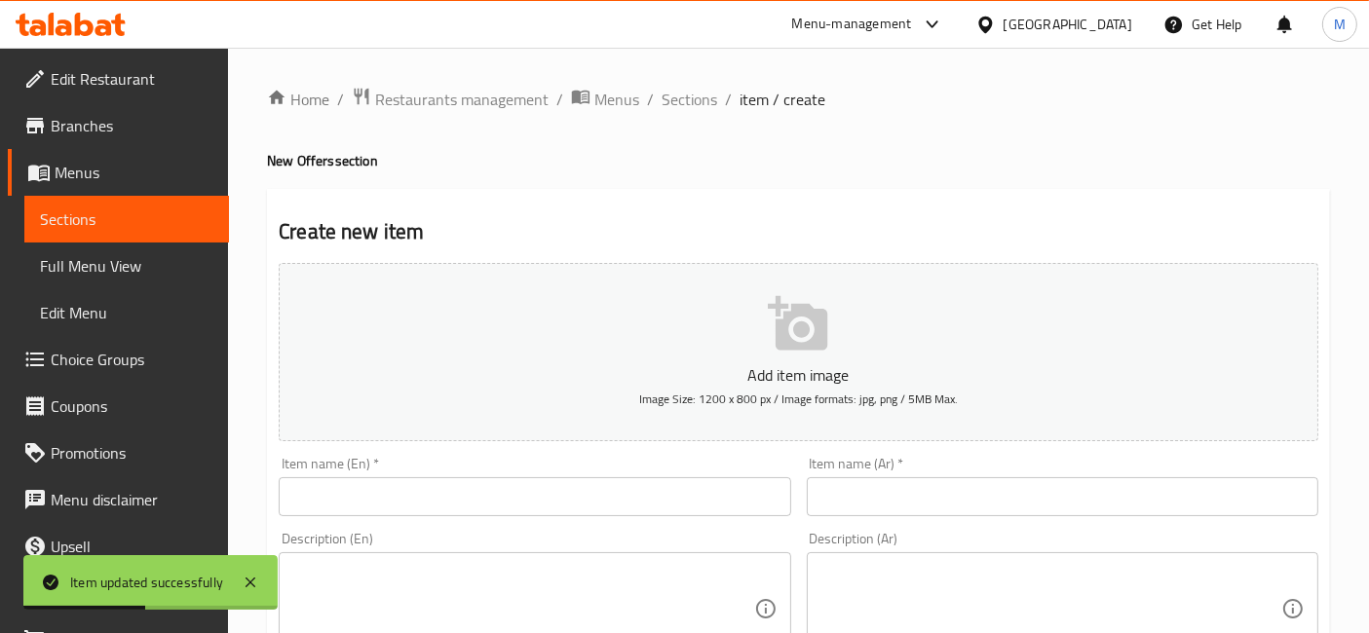
drag, startPoint x: 913, startPoint y: 458, endPoint x: 910, endPoint y: 474, distance: 15.9
click at [912, 468] on div "Item name (Ar)   * Item name (Ar) *" at bounding box center [1062, 486] width 511 height 59
click at [908, 485] on input "text" at bounding box center [1062, 496] width 511 height 39
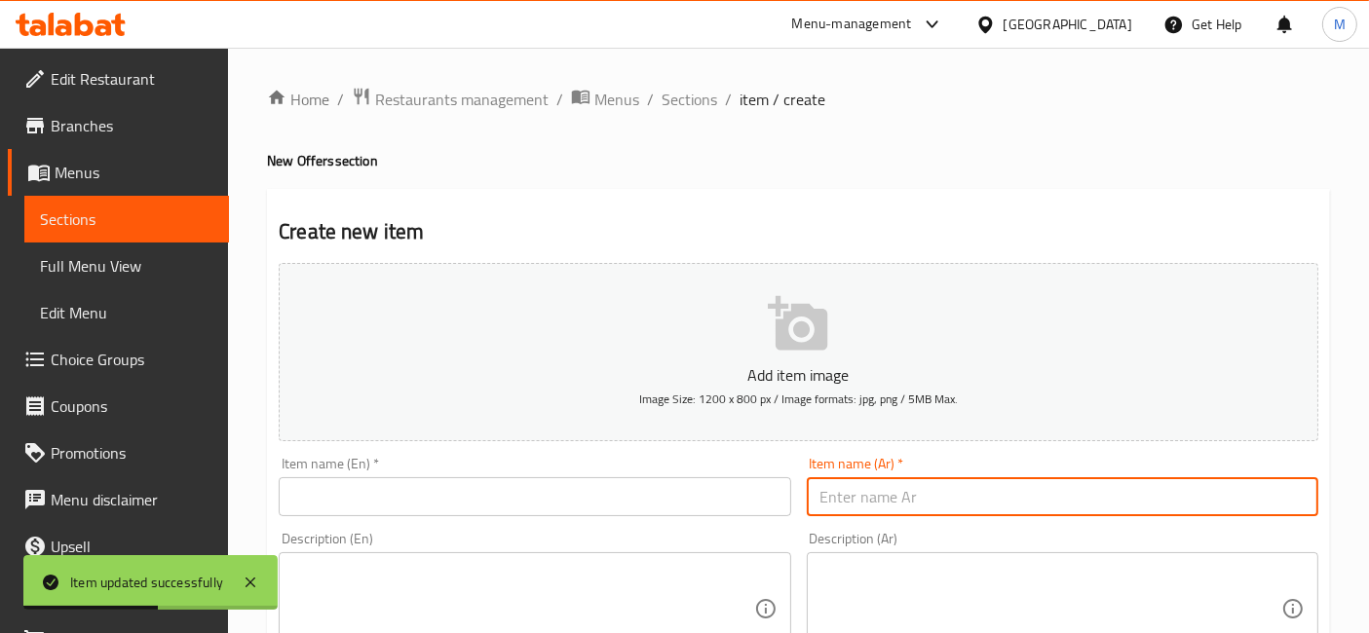
click at [908, 485] on input "text" at bounding box center [1062, 496] width 511 height 39
paste input "2 كريب جبن"
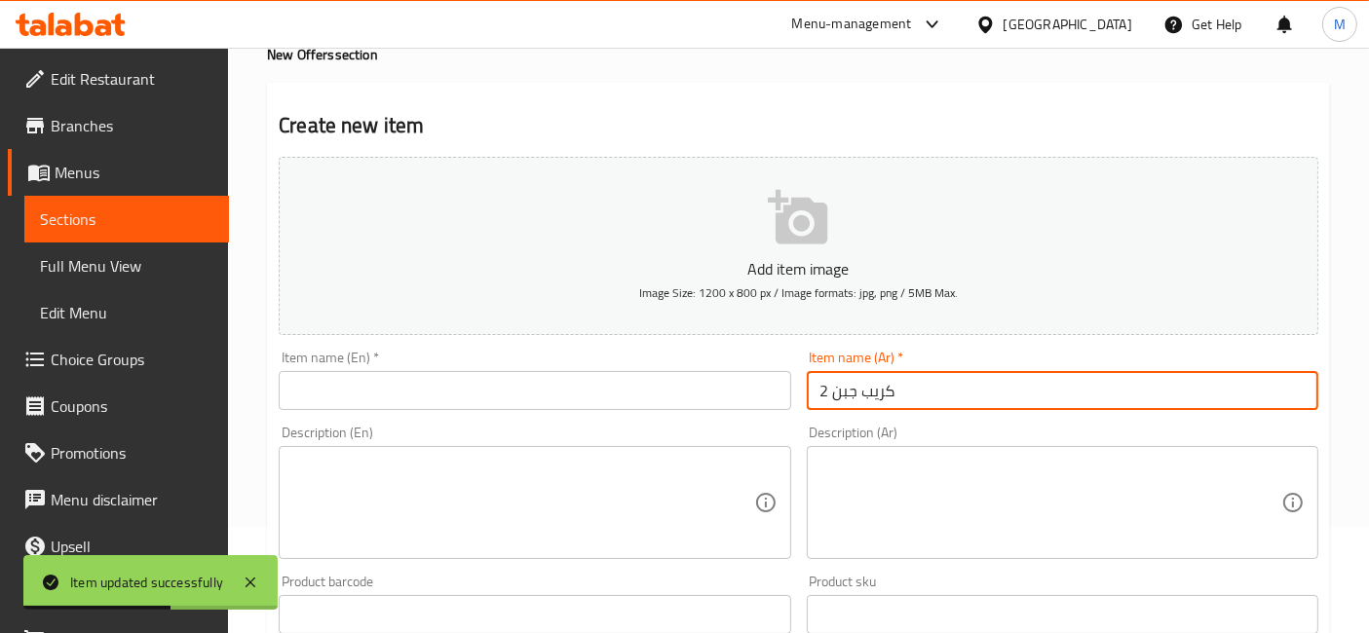
scroll to position [216, 0]
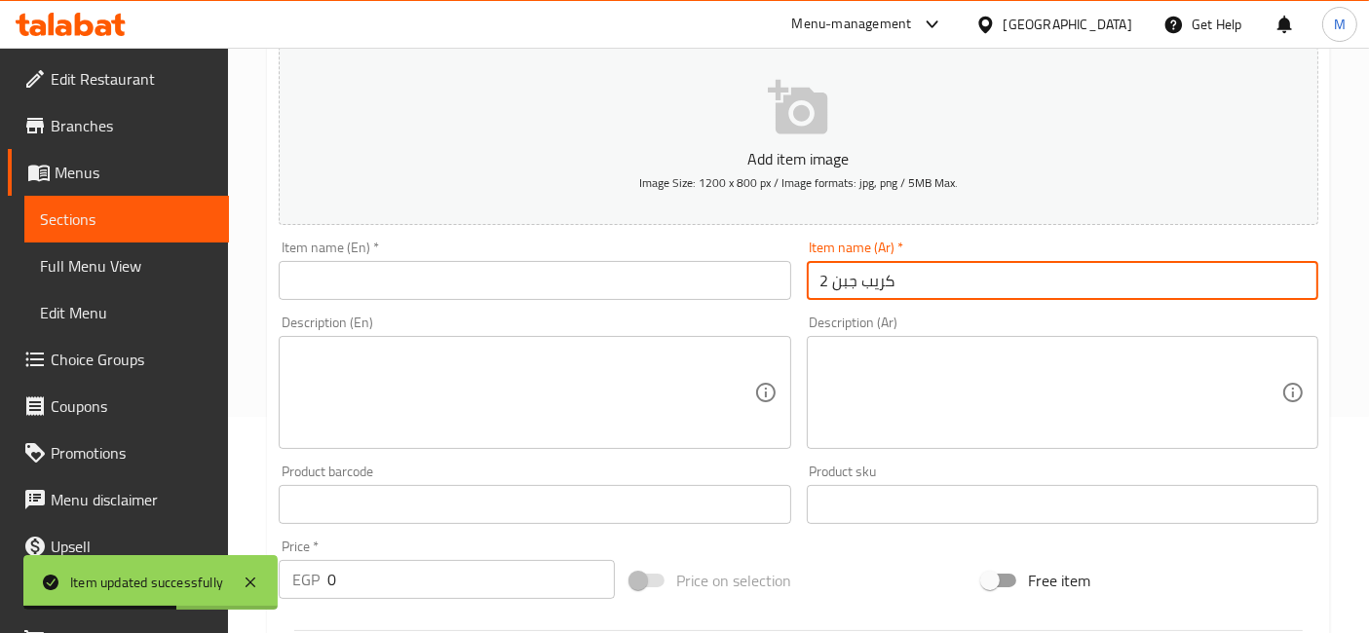
type input "2 كريب جبن"
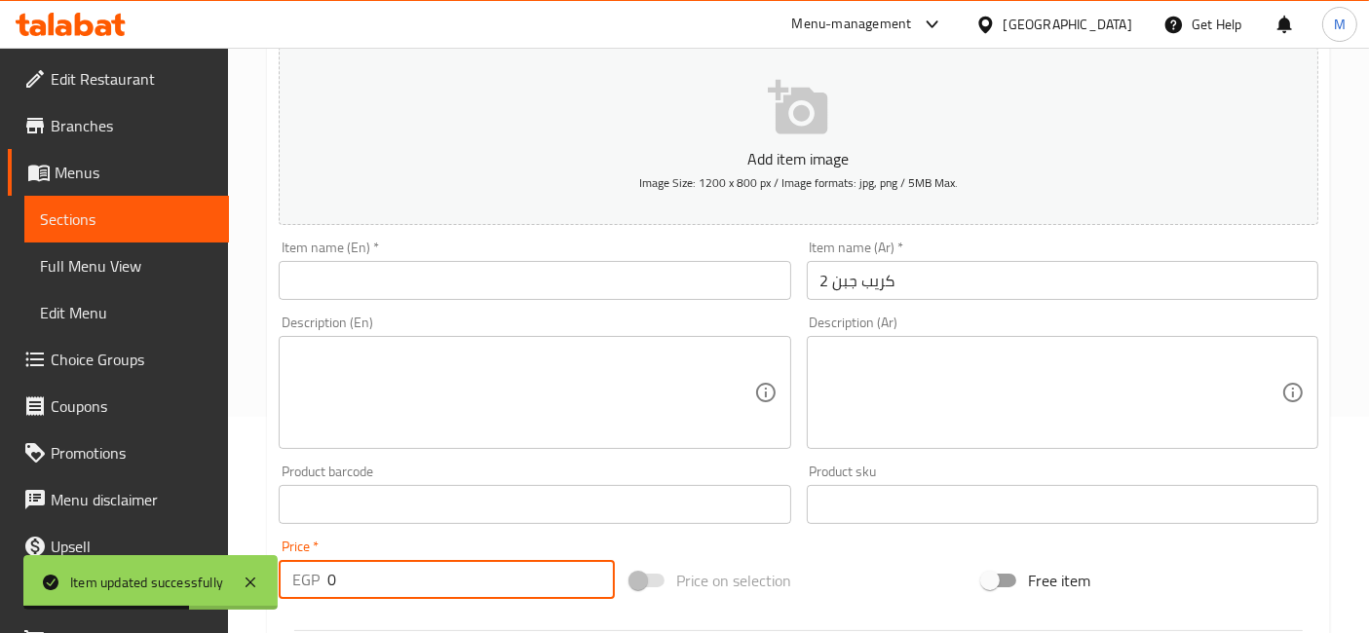
drag, startPoint x: 417, startPoint y: 569, endPoint x: 273, endPoint y: 595, distance: 146.6
click at [273, 417] on body "Item updated successfully ​ Menu-management Egypt Get Help M Edit Restaurant Br…" at bounding box center [684, 124] width 1369 height 586
type input "120"
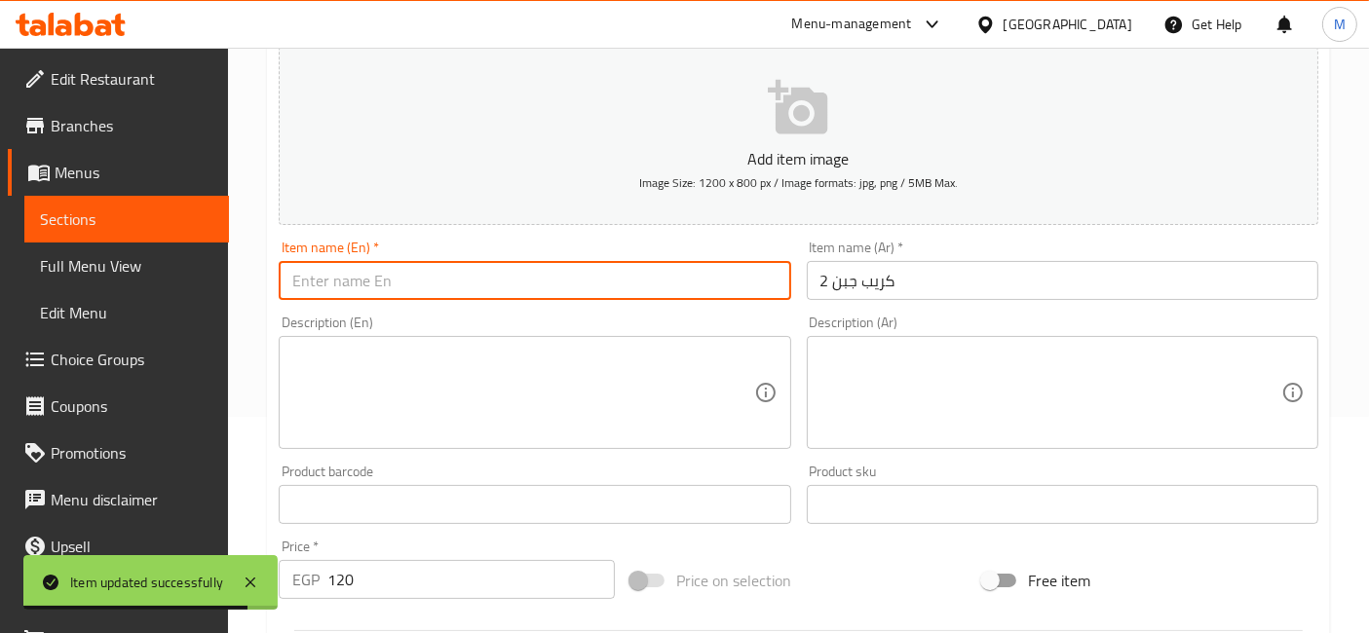
click at [403, 278] on input "text" at bounding box center [534, 280] width 511 height 39
paste input "2 cheese crepes"
type input "2 cheese crepe"
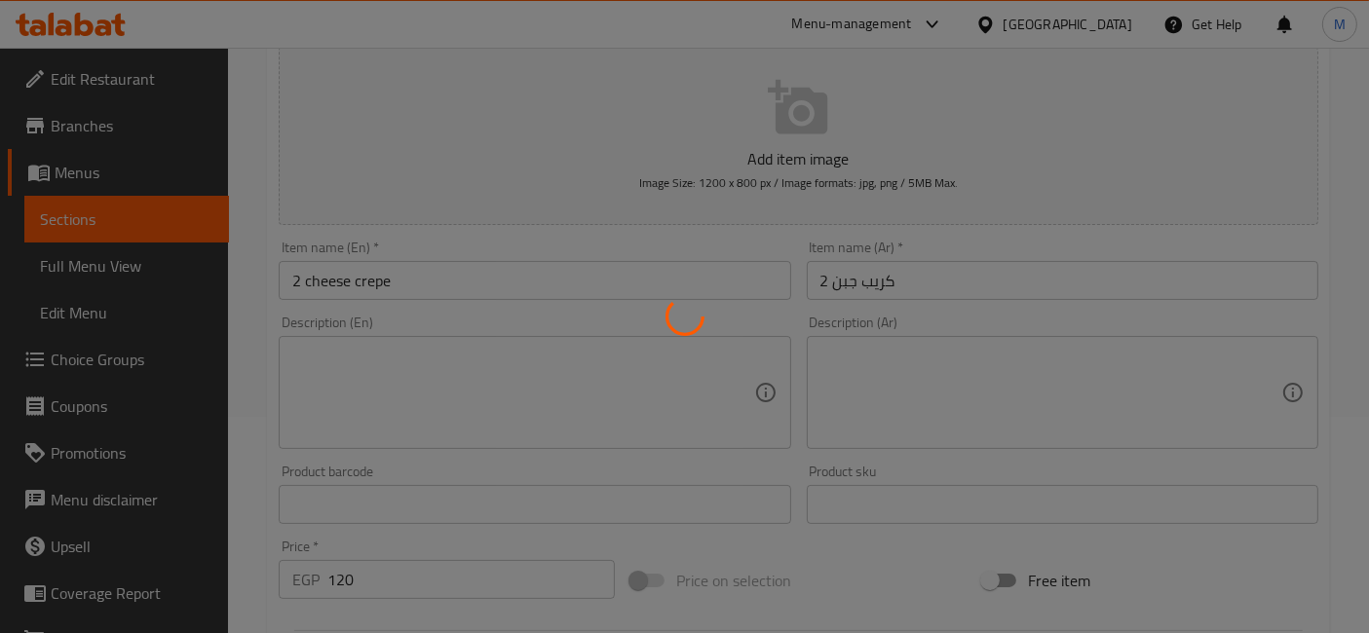
type input "0"
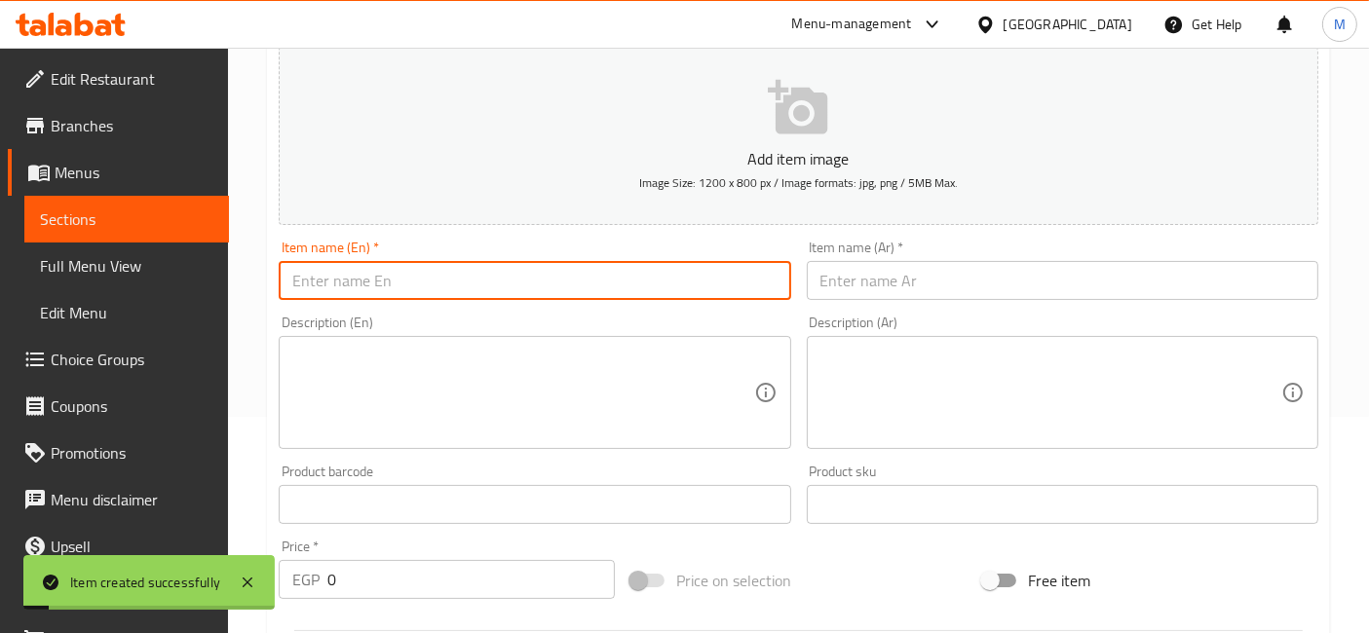
click at [913, 285] on input "text" at bounding box center [1062, 280] width 511 height 39
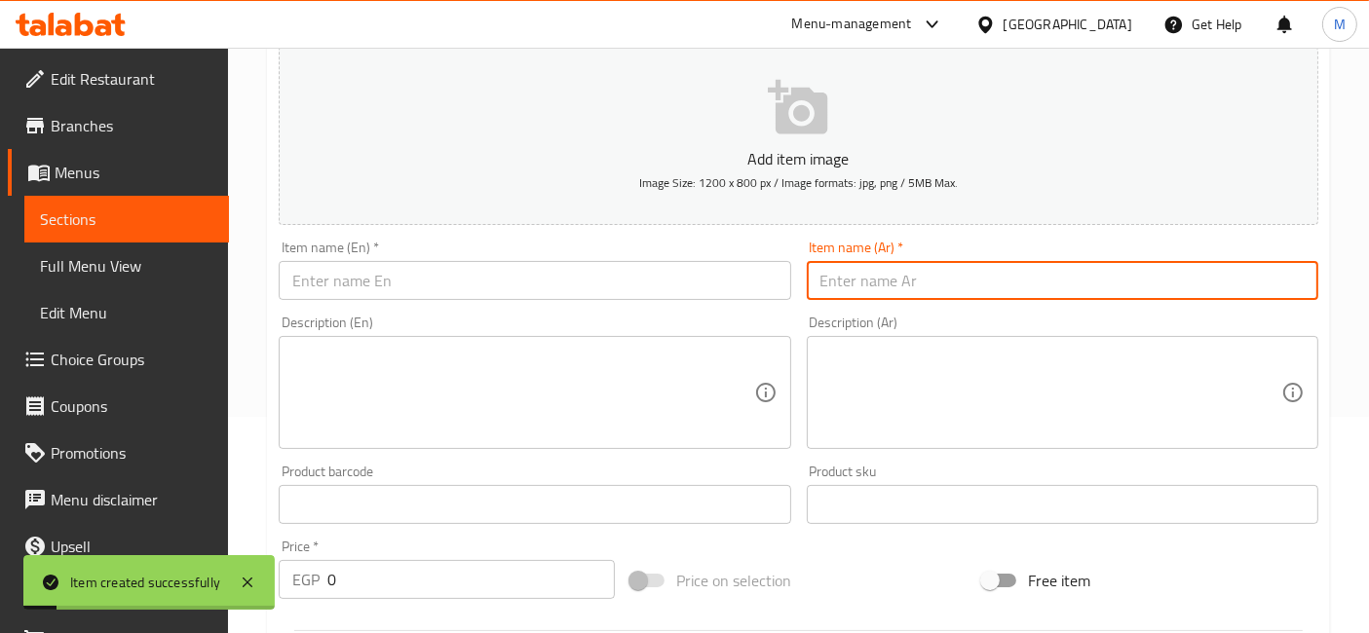
paste input "2 كريب بطاطس"
type input "2 كريب بطاطس"
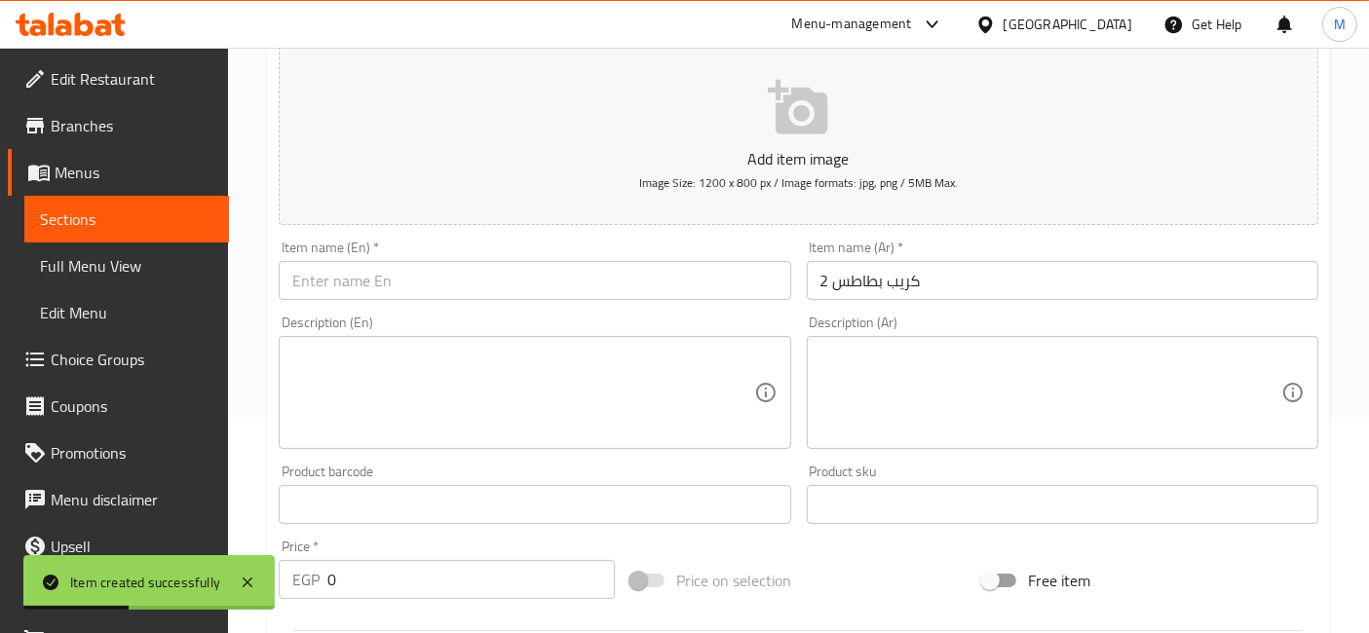
click at [348, 259] on div "Item name (En)   * Item name (En) *" at bounding box center [534, 270] width 511 height 59
click at [356, 277] on input "text" at bounding box center [534, 280] width 511 height 39
paste input "2 potato crepes"
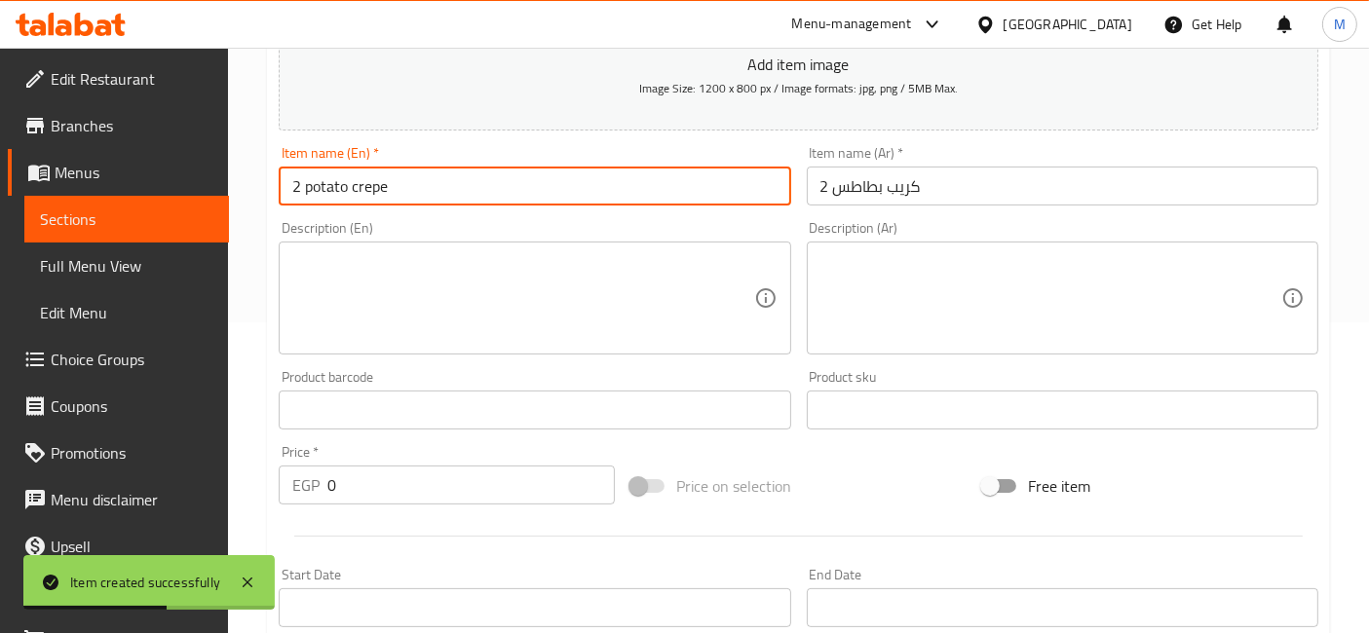
scroll to position [324, 0]
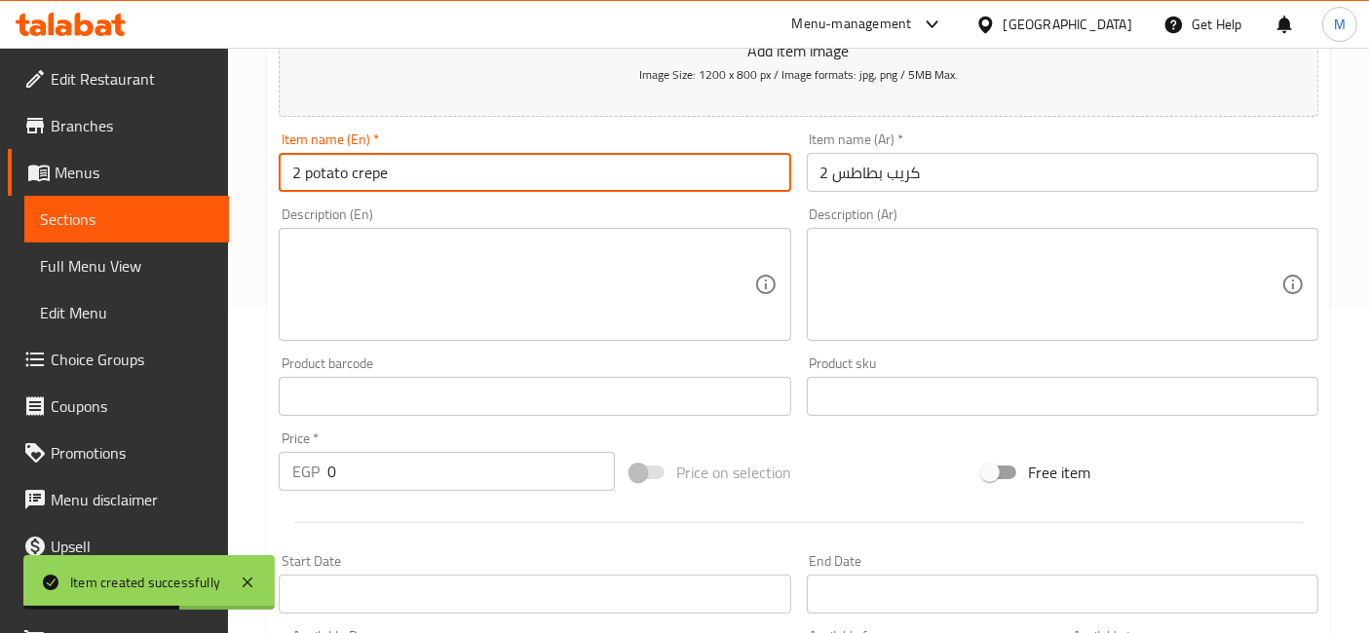
type input "2 potato crepe"
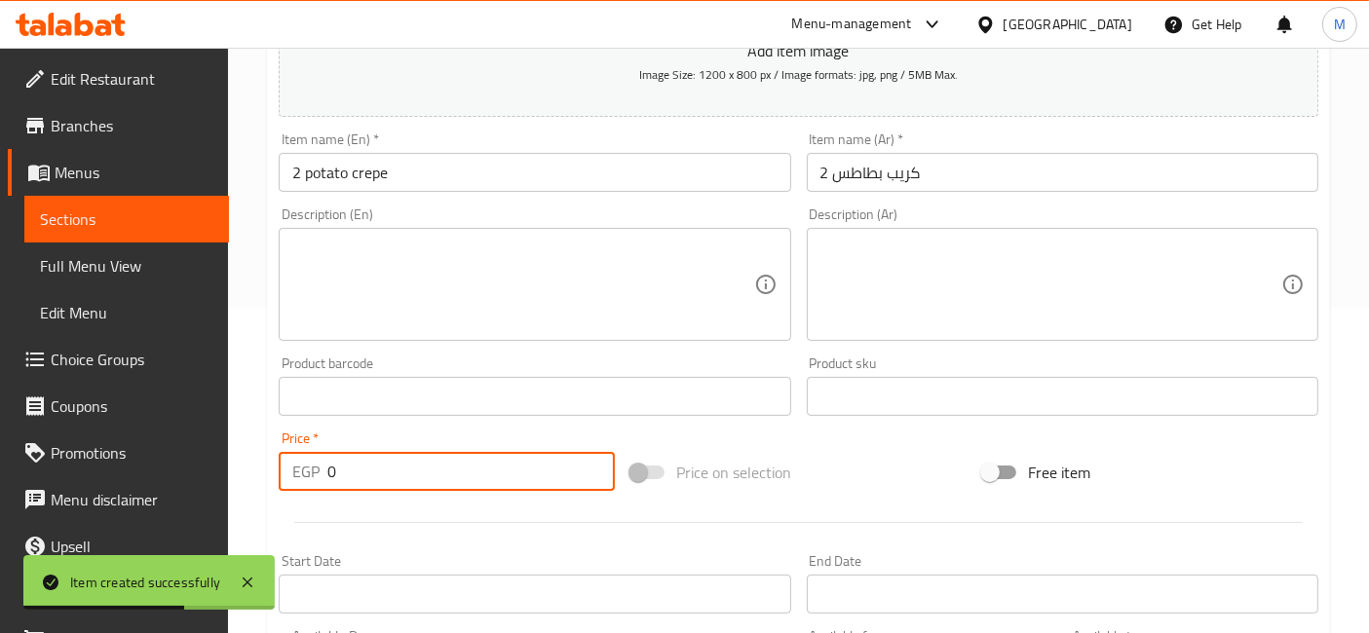
drag, startPoint x: 360, startPoint y: 465, endPoint x: 275, endPoint y: 482, distance: 86.6
click at [275, 482] on div "Price   * EGP 0 Price *" at bounding box center [447, 461] width 352 height 75
type input "100"
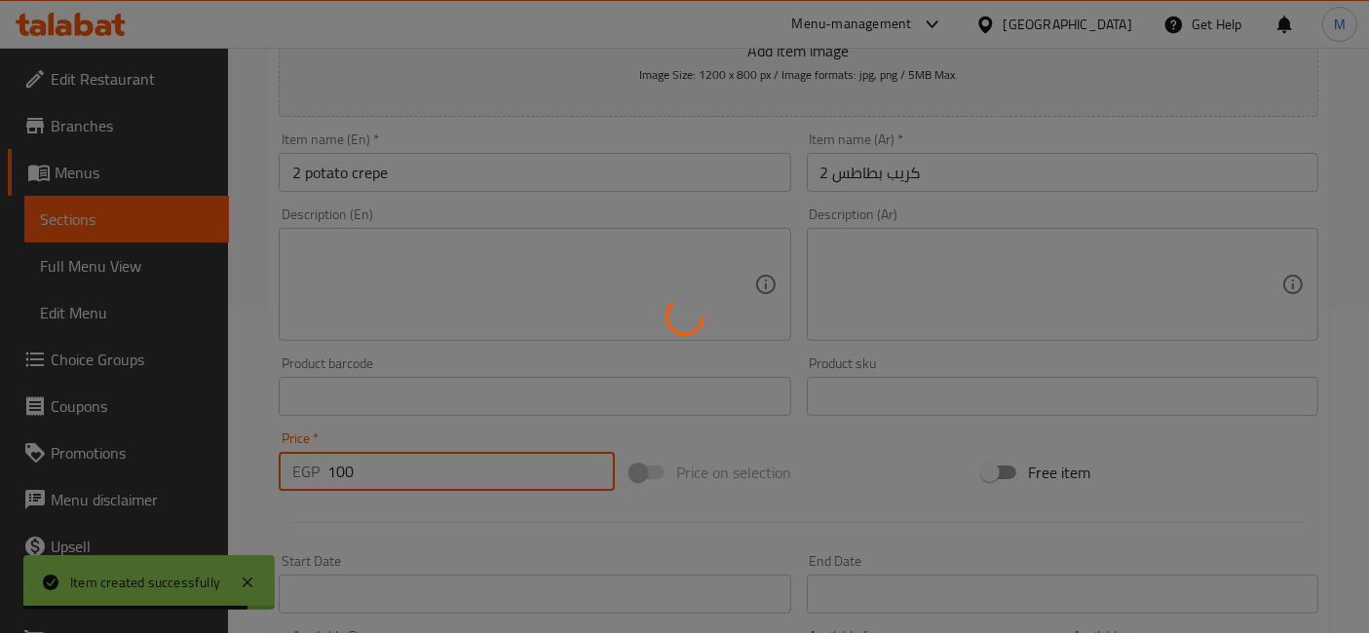
type input "0"
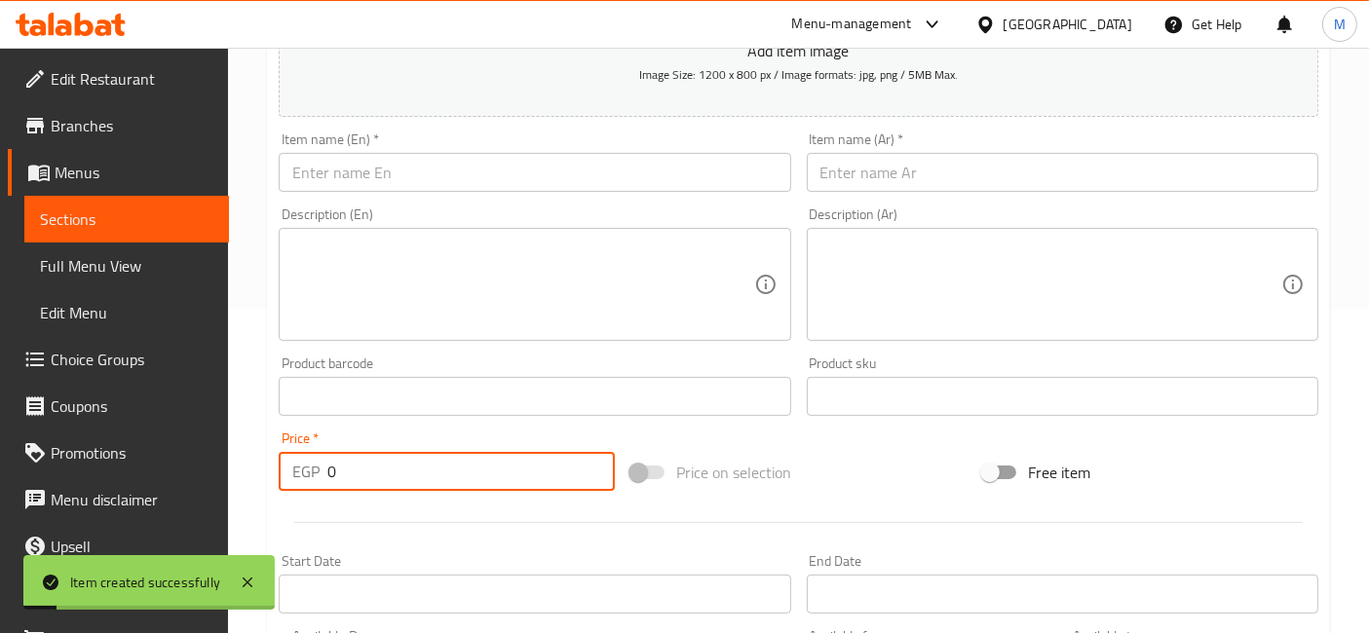
click at [995, 176] on input "text" at bounding box center [1062, 172] width 511 height 39
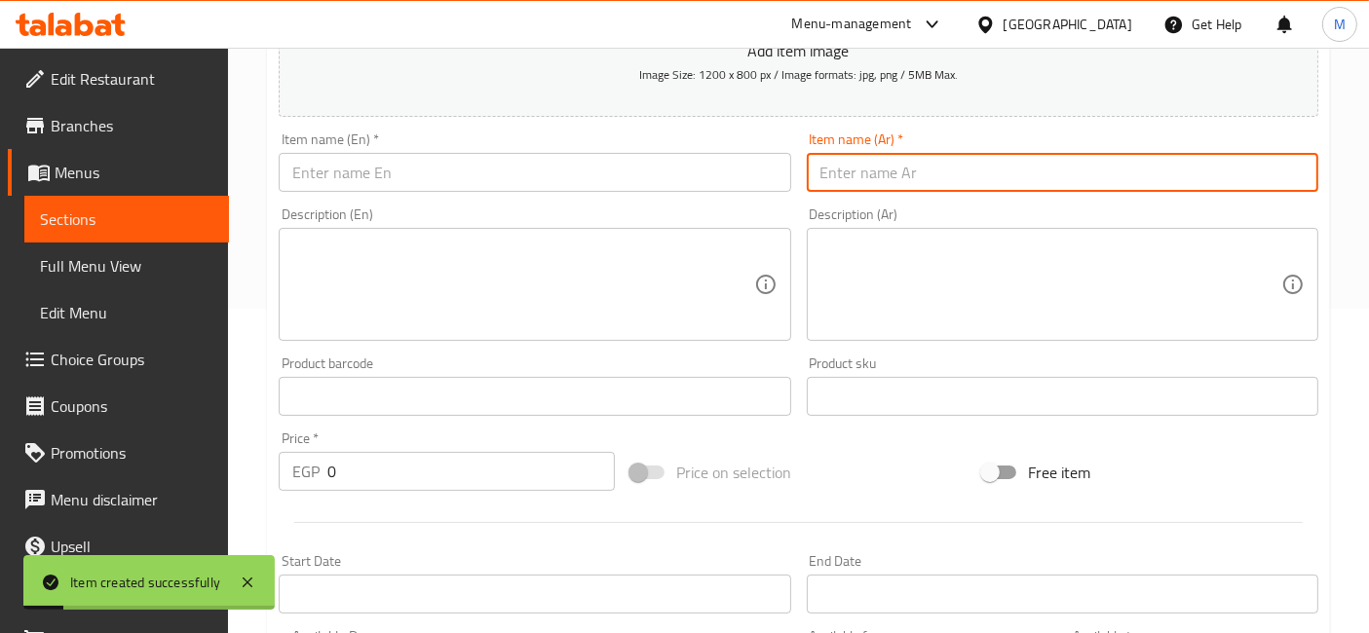
paste input "2 كريب كرانشي على بانيه"
type input "2 كريب كرانشي على بانيه"
click at [379, 170] on input "text" at bounding box center [534, 172] width 511 height 39
paste input "2 crunchy crepes on bread"
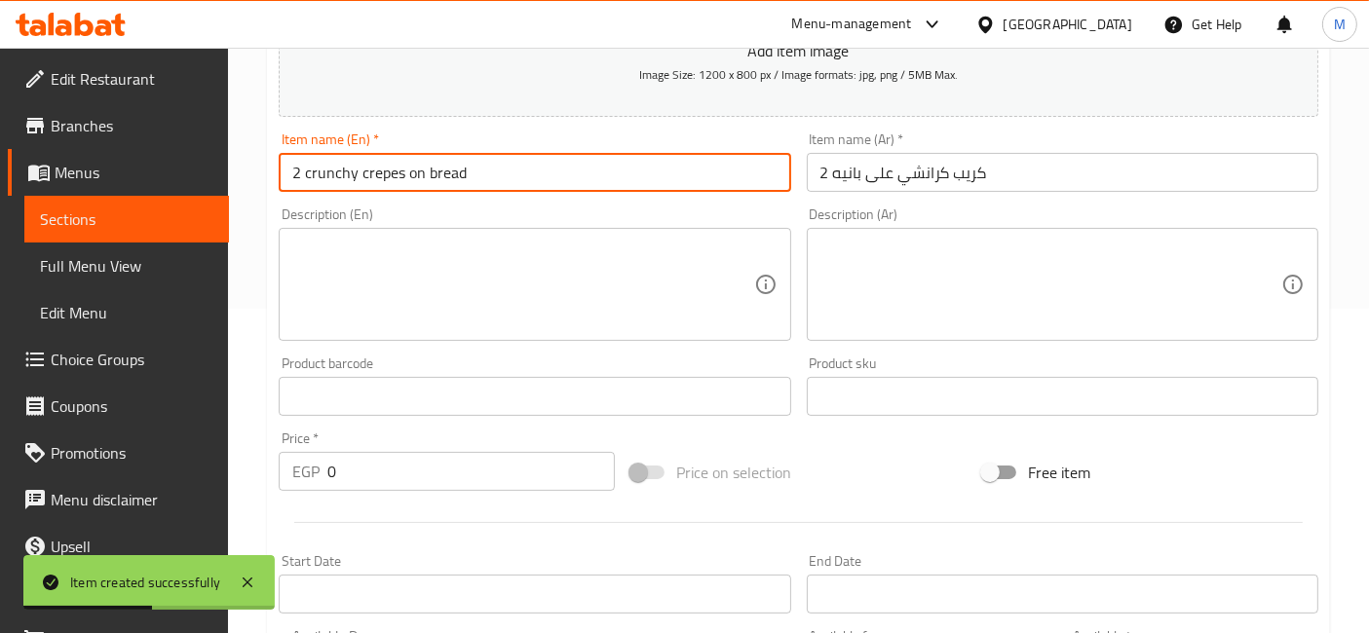
click at [445, 175] on input "2 crunchy crepes on bread" at bounding box center [534, 172] width 511 height 39
type input "2 crunchy crepes on pane"
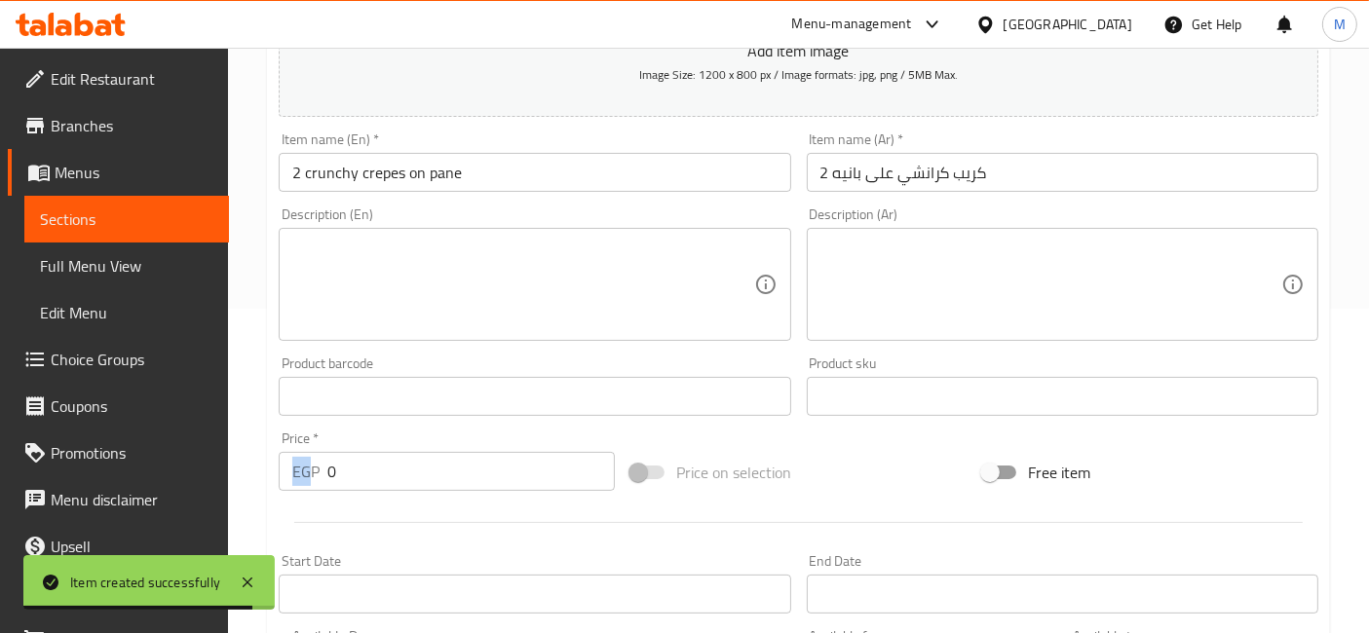
drag, startPoint x: 314, startPoint y: 463, endPoint x: 333, endPoint y: 467, distance: 19.9
click at [331, 467] on div "EGP 0 Price *" at bounding box center [447, 471] width 336 height 39
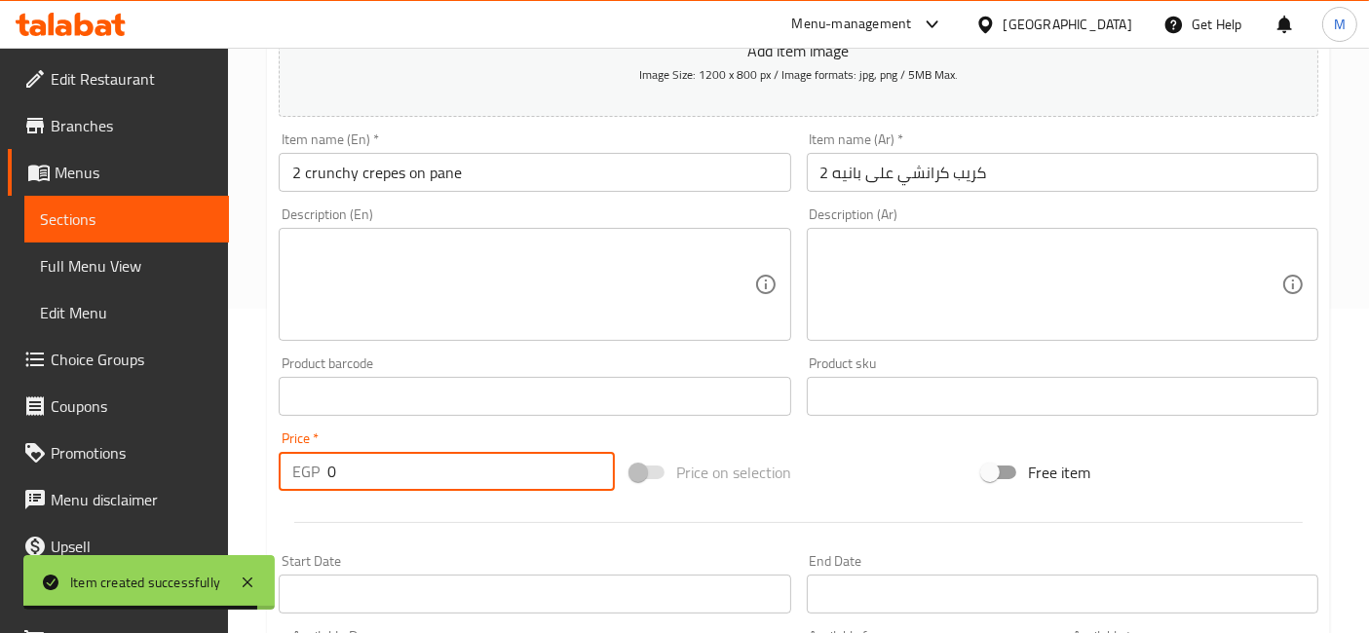
click at [333, 466] on input "0" at bounding box center [470, 471] width 287 height 39
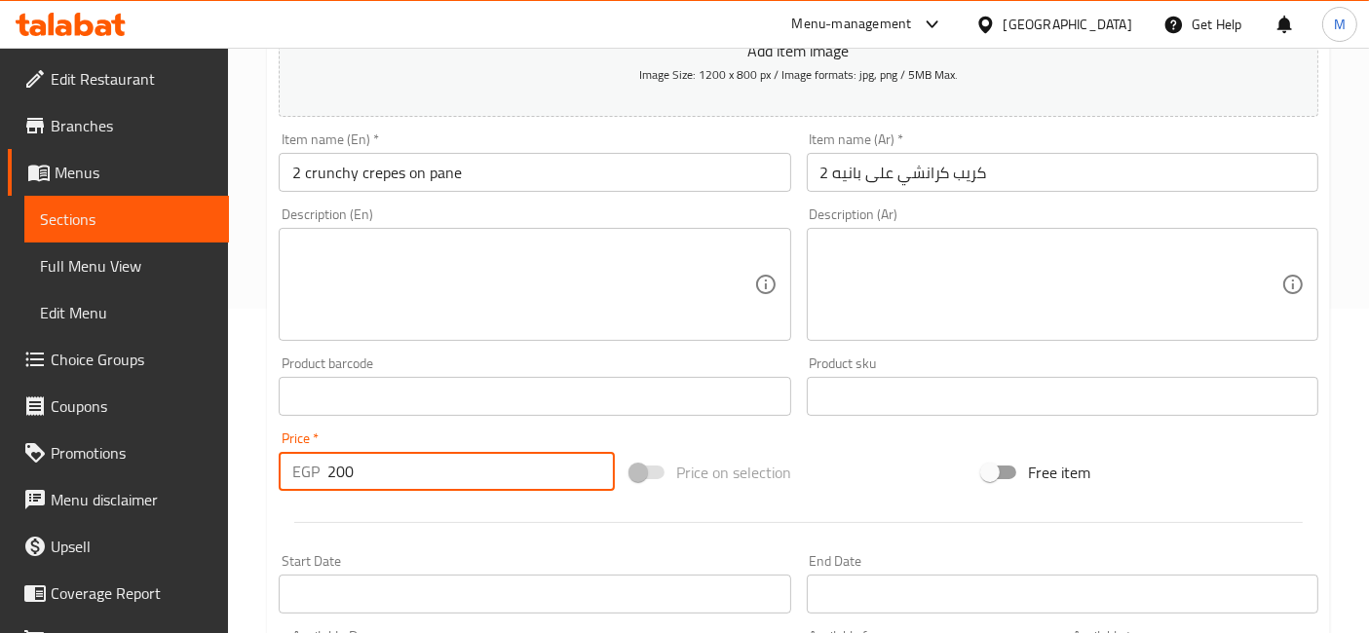
type input "200"
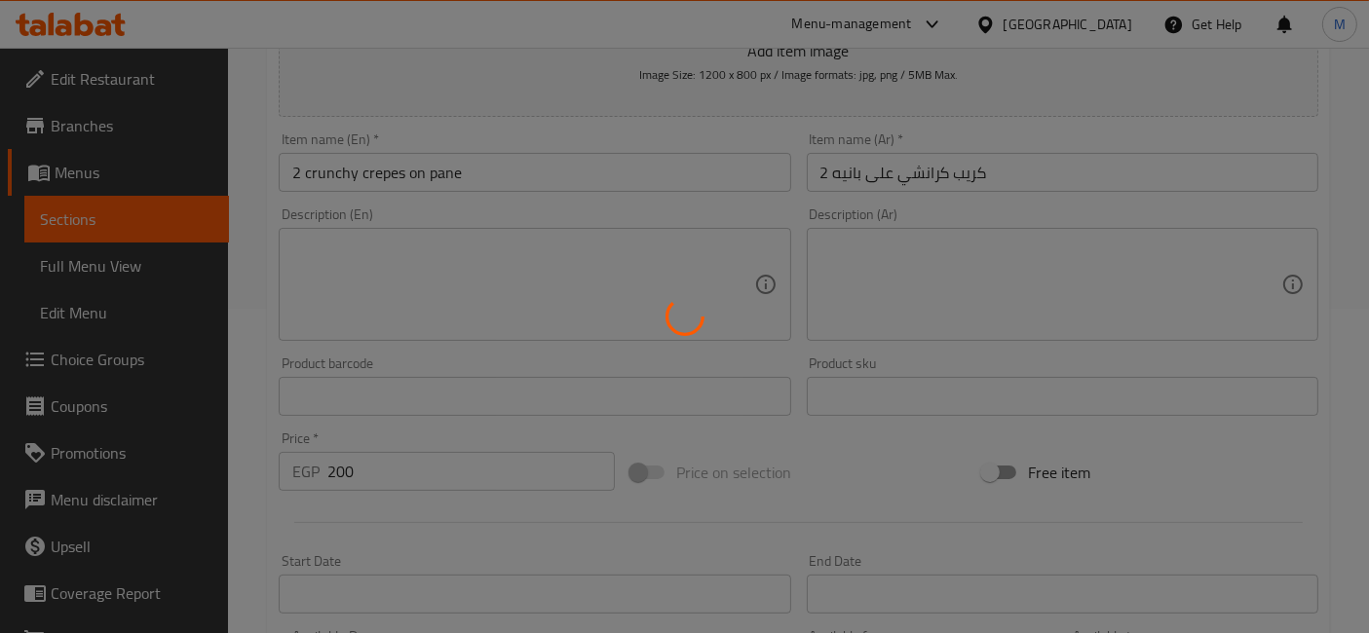
type input "0"
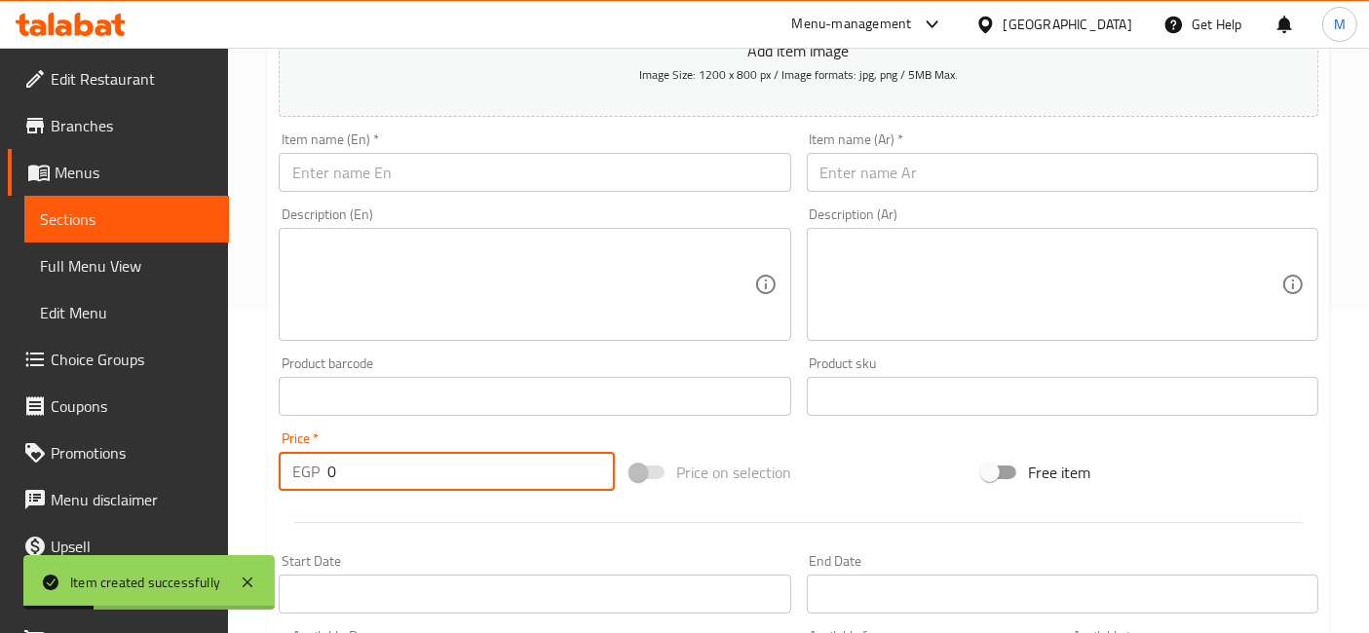
click at [933, 160] on input "text" at bounding box center [1062, 172] width 511 height 39
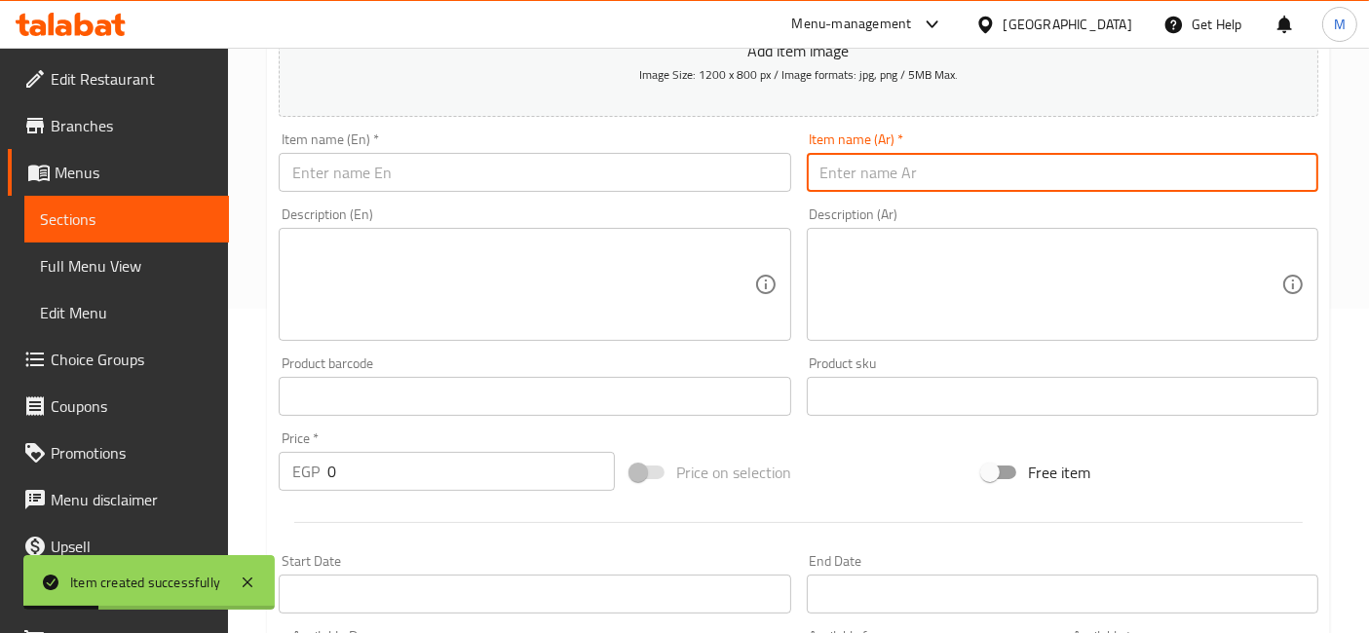
paste input "2 ميكس تشكن"
type input "2 ميكس تشكن"
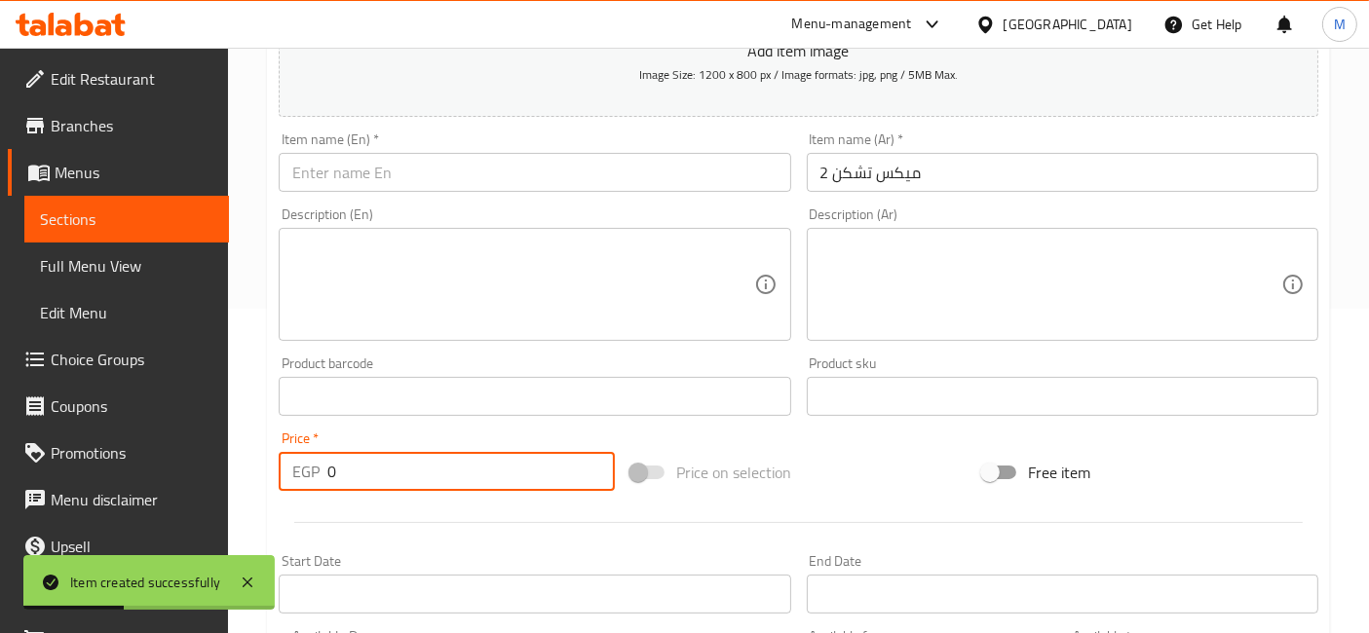
drag, startPoint x: 367, startPoint y: 452, endPoint x: 280, endPoint y: 454, distance: 87.7
click at [280, 454] on div "EGP 0 Price *" at bounding box center [447, 471] width 336 height 39
type input "210"
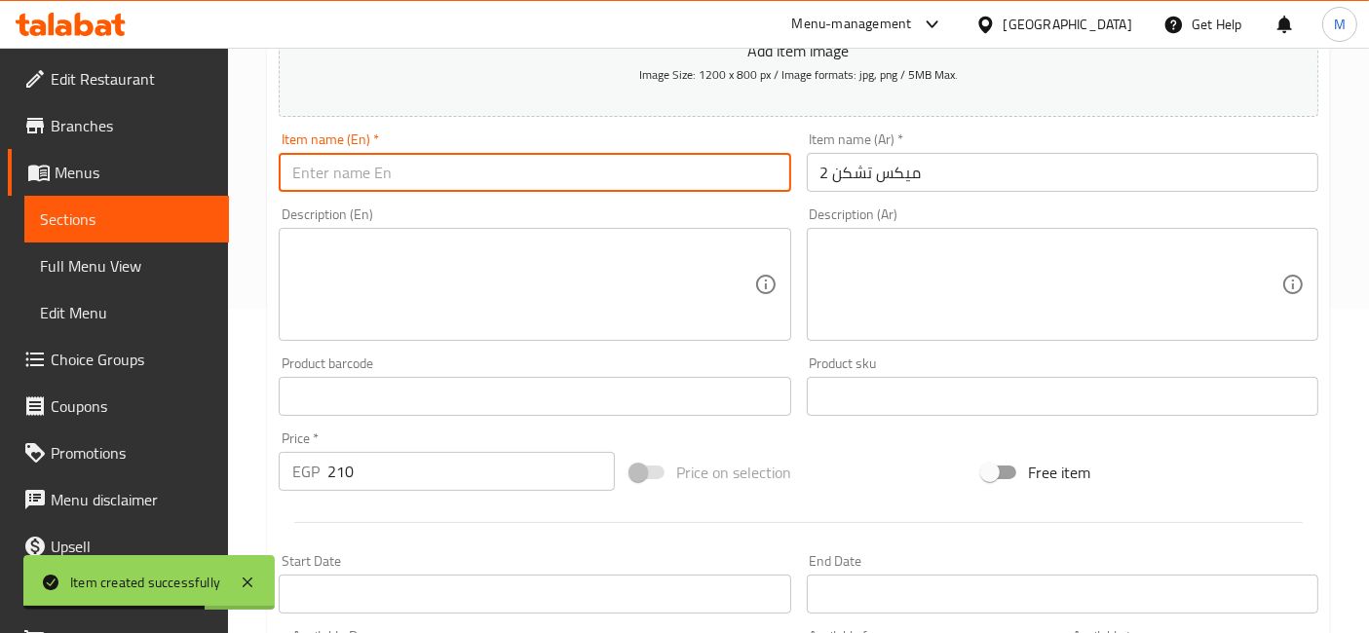
click at [431, 185] on input "text" at bounding box center [534, 172] width 511 height 39
paste input "2 Mix Chicken"
click at [431, 185] on input "2 Mix Chicken" at bounding box center [534, 172] width 511 height 39
type input "2 Mix Chicken"
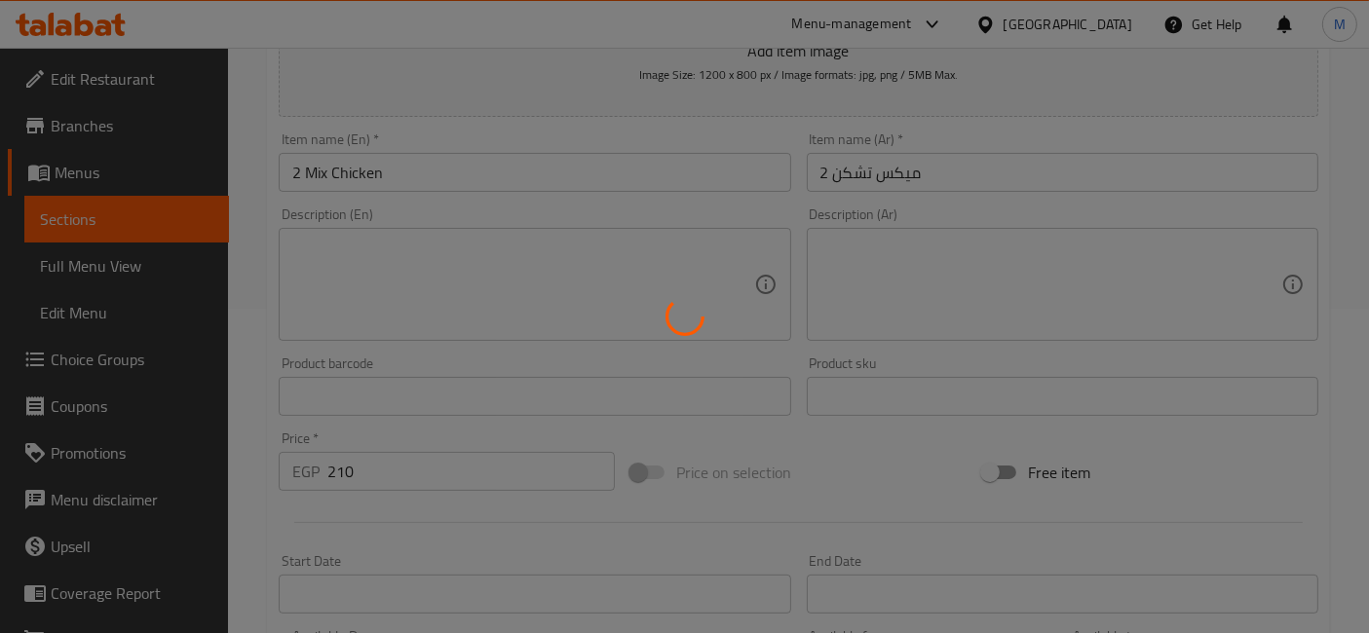
type input "0"
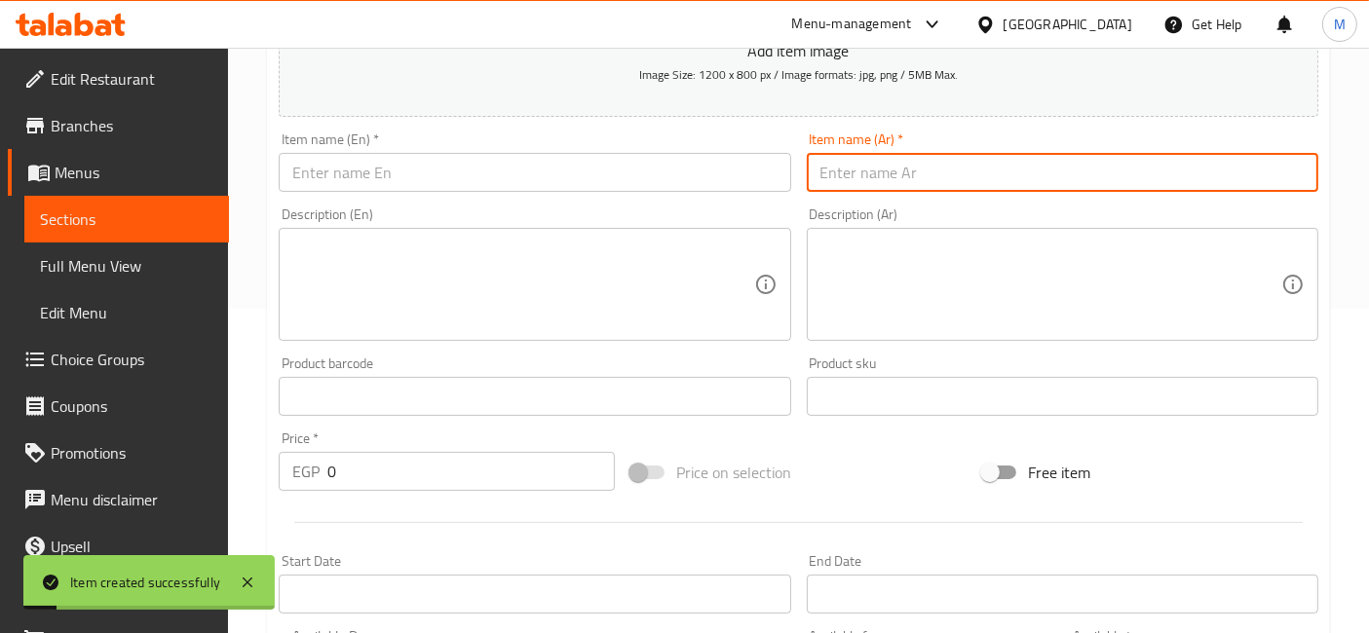
click at [976, 185] on input "text" at bounding box center [1062, 172] width 511 height 39
paste input "2 ميكس لحوم"
type input "2 ميكس لحوم"
click at [313, 171] on input "text" at bounding box center [534, 172] width 511 height 39
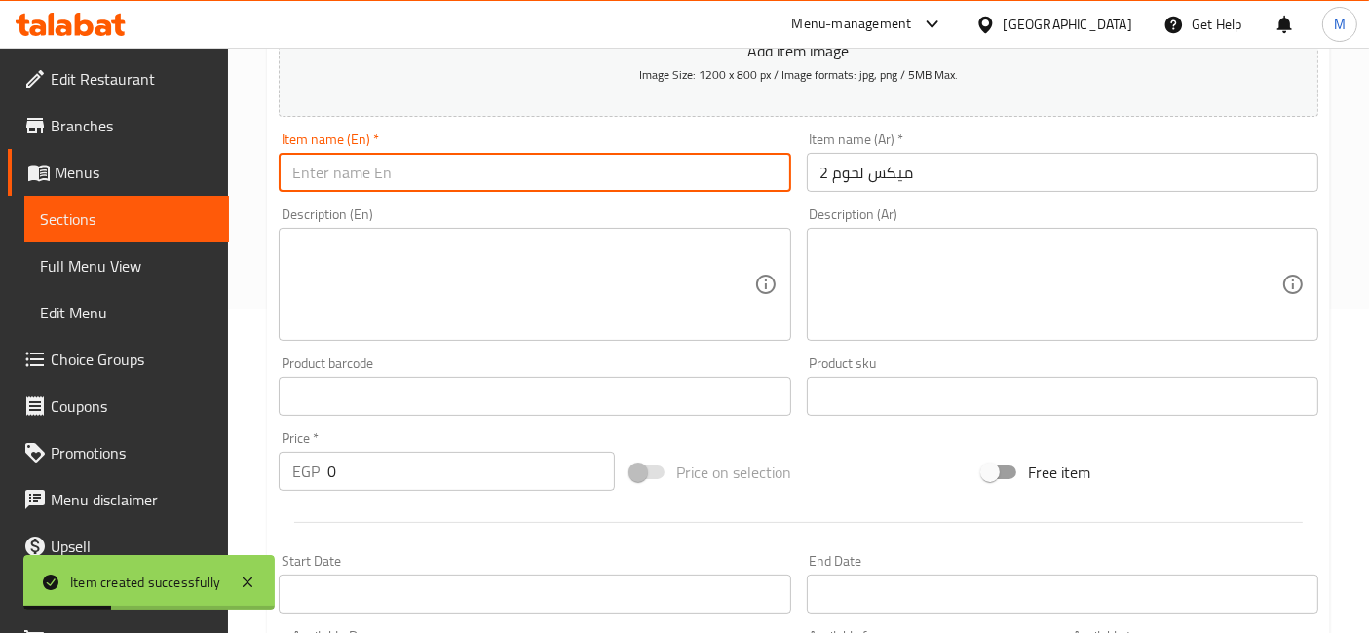
paste input "2 mixed meats"
type input "2 mixed meats"
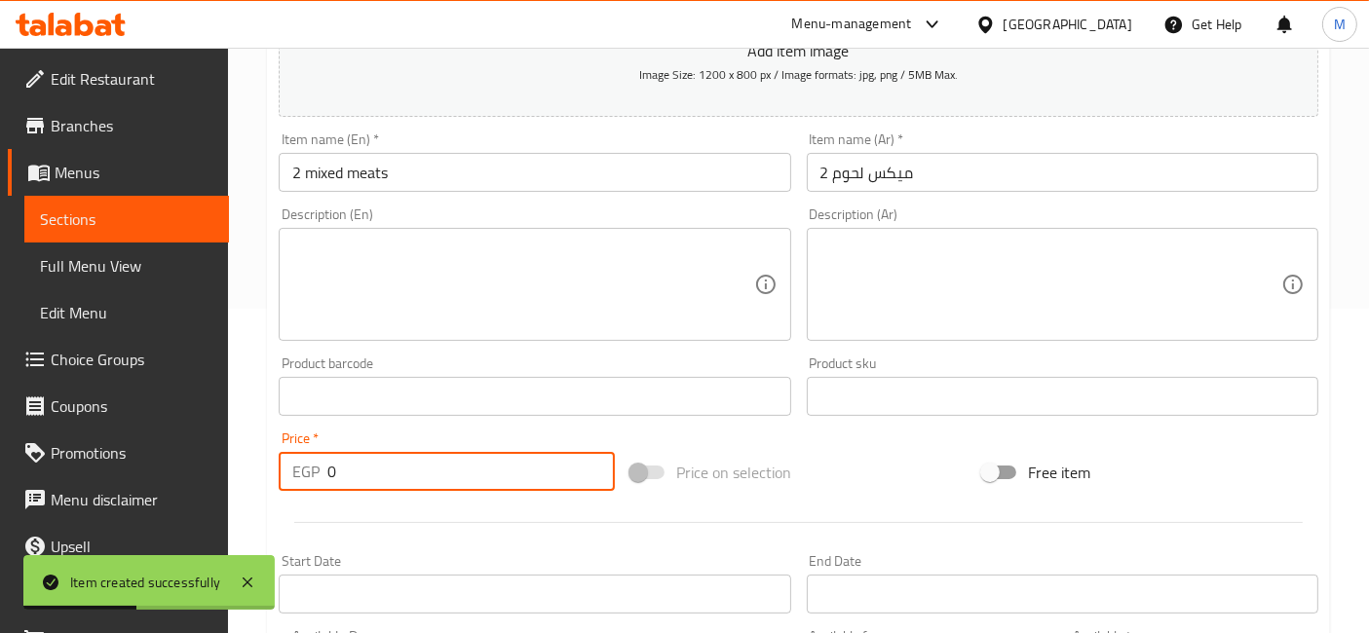
drag, startPoint x: 358, startPoint y: 452, endPoint x: 232, endPoint y: 452, distance: 125.7
click at [239, 455] on div "Home / Restaurants management / Menus / Sections / item / create New Offers sec…" at bounding box center [798, 387] width 1141 height 1329
type input "210"
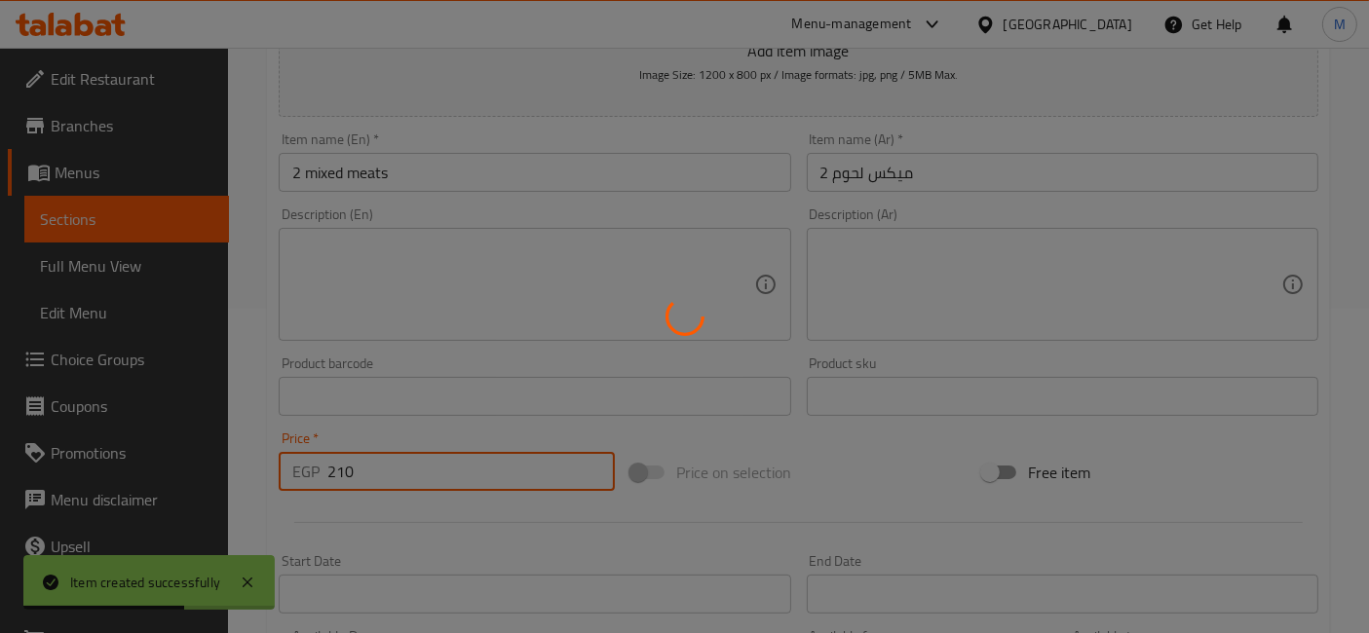
type input "0"
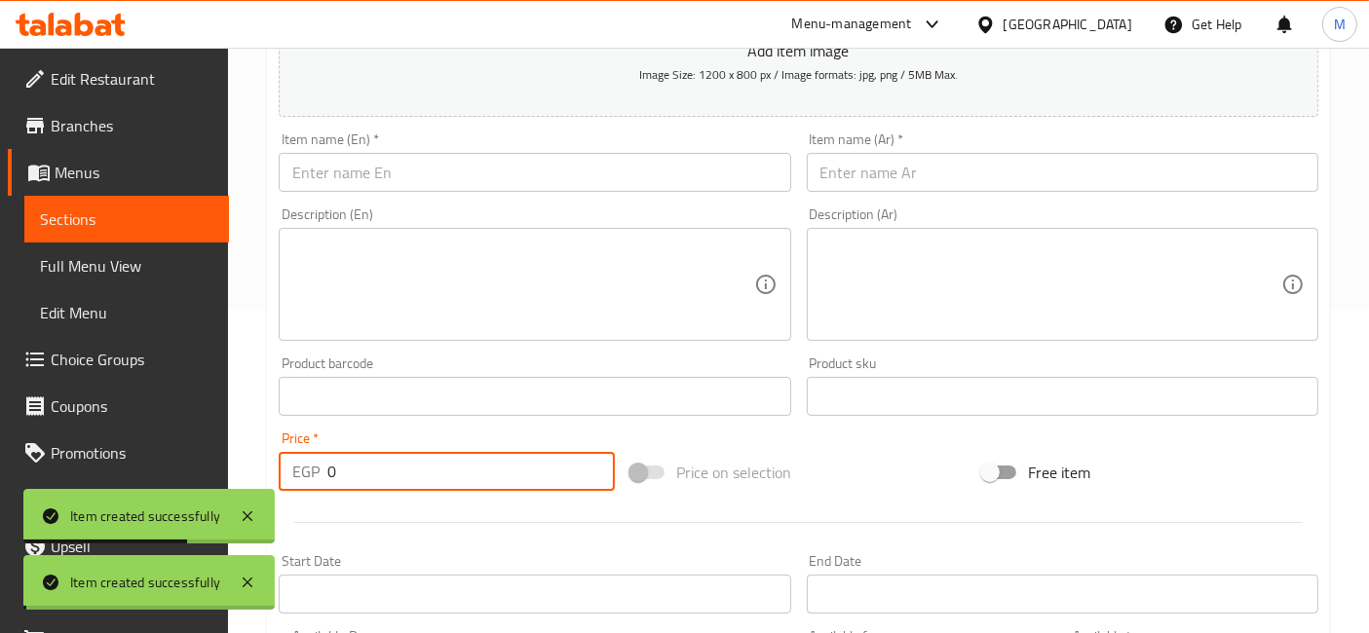
scroll to position [0, 0]
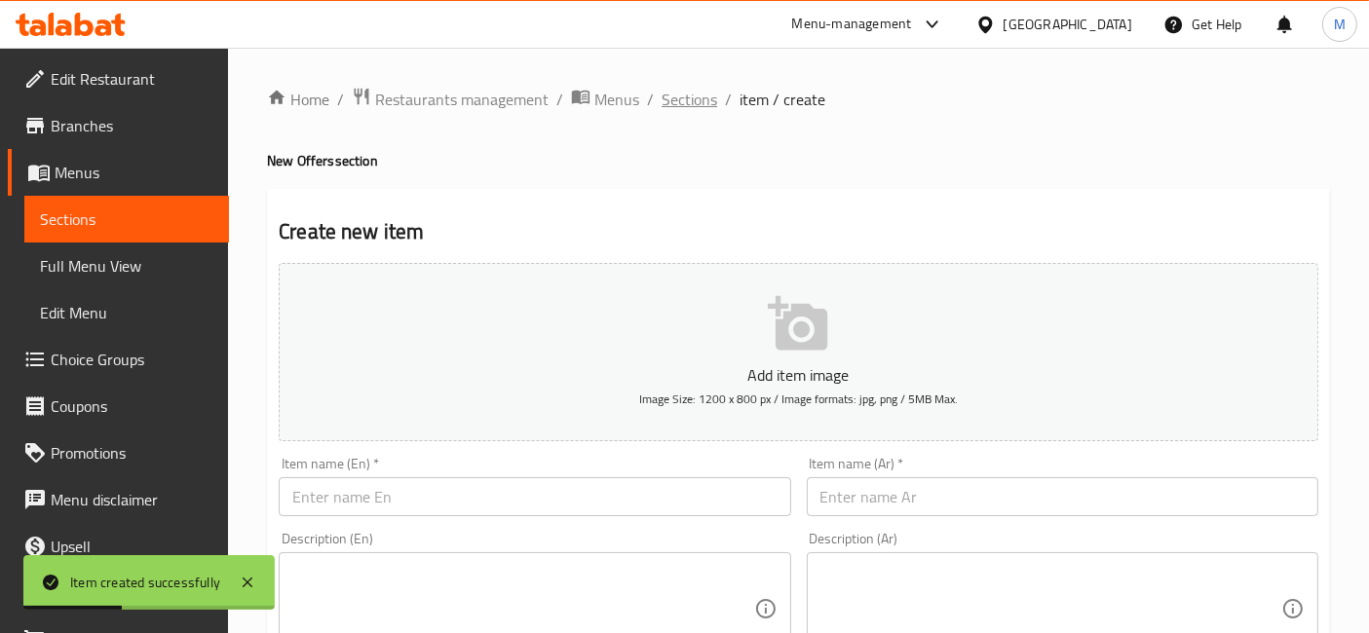
click at [676, 102] on span "Sections" at bounding box center [690, 99] width 56 height 23
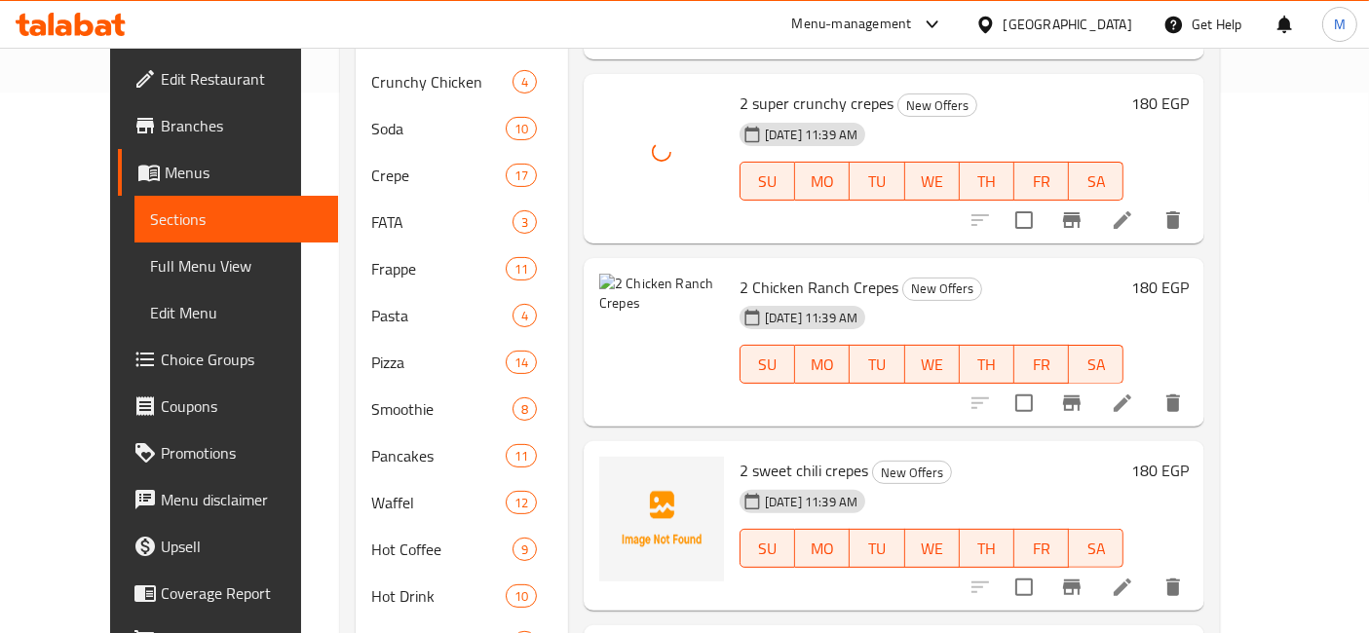
scroll to position [1407, 0]
